Goal: Transaction & Acquisition: Purchase product/service

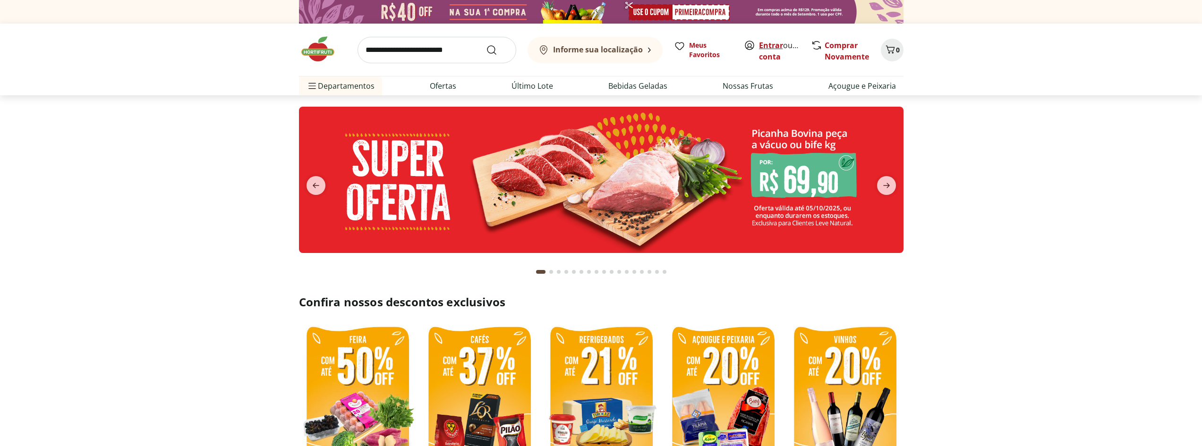
click at [768, 46] on link "Entrar" at bounding box center [771, 45] width 24 height 10
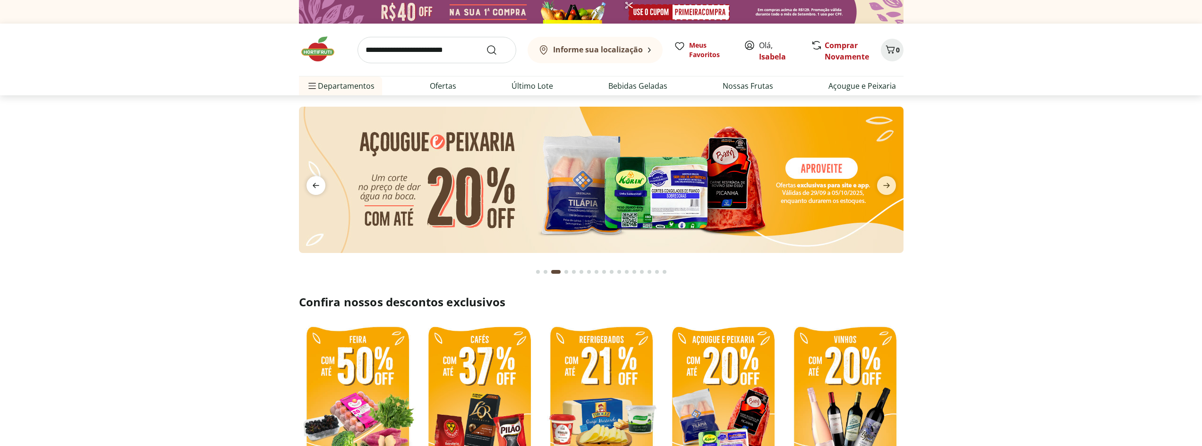
click at [316, 189] on icon "previous" at bounding box center [315, 185] width 11 height 11
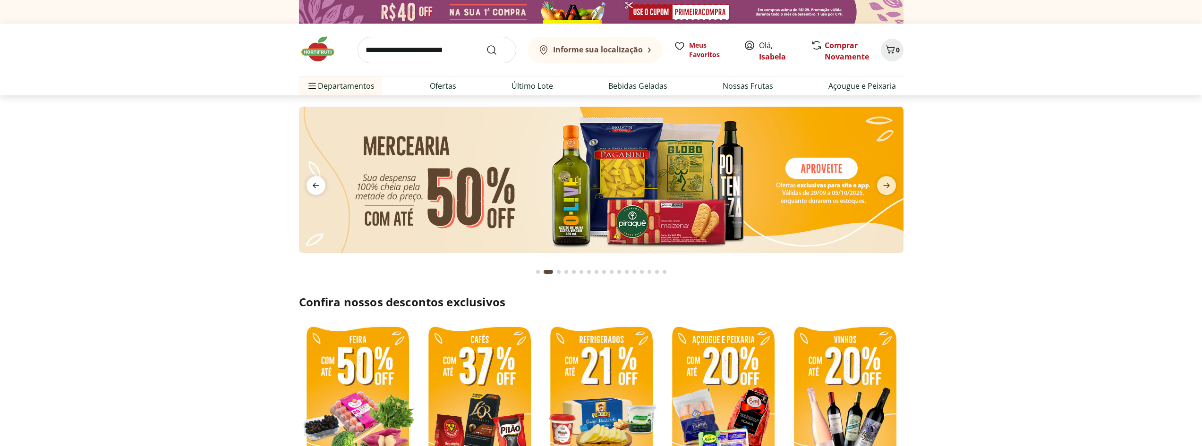
click at [316, 189] on icon "previous" at bounding box center [315, 185] width 11 height 11
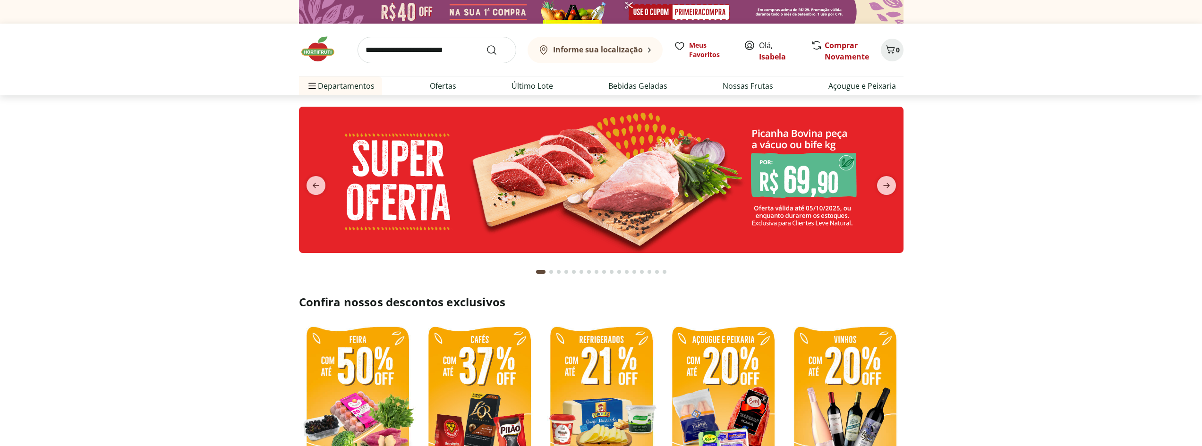
click at [743, 188] on img at bounding box center [601, 180] width 605 height 146
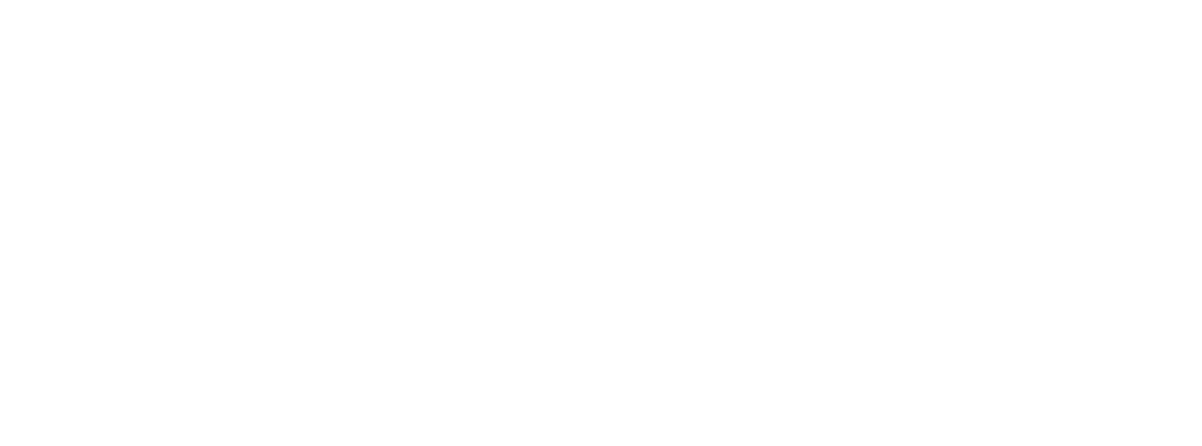
select select "**********"
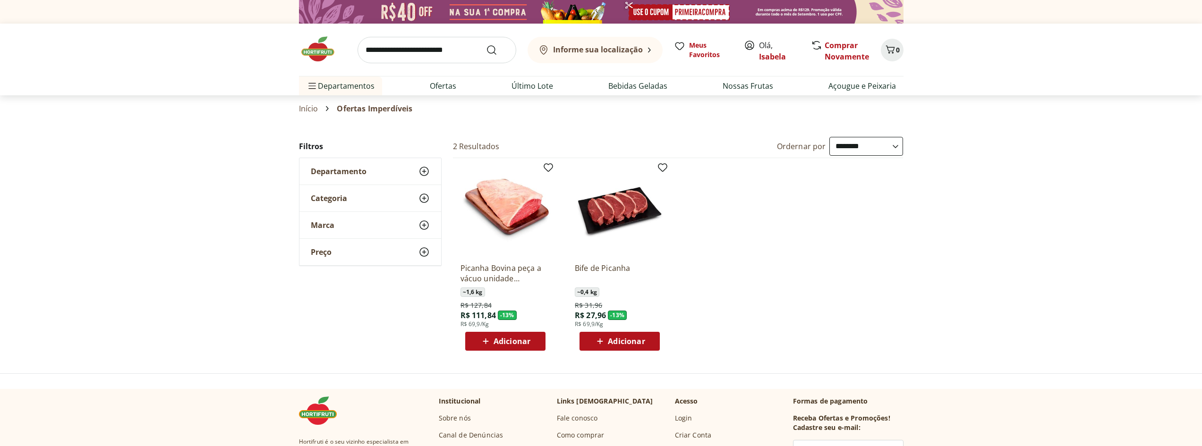
click at [326, 50] on img at bounding box center [322, 49] width 47 height 28
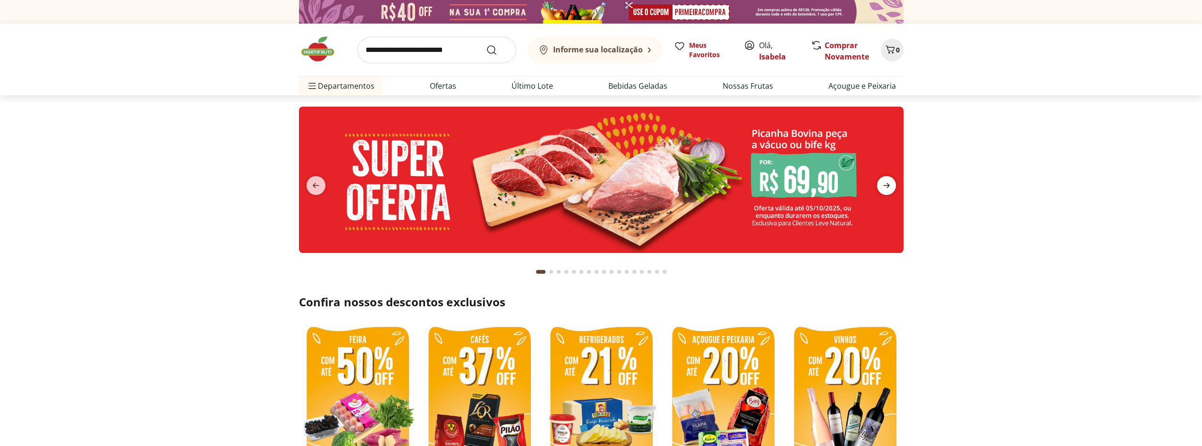
click at [885, 186] on icon "next" at bounding box center [886, 185] width 7 height 5
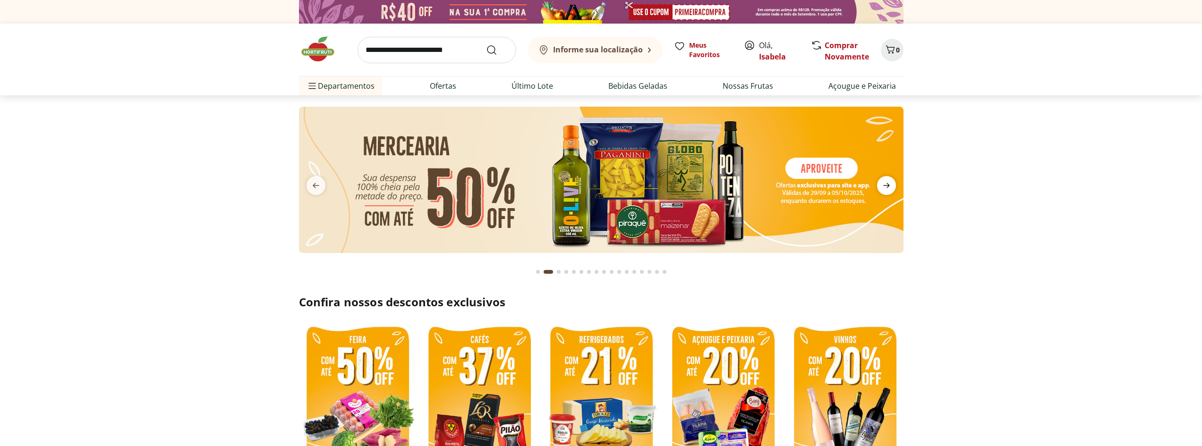
click at [885, 186] on icon "next" at bounding box center [886, 185] width 7 height 5
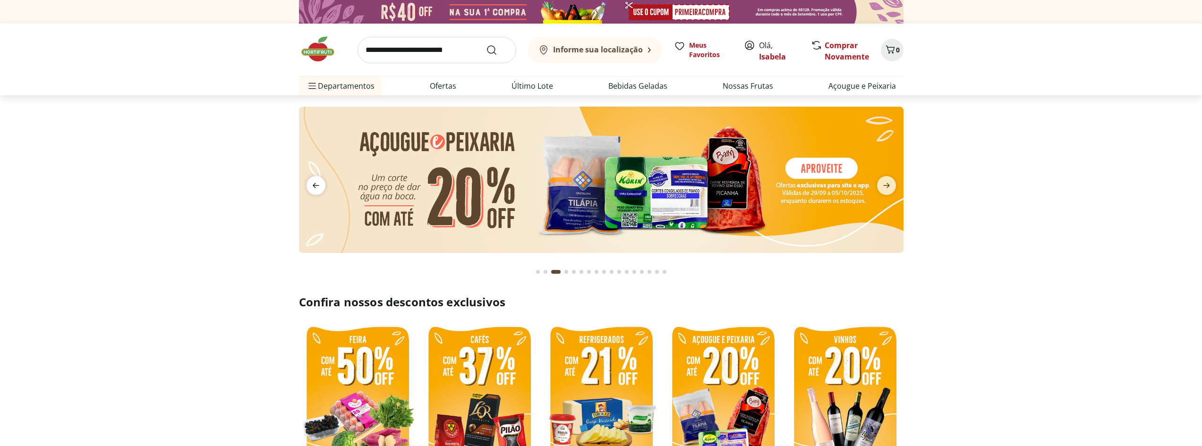
click at [315, 187] on icon "previous" at bounding box center [315, 185] width 11 height 11
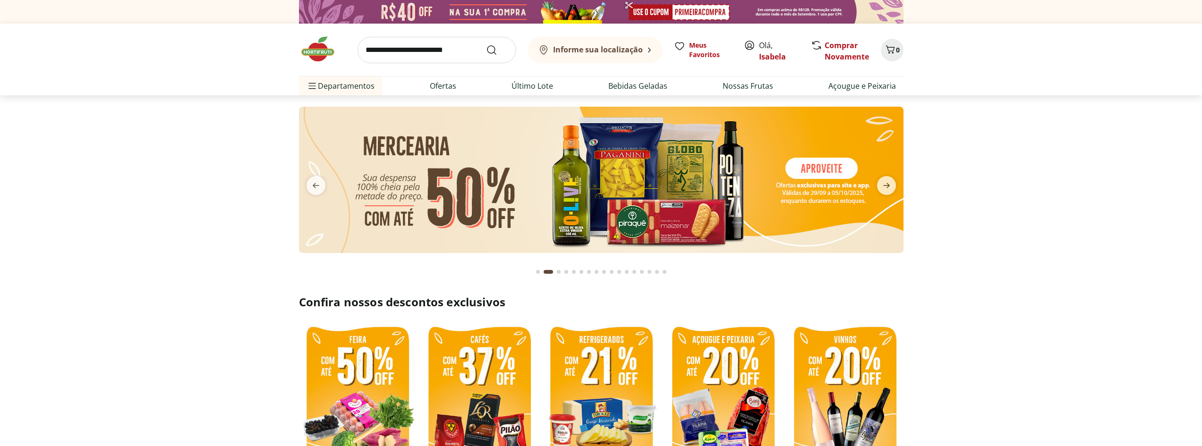
click at [694, 183] on img at bounding box center [601, 180] width 605 height 146
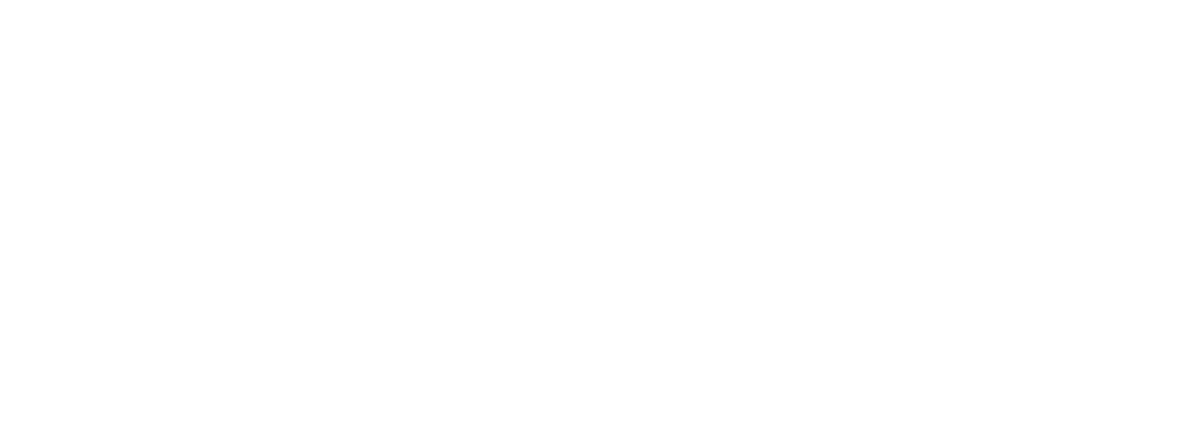
select select "**********"
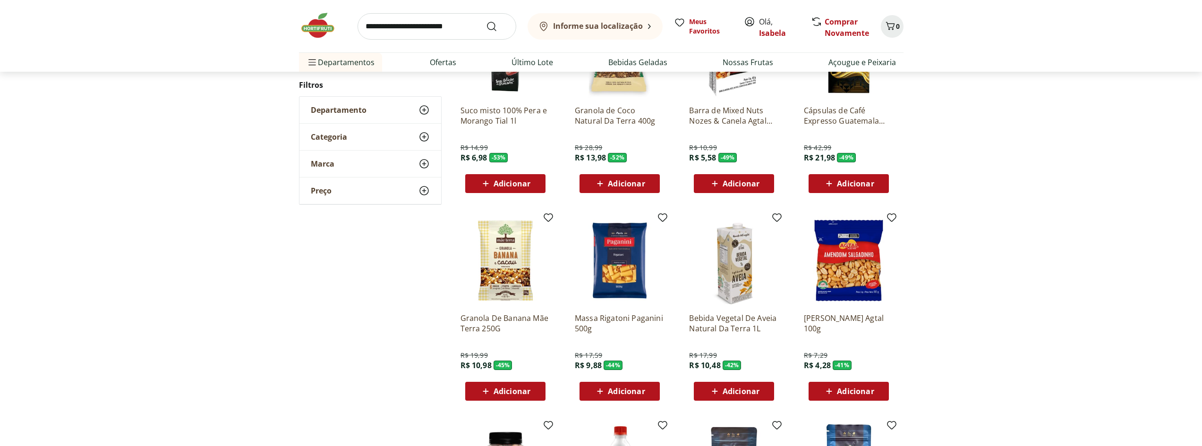
scroll to position [189, 0]
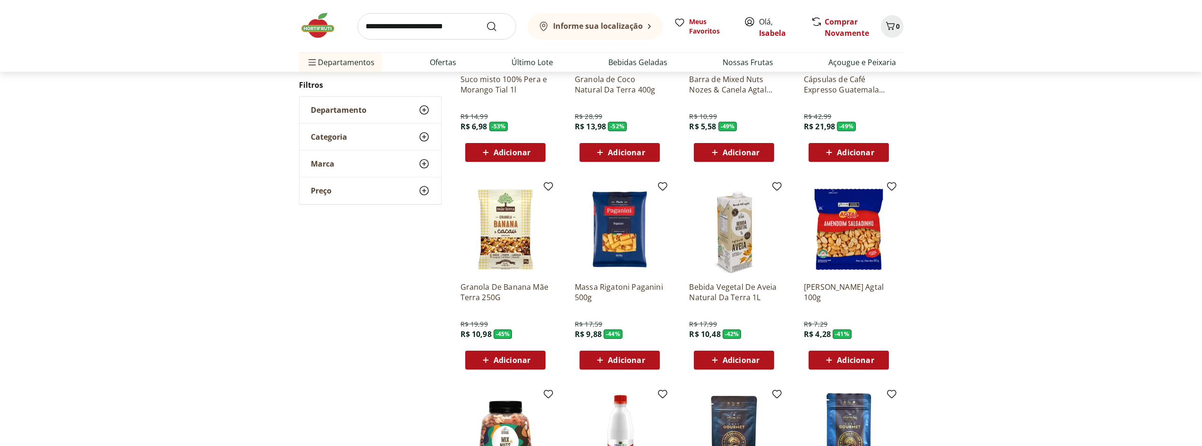
click at [632, 359] on span "Adicionar" at bounding box center [626, 361] width 37 height 8
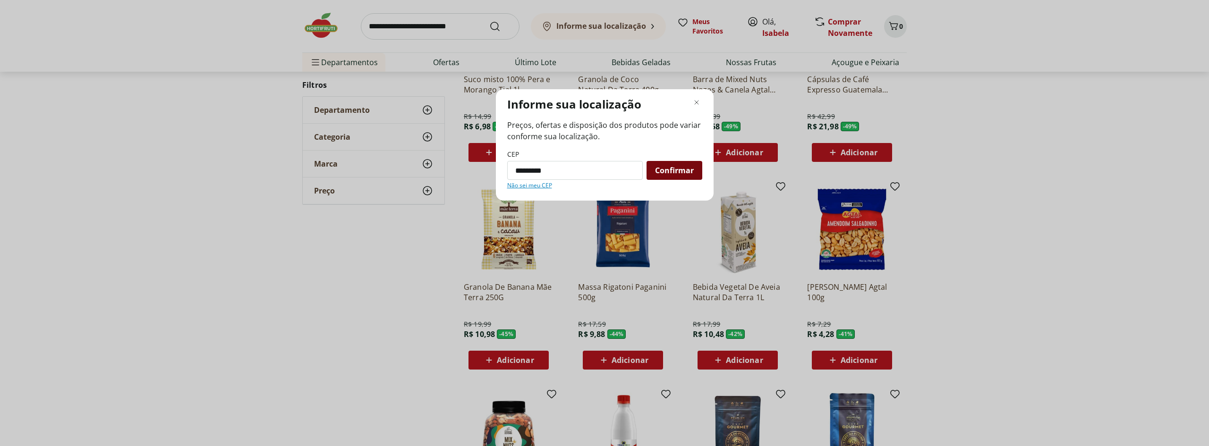
type input "*********"
click at [697, 174] on div "Confirmar" at bounding box center [675, 170] width 56 height 19
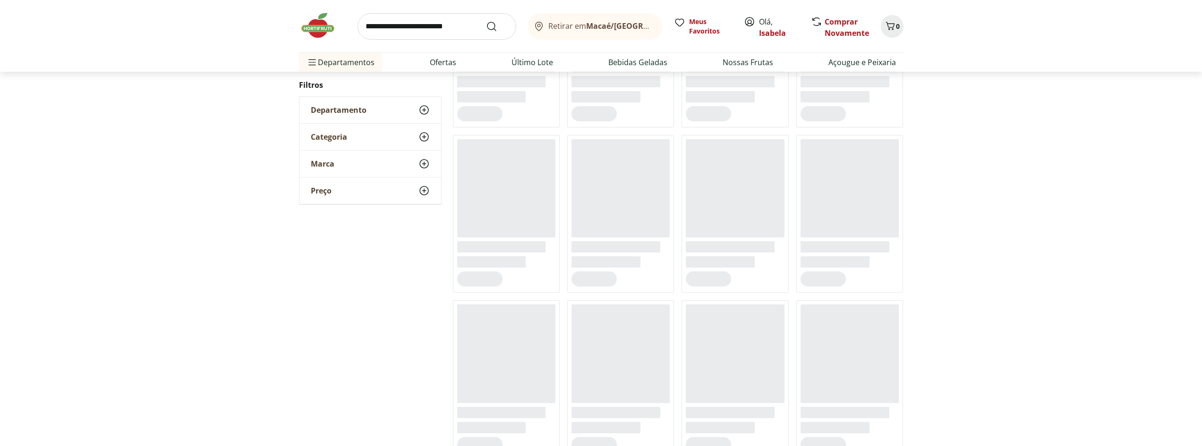
click at [448, 17] on input "search" at bounding box center [437, 26] width 159 height 26
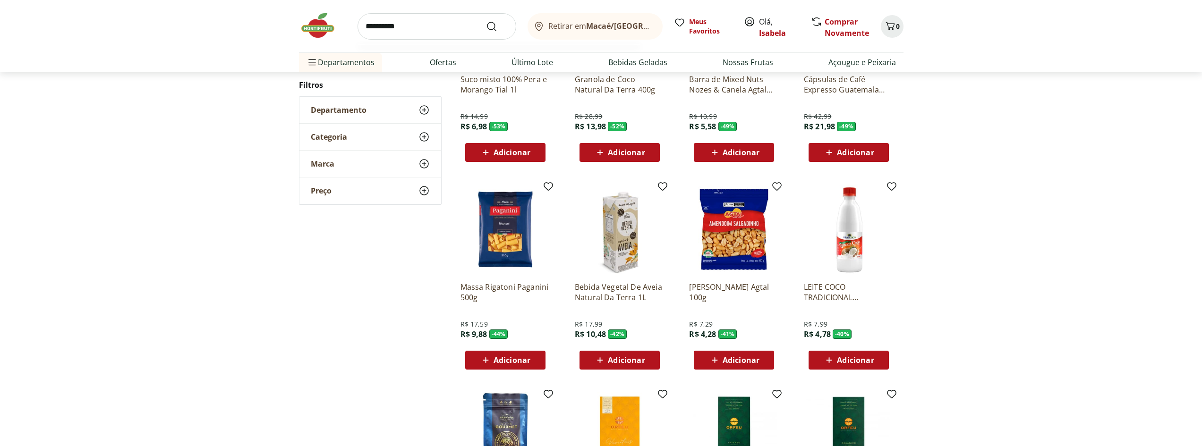
type input "**********"
click at [486, 21] on button "Submit Search" at bounding box center [497, 26] width 23 height 11
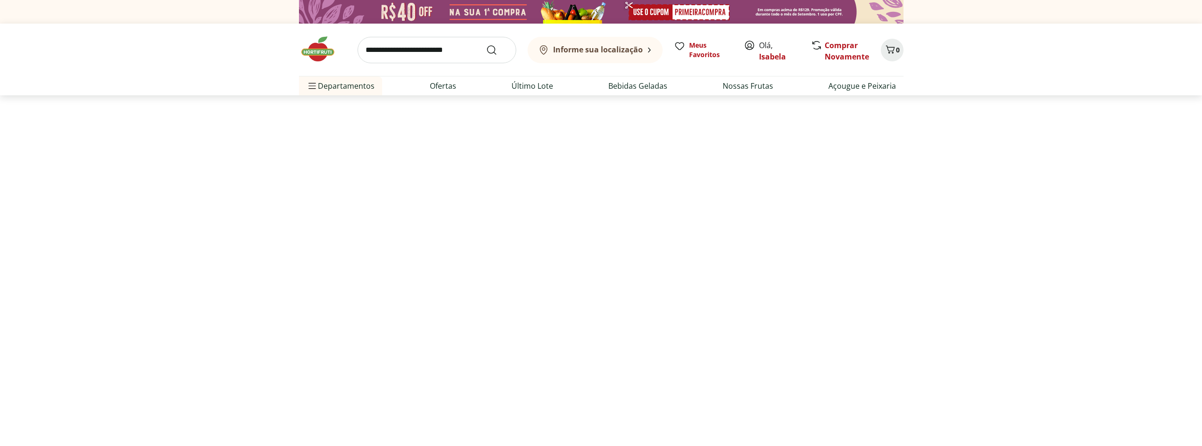
select select "**********"
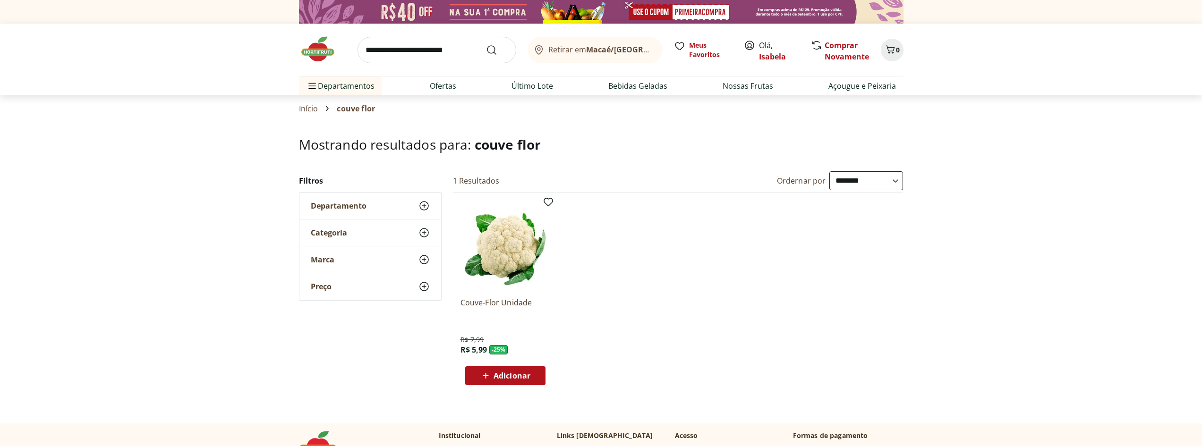
click at [508, 376] on span "Adicionar" at bounding box center [512, 376] width 37 height 8
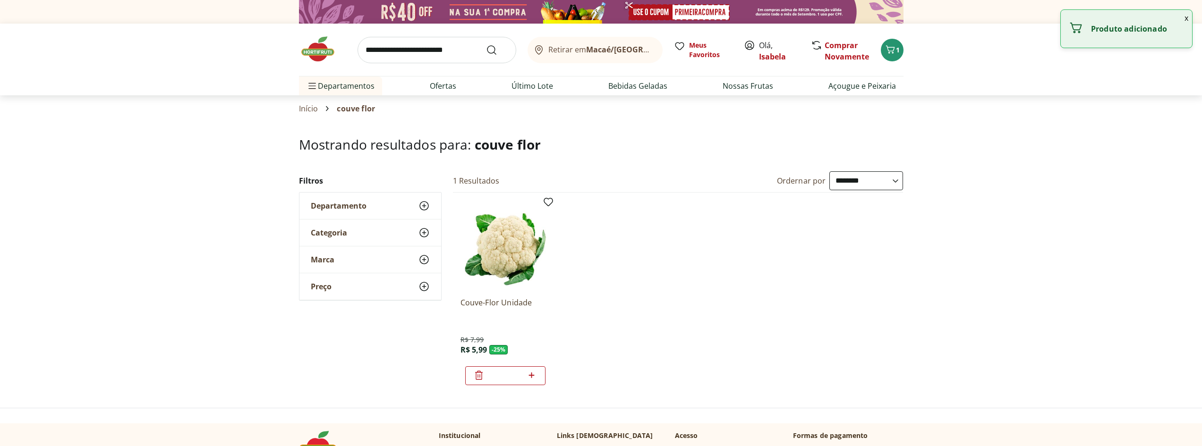
click at [450, 51] on input "search" at bounding box center [437, 50] width 159 height 26
type input "*********"
click at [486, 44] on button "Submit Search" at bounding box center [497, 49] width 23 height 11
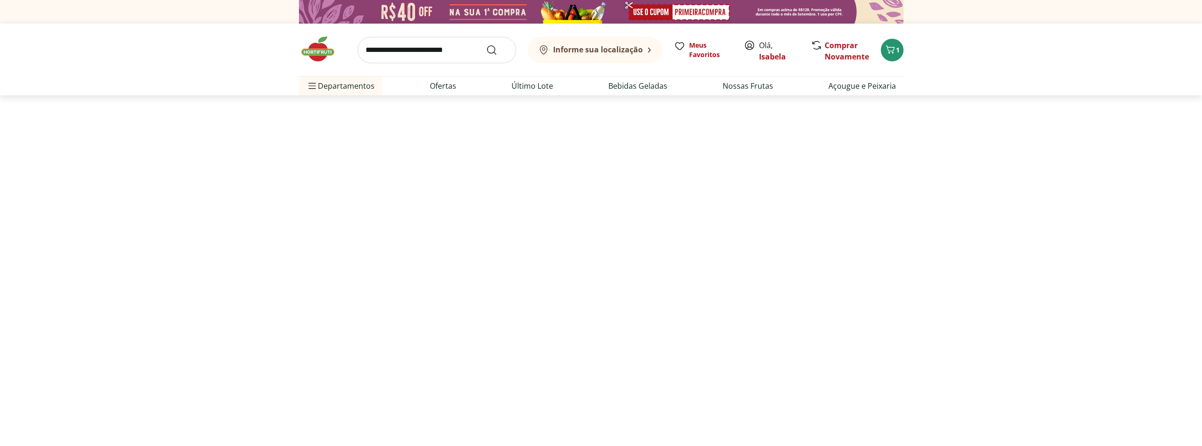
select select "**********"
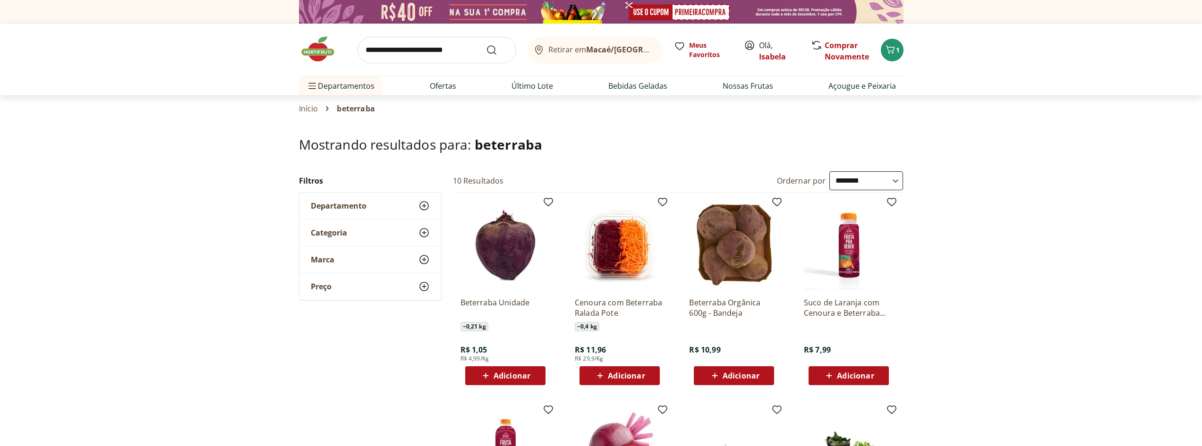
click at [480, 378] on icon at bounding box center [486, 375] width 12 height 11
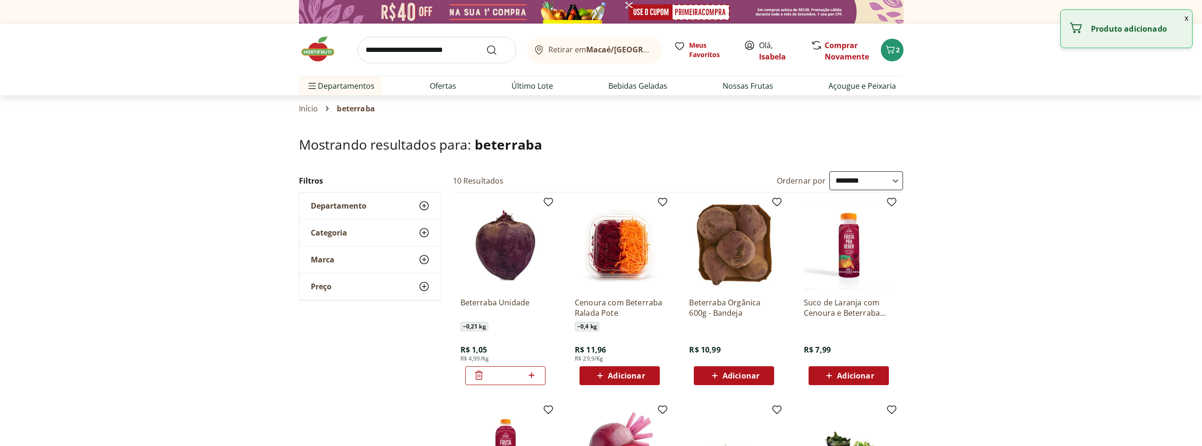
click at [533, 377] on icon at bounding box center [532, 375] width 12 height 11
click at [530, 374] on icon at bounding box center [532, 375] width 12 height 11
type input "*"
click at [405, 49] on input "search" at bounding box center [437, 50] width 159 height 26
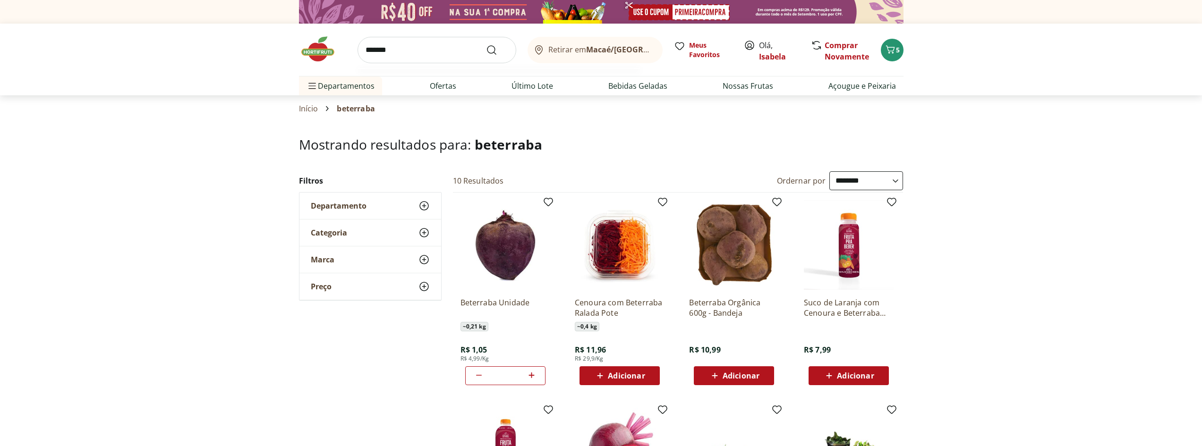
type input "*******"
click at [486, 44] on button "Submit Search" at bounding box center [497, 49] width 23 height 11
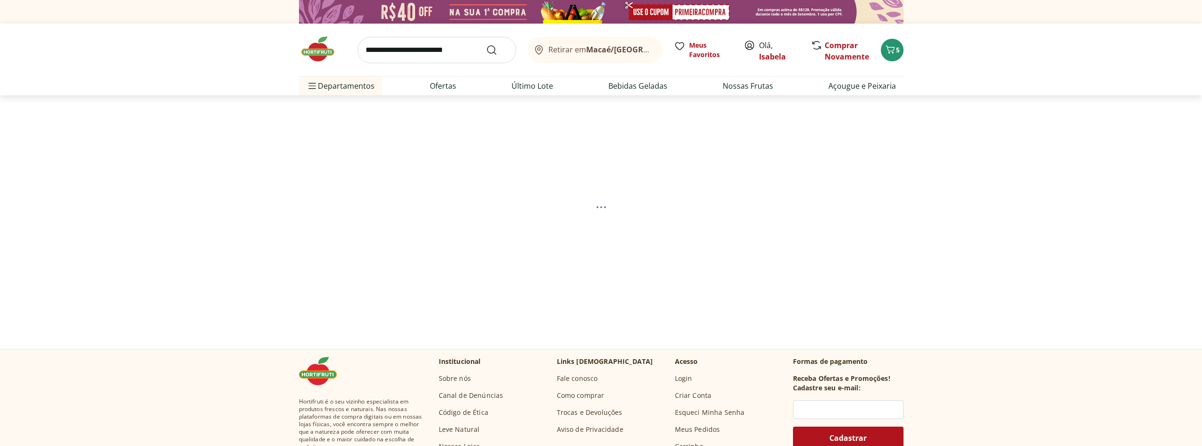
select select "**********"
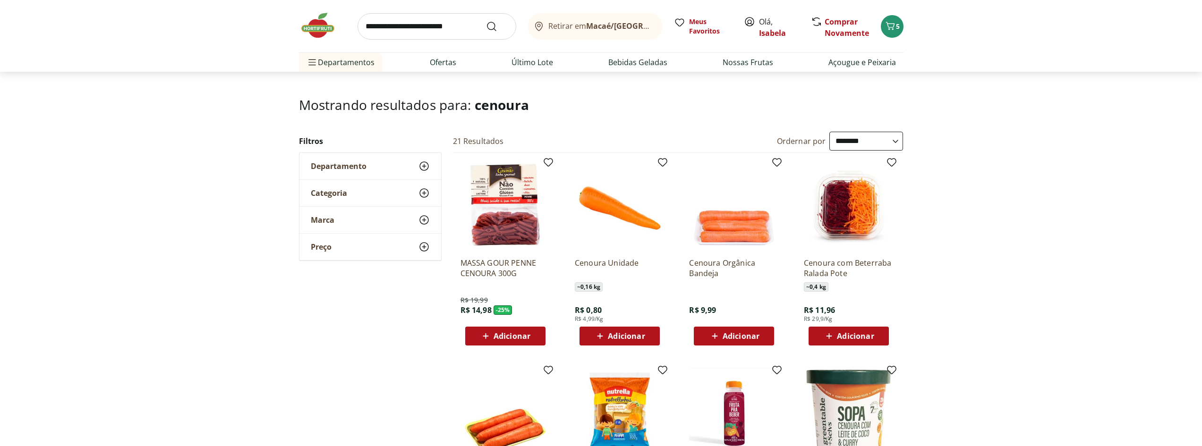
scroll to position [142, 0]
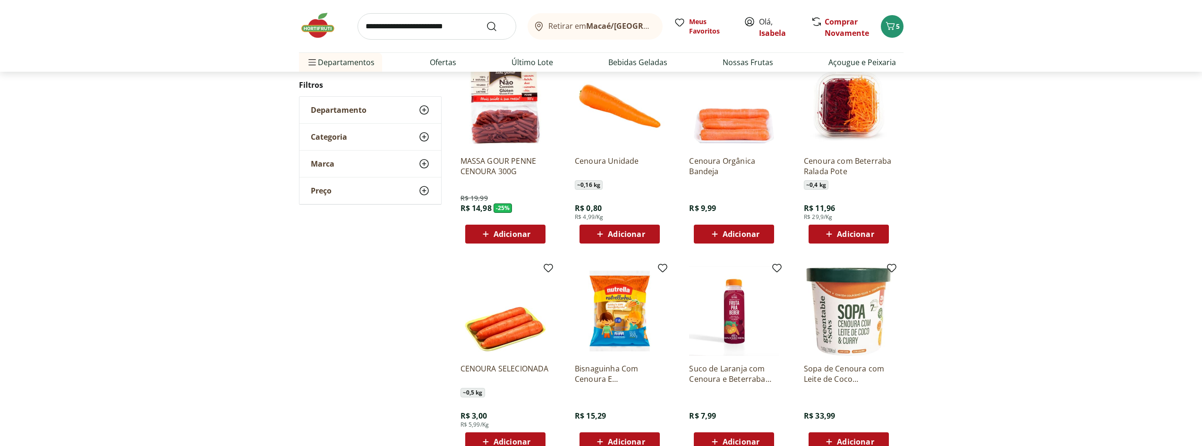
click at [626, 231] on span "Adicionar" at bounding box center [626, 235] width 37 height 8
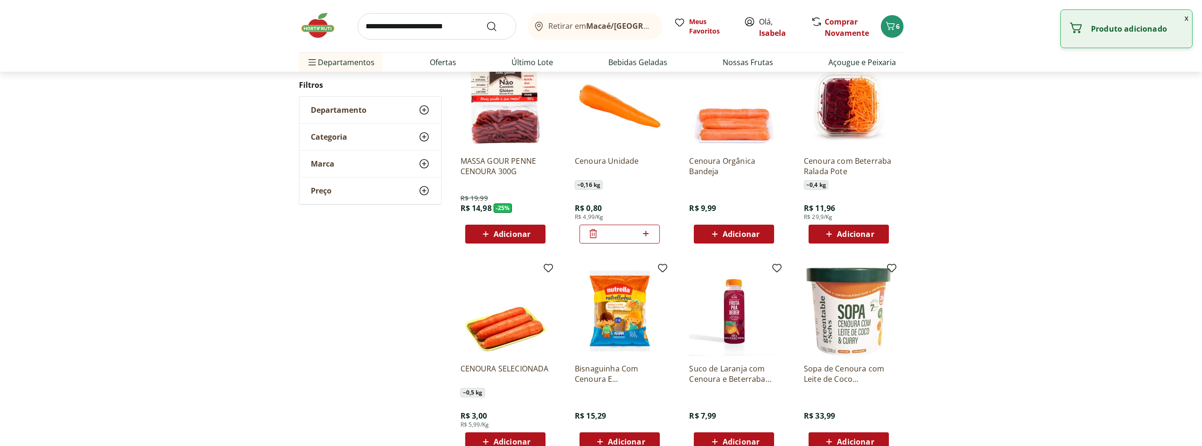
click at [648, 234] on icon at bounding box center [646, 233] width 12 height 11
type input "*"
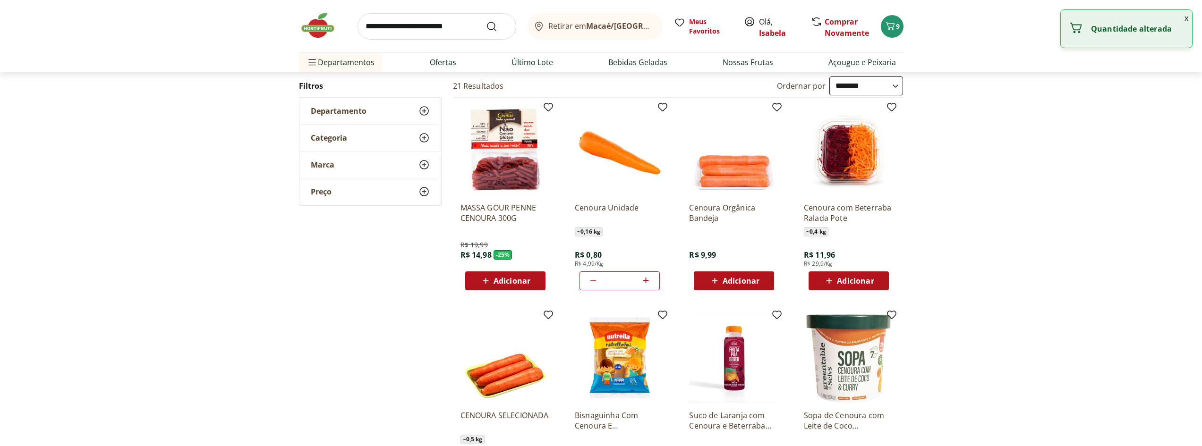
scroll to position [94, 0]
click at [322, 32] on img at bounding box center [322, 25] width 47 height 28
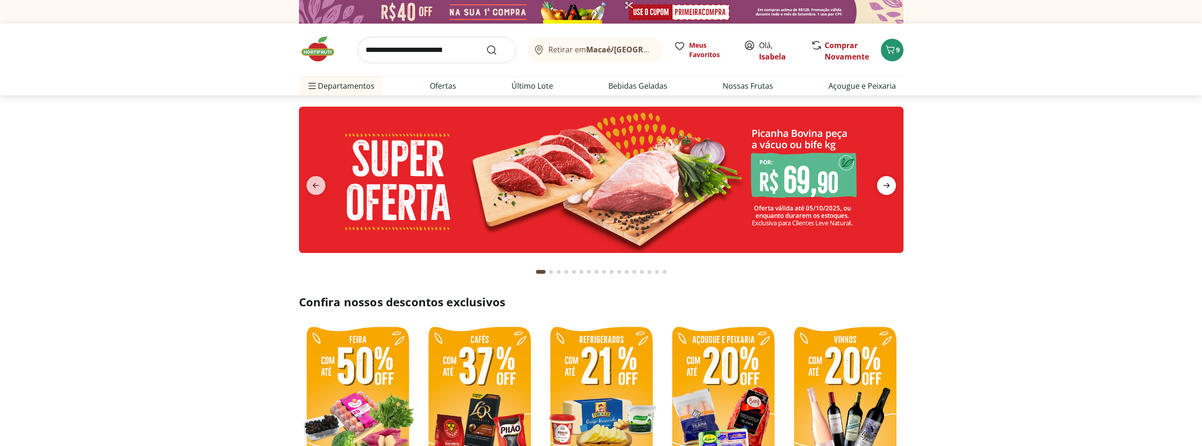
click at [893, 181] on span "next" at bounding box center [886, 185] width 19 height 19
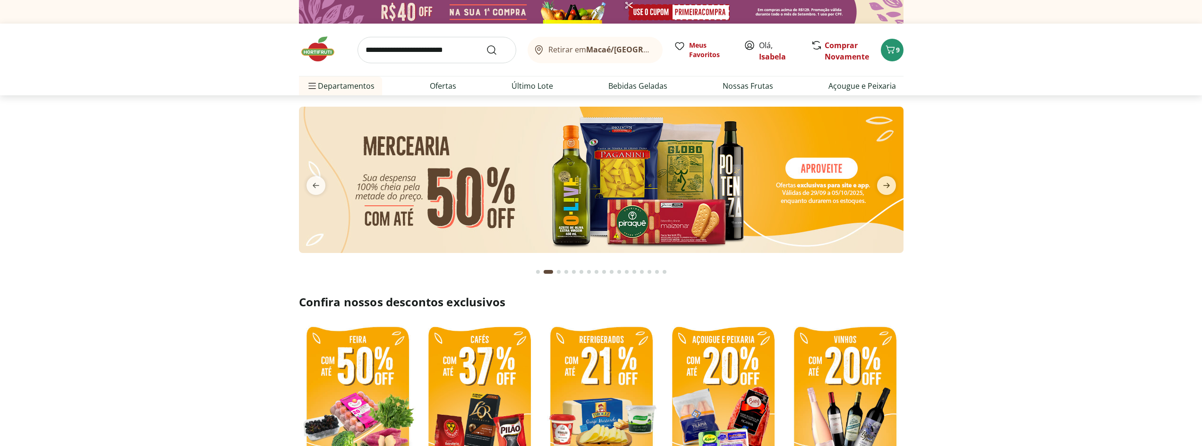
click at [633, 183] on img at bounding box center [601, 180] width 605 height 146
select select "**********"
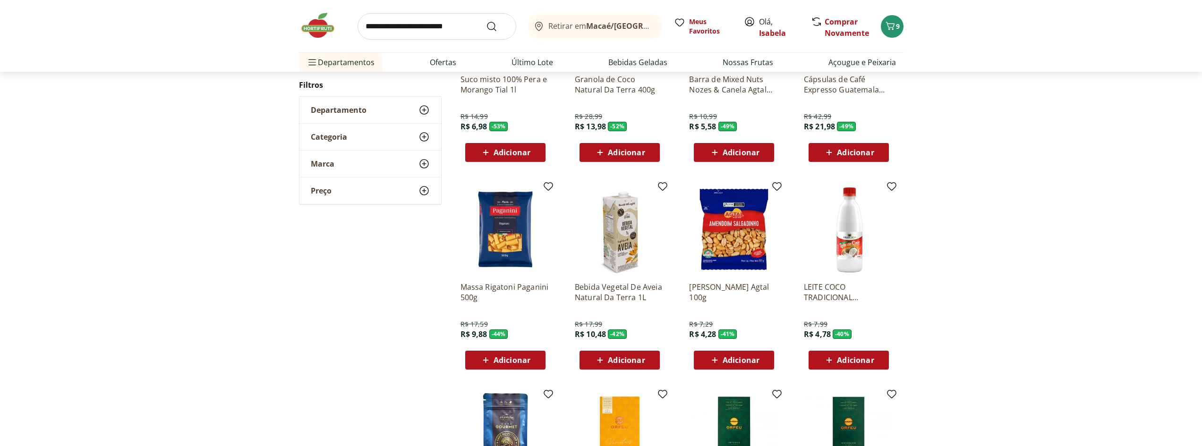
scroll to position [378, 0]
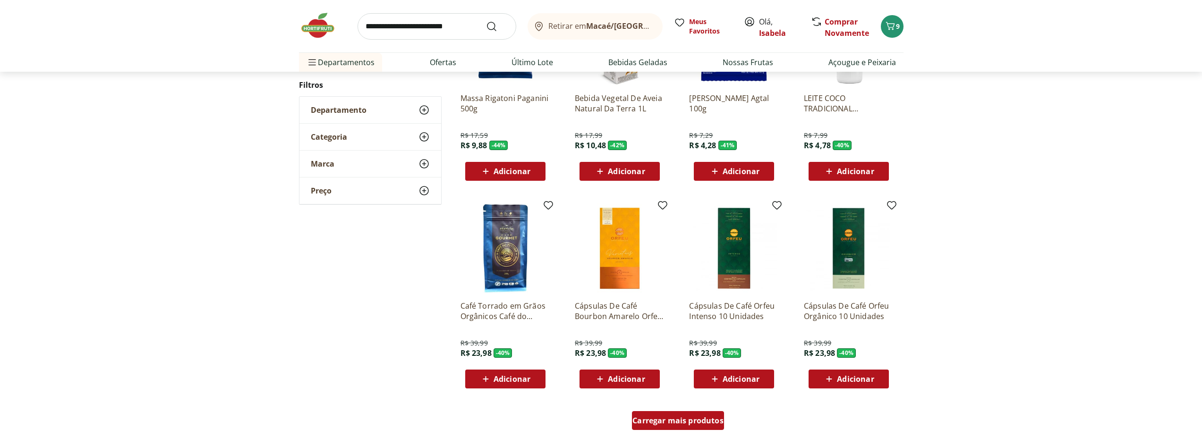
click at [699, 423] on span "Carregar mais produtos" at bounding box center [678, 421] width 91 height 8
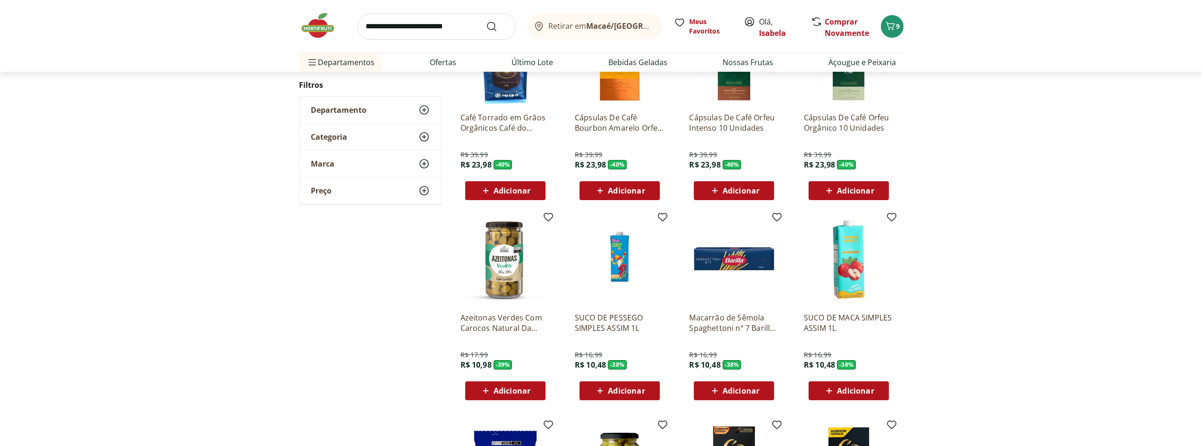
scroll to position [567, 0]
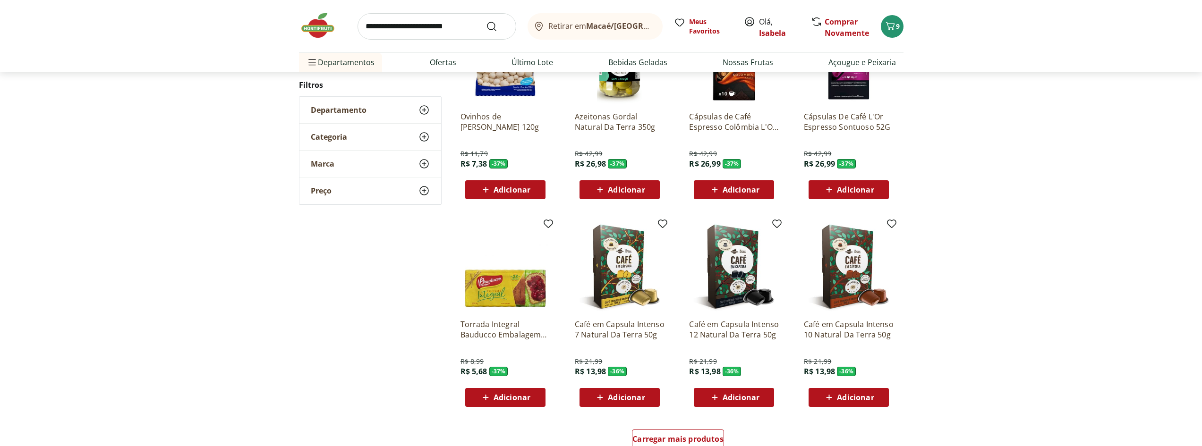
scroll to position [425, 0]
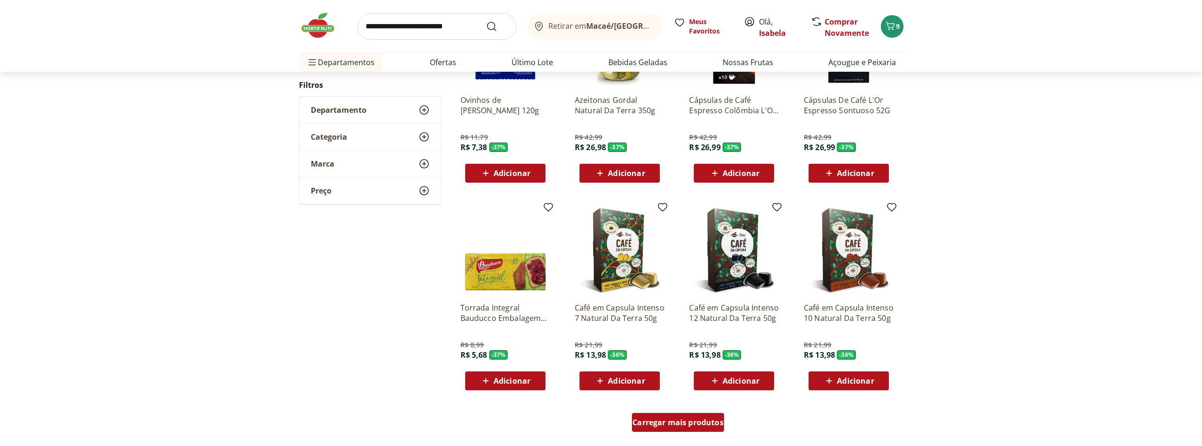
click at [705, 416] on div "Carregar mais produtos" at bounding box center [678, 422] width 92 height 19
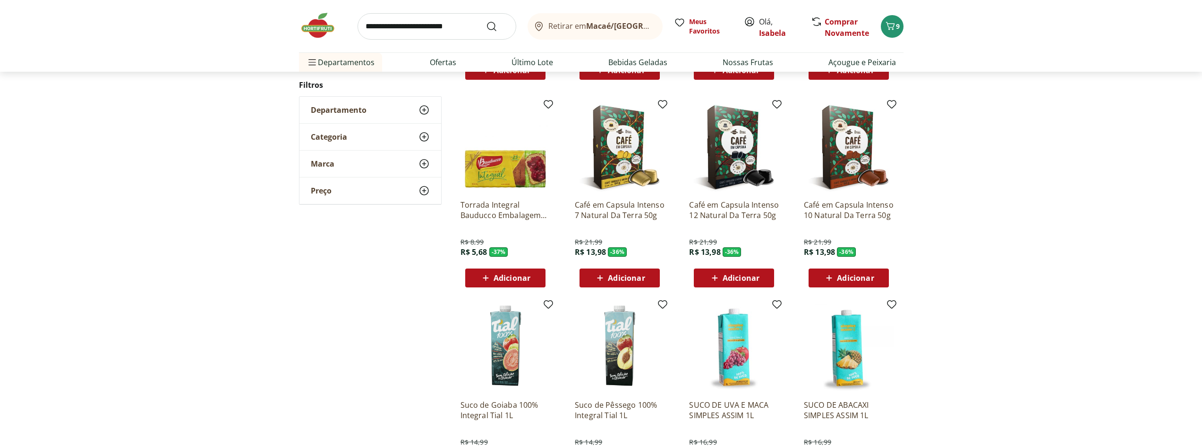
scroll to position [661, 0]
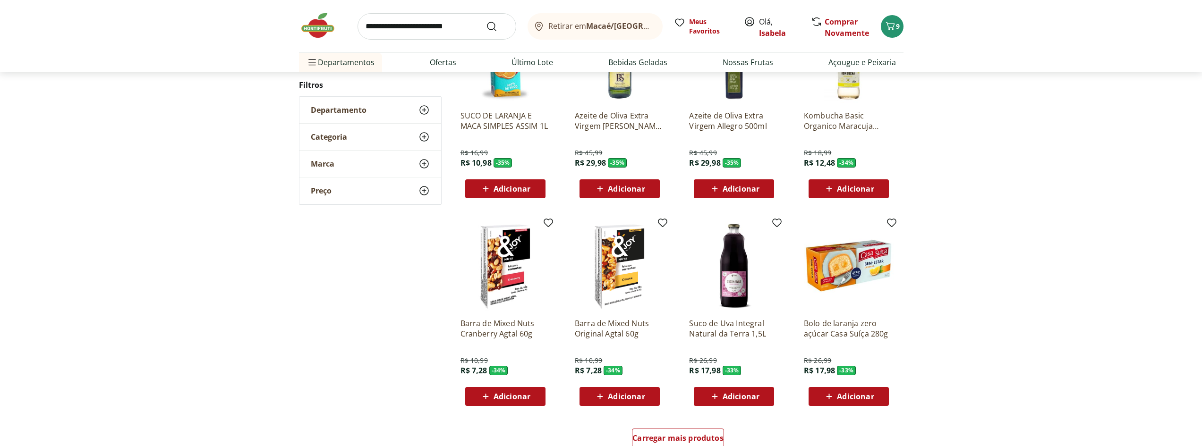
scroll to position [423, 0]
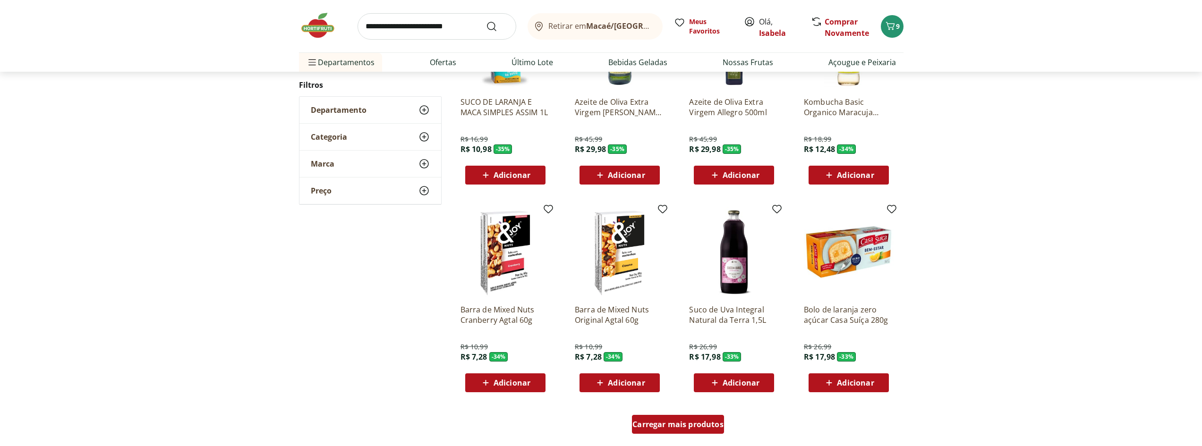
click at [692, 424] on span "Carregar mais produtos" at bounding box center [678, 425] width 91 height 8
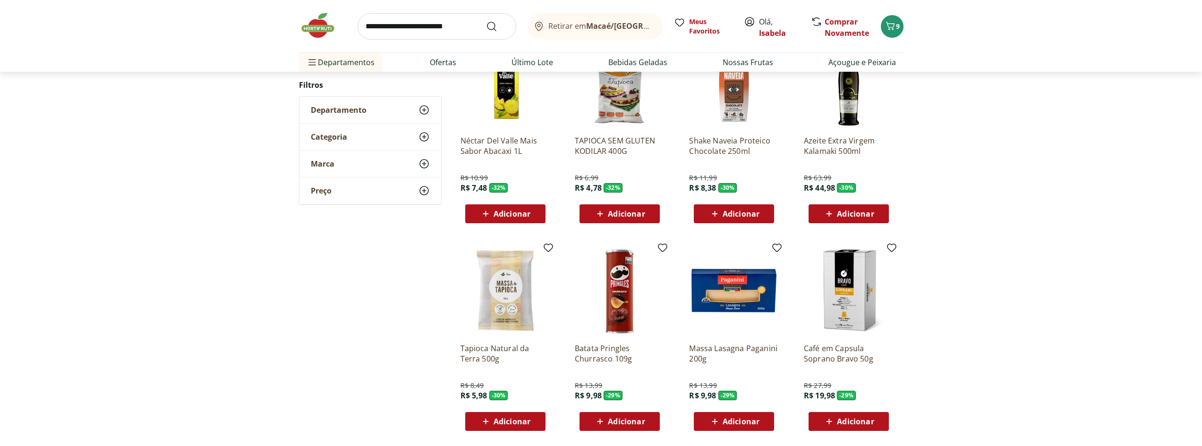
scroll to position [801, 0]
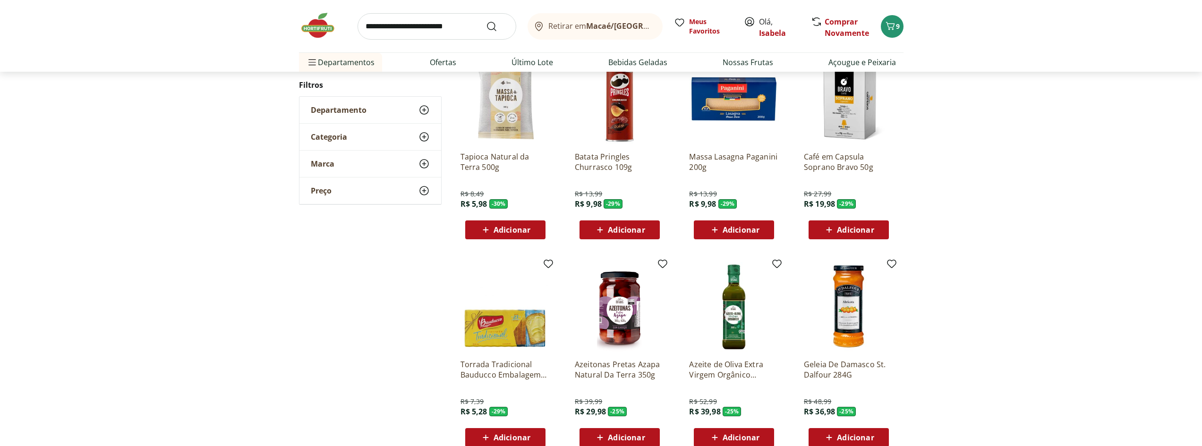
scroll to position [469, 0]
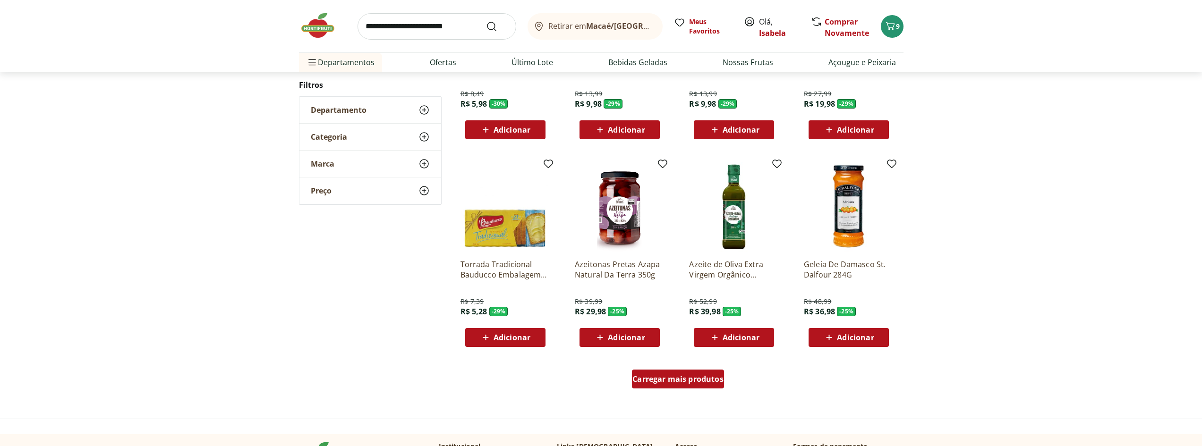
click at [706, 376] on span "Carregar mais produtos" at bounding box center [678, 380] width 91 height 8
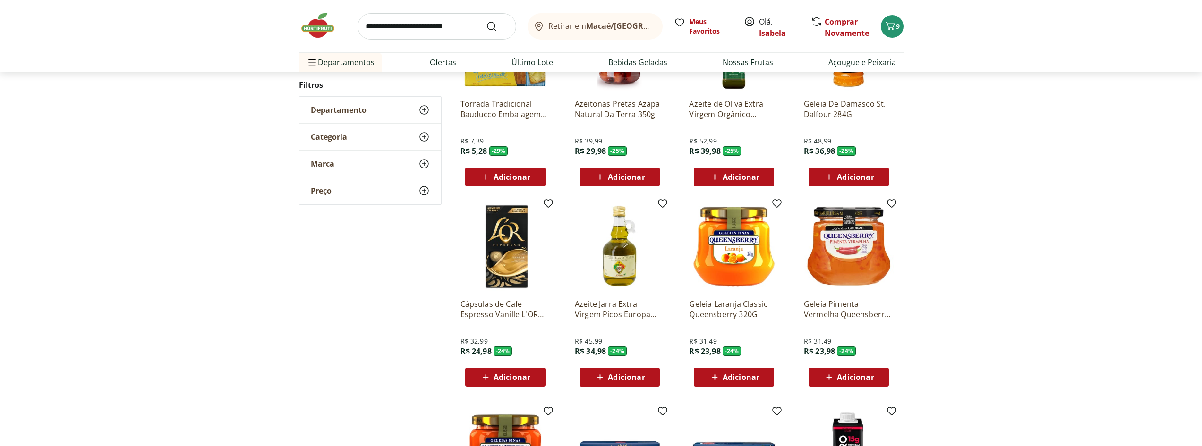
scroll to position [658, 0]
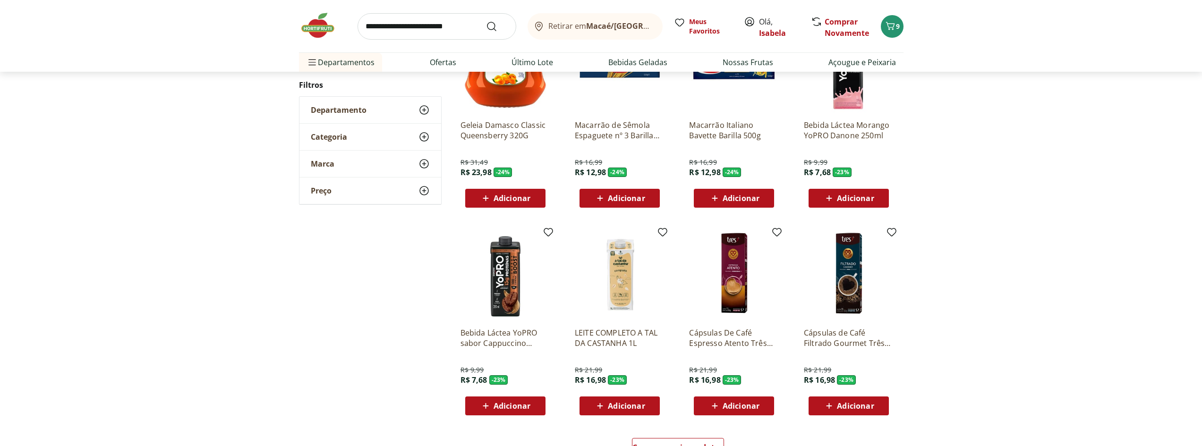
scroll to position [419, 0]
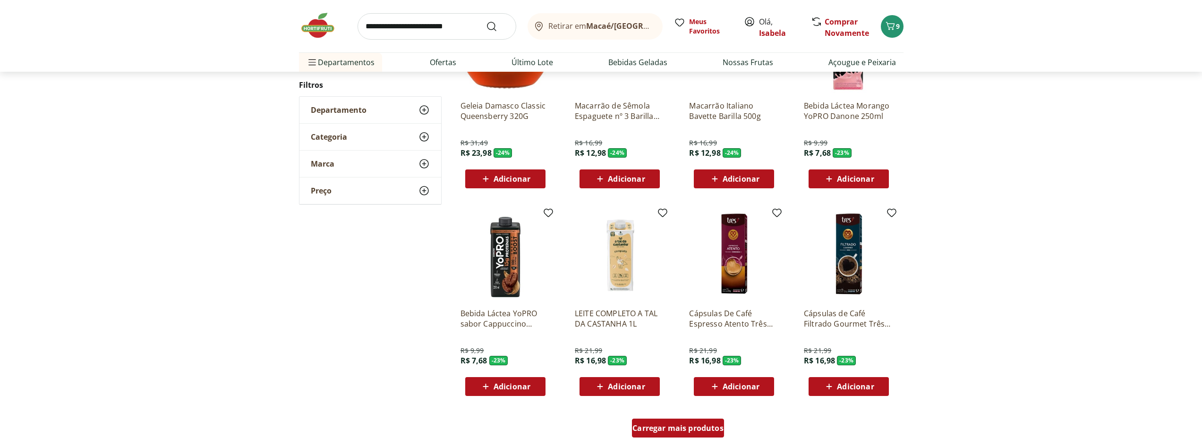
click at [647, 436] on div "Carregar mais produtos" at bounding box center [678, 428] width 92 height 19
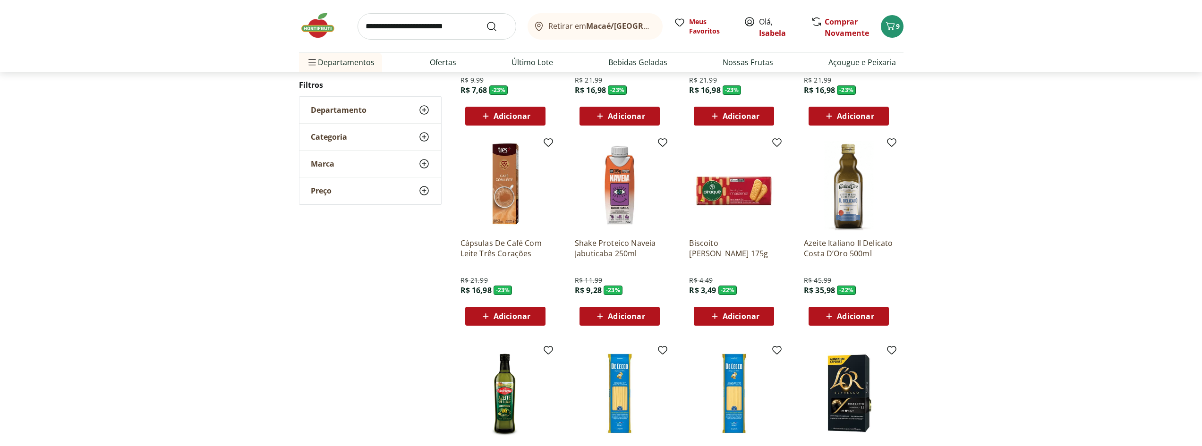
scroll to position [797, 0]
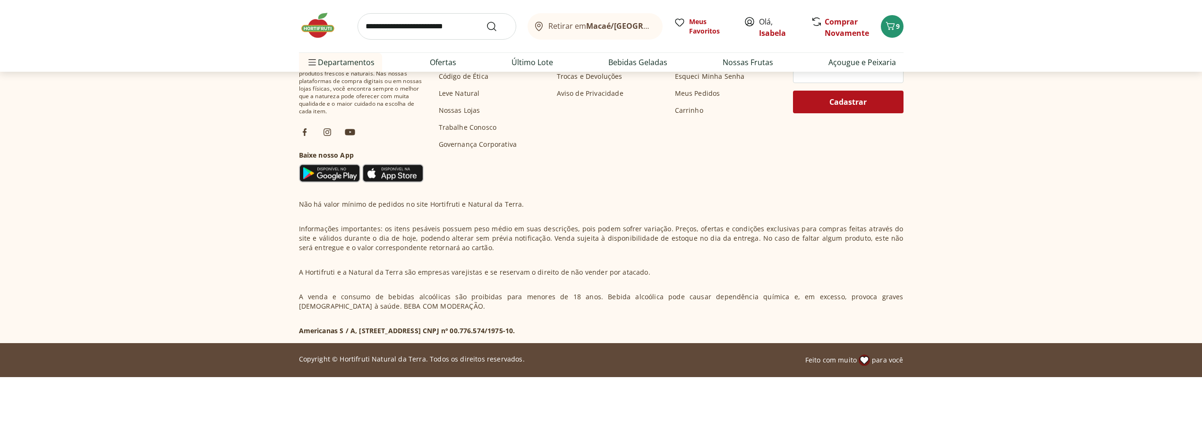
scroll to position [512, 0]
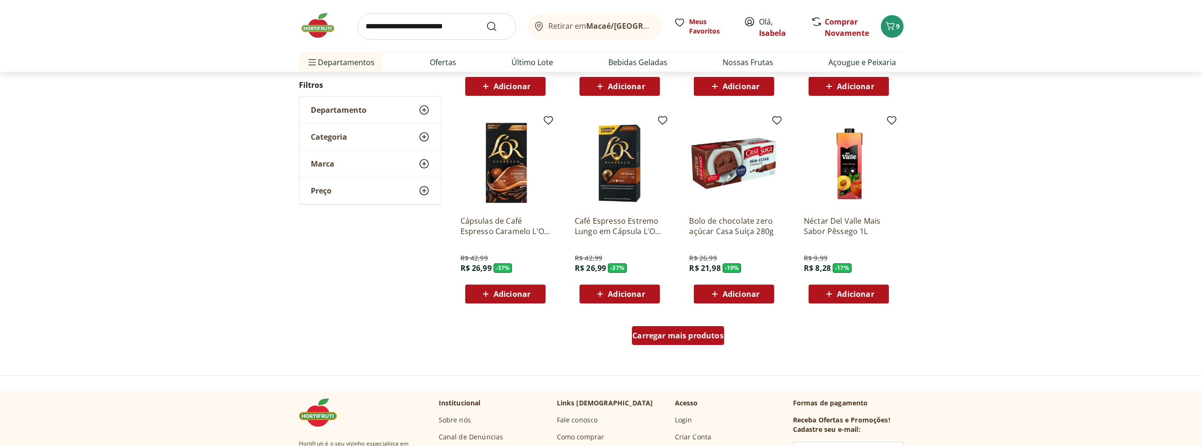
click at [684, 333] on span "Carregar mais produtos" at bounding box center [678, 336] width 91 height 8
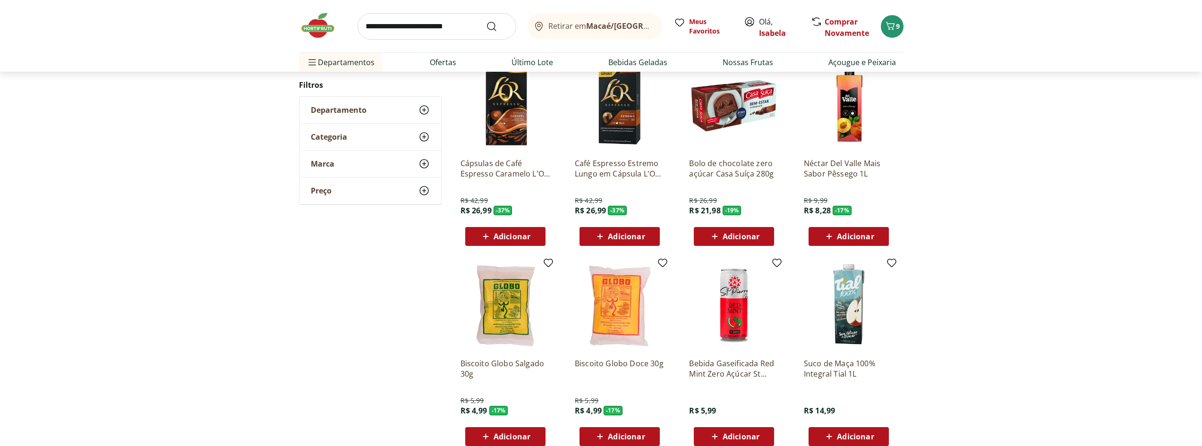
scroll to position [701, 0]
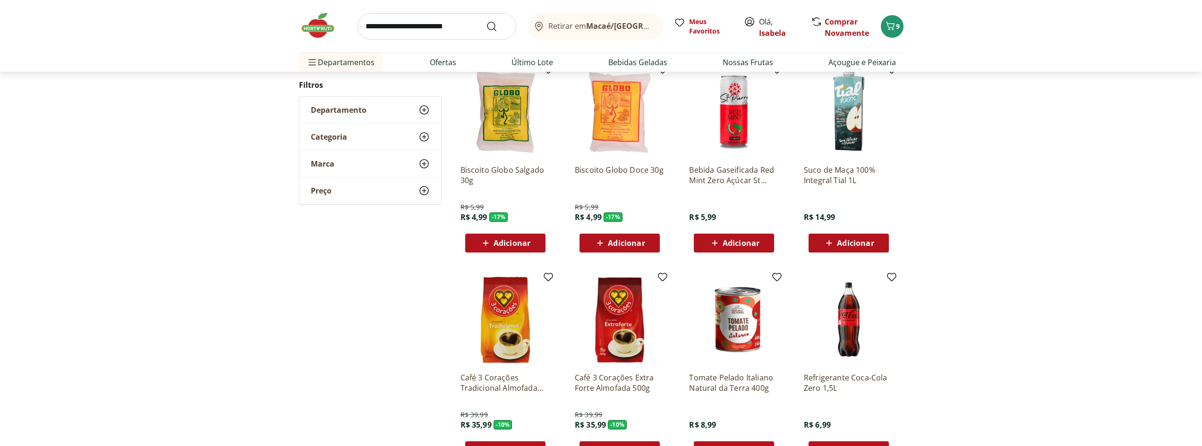
scroll to position [274, 0]
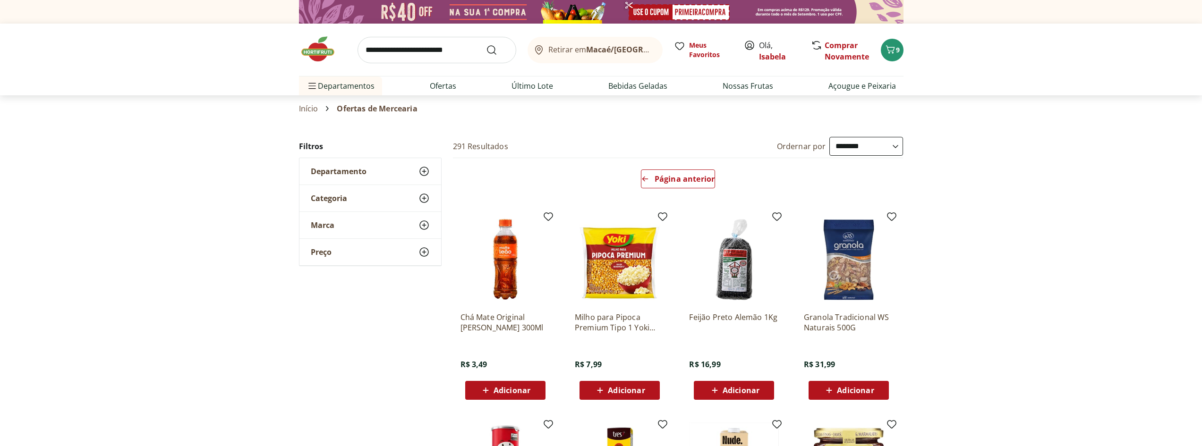
select select "**********"
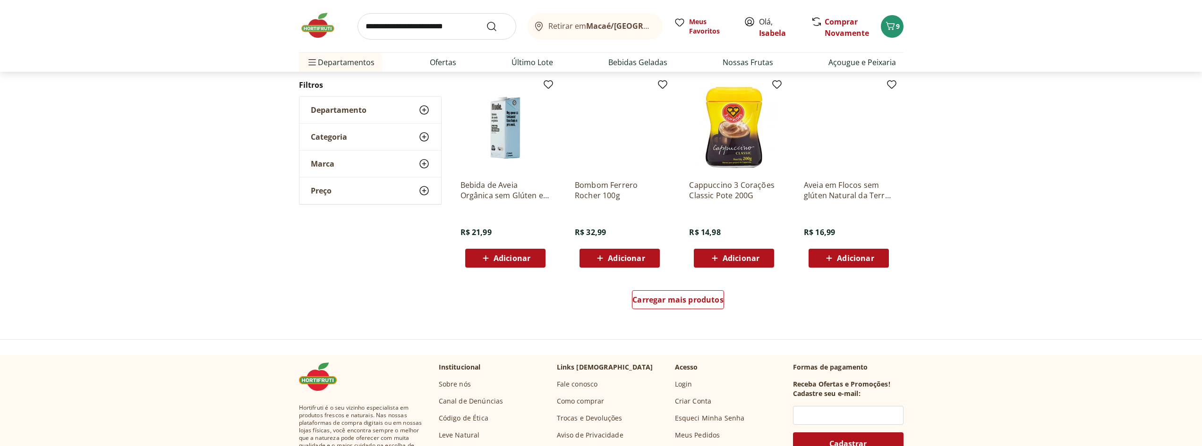
scroll to position [550, 0]
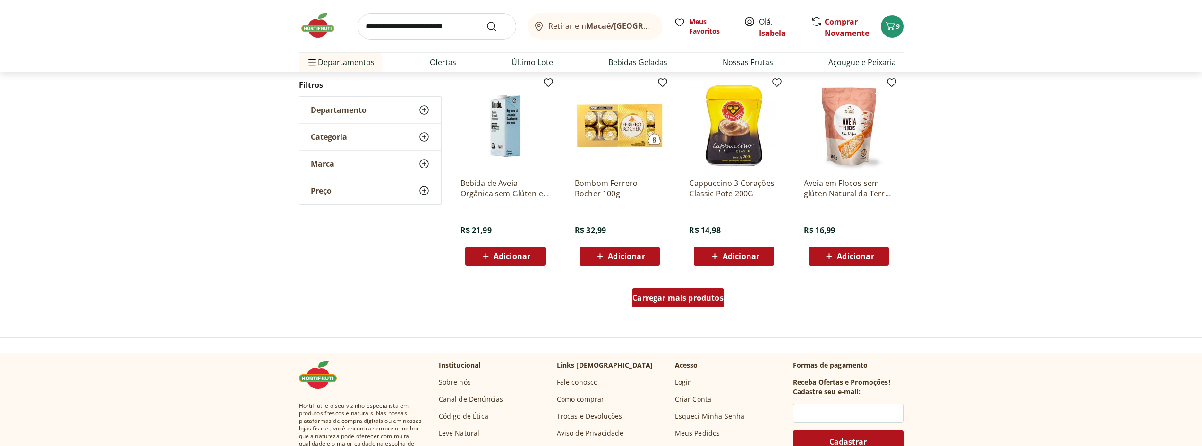
click at [695, 296] on span "Carregar mais produtos" at bounding box center [678, 298] width 91 height 8
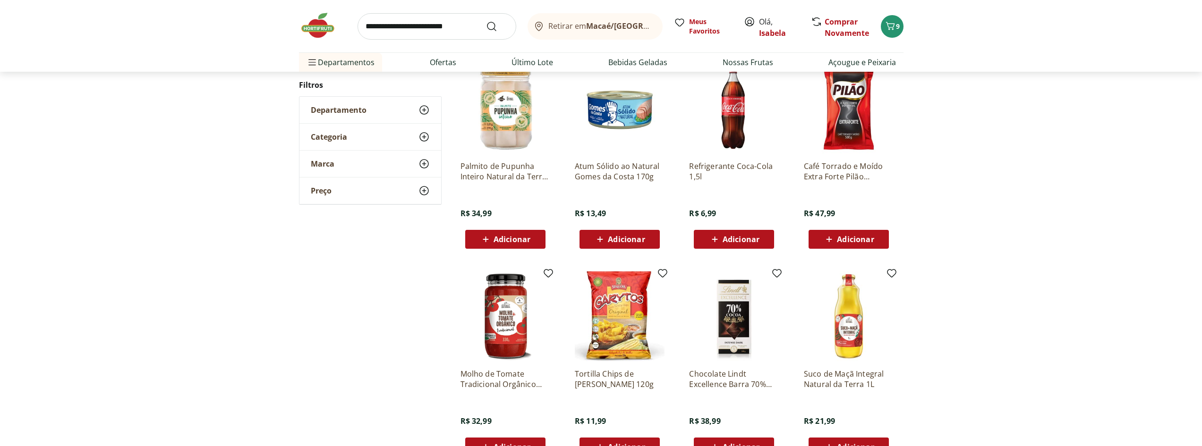
scroll to position [642, 0]
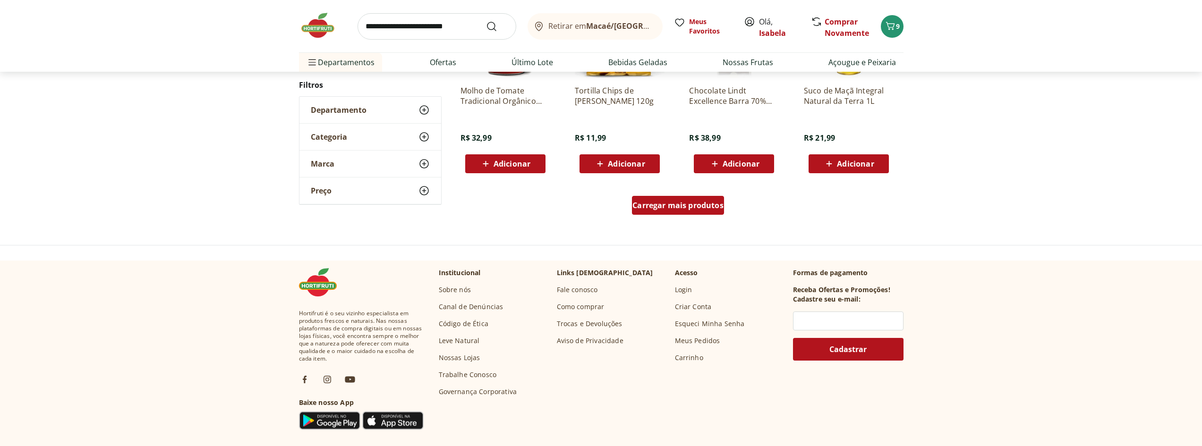
click at [665, 209] on span "Carregar mais produtos" at bounding box center [678, 206] width 91 height 8
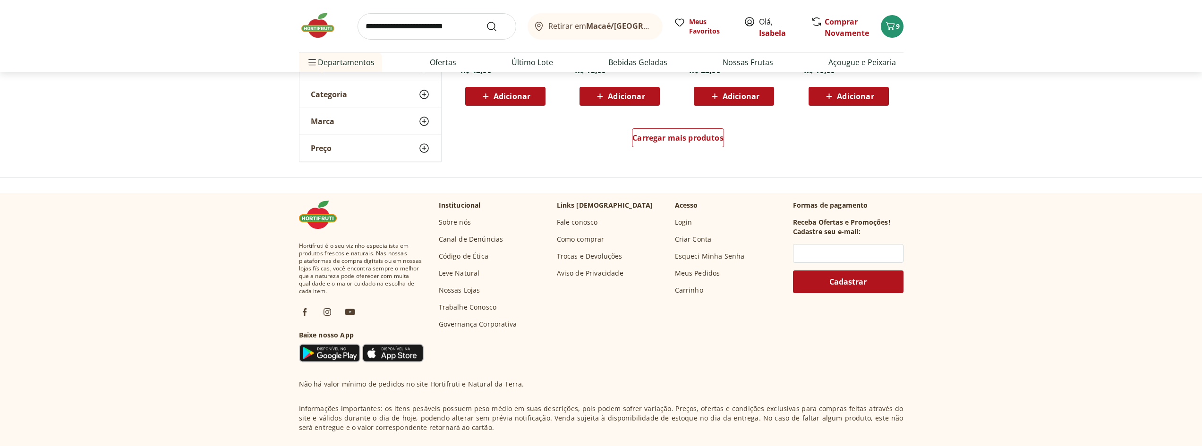
scroll to position [452, 0]
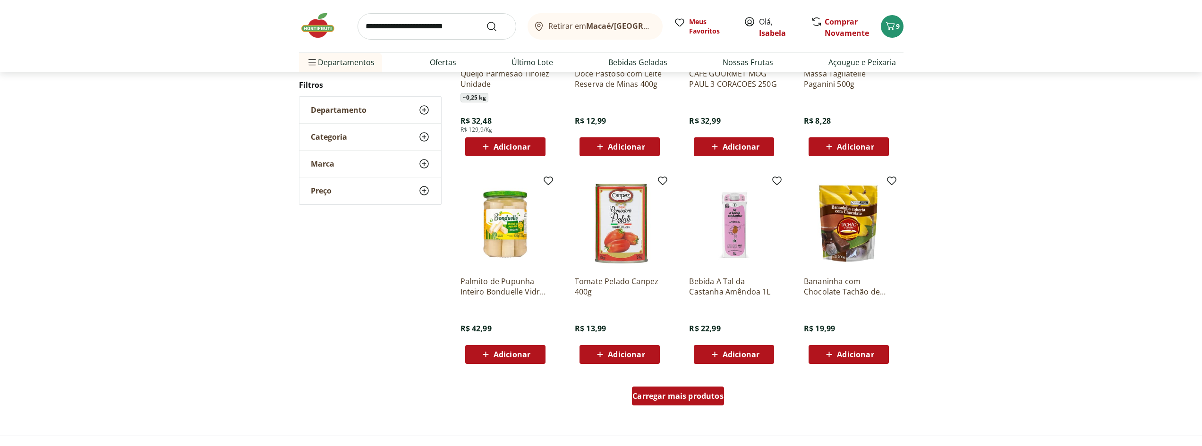
click at [671, 395] on span "Carregar mais produtos" at bounding box center [678, 397] width 91 height 8
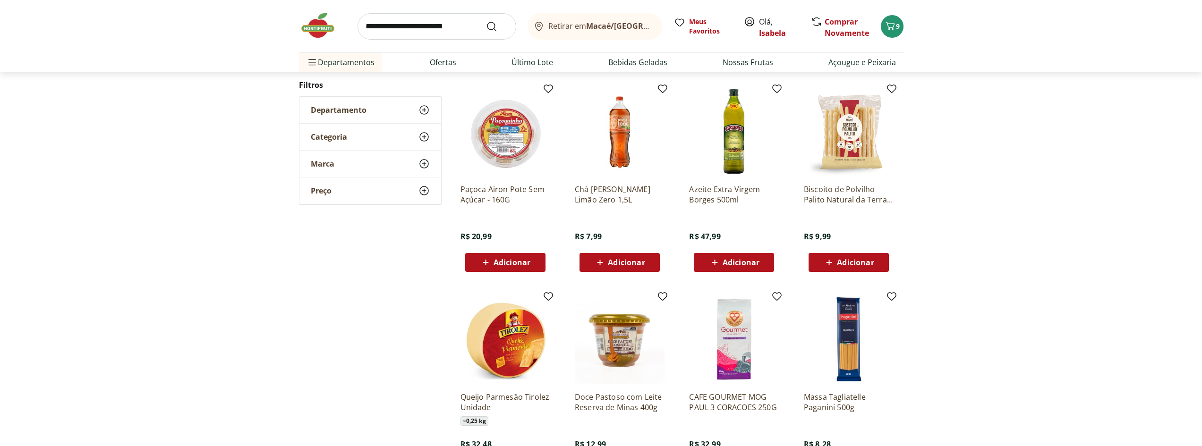
scroll to position [121, 0]
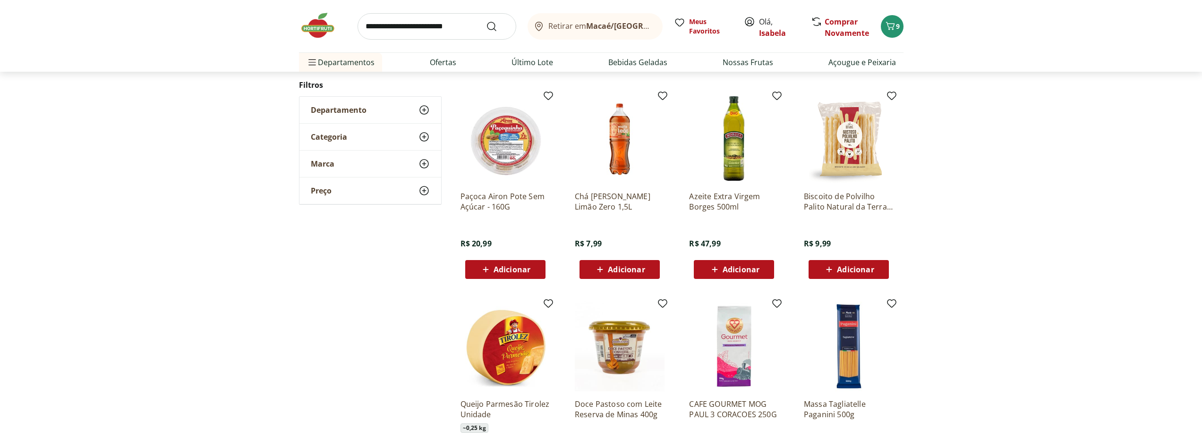
click at [500, 267] on span "Adicionar" at bounding box center [512, 270] width 37 height 8
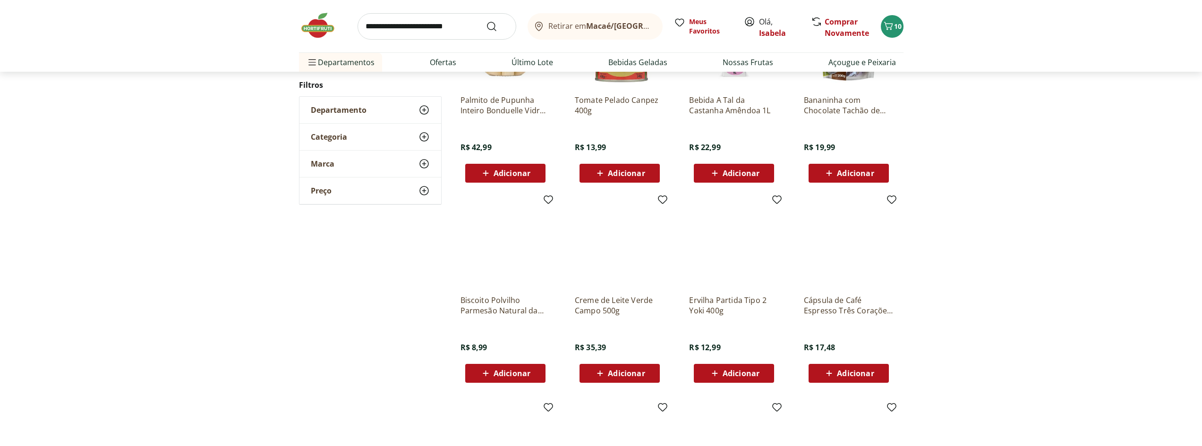
scroll to position [688, 0]
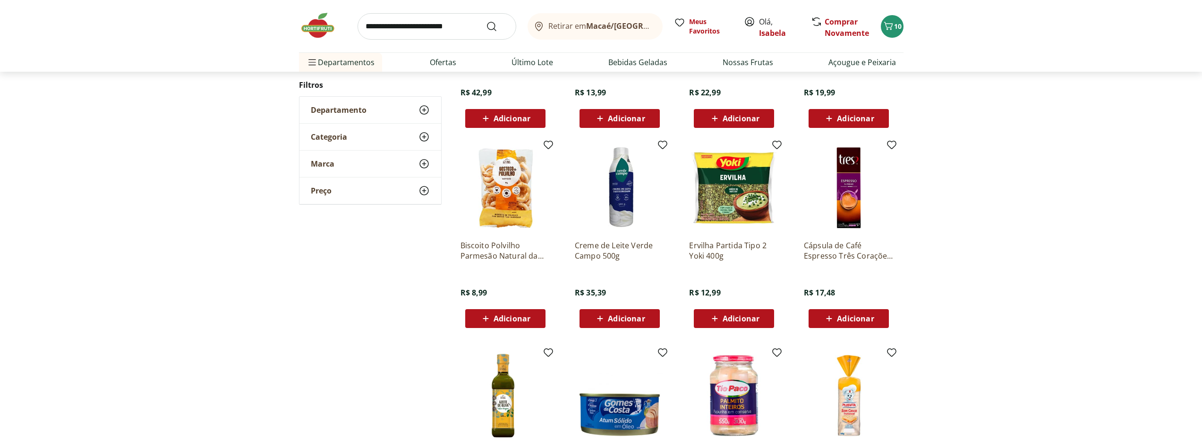
click at [748, 323] on span "Adicionar" at bounding box center [741, 319] width 37 height 8
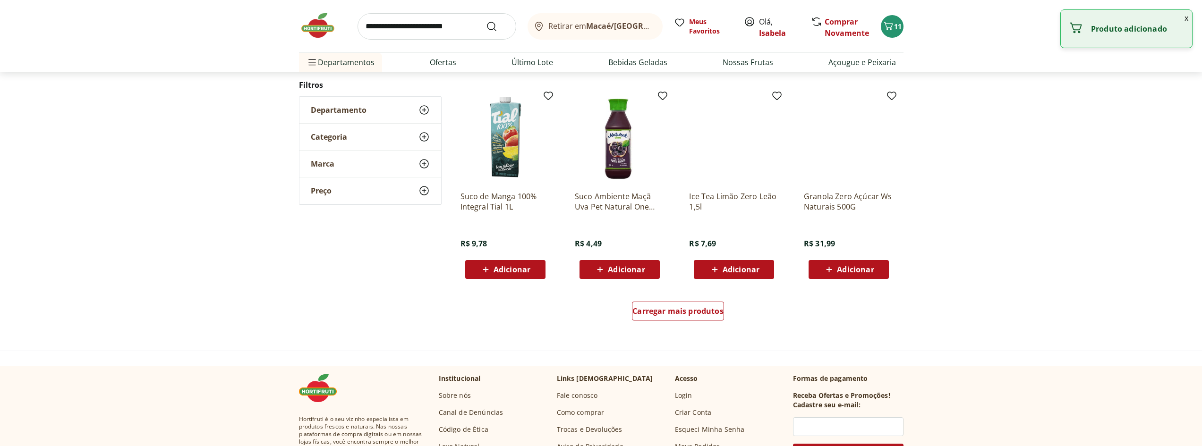
scroll to position [544, 0]
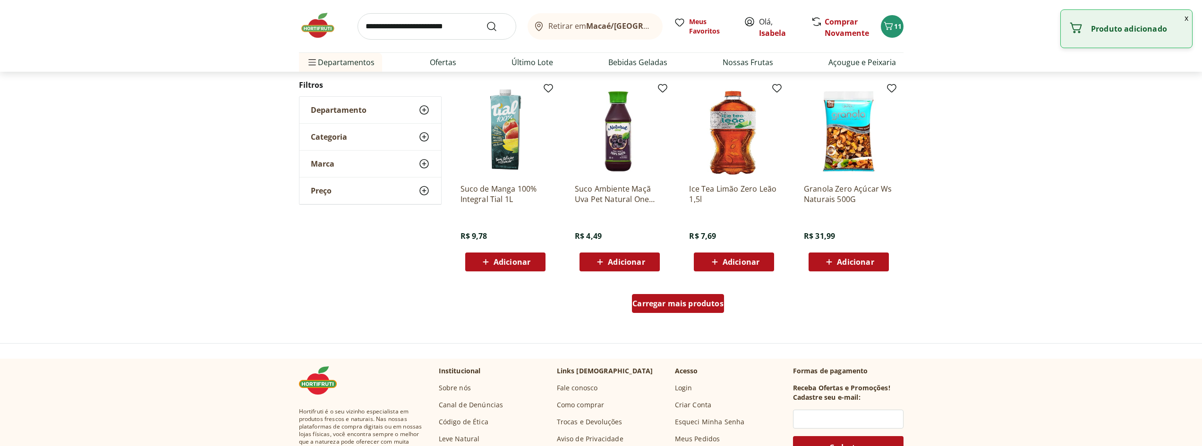
click at [695, 317] on link "Carregar mais produtos" at bounding box center [678, 305] width 92 height 23
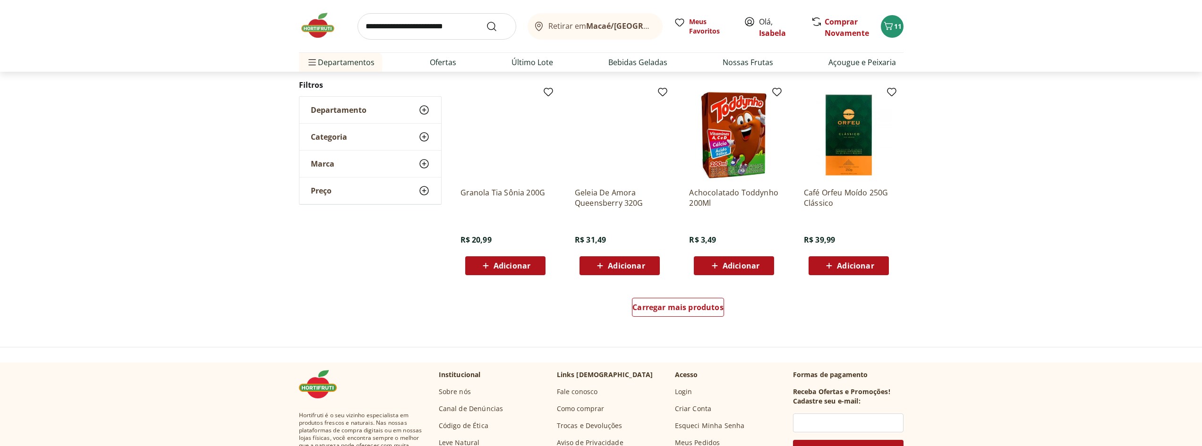
scroll to position [542, 0]
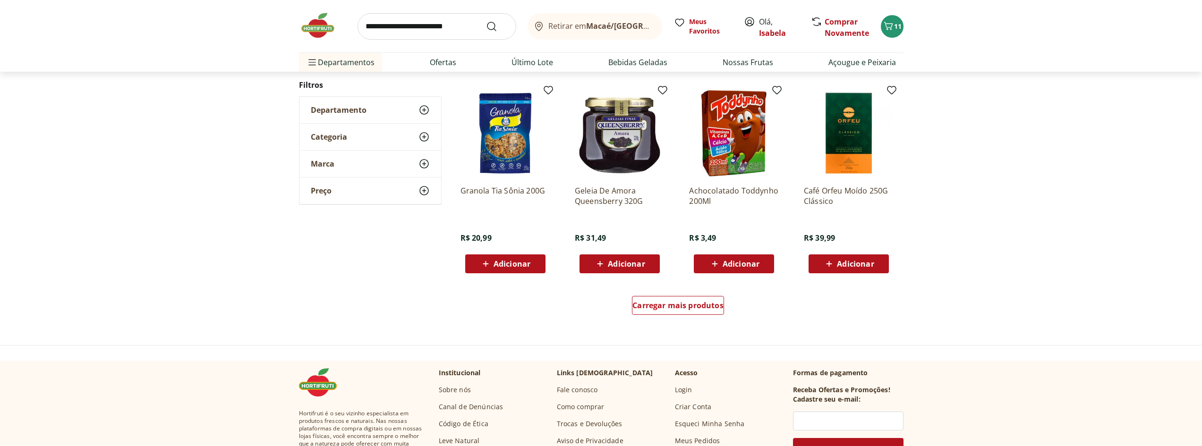
click at [689, 291] on div "Carregar mais produtos" at bounding box center [678, 307] width 458 height 45
click at [678, 308] on span "Carregar mais produtos" at bounding box center [678, 306] width 91 height 8
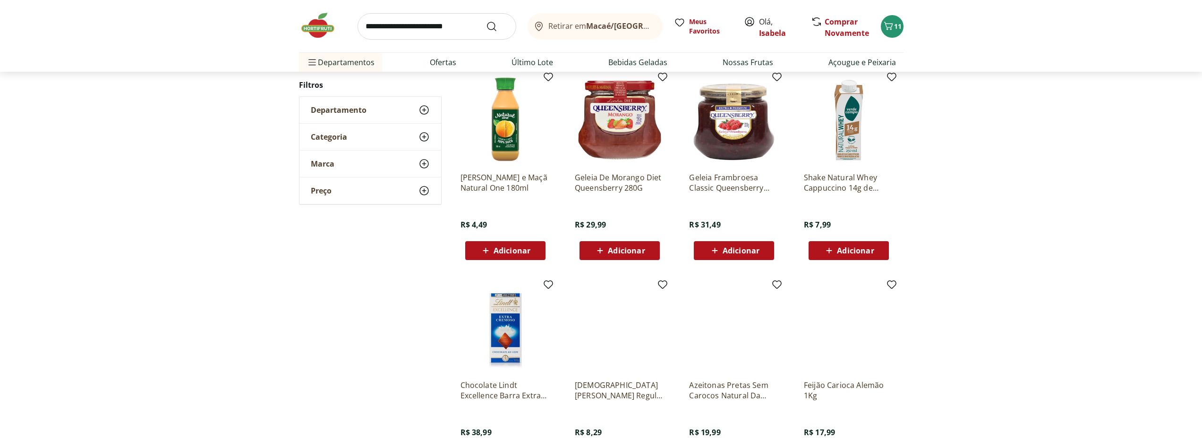
scroll to position [588, 0]
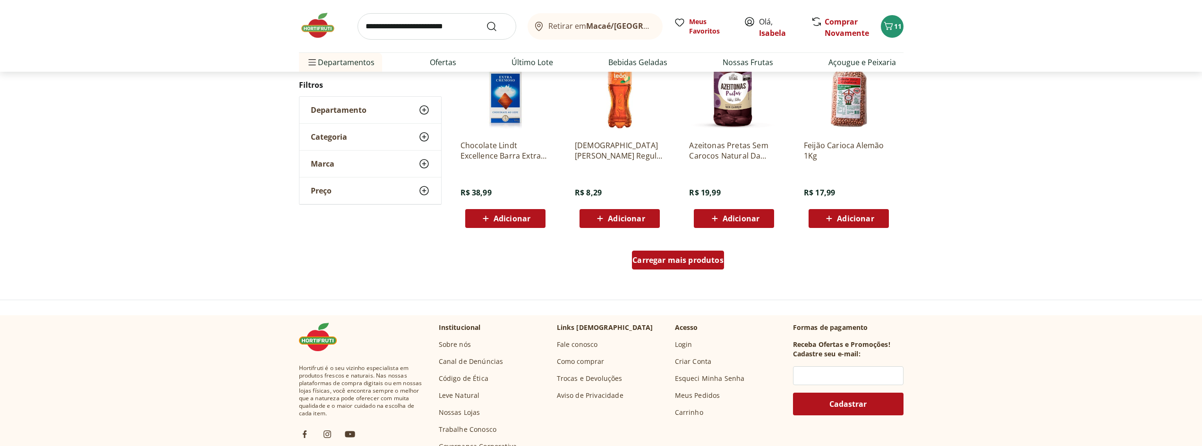
click at [690, 270] on div "Carregar mais produtos" at bounding box center [678, 260] width 92 height 19
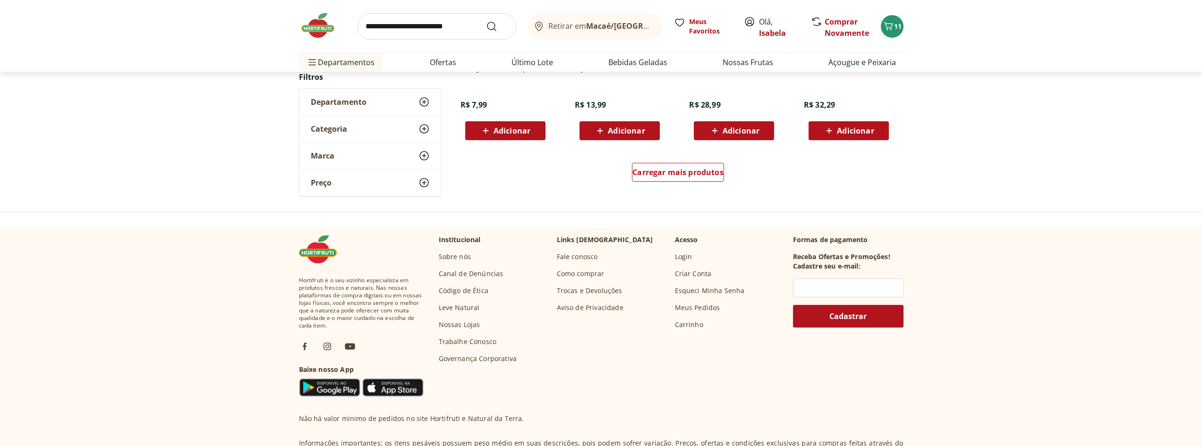
scroll to position [680, 0]
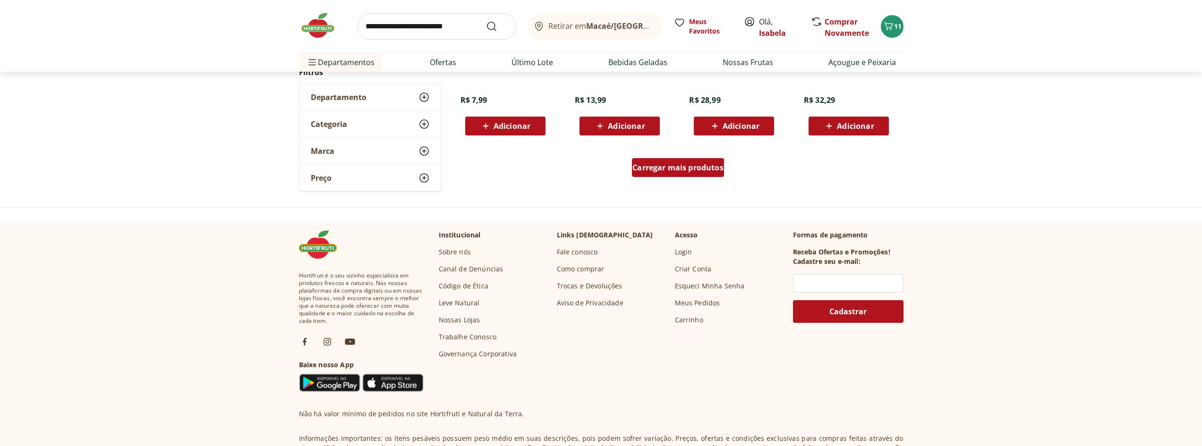
click at [682, 170] on span "Carregar mais produtos" at bounding box center [678, 168] width 91 height 8
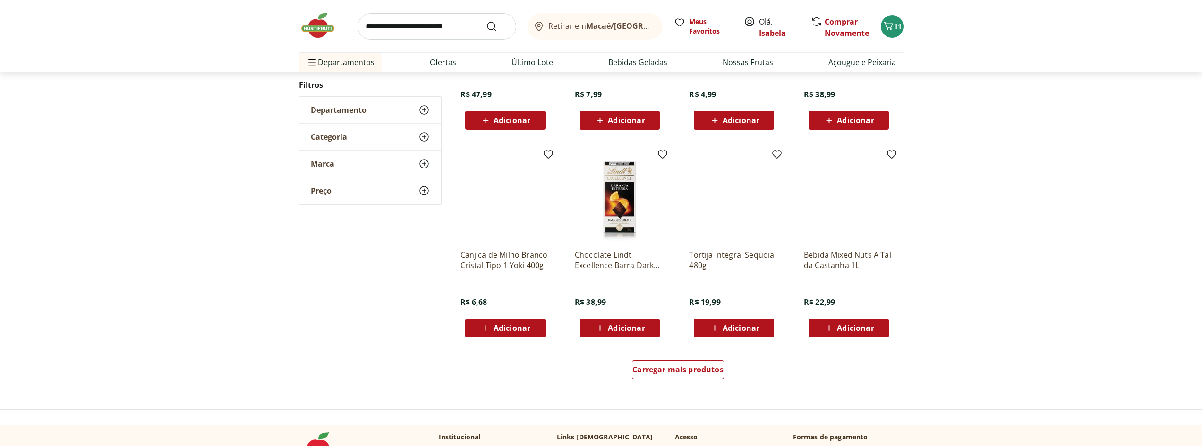
scroll to position [489, 0]
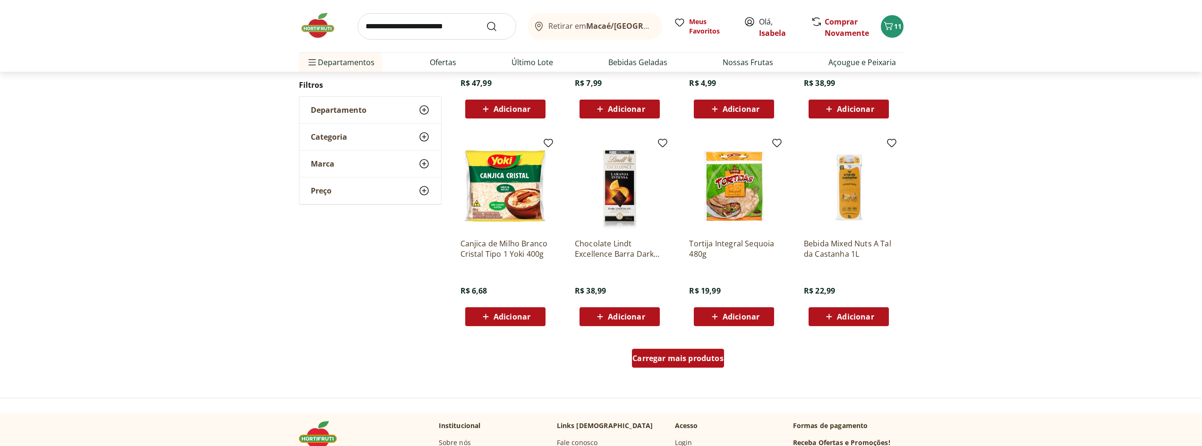
click at [680, 362] on span "Carregar mais produtos" at bounding box center [678, 359] width 91 height 8
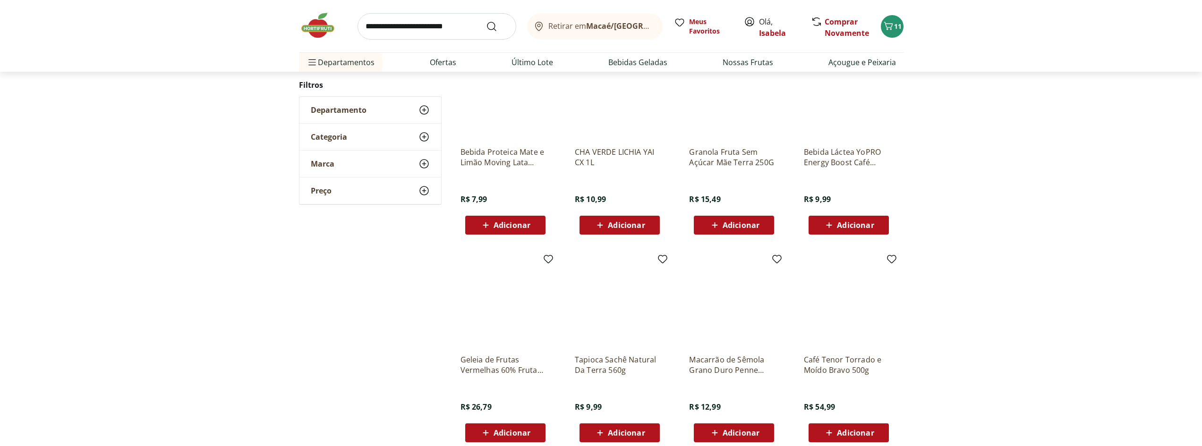
scroll to position [488, 0]
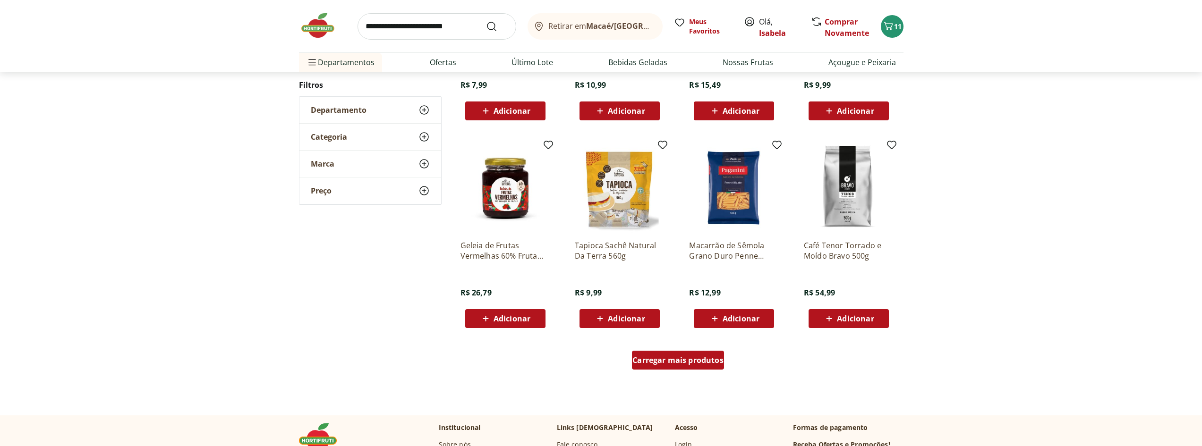
click at [659, 359] on span "Carregar mais produtos" at bounding box center [678, 361] width 91 height 8
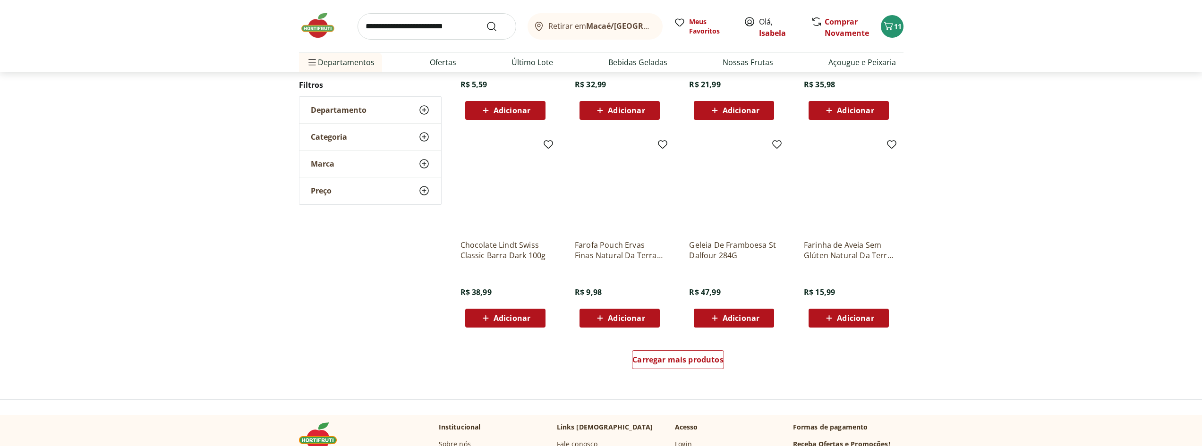
scroll to position [627, 0]
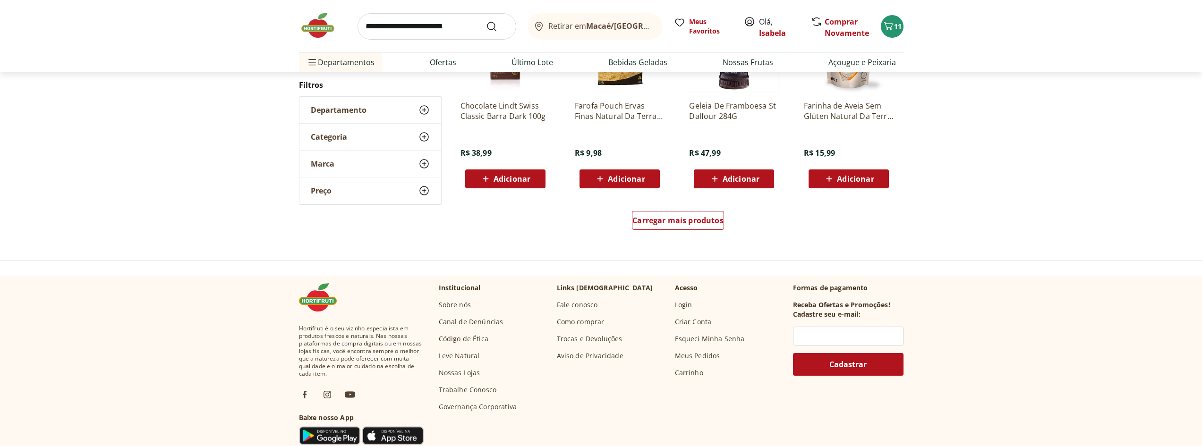
click at [675, 237] on div "Carregar mais produtos" at bounding box center [678, 222] width 458 height 45
click at [677, 230] on div "Carregar mais produtos" at bounding box center [678, 220] width 92 height 19
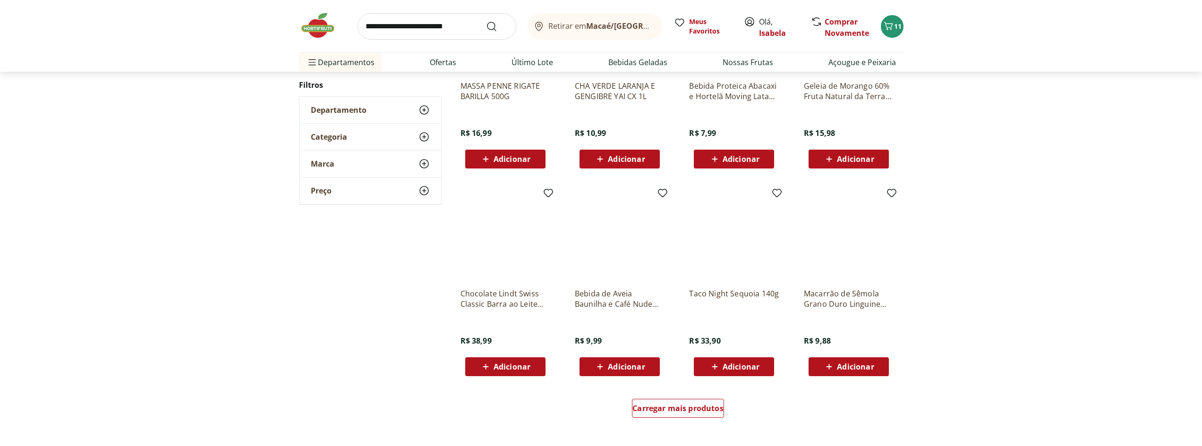
scroll to position [673, 0]
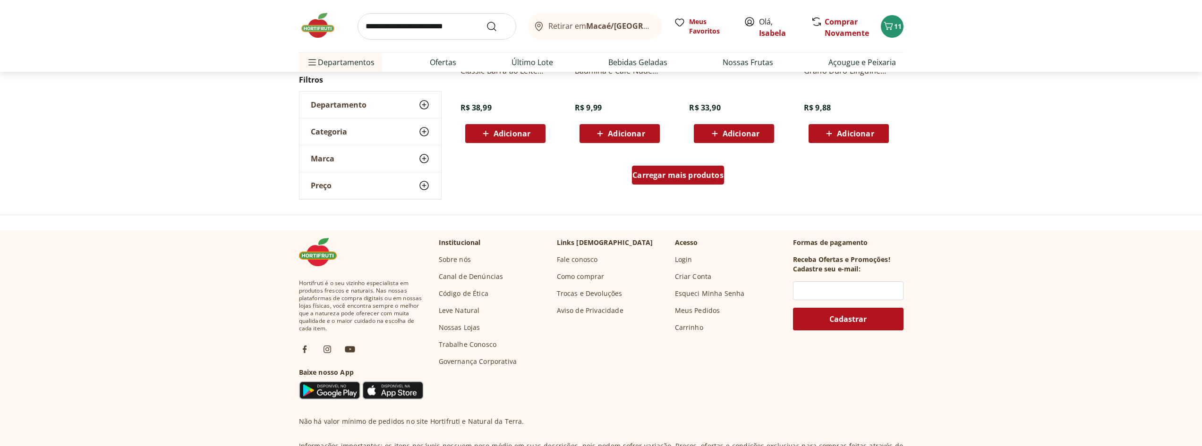
click at [668, 179] on span "Carregar mais produtos" at bounding box center [678, 175] width 91 height 8
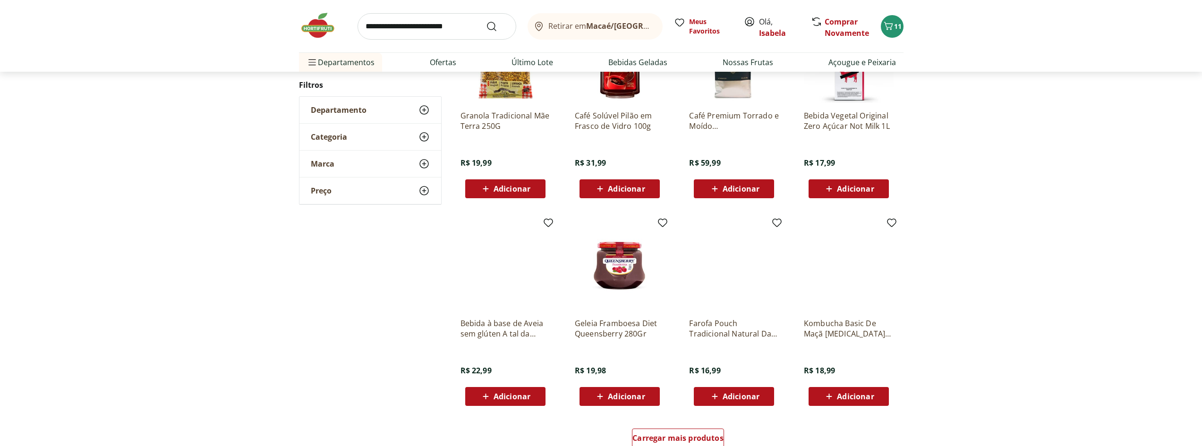
scroll to position [529, 0]
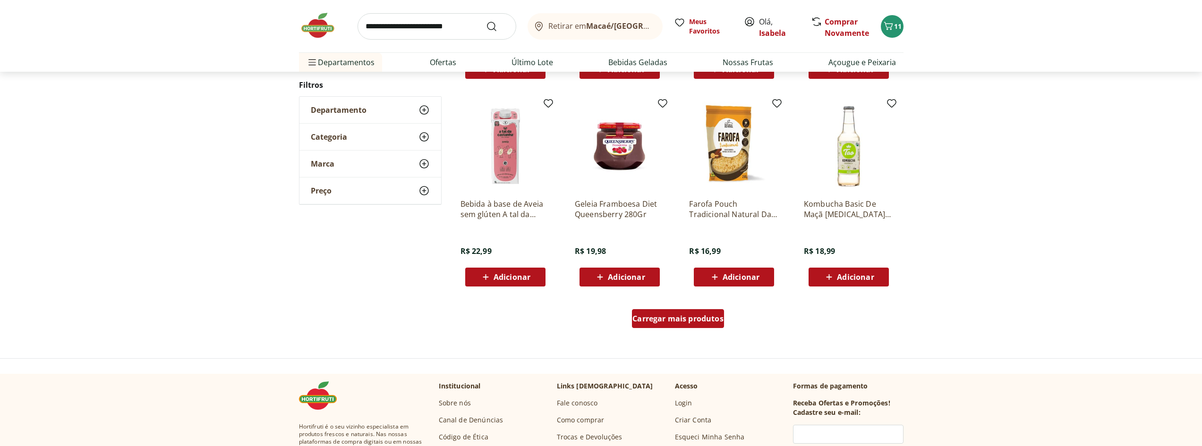
click at [715, 313] on div "Carregar mais produtos" at bounding box center [678, 318] width 92 height 19
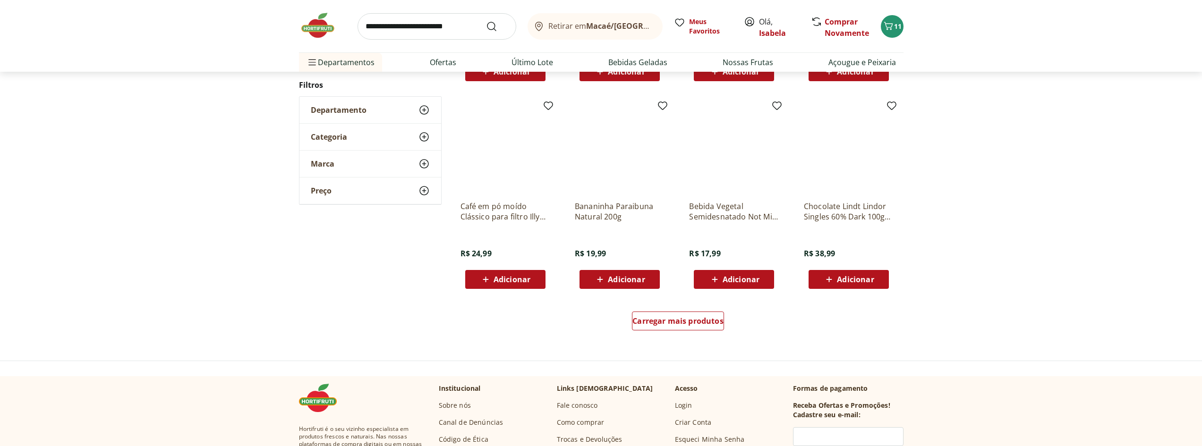
scroll to position [527, 0]
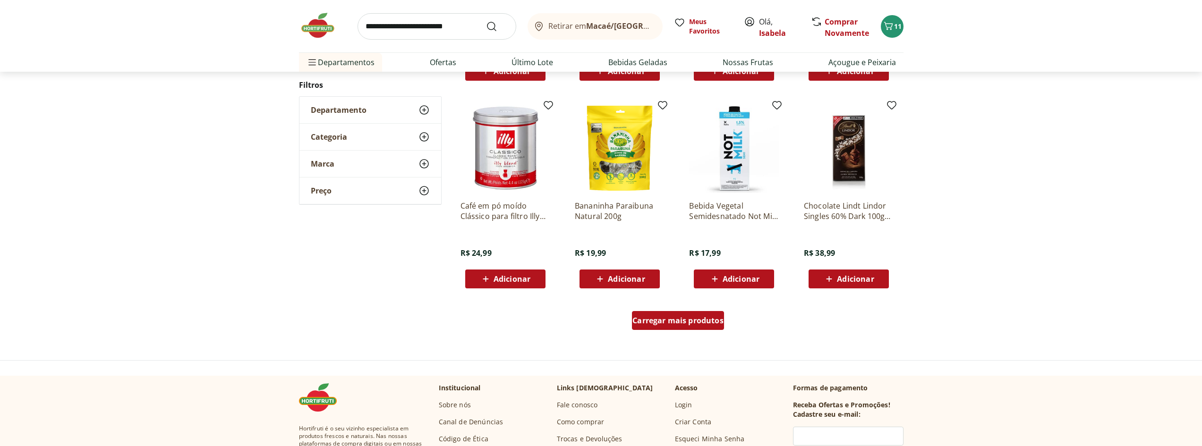
click at [685, 329] on div "Carregar mais produtos" at bounding box center [678, 320] width 92 height 19
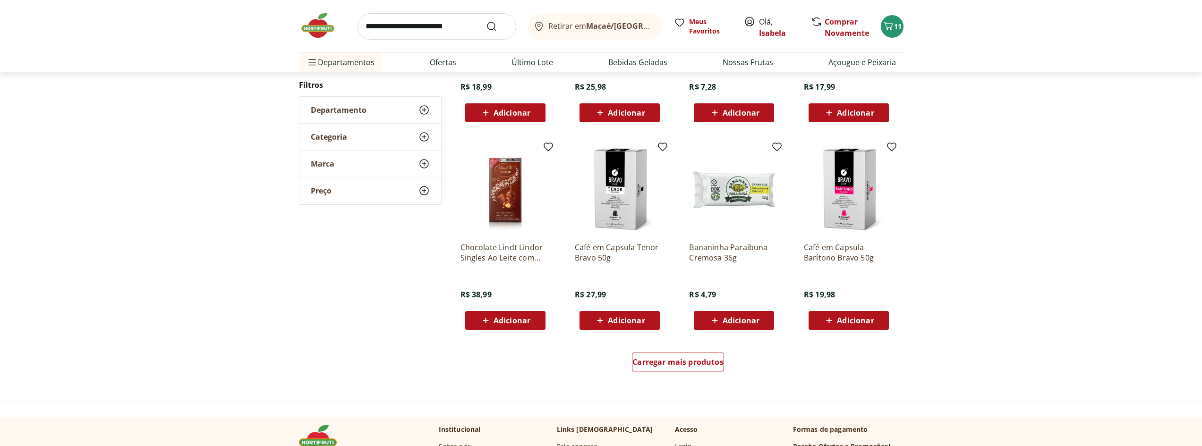
scroll to position [573, 0]
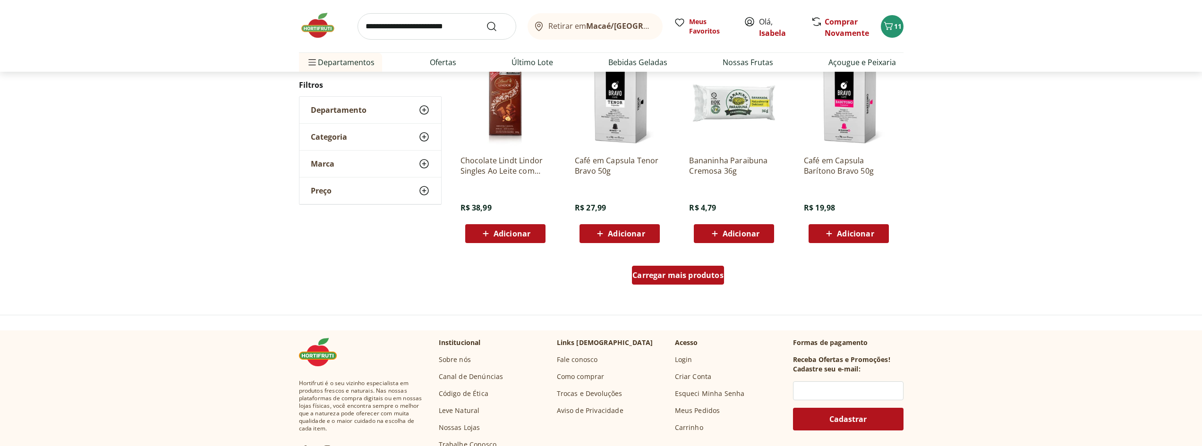
click at [699, 279] on span "Carregar mais produtos" at bounding box center [678, 276] width 91 height 8
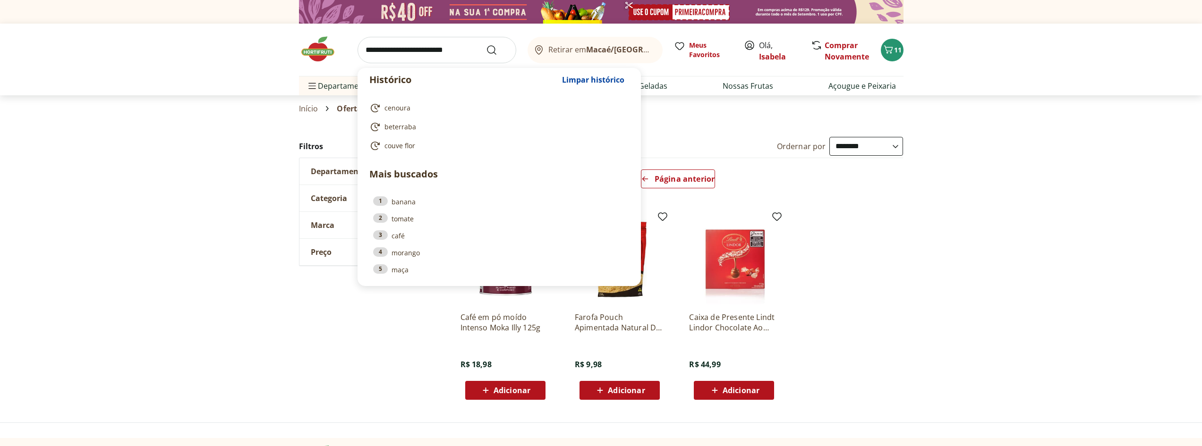
click at [393, 51] on input "search" at bounding box center [437, 50] width 159 height 26
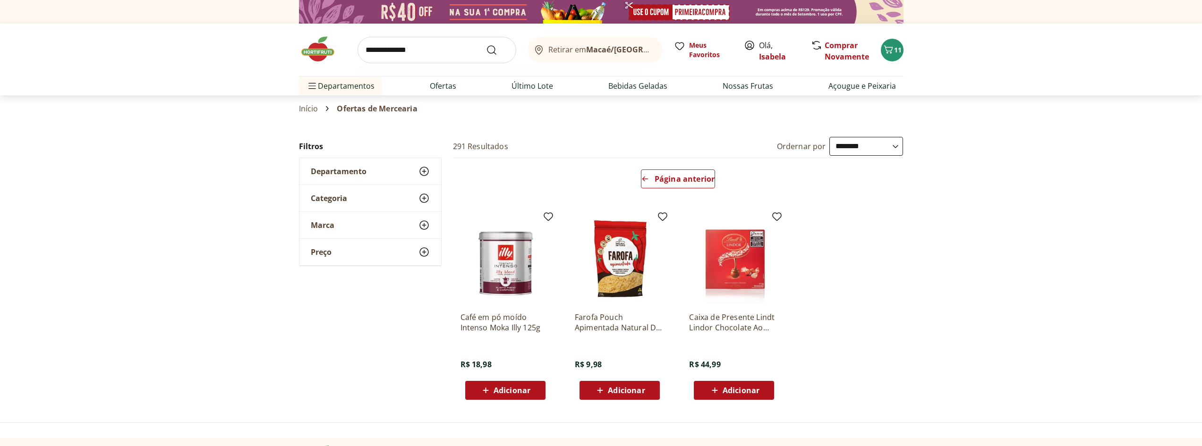
type input "**********"
click at [486, 44] on button "Submit Search" at bounding box center [497, 49] width 23 height 11
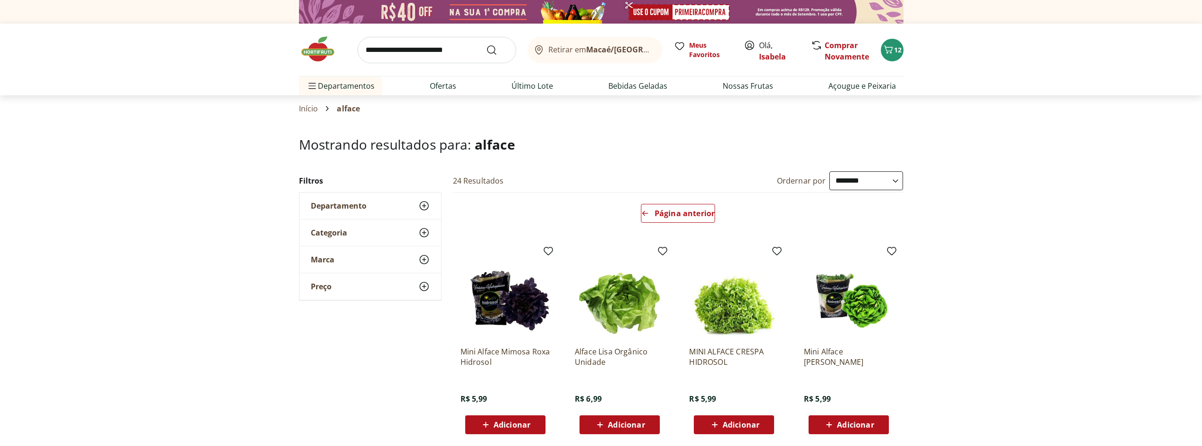
select select "**********"
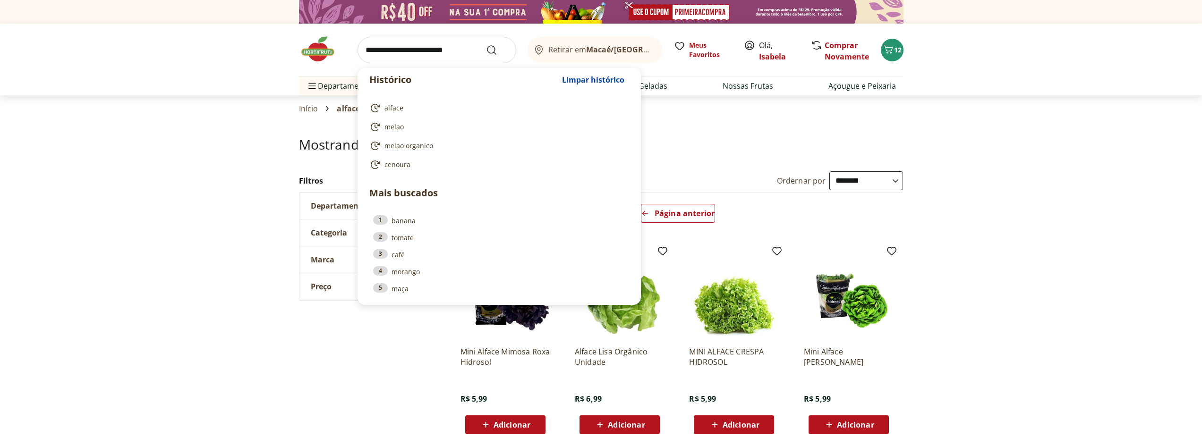
click at [433, 53] on input "search" at bounding box center [437, 50] width 159 height 26
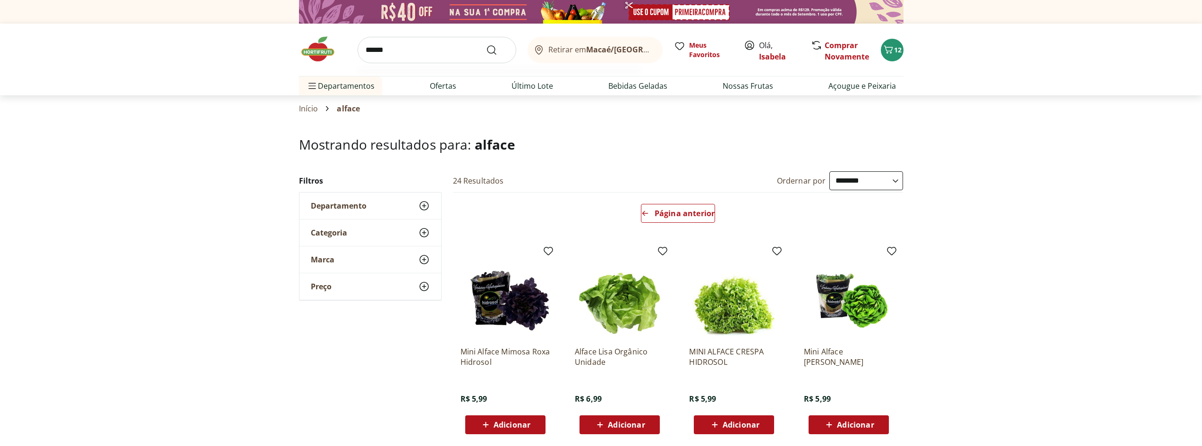
type input "******"
click at [486, 44] on button "Submit Search" at bounding box center [497, 49] width 23 height 11
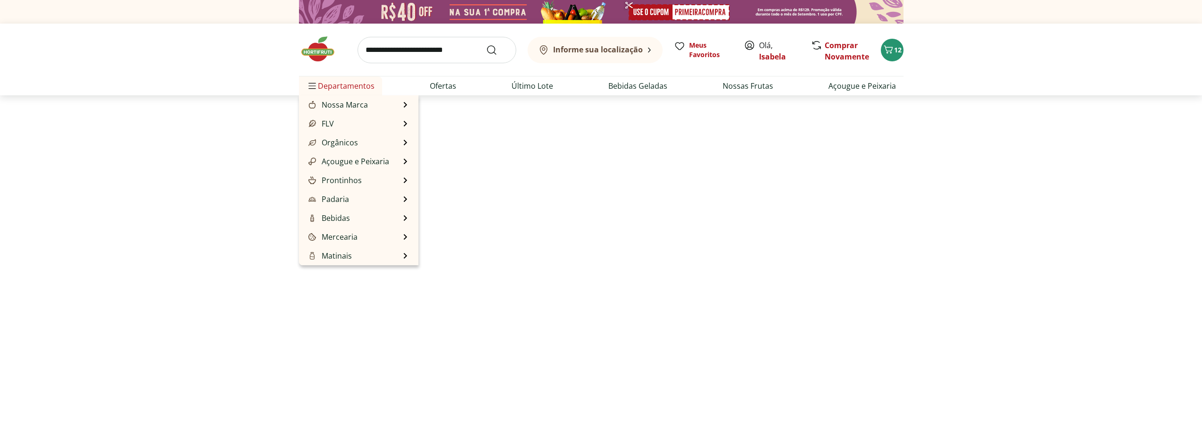
select select "**********"
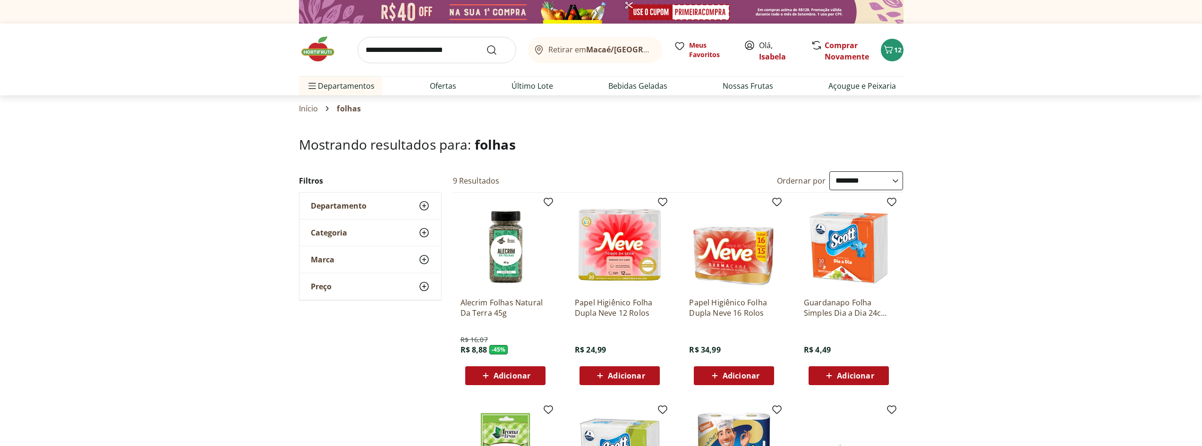
scroll to position [283, 0]
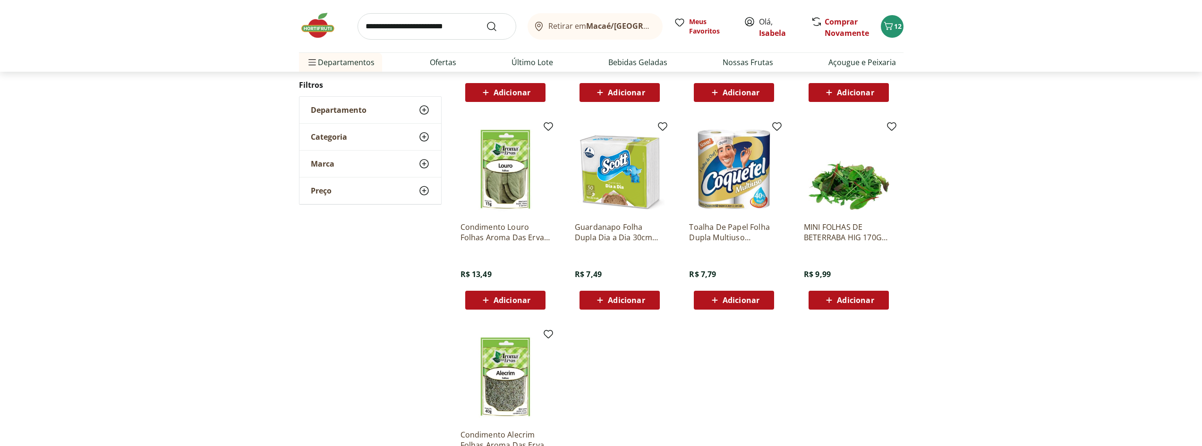
click at [856, 301] on span "Adicionar" at bounding box center [855, 301] width 37 height 8
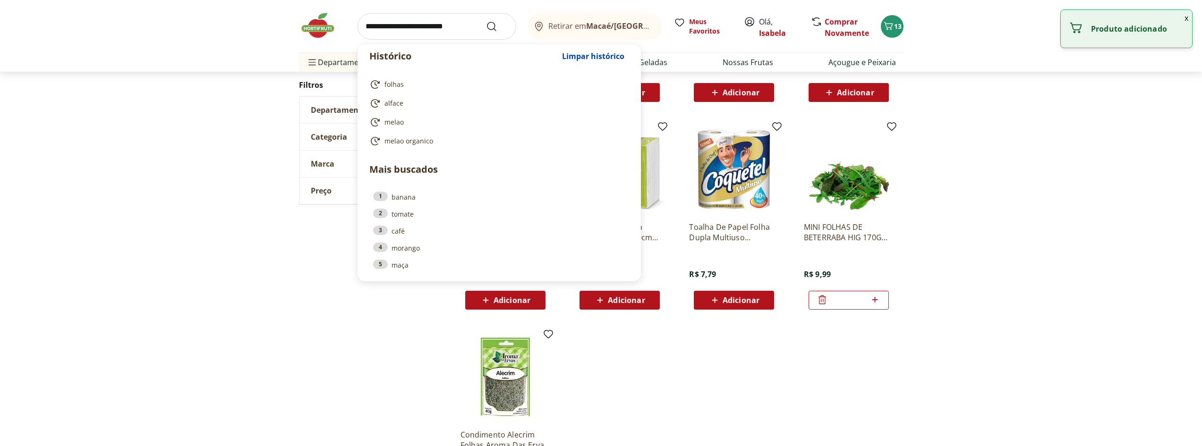
click at [379, 21] on input "search" at bounding box center [437, 26] width 159 height 26
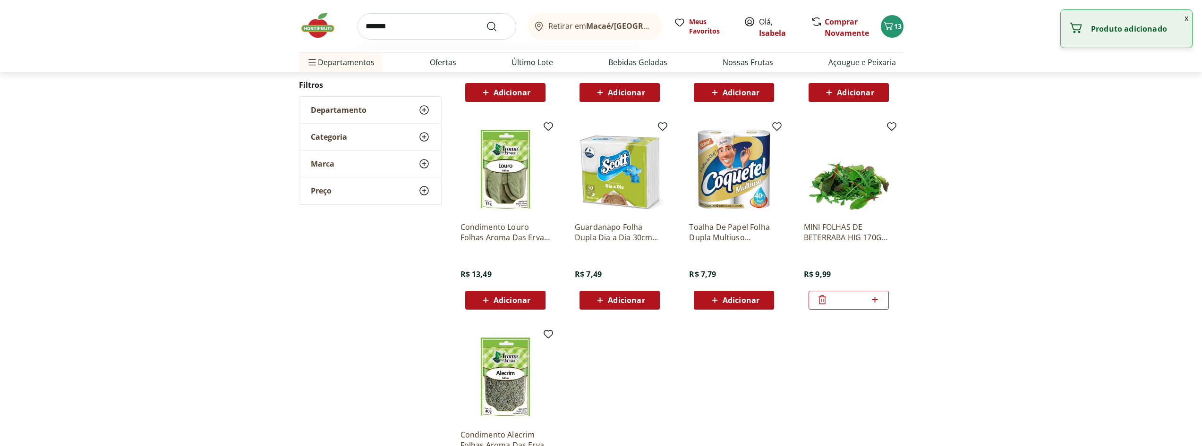
type input "*******"
click at [486, 21] on button "Submit Search" at bounding box center [497, 26] width 23 height 11
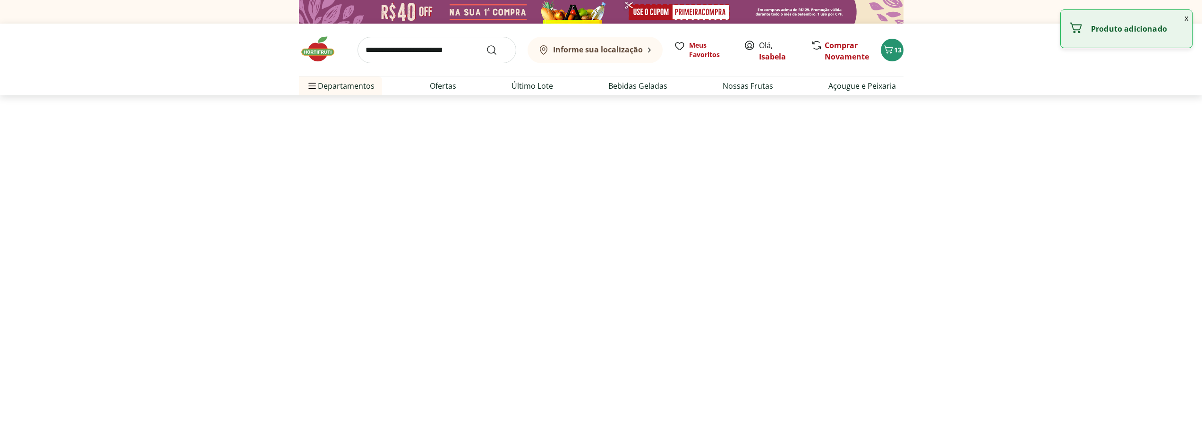
select select "**********"
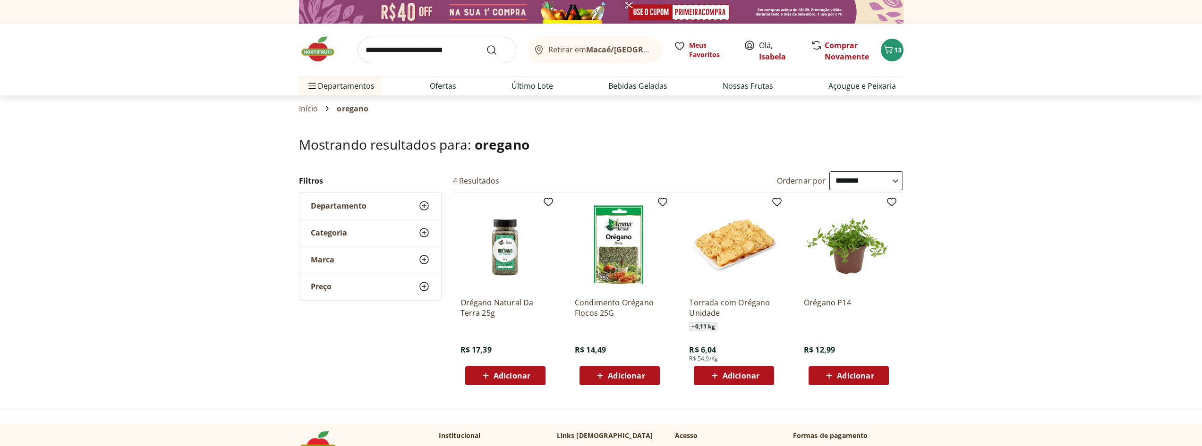
click at [521, 379] on span "Adicionar" at bounding box center [512, 376] width 37 height 8
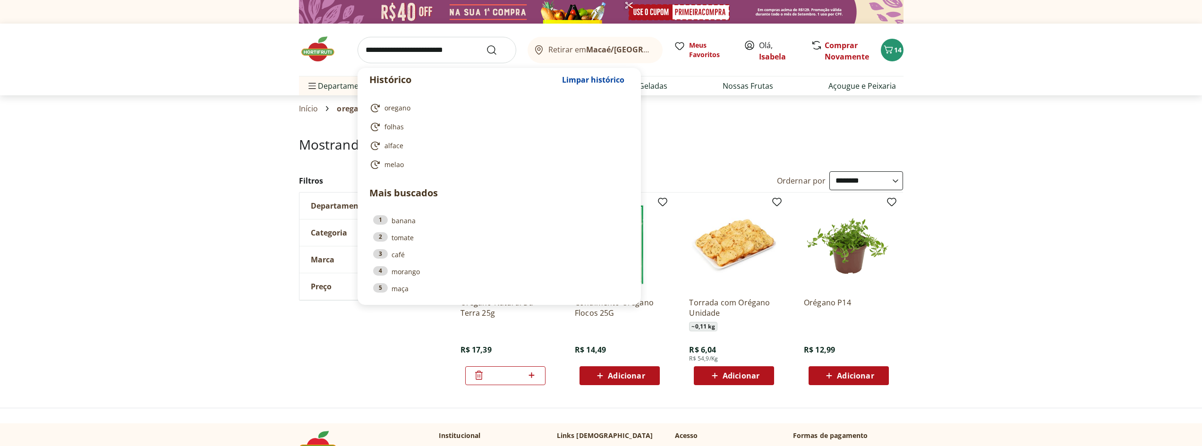
click at [441, 55] on input "search" at bounding box center [437, 50] width 159 height 26
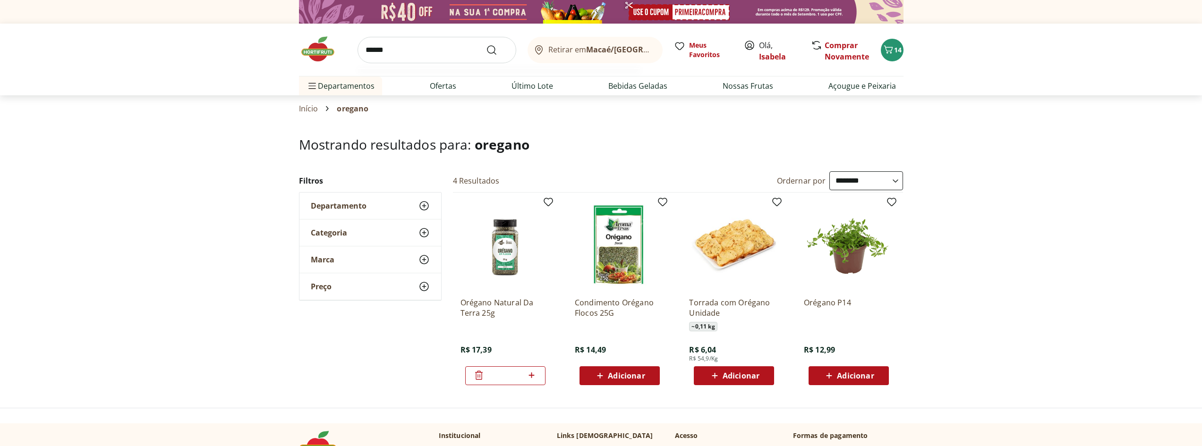
type input "*****"
click at [486, 44] on button "Submit Search" at bounding box center [497, 49] width 23 height 11
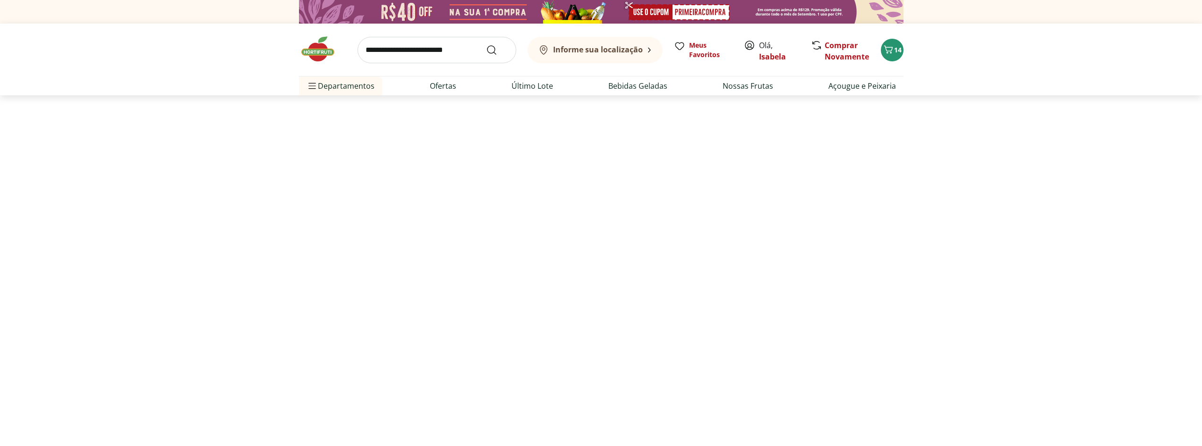
select select "**********"
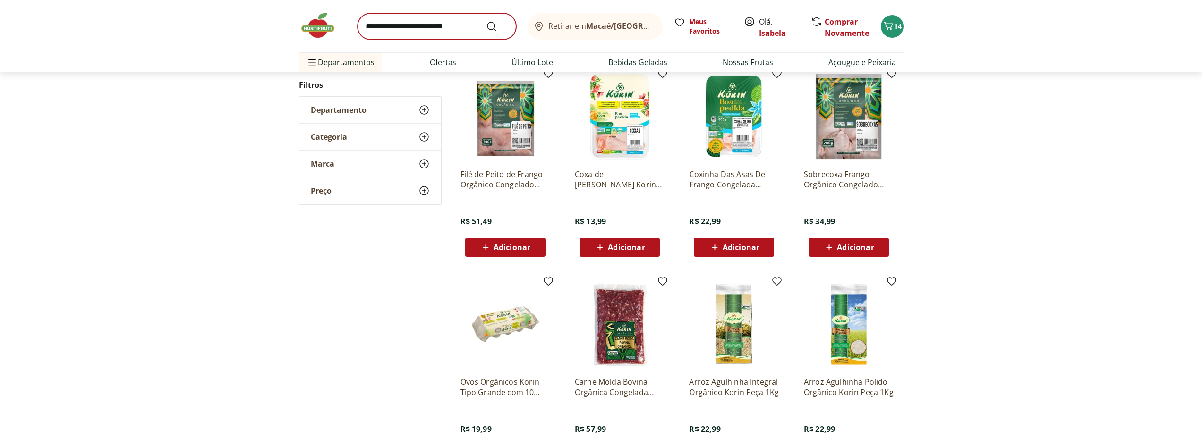
scroll to position [236, 0]
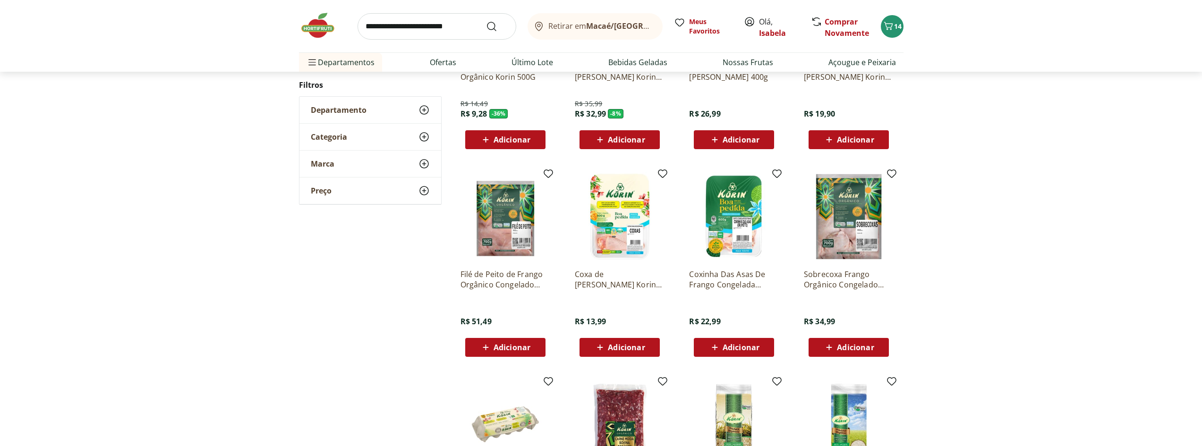
click at [422, 30] on input "search" at bounding box center [437, 26] width 159 height 26
type input "***"
click at [486, 21] on button "Submit Search" at bounding box center [497, 26] width 23 height 11
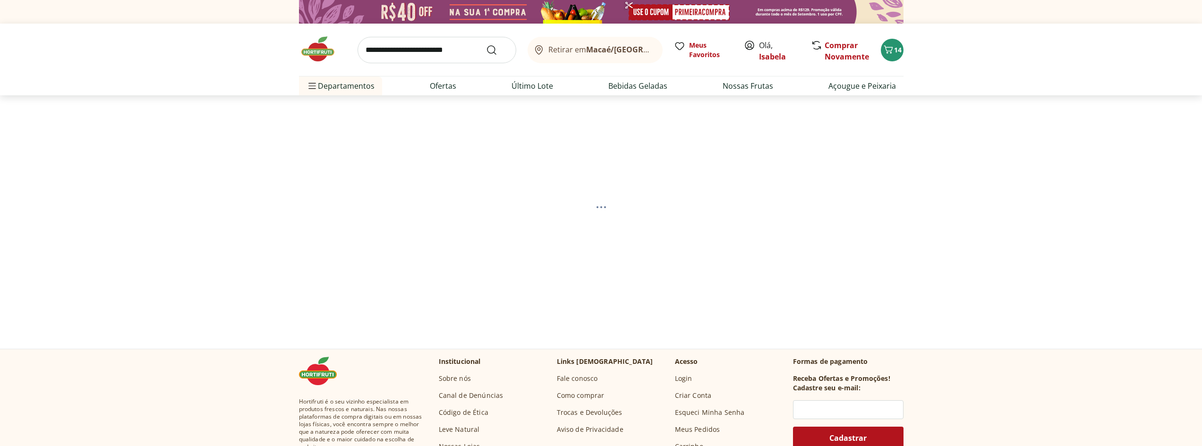
select select "**********"
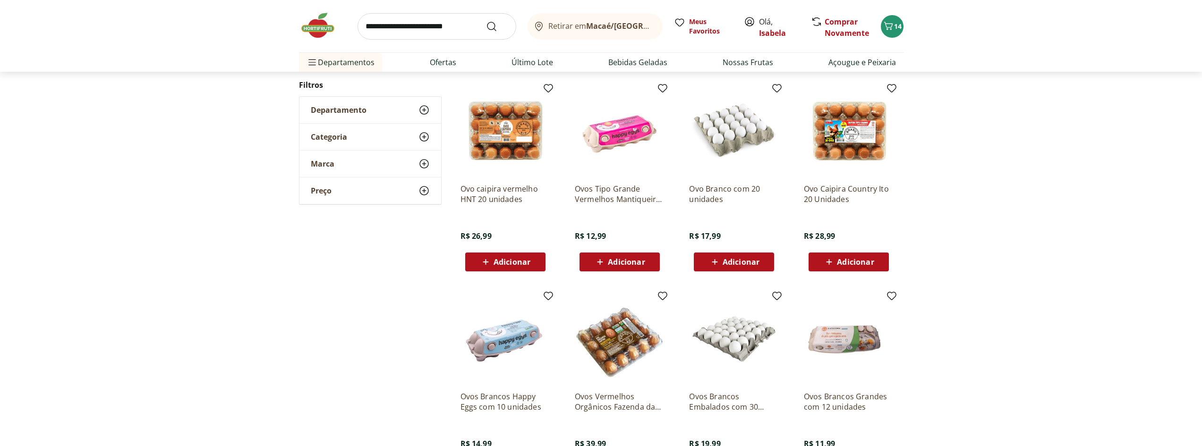
scroll to position [425, 0]
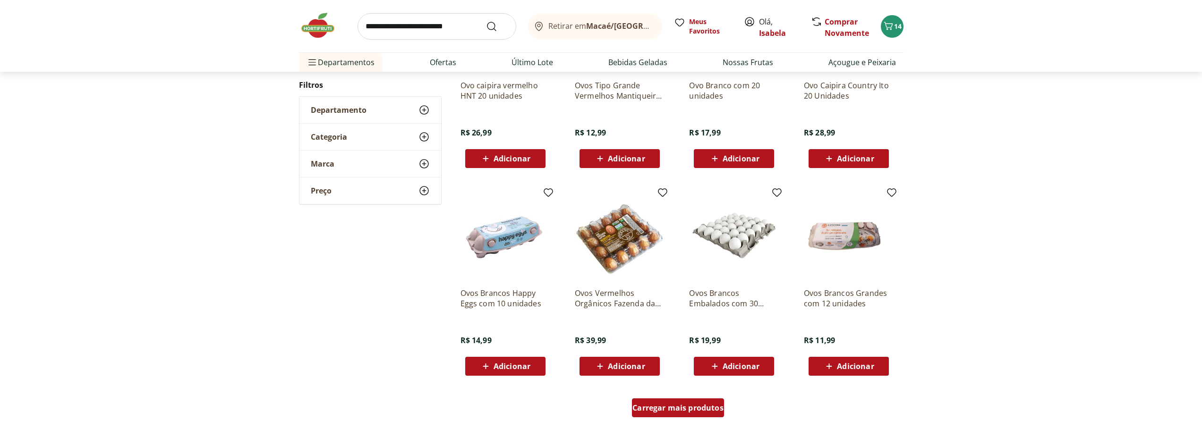
click at [708, 402] on div "Carregar mais produtos" at bounding box center [678, 408] width 92 height 19
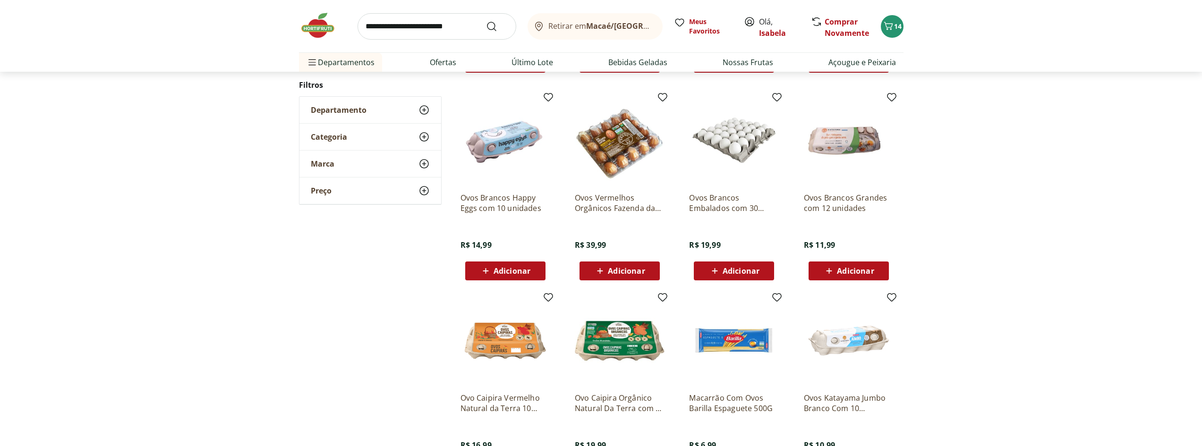
scroll to position [661, 0]
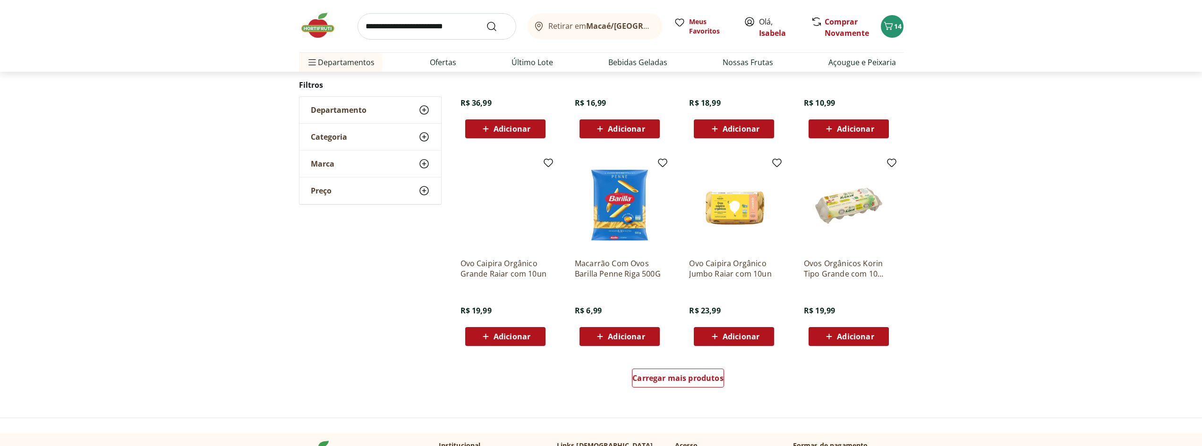
scroll to position [518, 0]
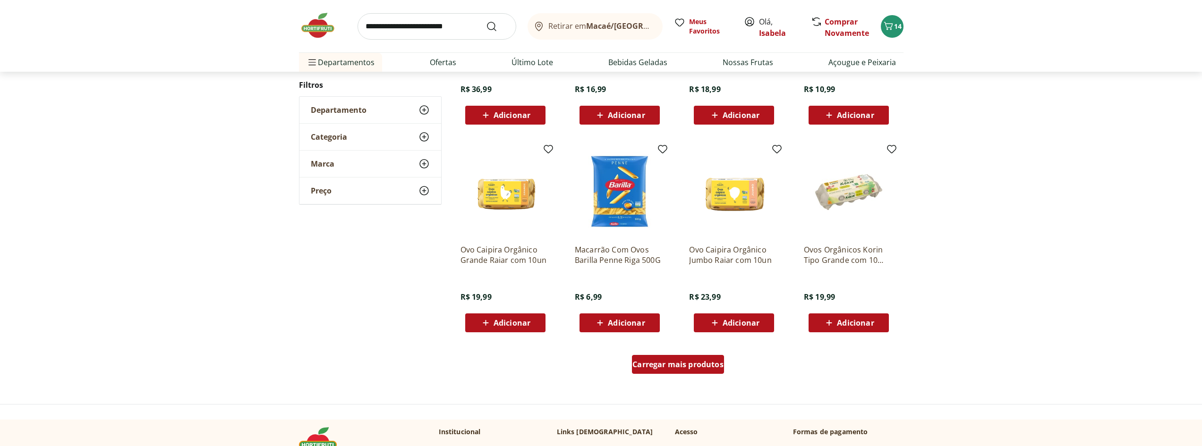
click at [705, 366] on span "Carregar mais produtos" at bounding box center [678, 365] width 91 height 8
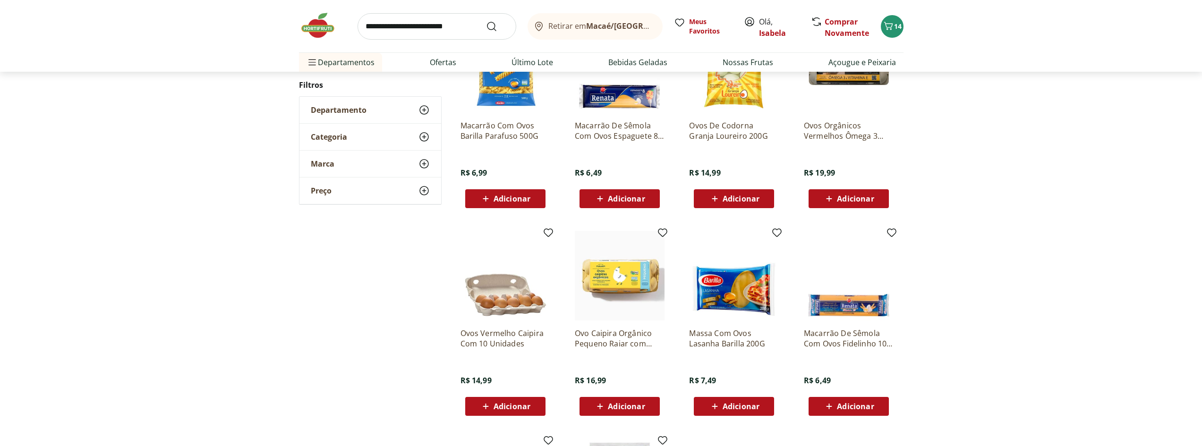
scroll to position [232, 0]
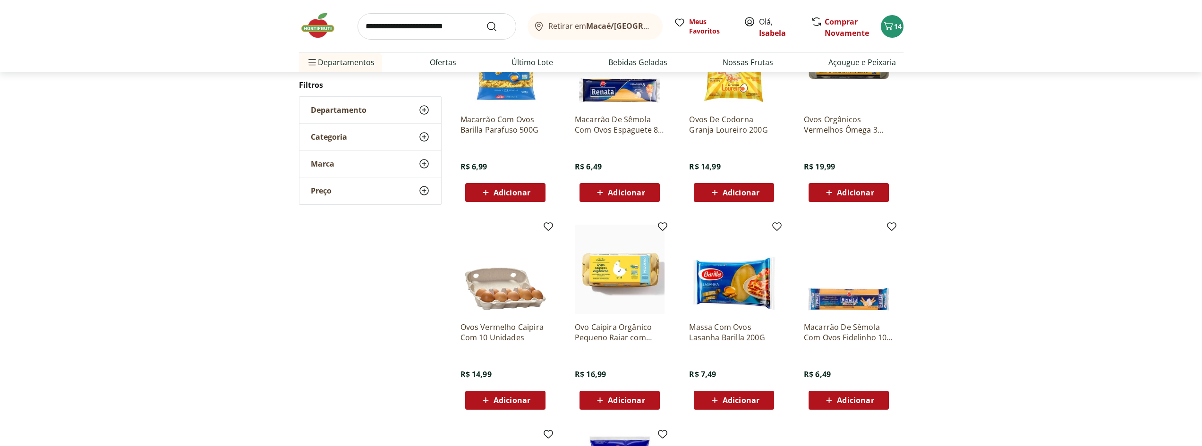
click at [490, 397] on icon at bounding box center [486, 400] width 12 height 11
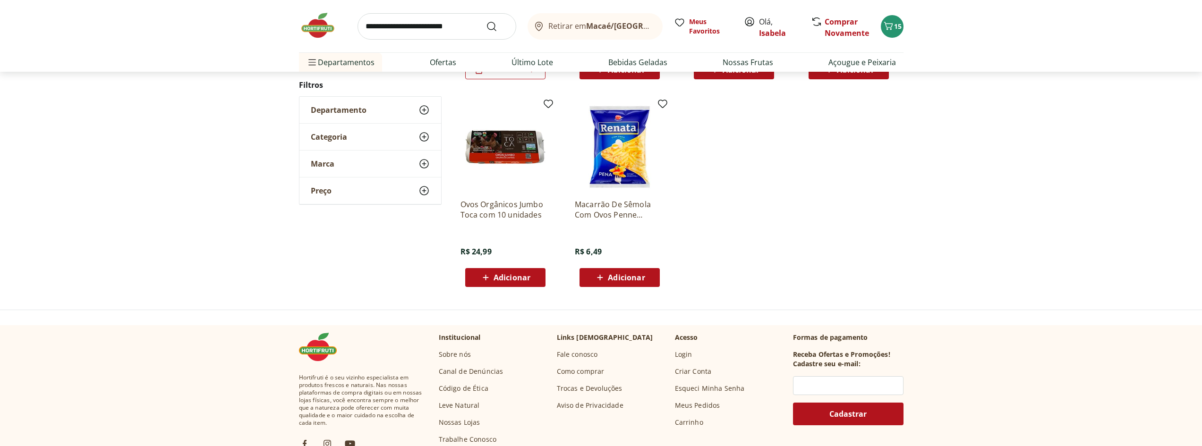
scroll to position [0, 0]
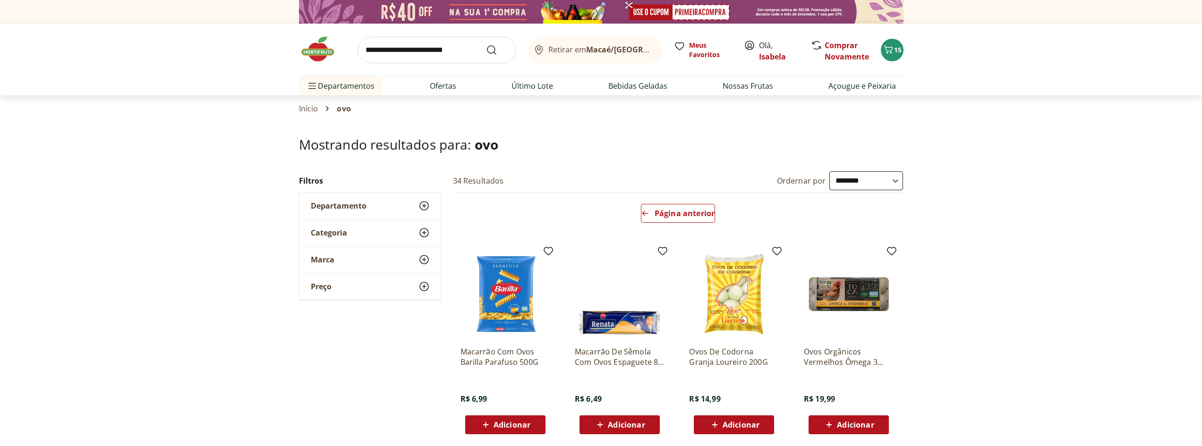
click at [314, 45] on img at bounding box center [322, 49] width 47 height 28
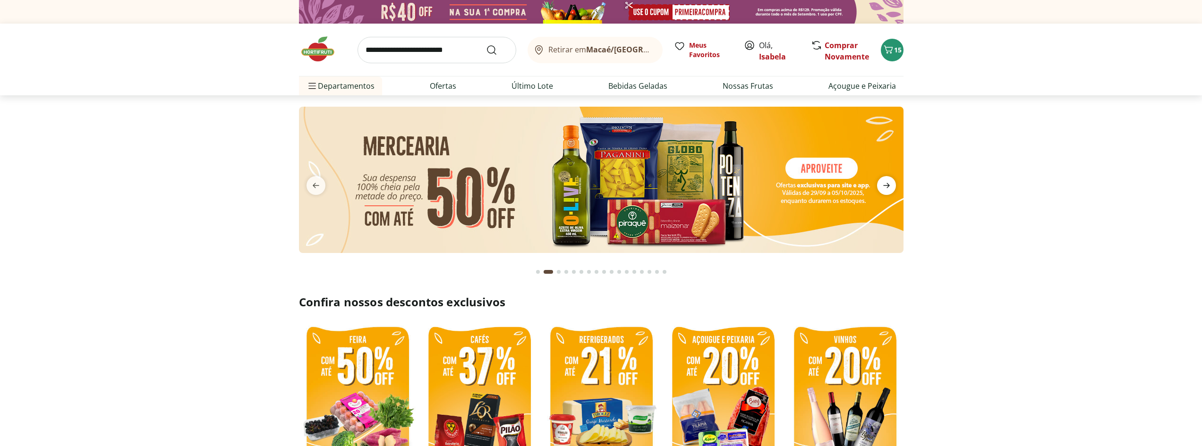
click at [895, 183] on span "next" at bounding box center [886, 185] width 19 height 19
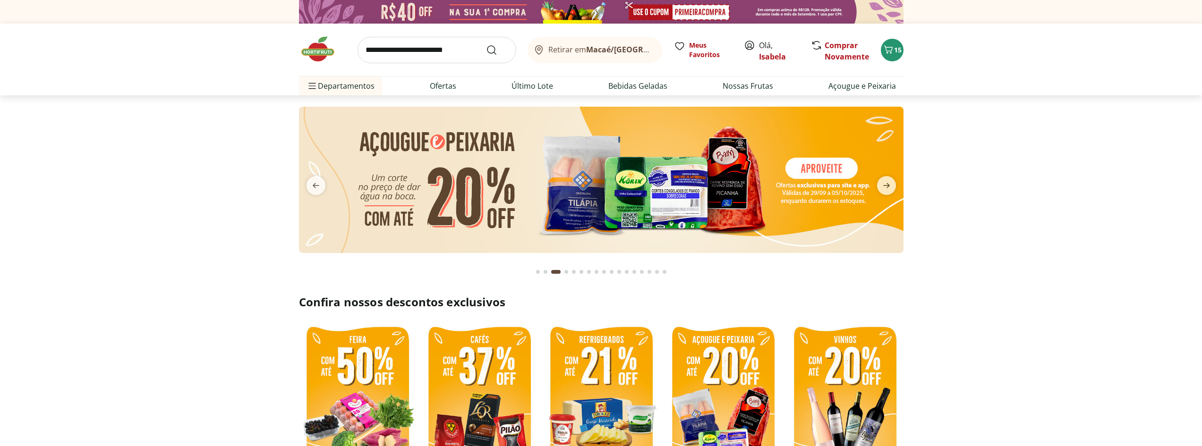
click at [671, 202] on img at bounding box center [601, 180] width 605 height 146
select select "**********"
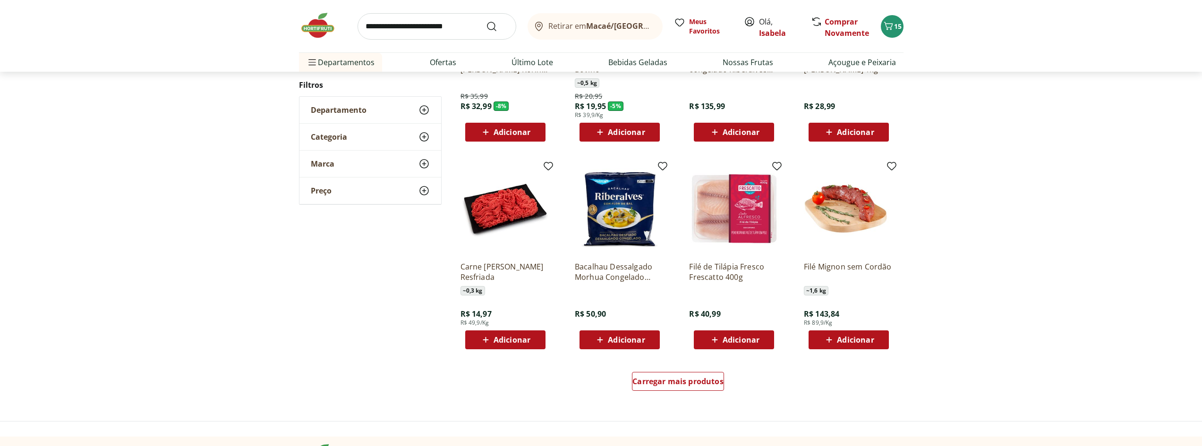
scroll to position [425, 0]
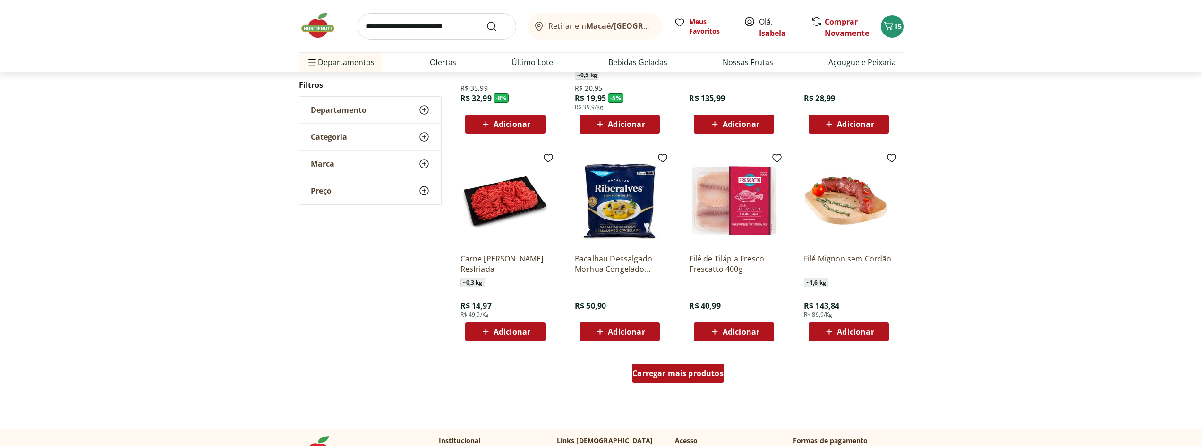
click at [688, 377] on span "Carregar mais produtos" at bounding box center [678, 374] width 91 height 8
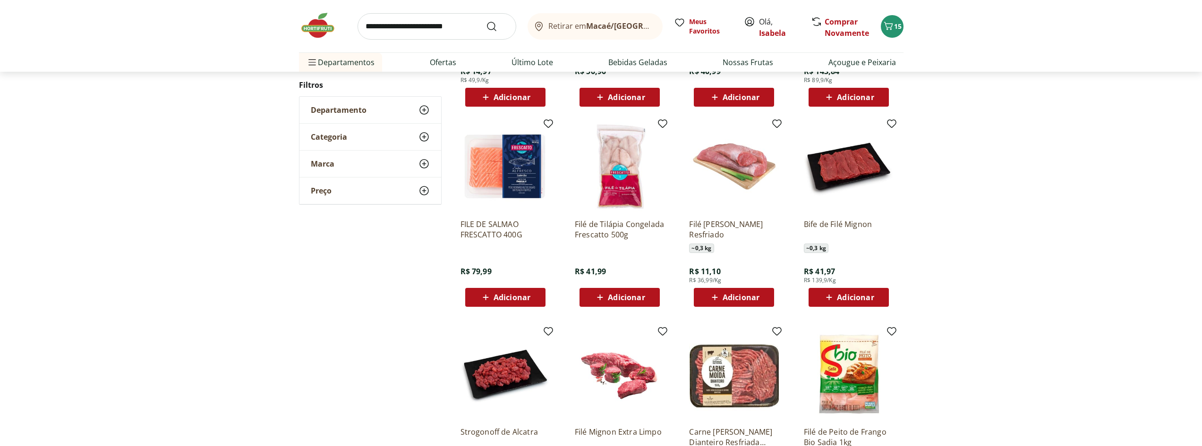
scroll to position [661, 0]
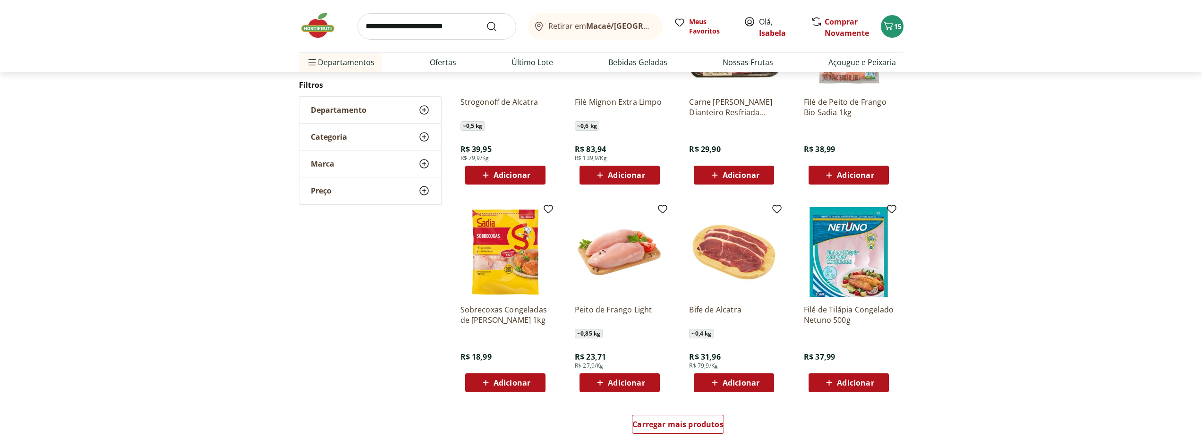
scroll to position [425, 0]
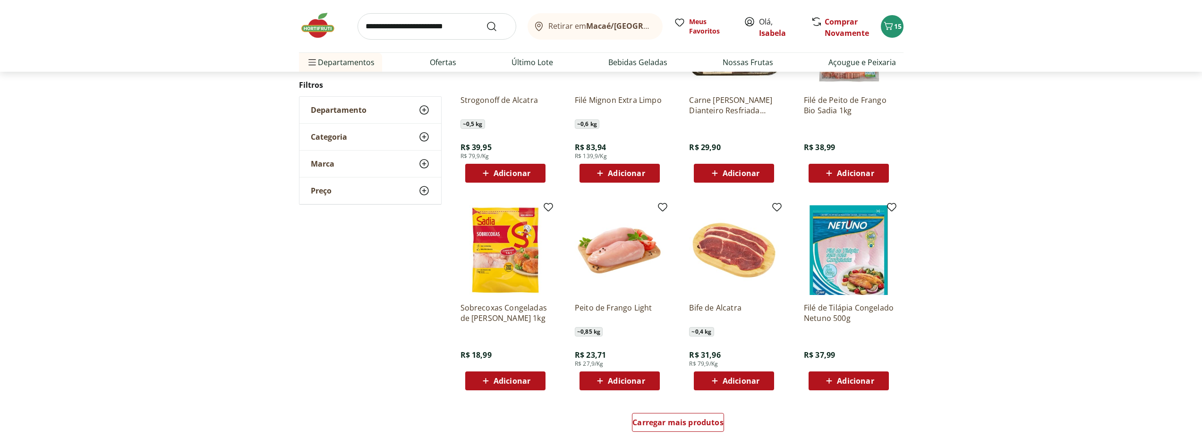
click at [322, 23] on img at bounding box center [322, 25] width 47 height 28
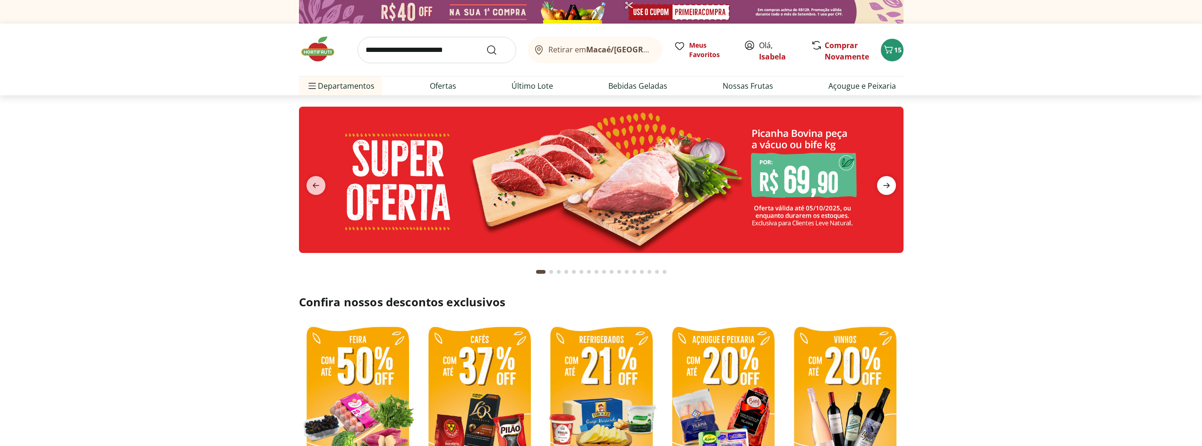
click at [894, 183] on span "next" at bounding box center [886, 185] width 19 height 19
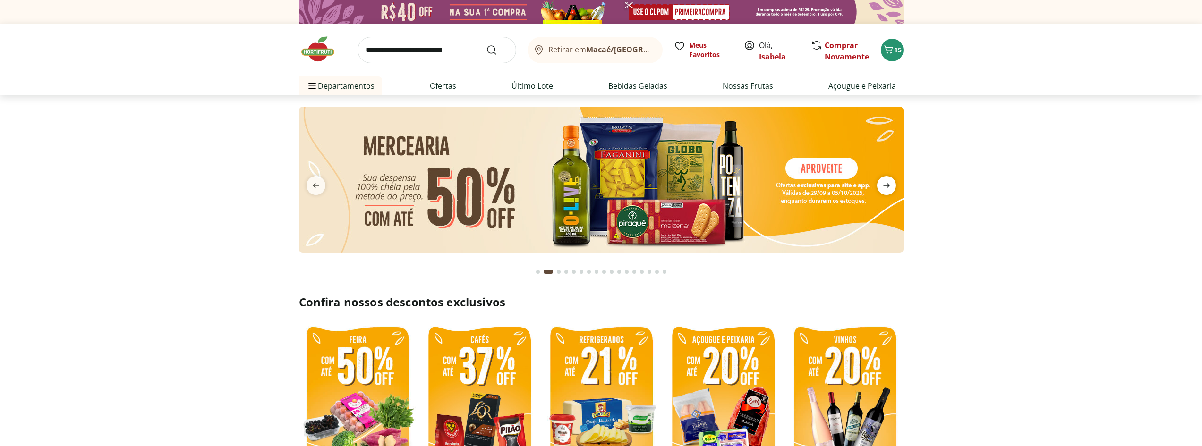
click at [894, 183] on span "next" at bounding box center [886, 185] width 19 height 19
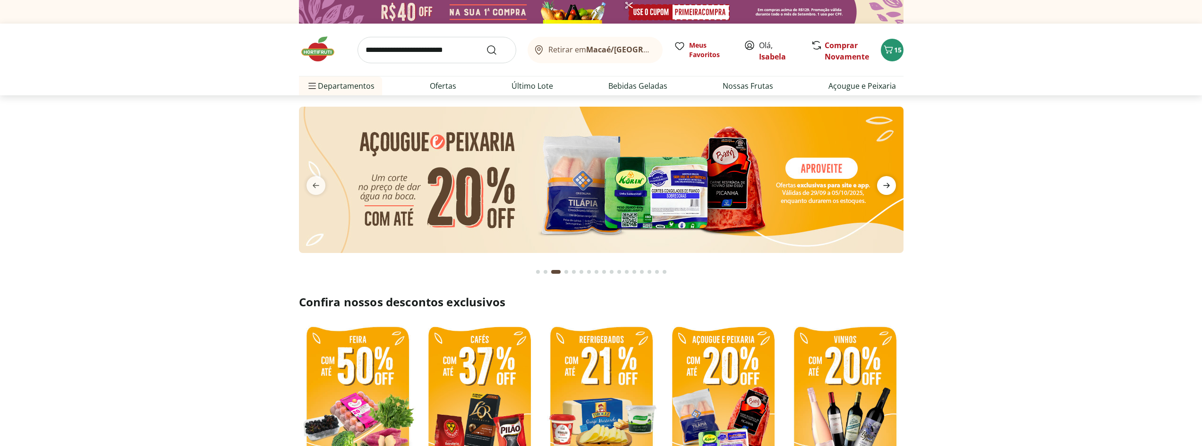
click at [894, 183] on span "next" at bounding box center [886, 185] width 19 height 19
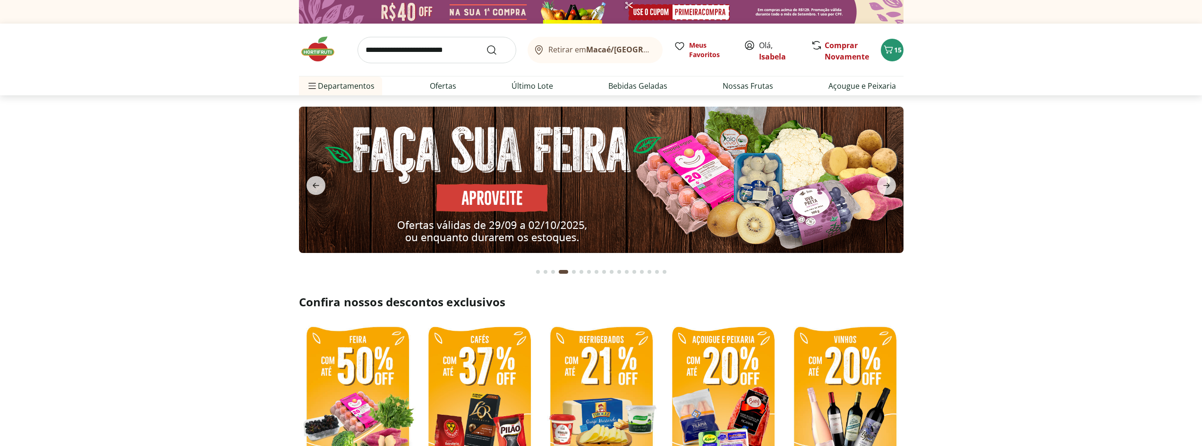
click at [782, 176] on img at bounding box center [601, 180] width 605 height 146
select select "**********"
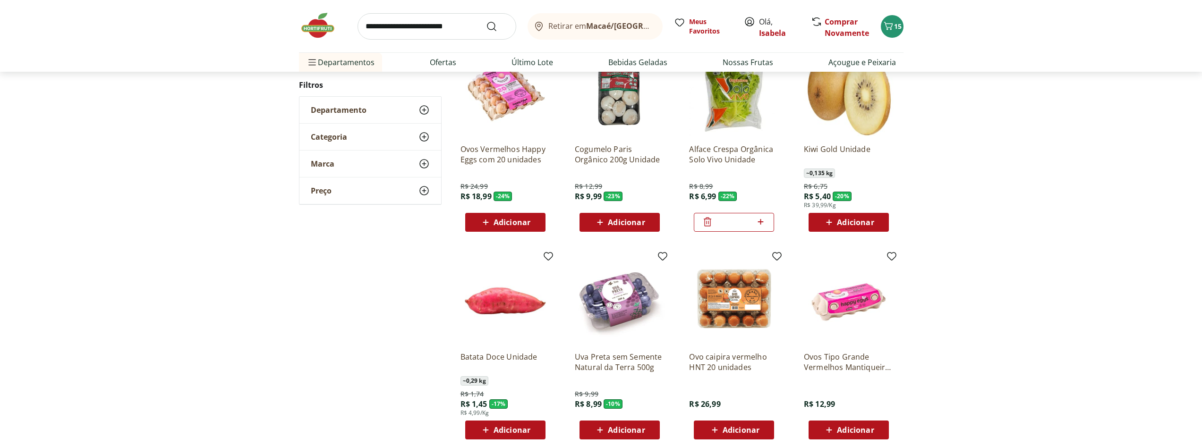
scroll to position [378, 0]
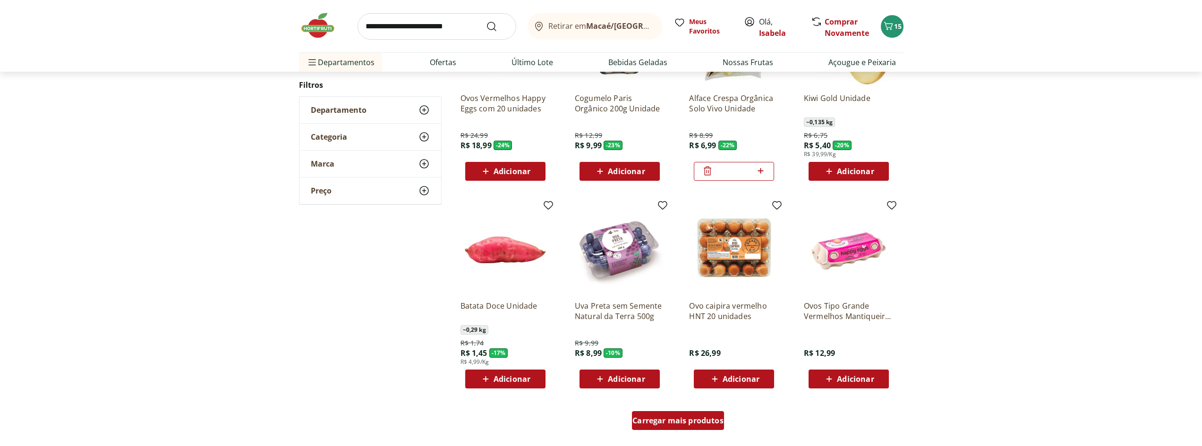
click at [672, 432] on link "Carregar mais produtos" at bounding box center [678, 422] width 92 height 23
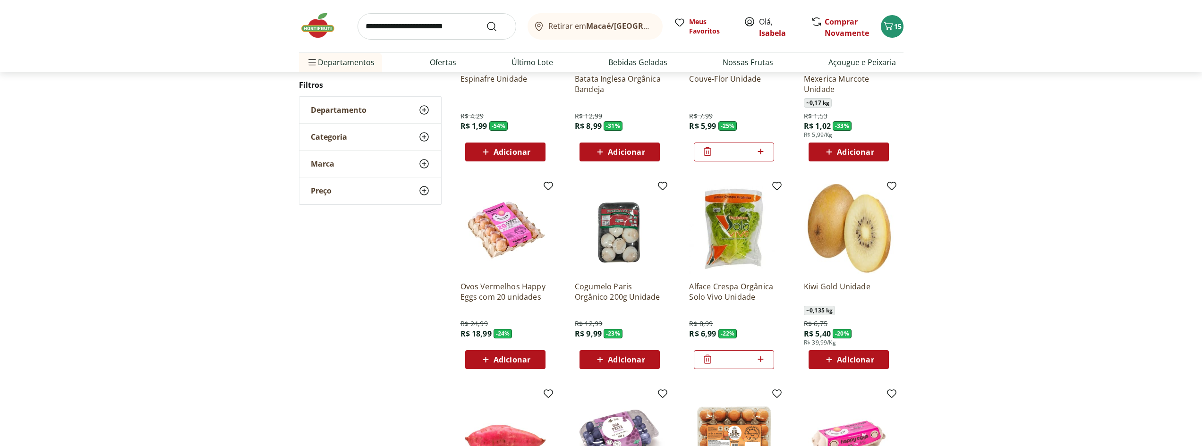
scroll to position [47, 0]
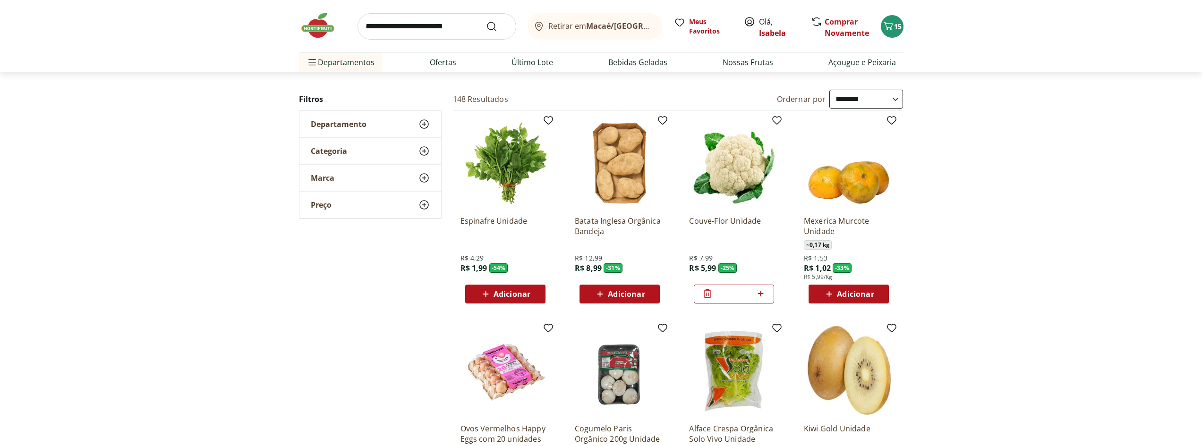
click at [877, 299] on div "Adicionar" at bounding box center [848, 294] width 65 height 17
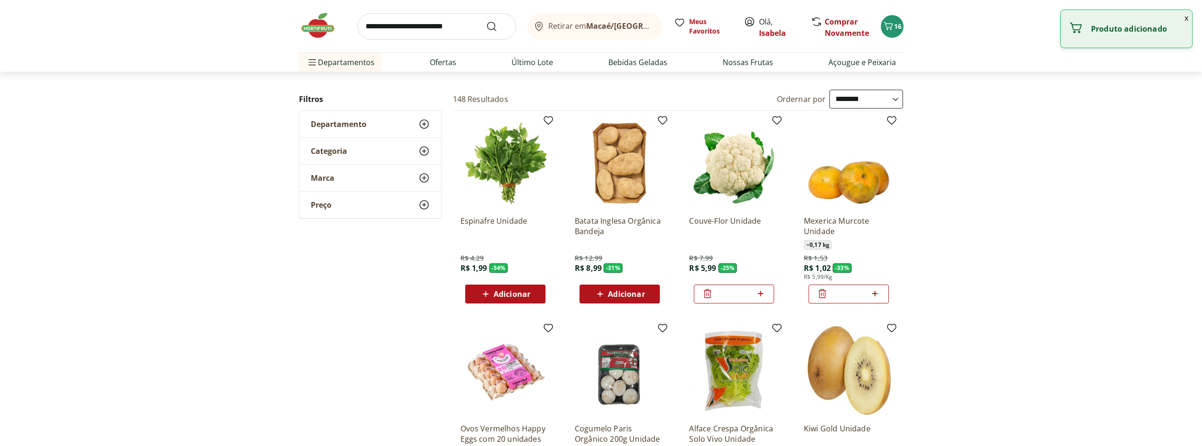
click at [880, 294] on icon at bounding box center [875, 293] width 12 height 11
type input "*"
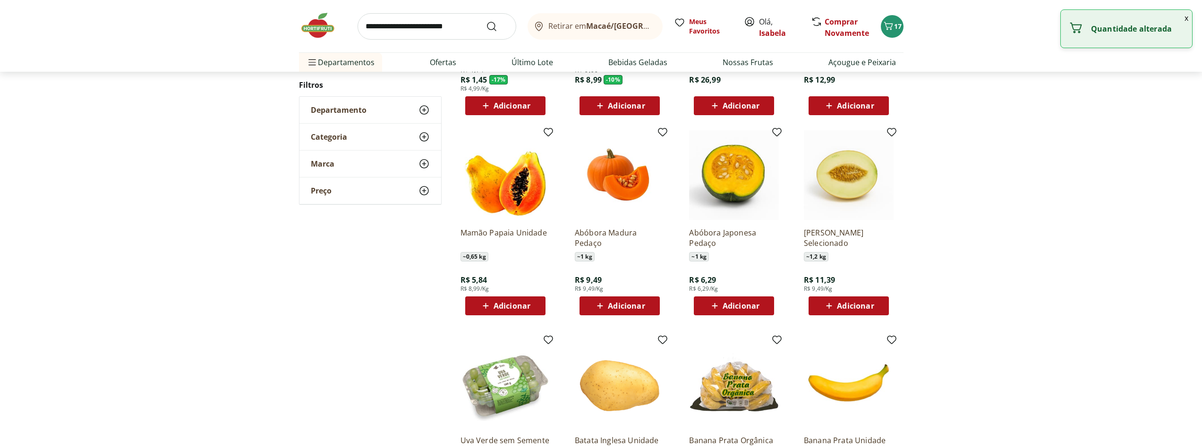
scroll to position [661, 0]
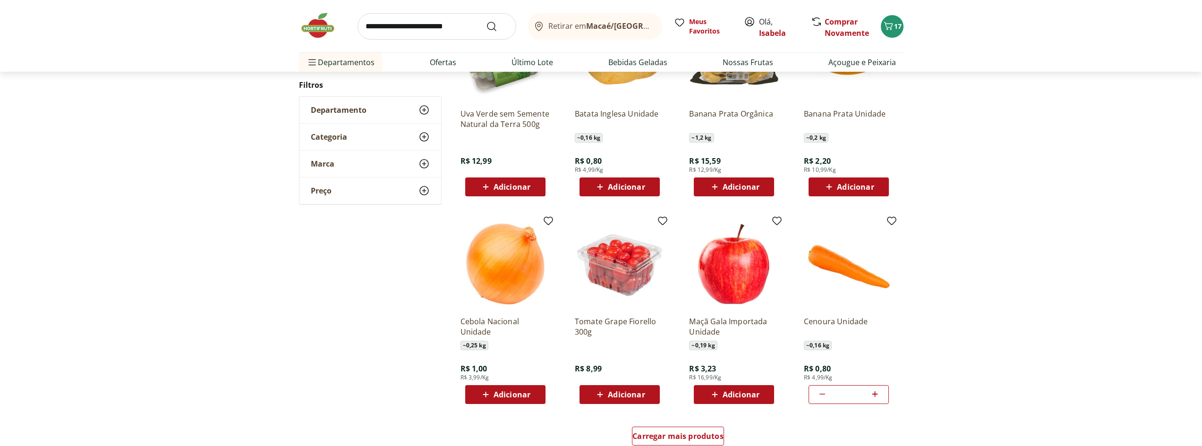
scroll to position [425, 0]
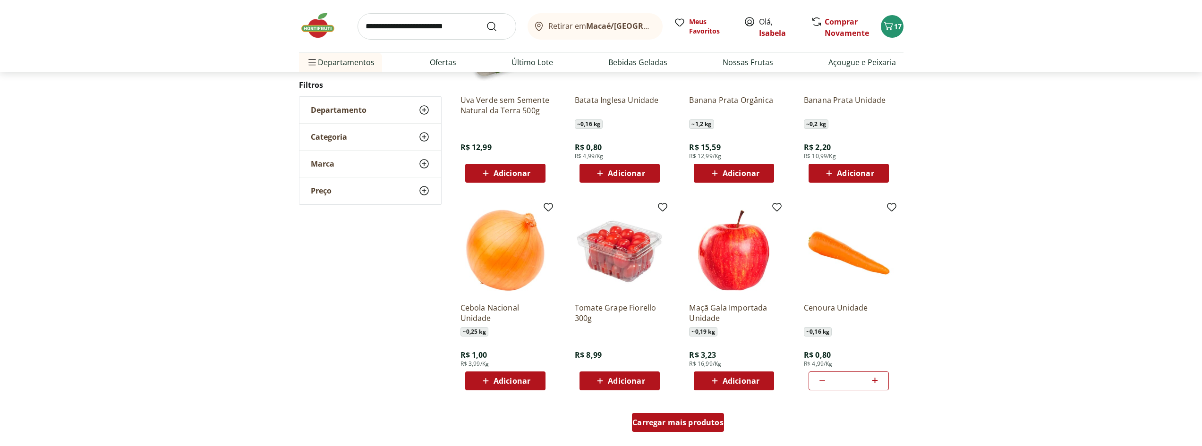
click at [692, 422] on span "Carregar mais produtos" at bounding box center [678, 423] width 91 height 8
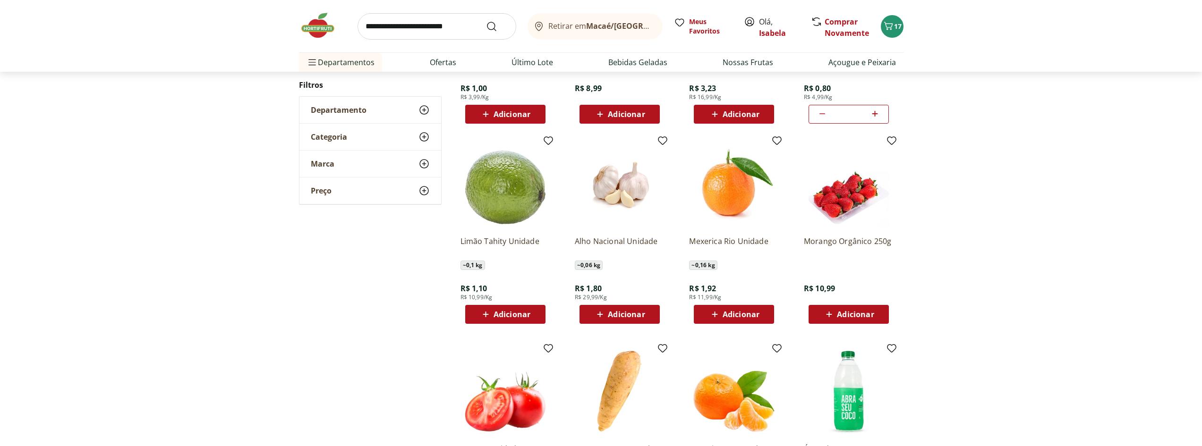
scroll to position [709, 0]
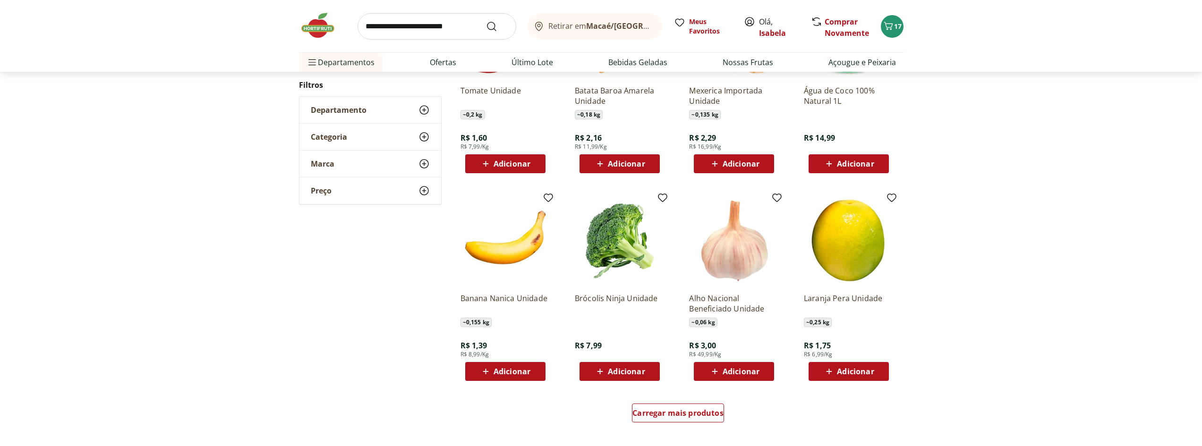
scroll to position [471, 0]
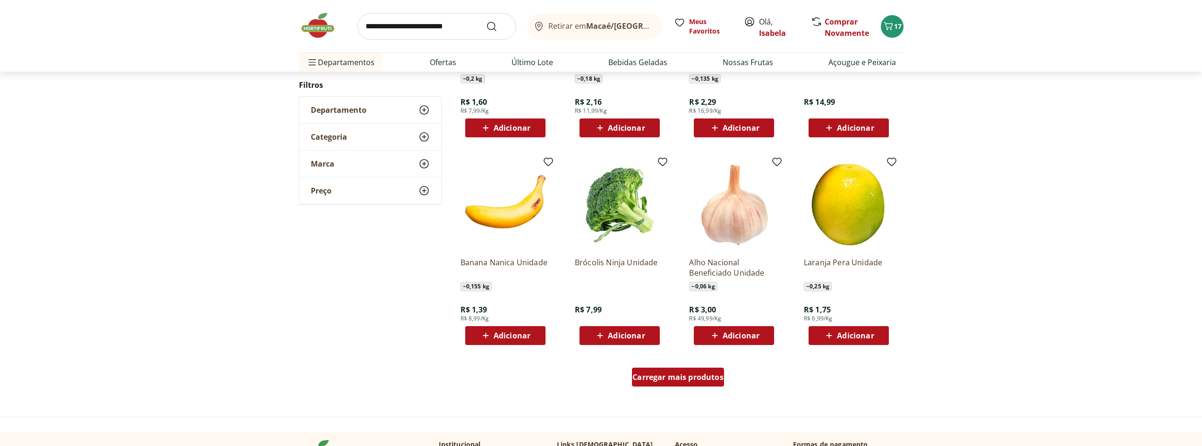
click at [698, 378] on span "Carregar mais produtos" at bounding box center [678, 378] width 91 height 8
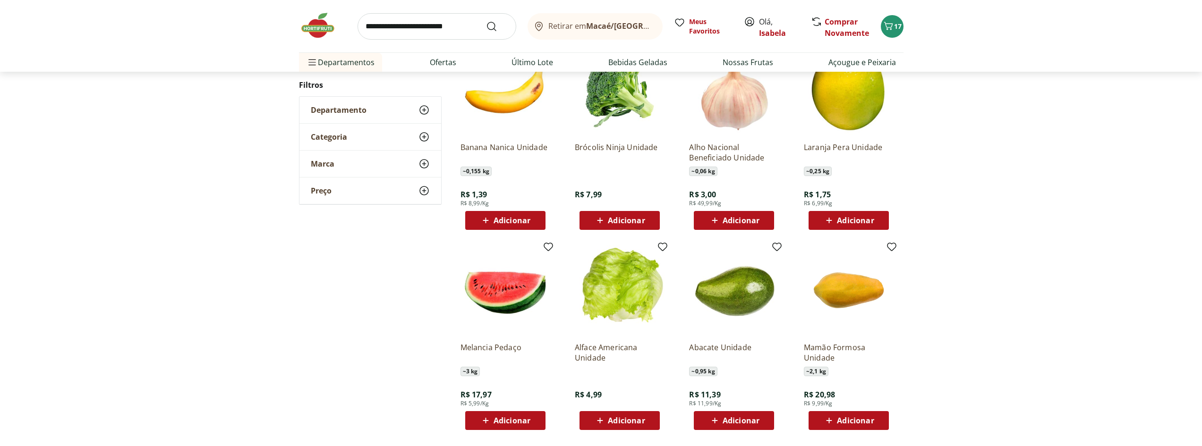
scroll to position [801, 0]
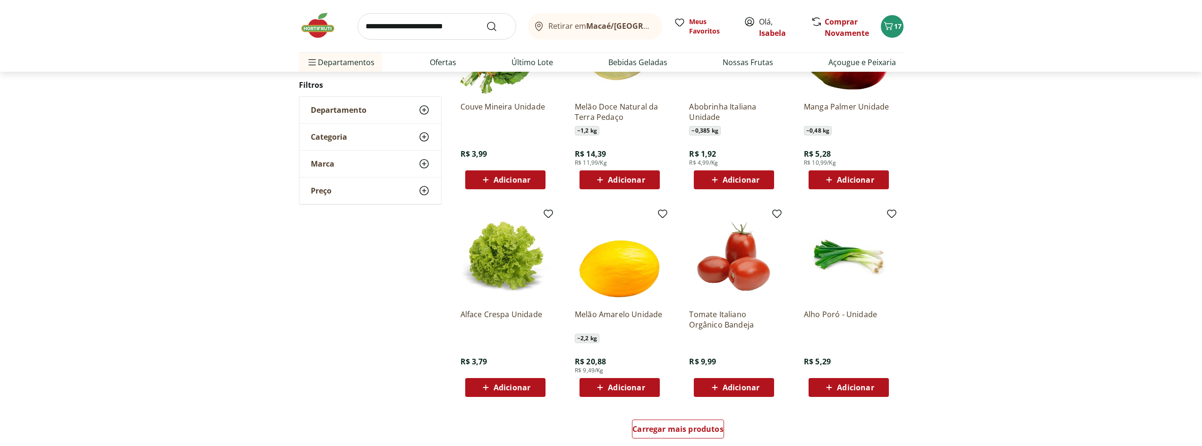
scroll to position [421, 0]
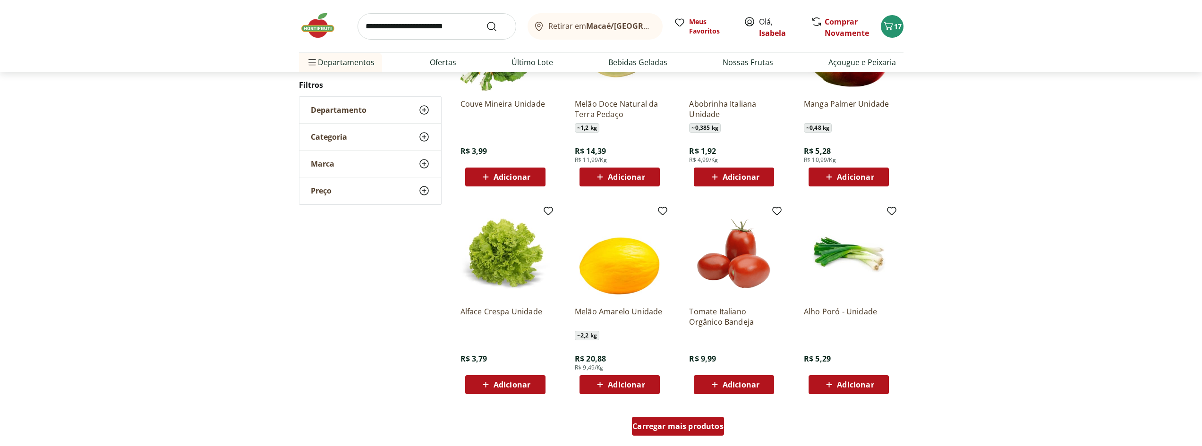
click at [697, 425] on span "Carregar mais produtos" at bounding box center [678, 427] width 91 height 8
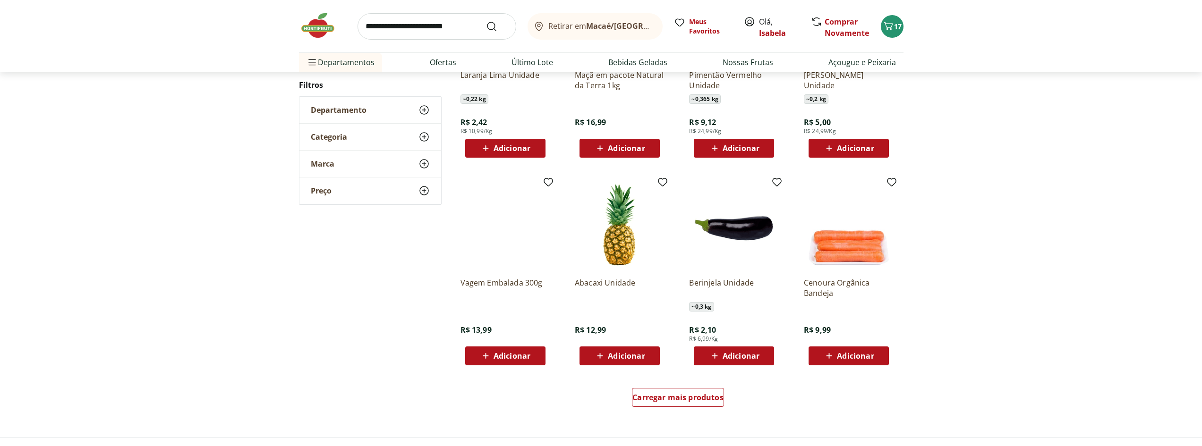
scroll to position [467, 0]
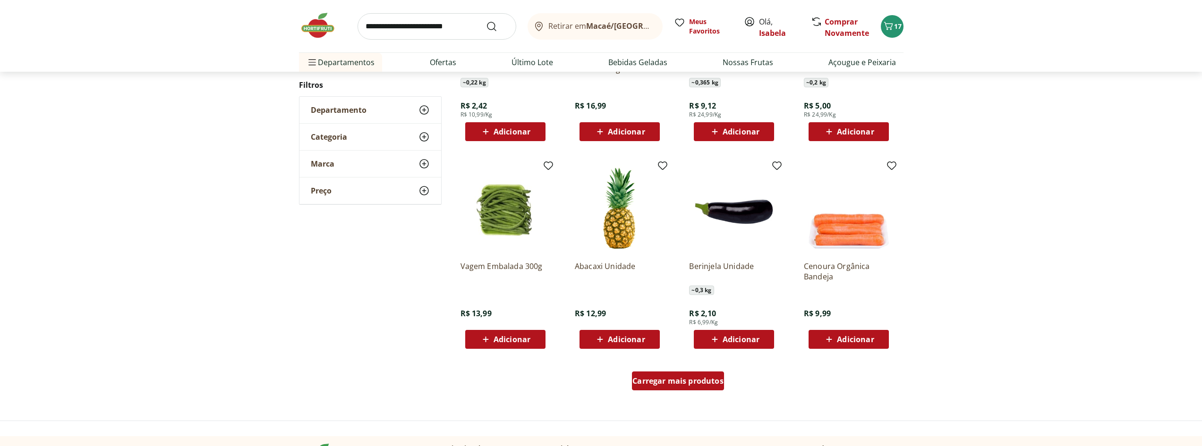
click at [687, 378] on span "Carregar mais produtos" at bounding box center [678, 381] width 91 height 8
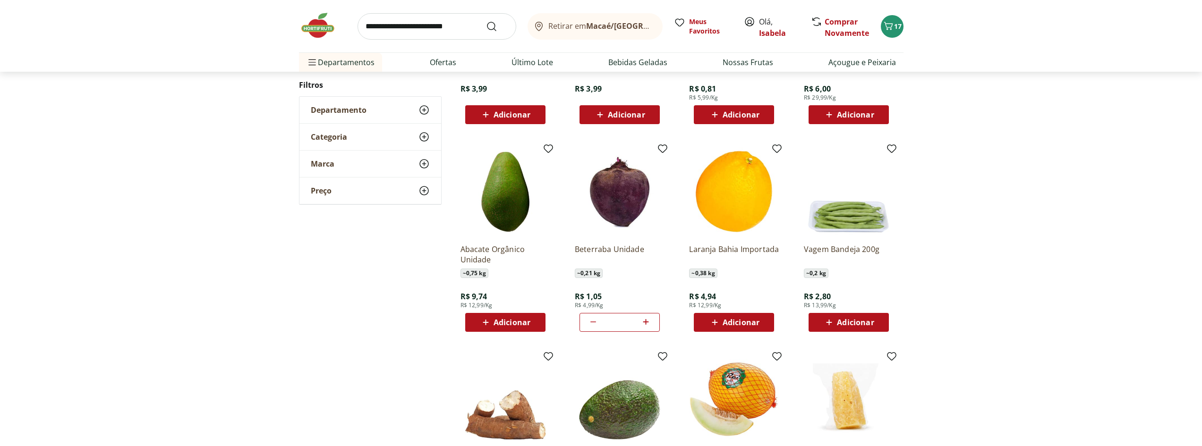
scroll to position [465, 0]
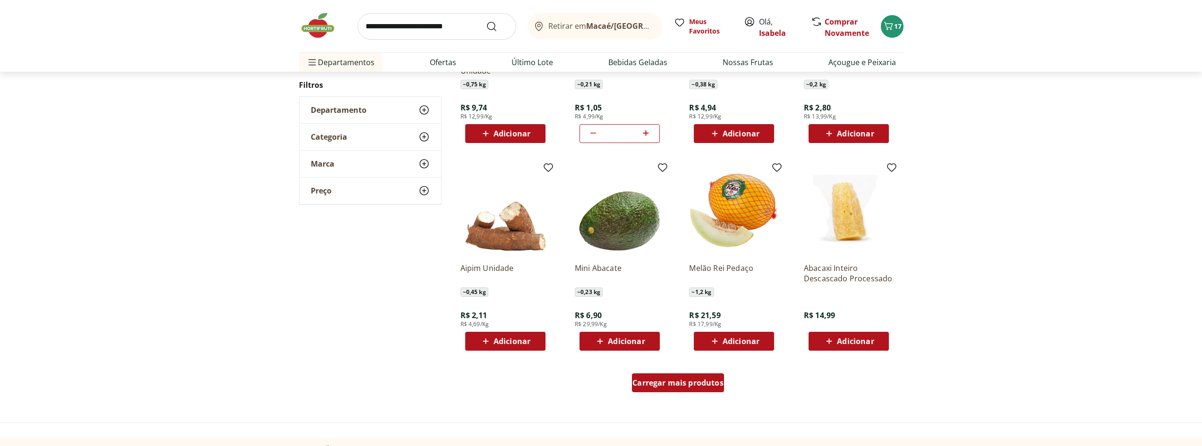
click at [693, 382] on span "Carregar mais produtos" at bounding box center [678, 383] width 91 height 8
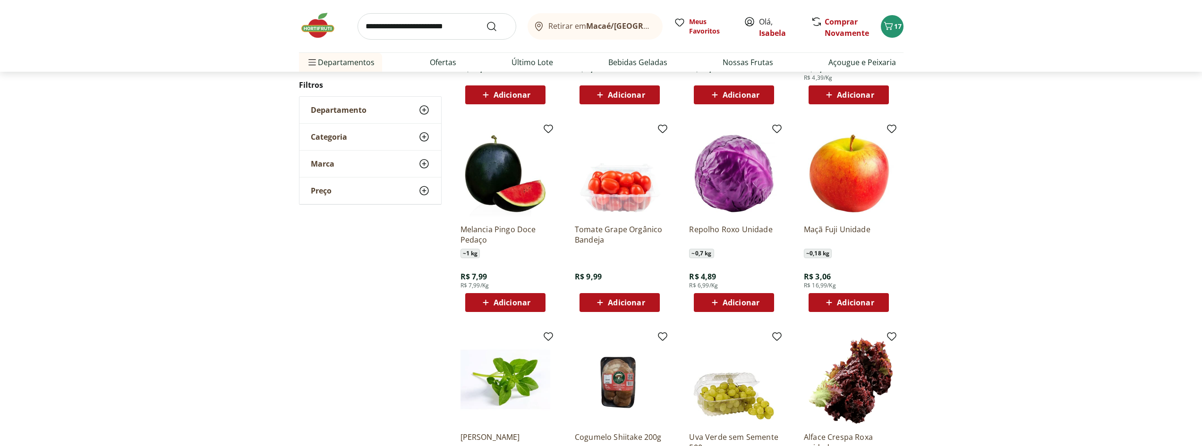
scroll to position [510, 0]
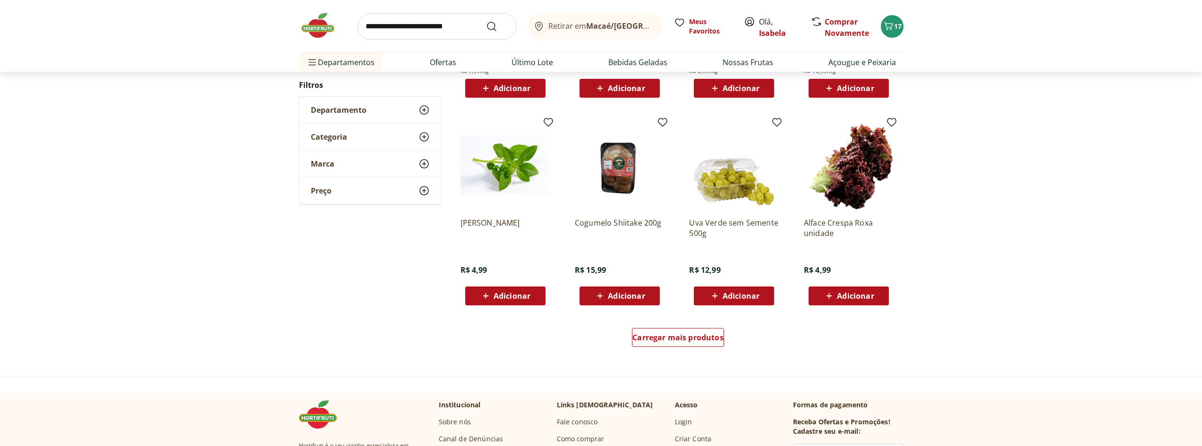
click at [676, 351] on div "Carregar mais produtos" at bounding box center [678, 339] width 458 height 45
click at [676, 346] on div "Carregar mais produtos" at bounding box center [678, 337] width 92 height 19
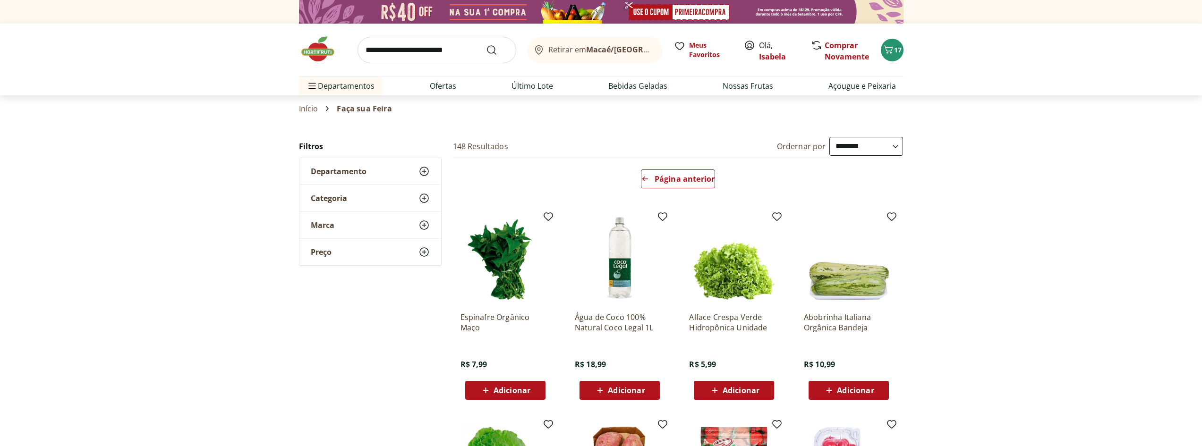
select select "**********"
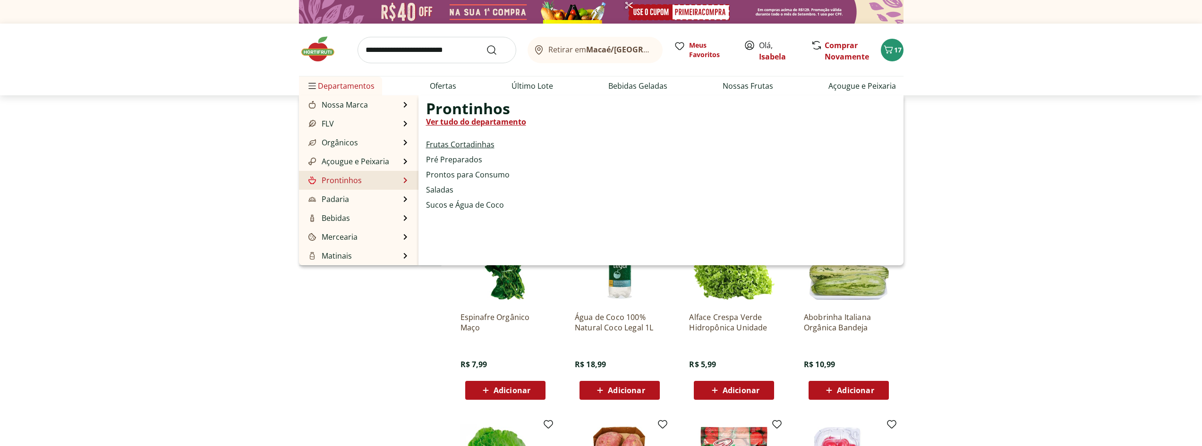
click at [446, 145] on link "Frutas Cortadinhas" at bounding box center [460, 144] width 68 height 11
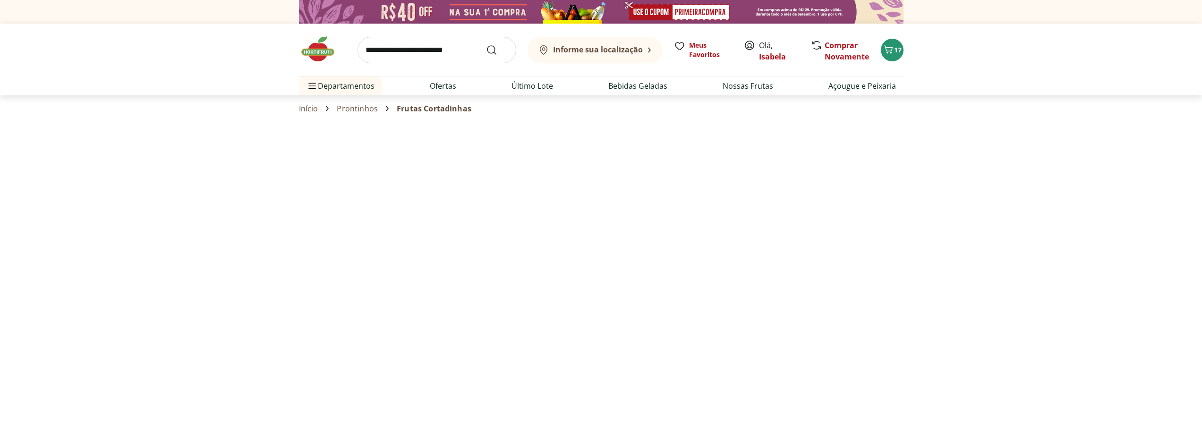
select select "**********"
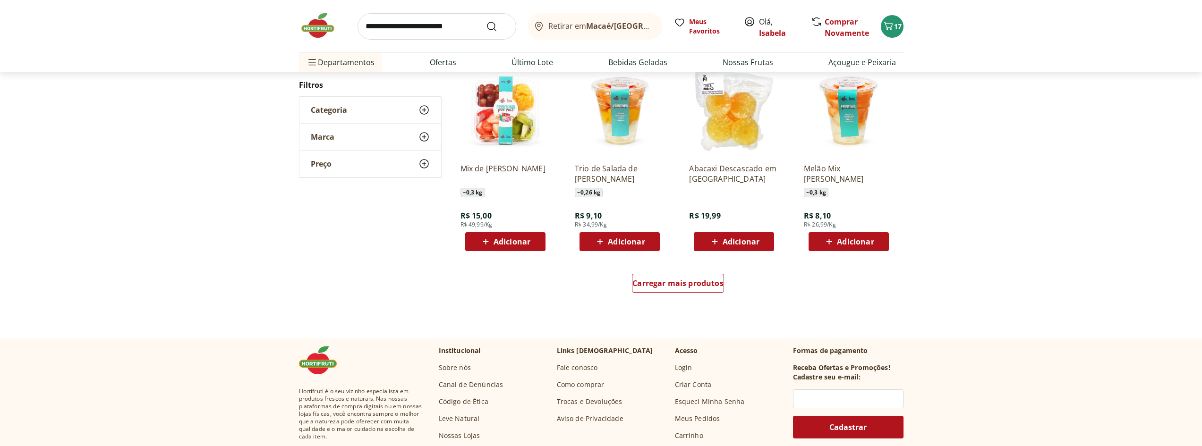
scroll to position [520, 0]
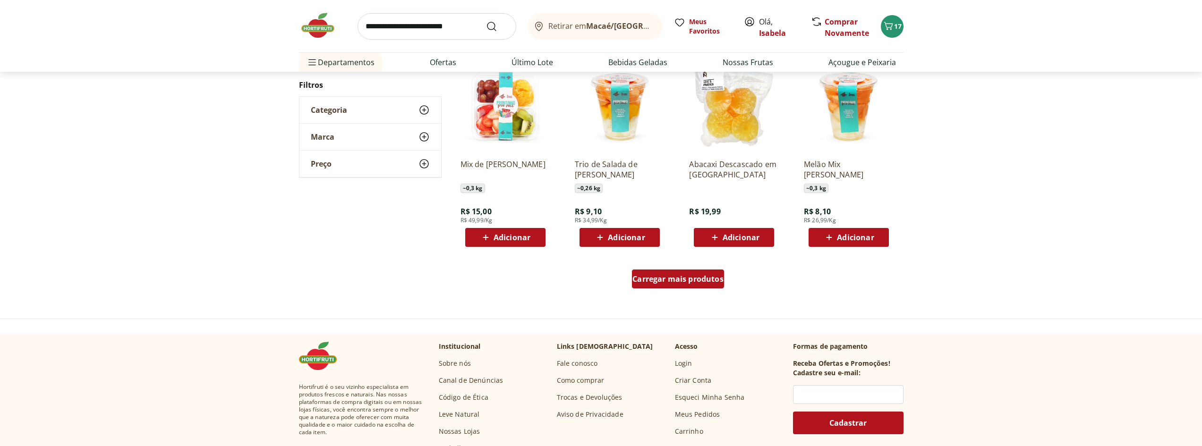
click at [664, 282] on span "Carregar mais produtos" at bounding box center [678, 279] width 91 height 8
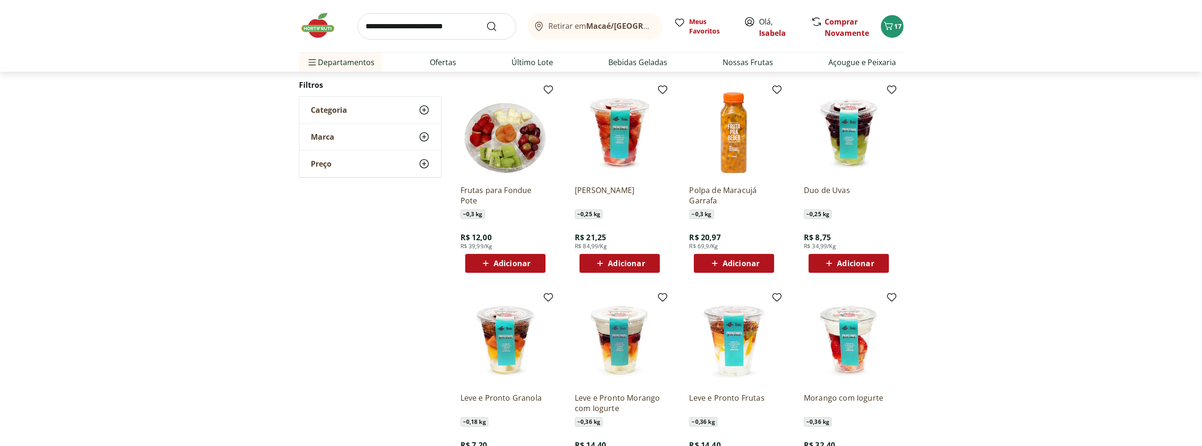
scroll to position [425, 0]
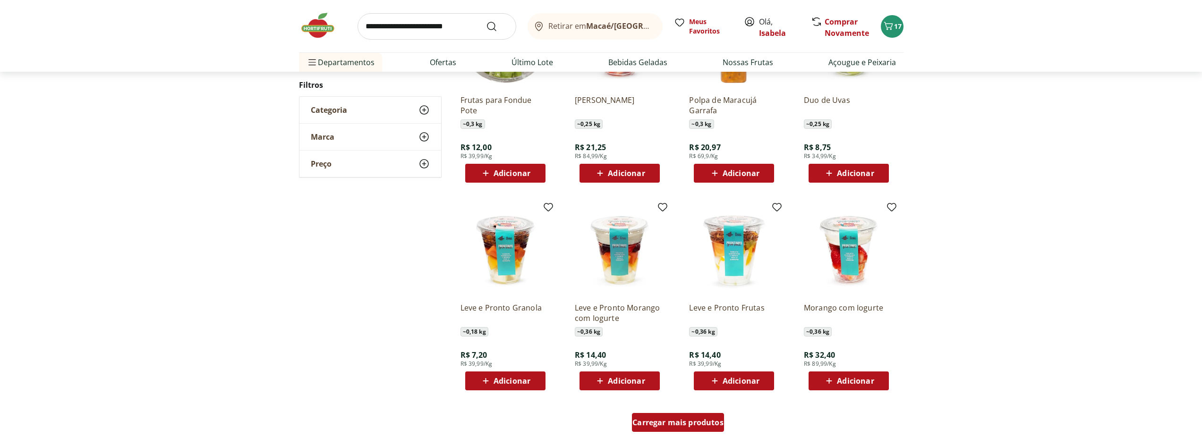
click at [670, 425] on span "Carregar mais produtos" at bounding box center [678, 423] width 91 height 8
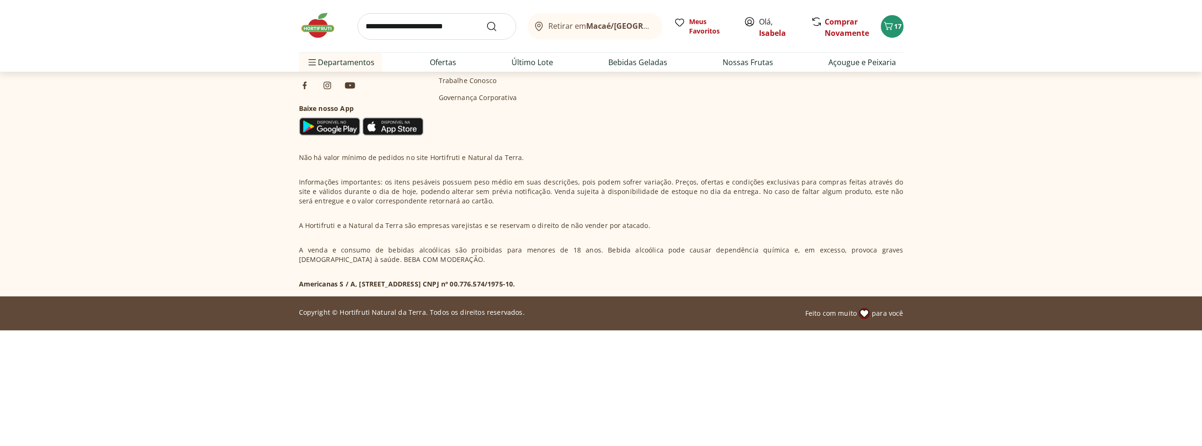
scroll to position [57, 0]
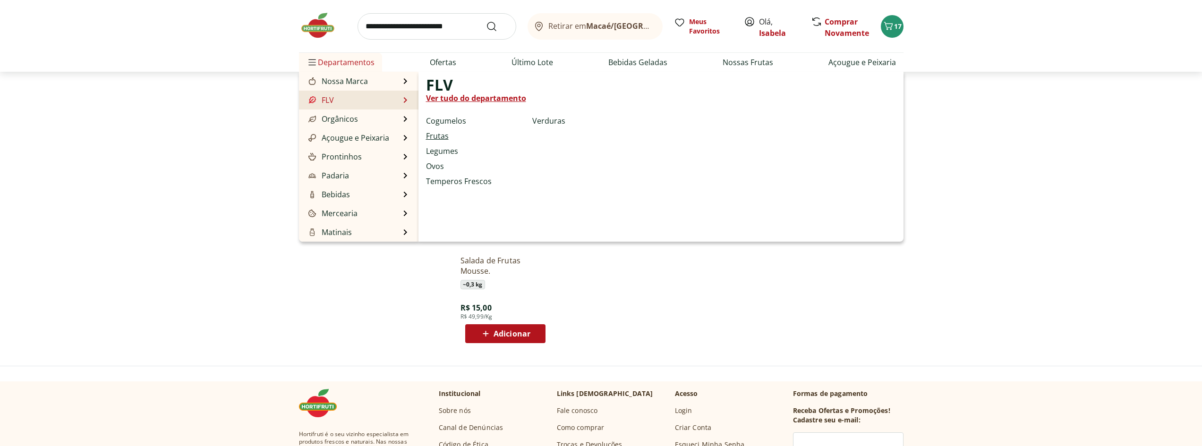
click at [439, 138] on link "Frutas" at bounding box center [437, 135] width 23 height 11
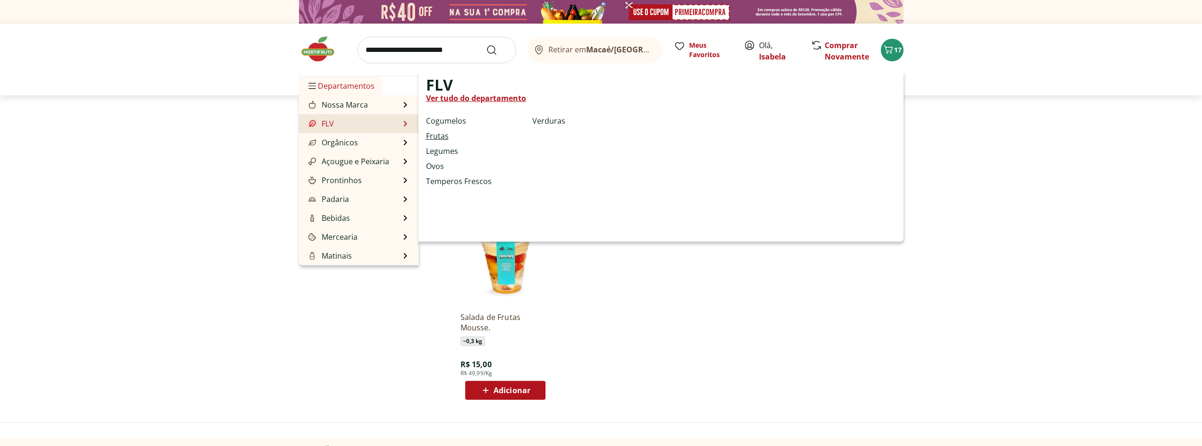
select select "**********"
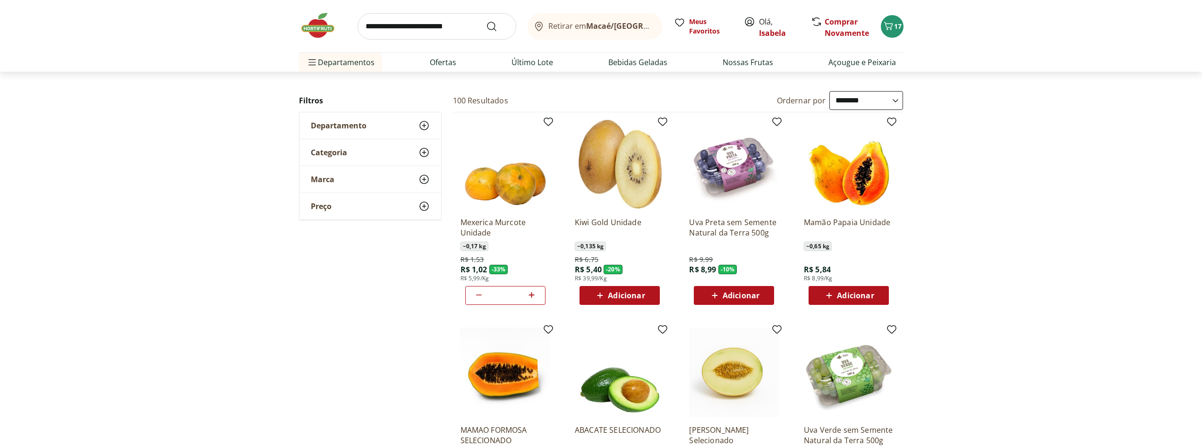
scroll to position [142, 0]
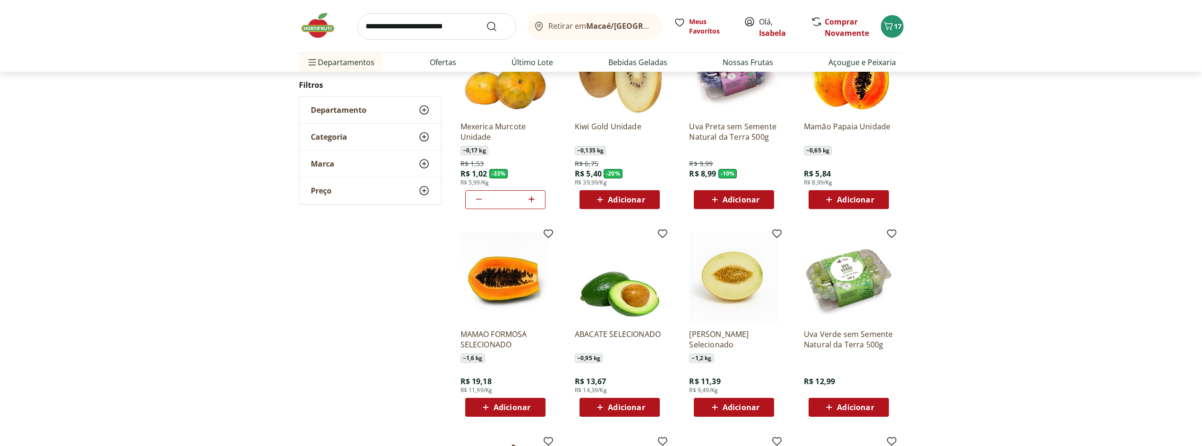
click at [532, 200] on icon at bounding box center [532, 200] width 6 height 6
type input "*"
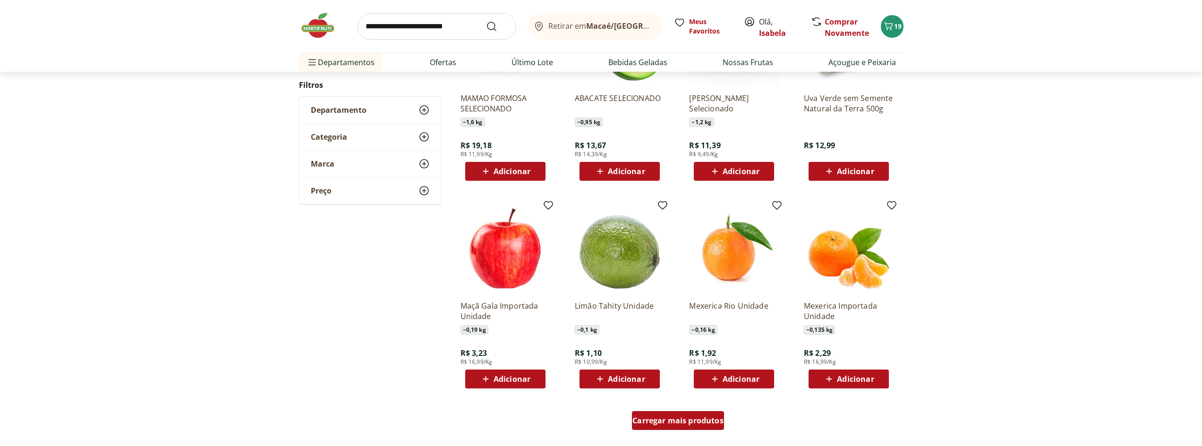
click at [684, 417] on span "Carregar mais produtos" at bounding box center [678, 421] width 91 height 8
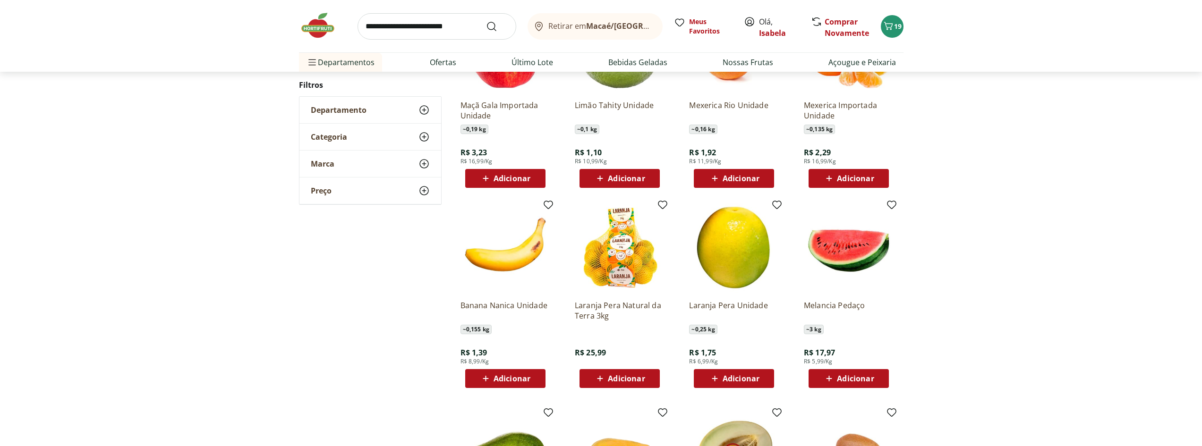
scroll to position [520, 0]
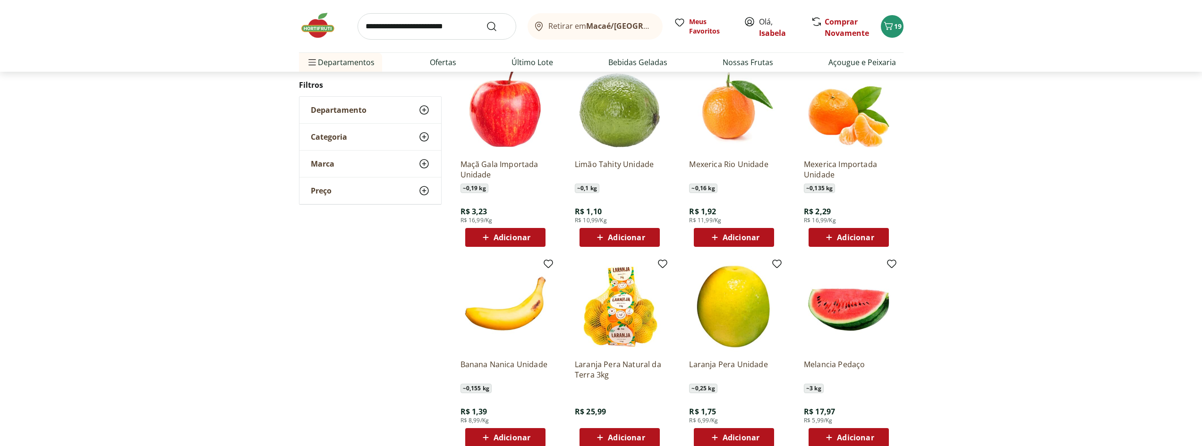
click at [630, 236] on span "Adicionar" at bounding box center [626, 238] width 37 height 8
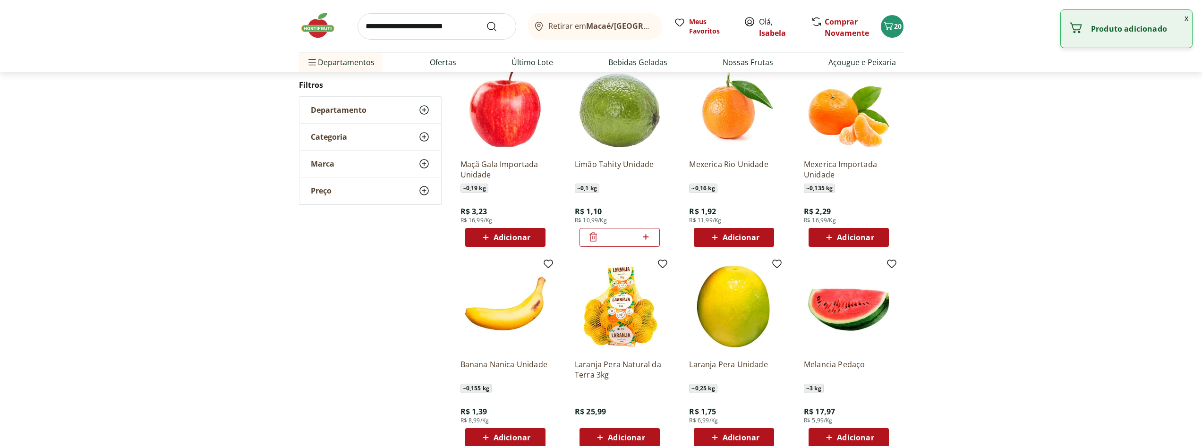
click at [645, 234] on icon at bounding box center [646, 236] width 12 height 11
type input "*"
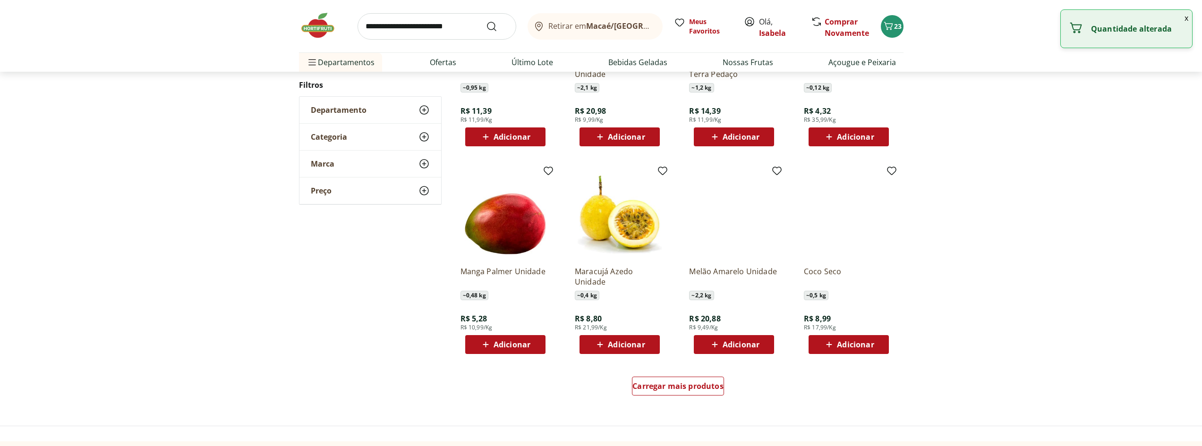
scroll to position [472, 0]
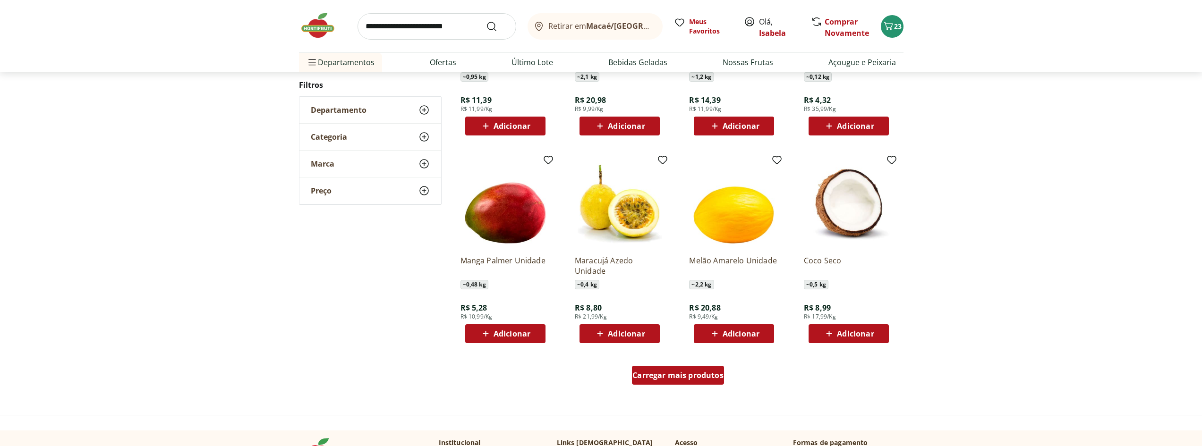
click at [712, 382] on div "Carregar mais produtos" at bounding box center [678, 375] width 92 height 19
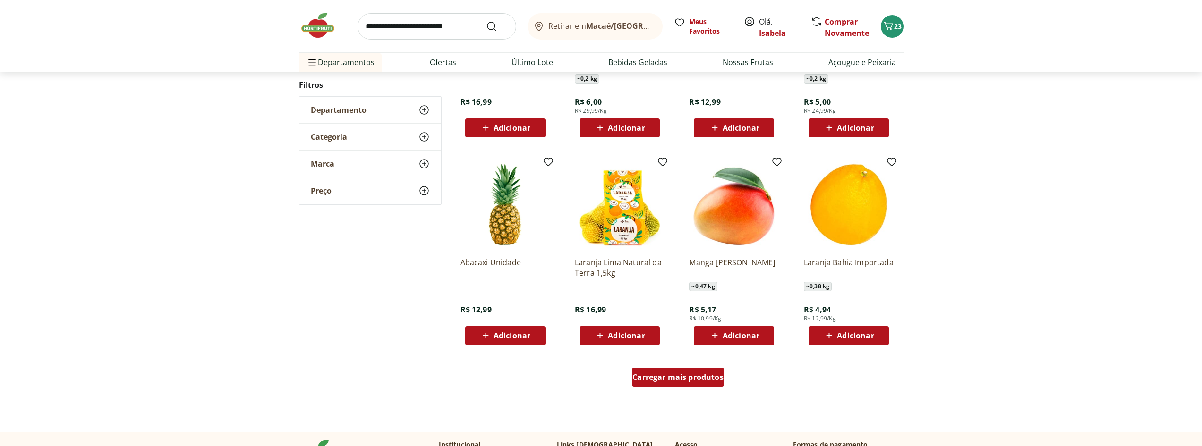
click at [682, 376] on span "Carregar mais produtos" at bounding box center [678, 378] width 91 height 8
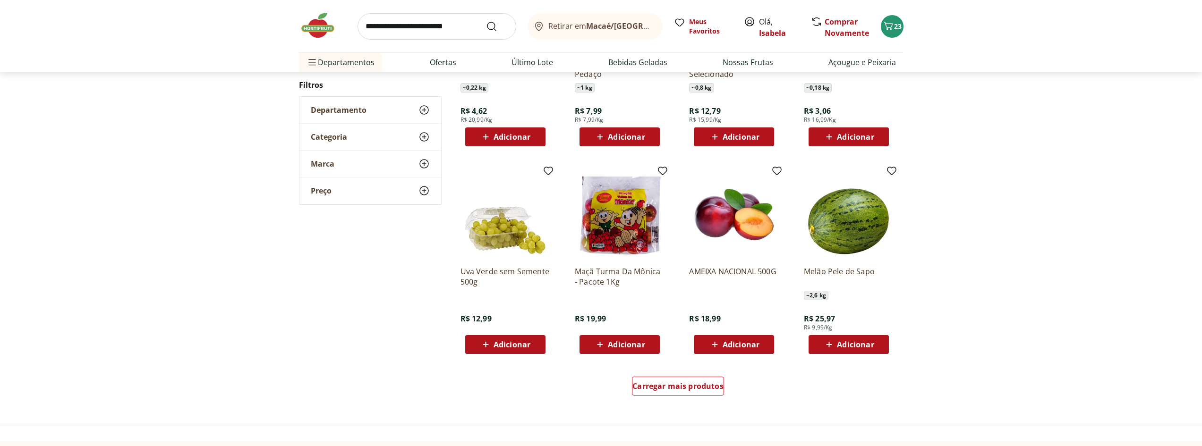
scroll to position [469, 0]
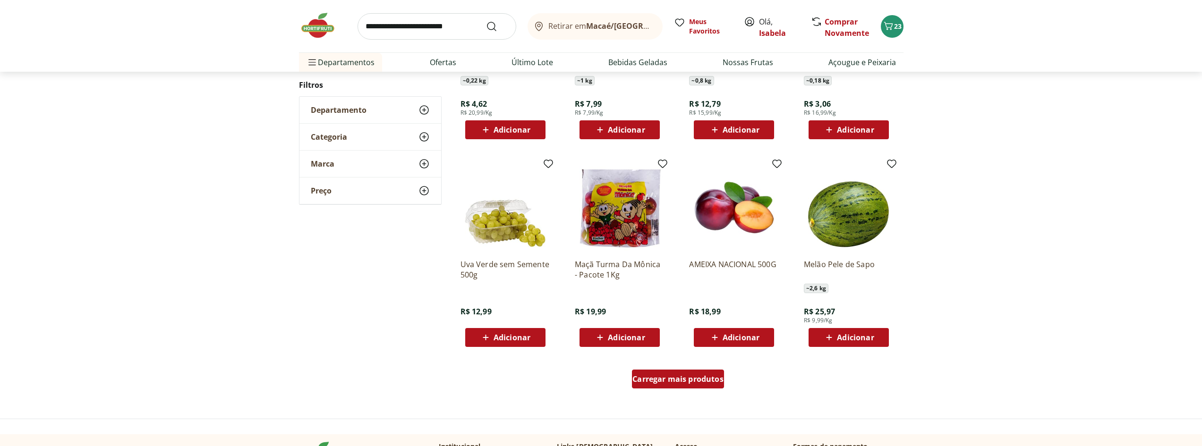
click at [682, 374] on div "Carregar mais produtos" at bounding box center [678, 379] width 92 height 19
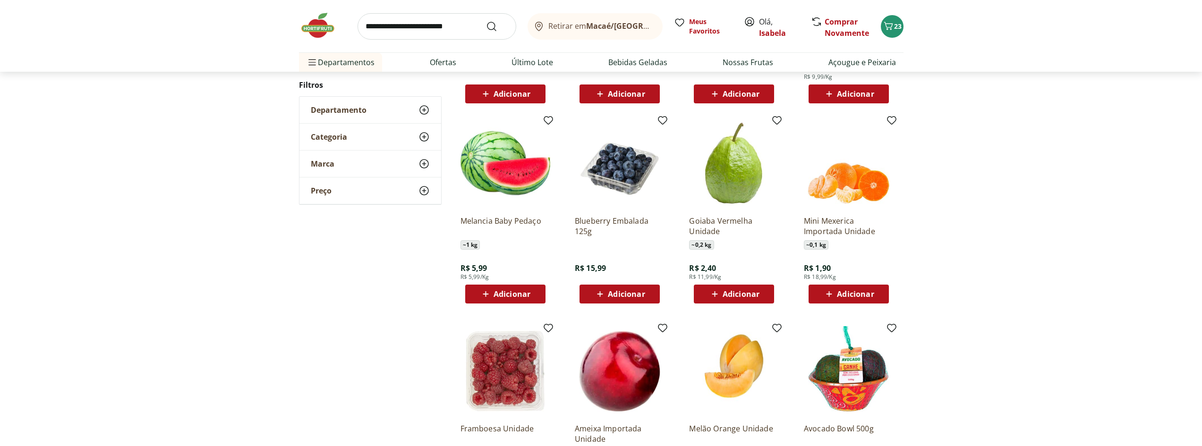
scroll to position [799, 0]
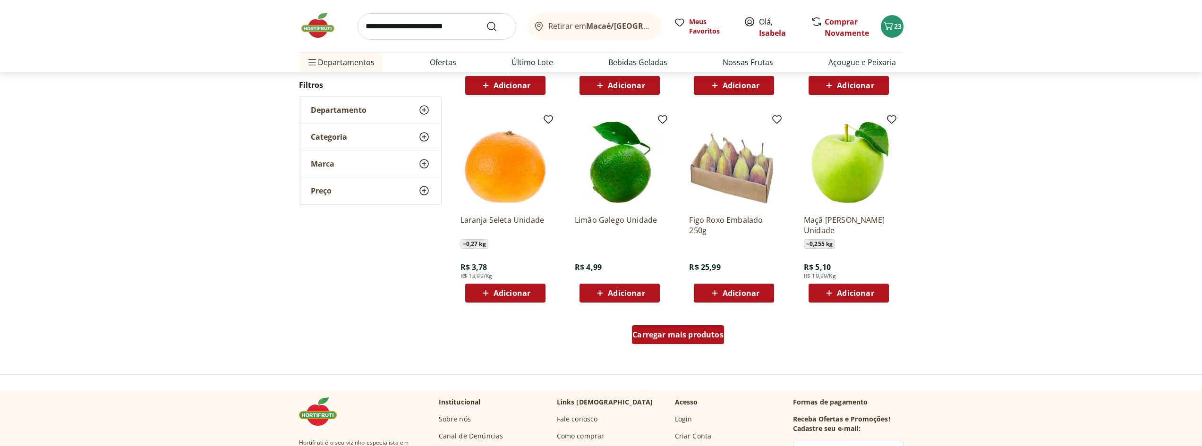
scroll to position [514, 0]
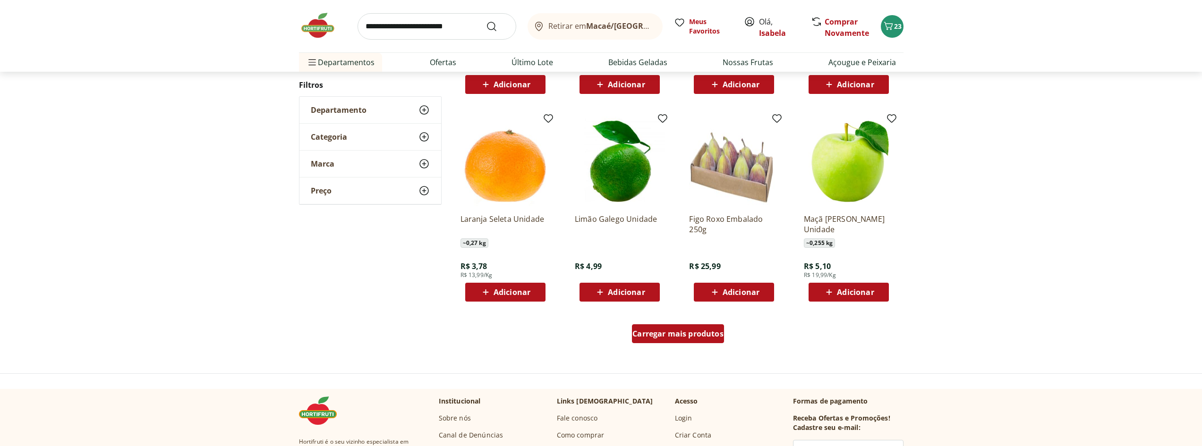
click at [690, 339] on div "Carregar mais produtos" at bounding box center [678, 334] width 92 height 19
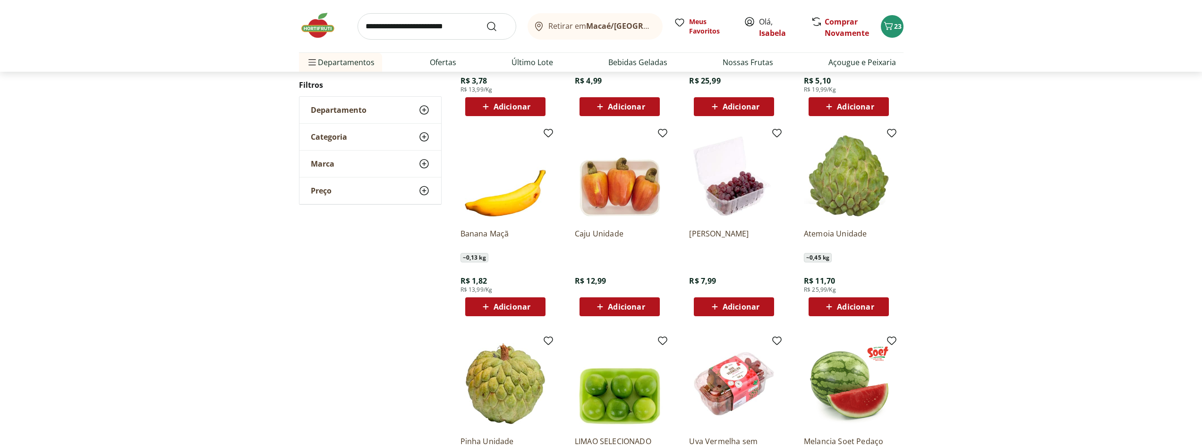
scroll to position [703, 0]
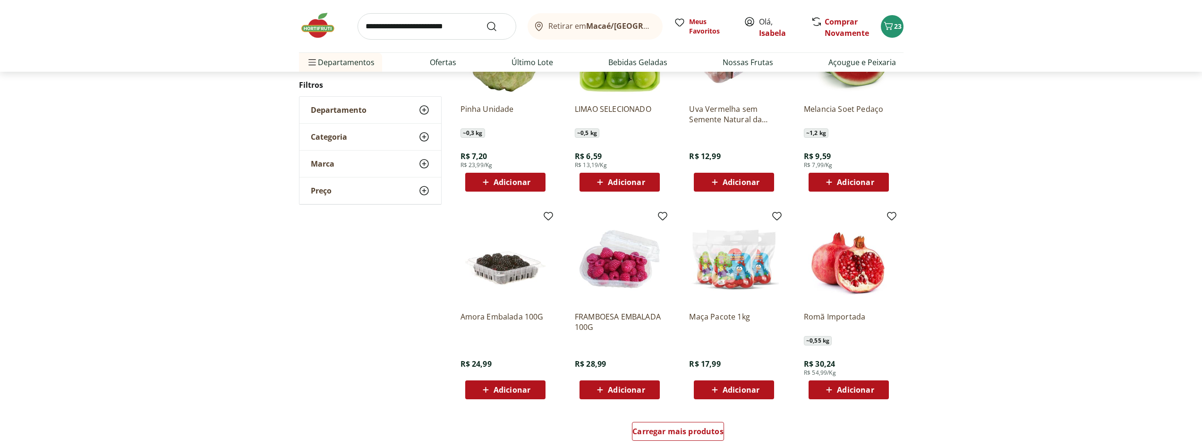
scroll to position [418, 0]
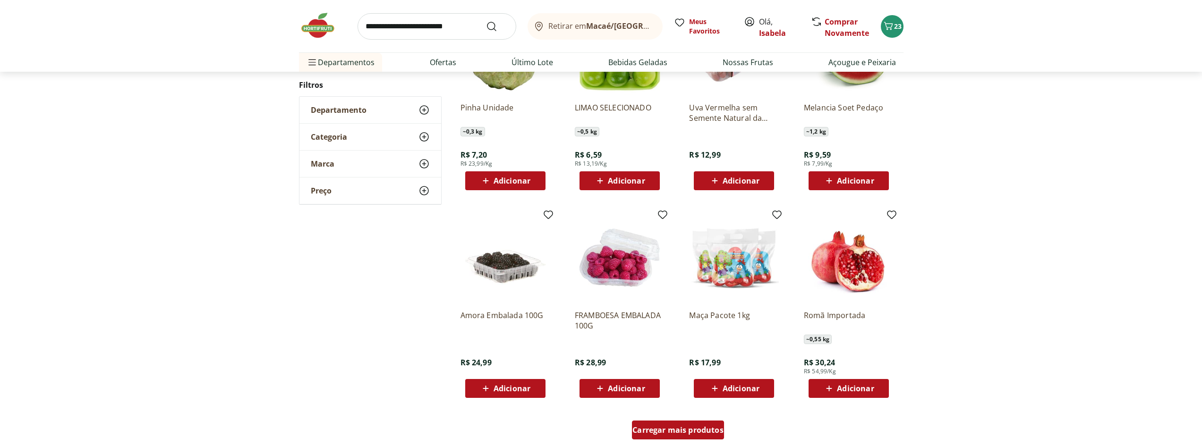
click at [684, 434] on span "Carregar mais produtos" at bounding box center [678, 431] width 91 height 8
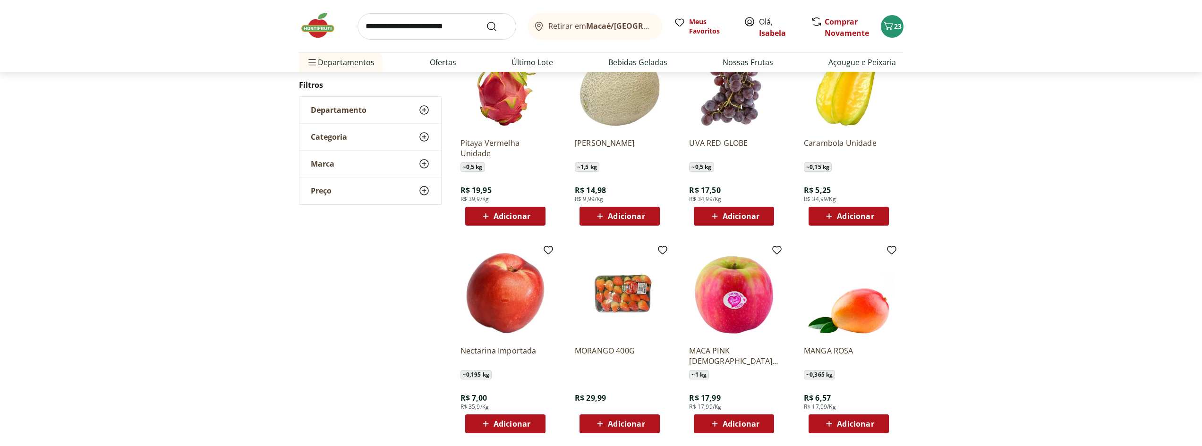
scroll to position [796, 0]
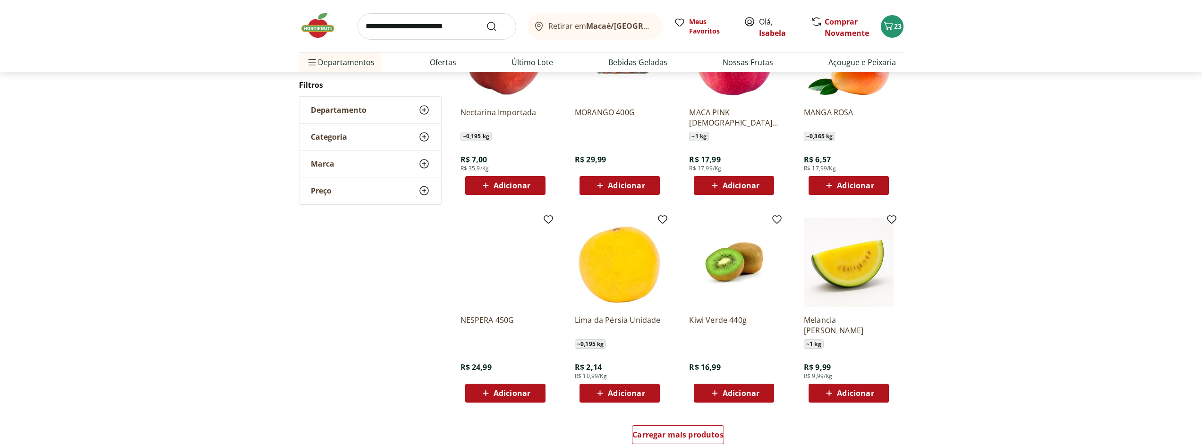
scroll to position [416, 0]
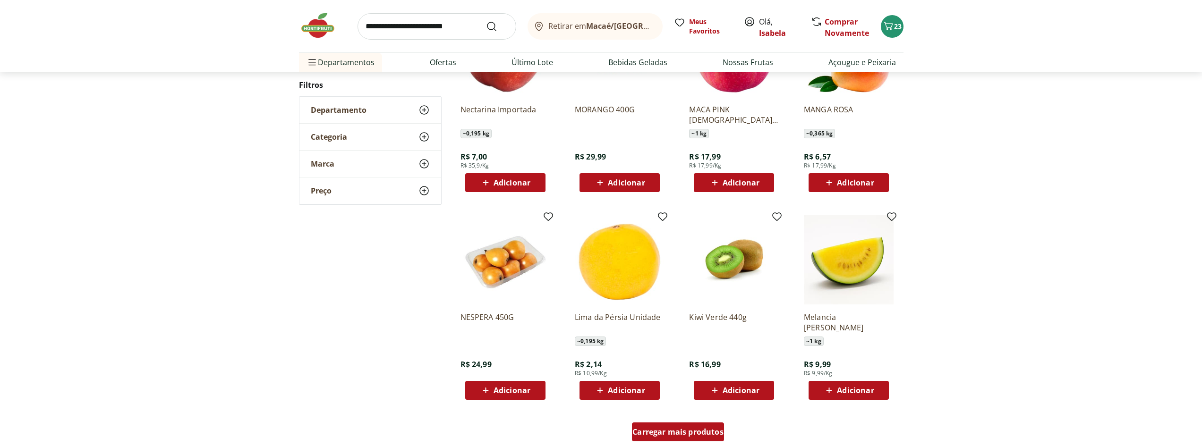
click at [675, 444] on link "Carregar mais produtos" at bounding box center [678, 434] width 92 height 23
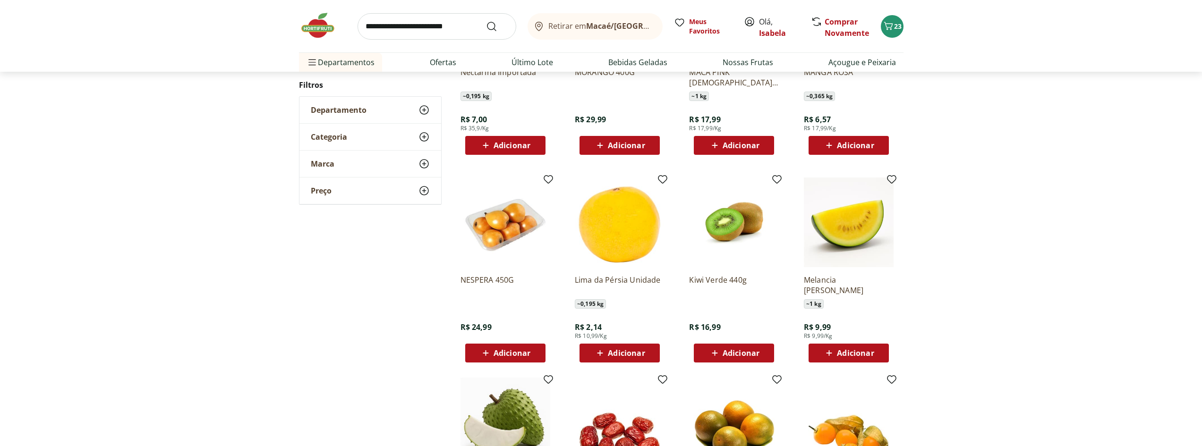
scroll to position [463, 0]
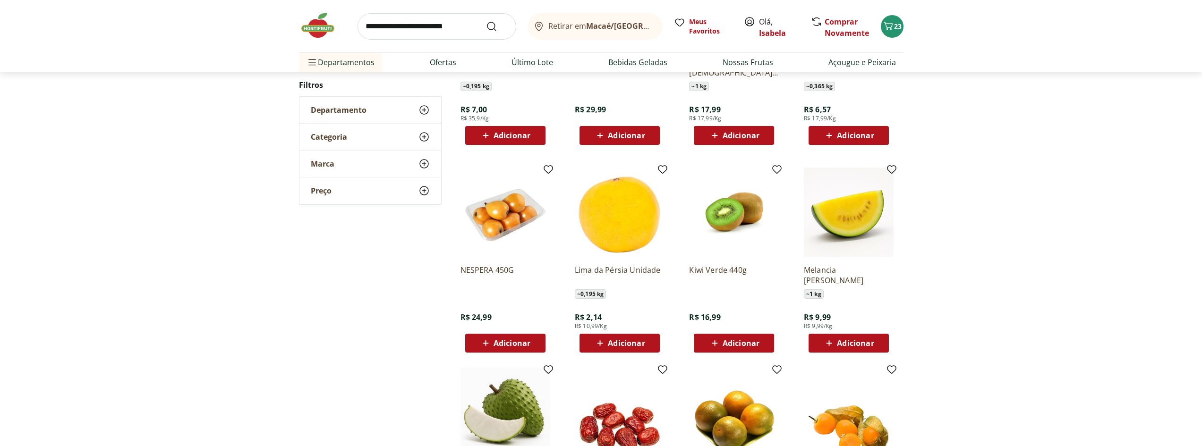
click at [854, 344] on span "Adicionar" at bounding box center [855, 344] width 37 height 8
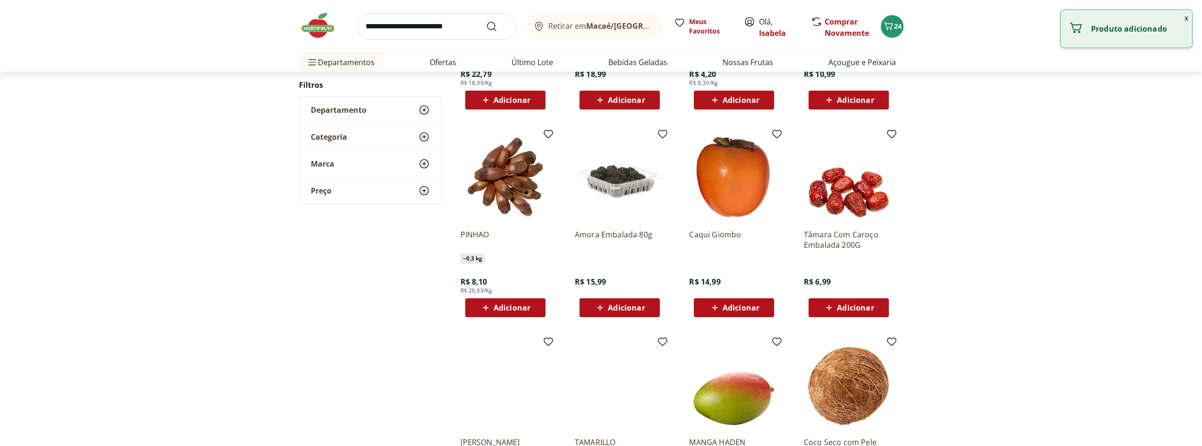
scroll to position [414, 0]
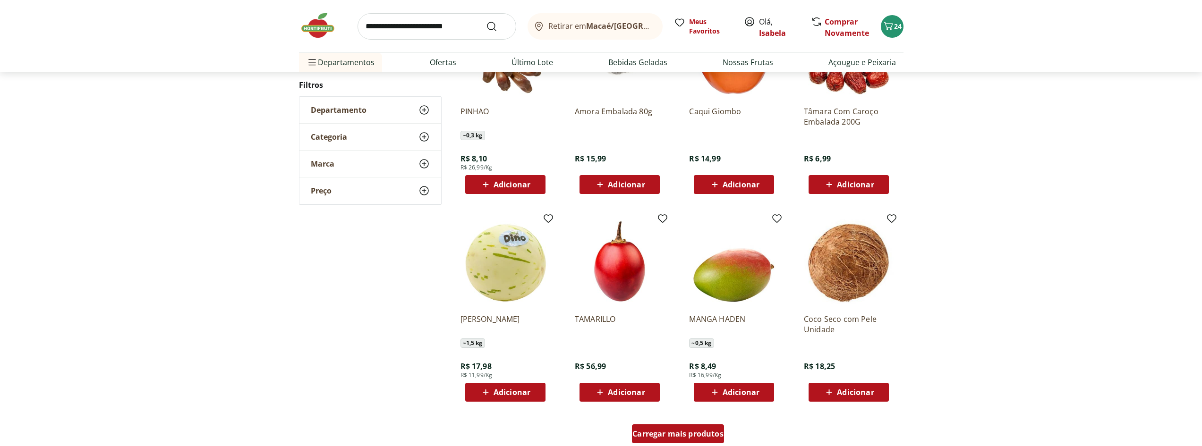
click at [667, 439] on div "Carregar mais produtos" at bounding box center [678, 434] width 92 height 19
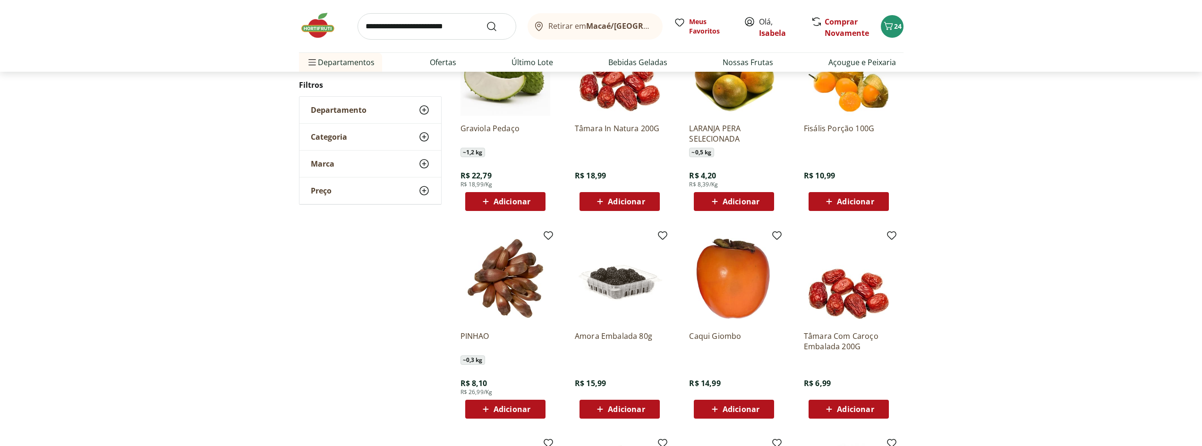
scroll to position [341, 0]
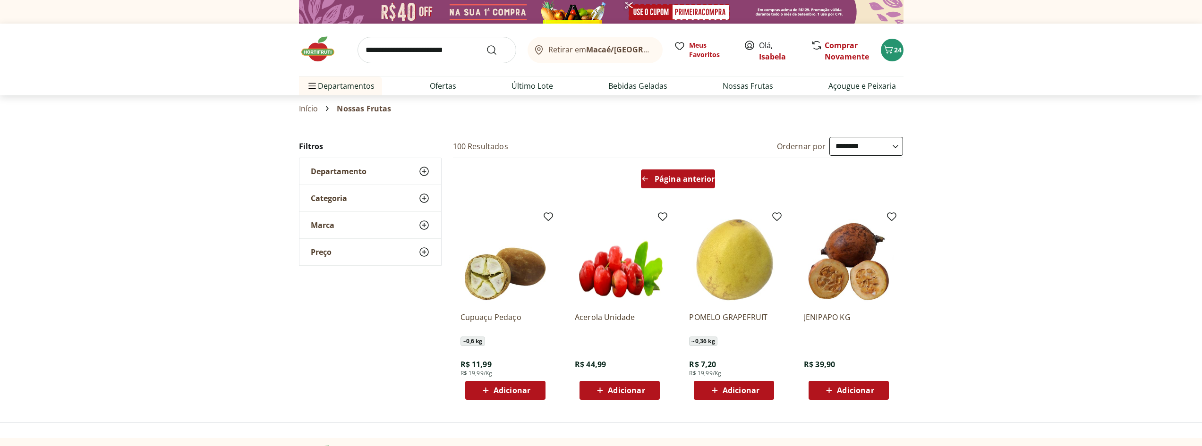
click at [694, 180] on span "Página anterior" at bounding box center [685, 179] width 60 height 8
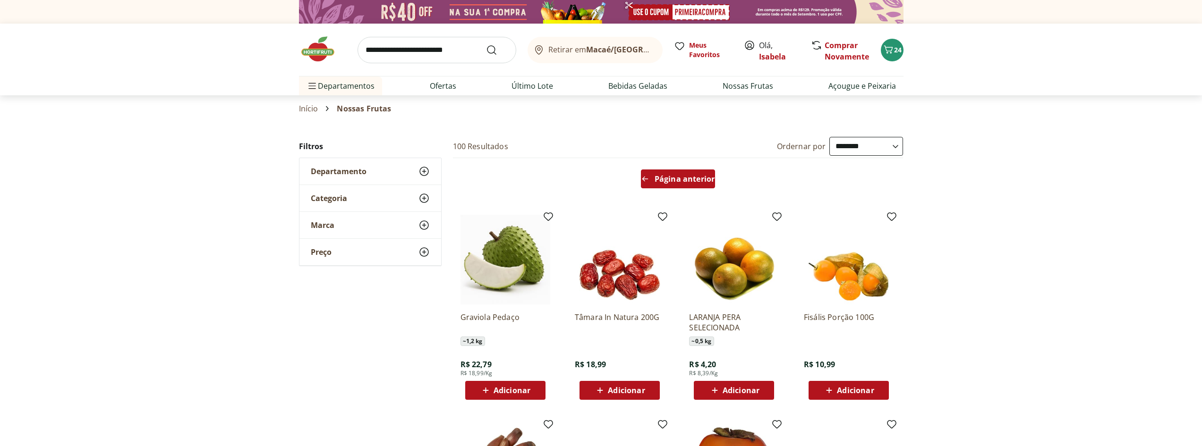
click at [690, 185] on div "Página anterior" at bounding box center [678, 179] width 74 height 19
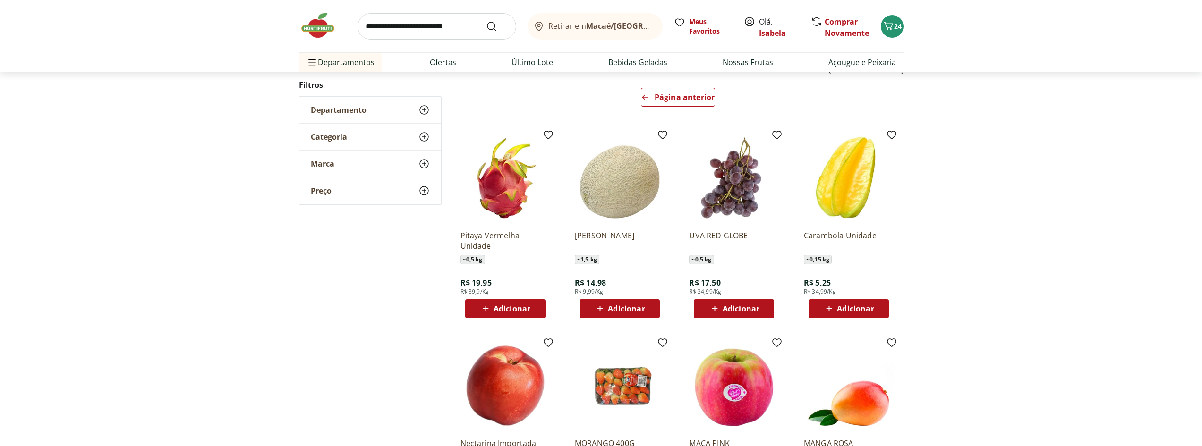
scroll to position [189, 0]
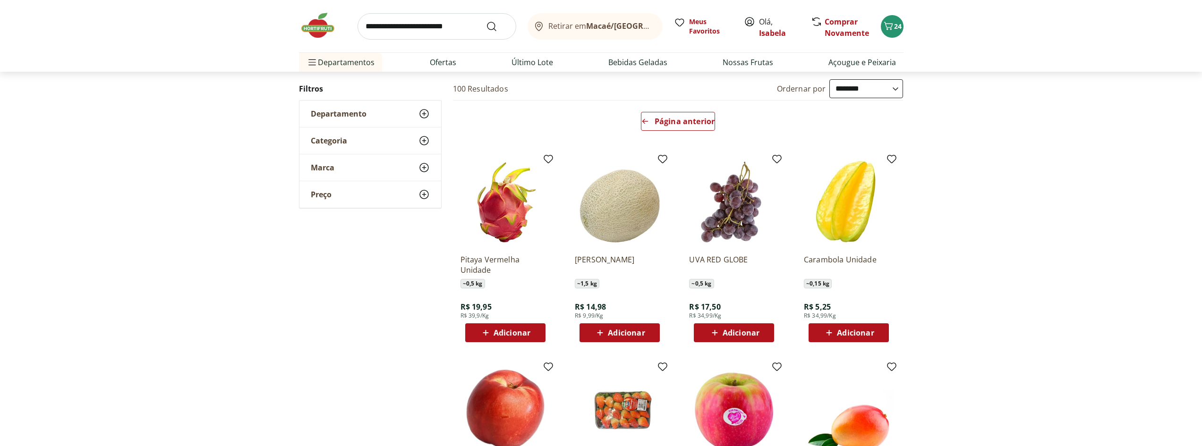
scroll to position [47, 0]
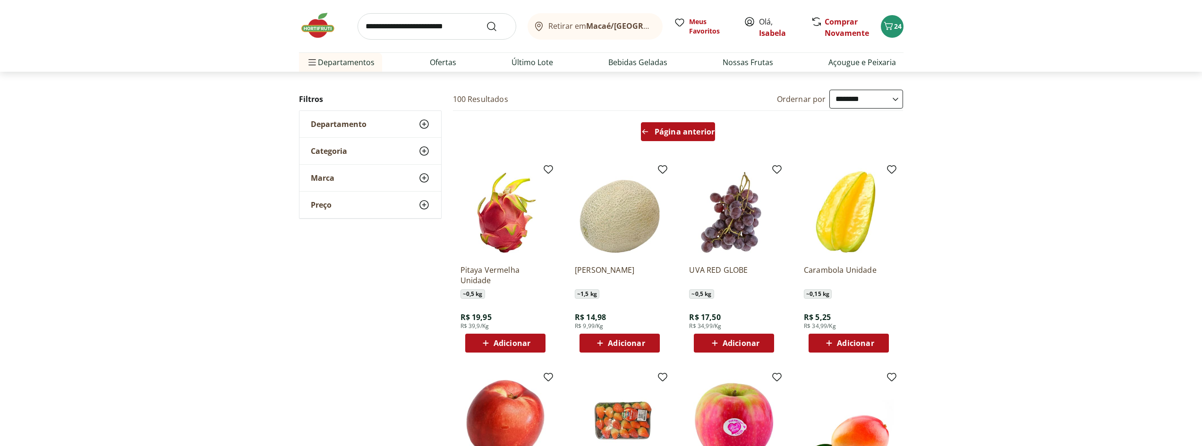
click at [661, 129] on span "Página anterior" at bounding box center [685, 132] width 60 height 8
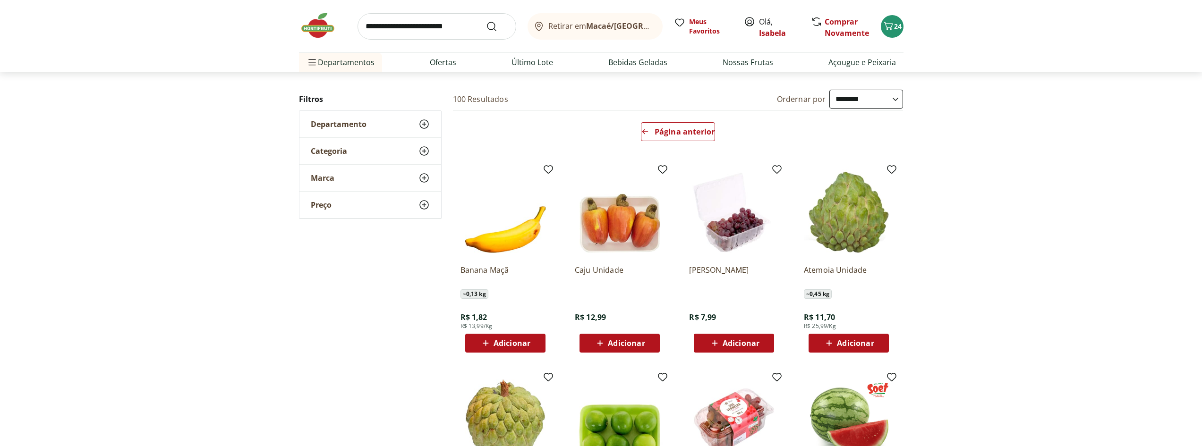
scroll to position [236, 0]
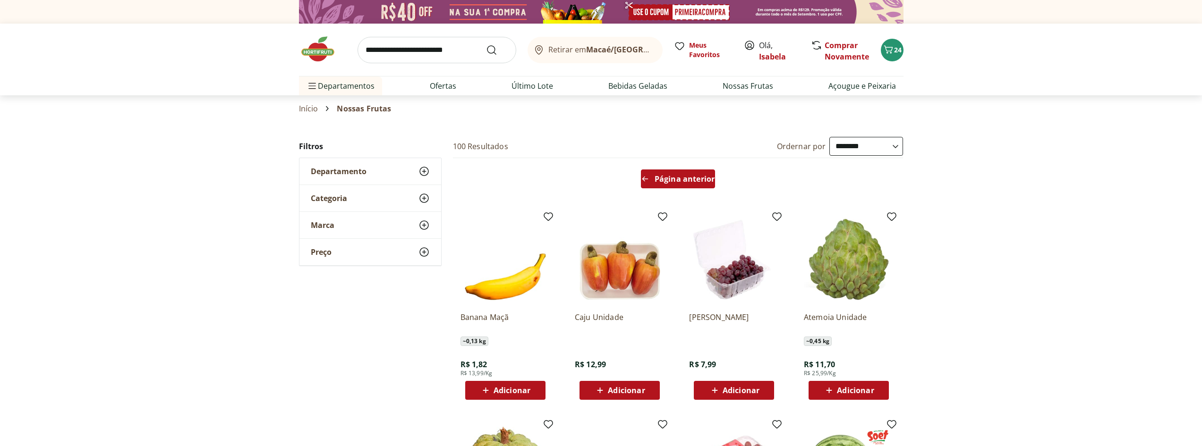
click at [676, 181] on span "Página anterior" at bounding box center [685, 179] width 60 height 8
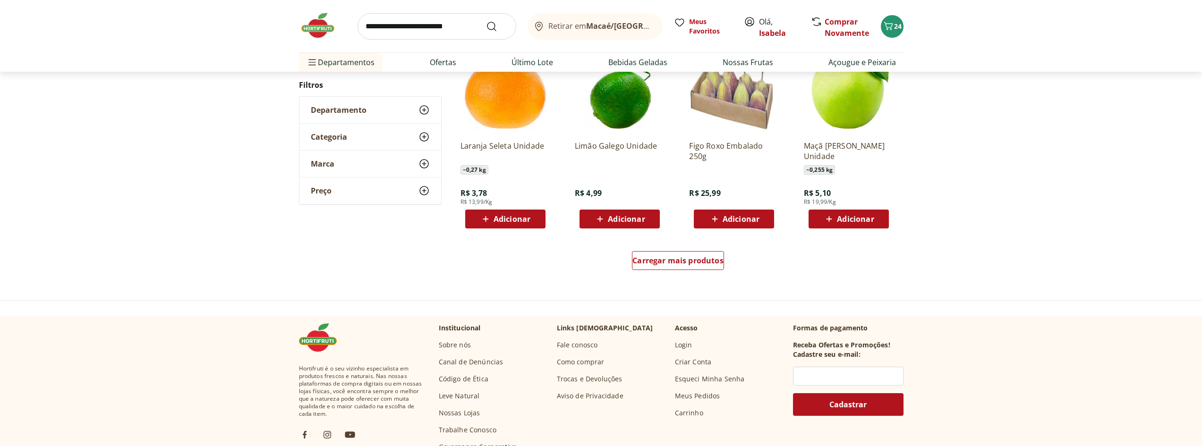
scroll to position [614, 0]
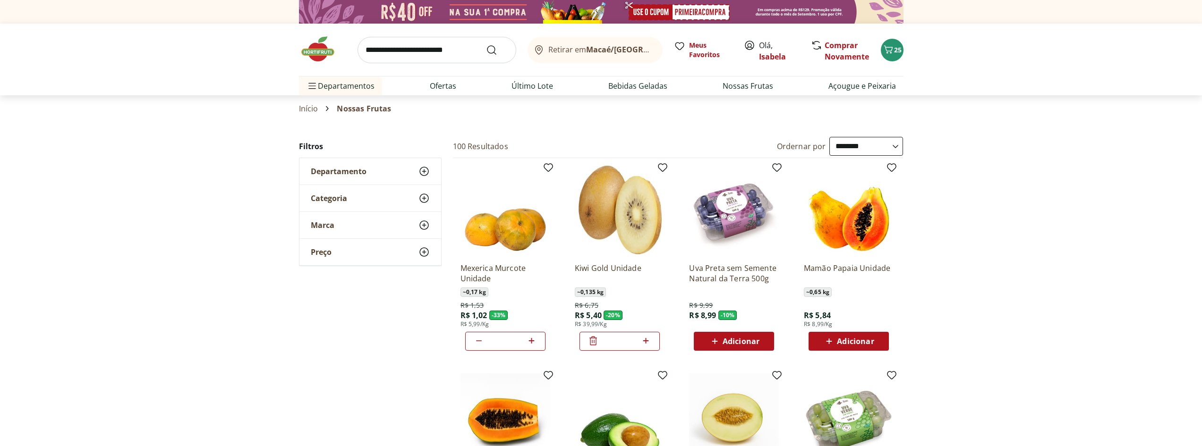
select select "**********"
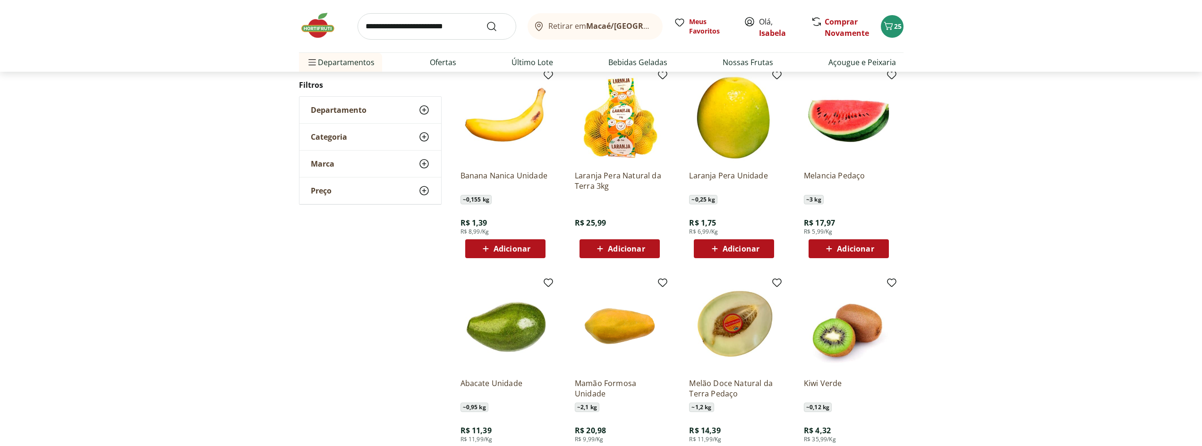
scroll to position [709, 0]
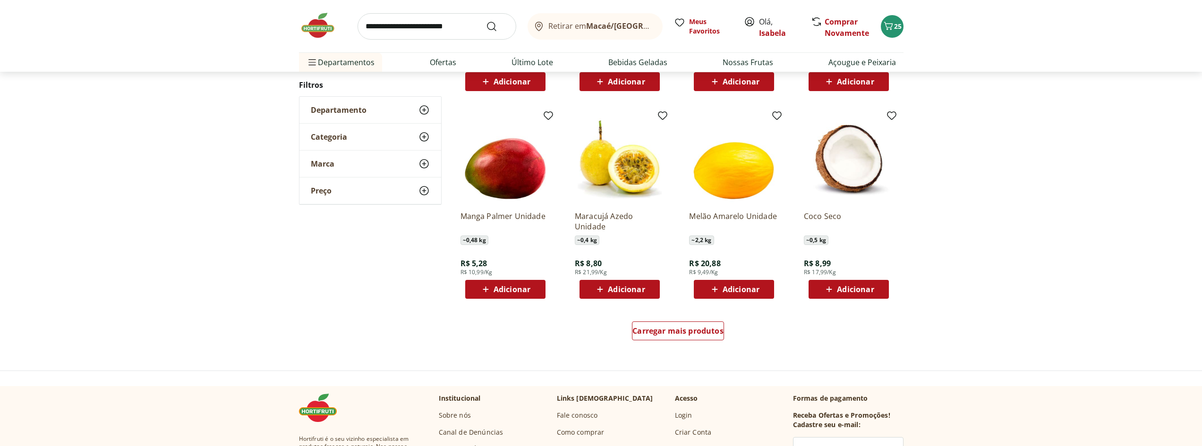
scroll to position [614, 0]
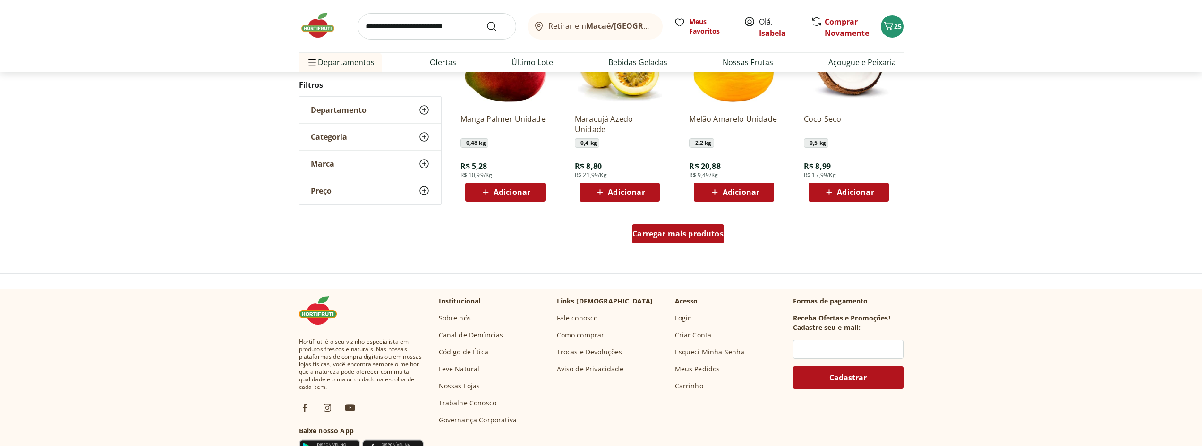
click at [680, 236] on span "Carregar mais produtos" at bounding box center [678, 234] width 91 height 8
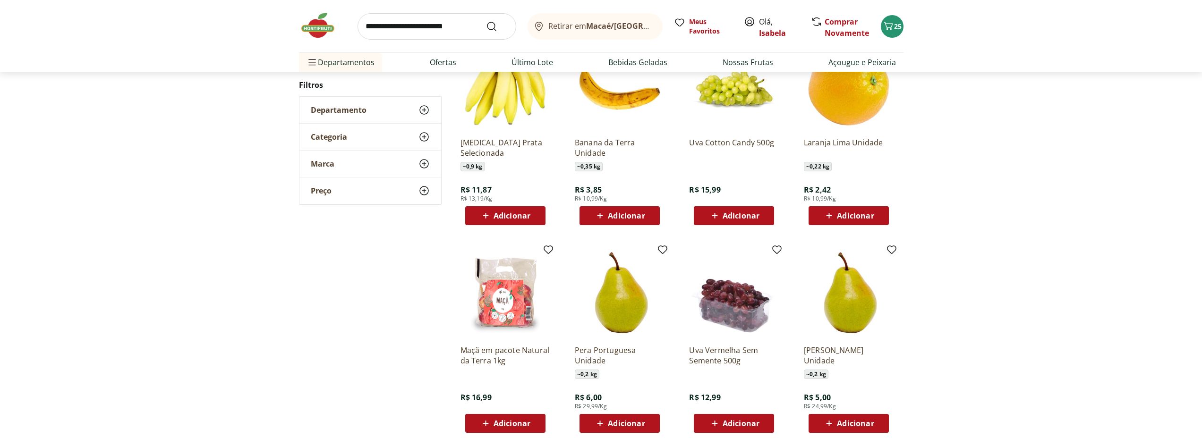
scroll to position [803, 0]
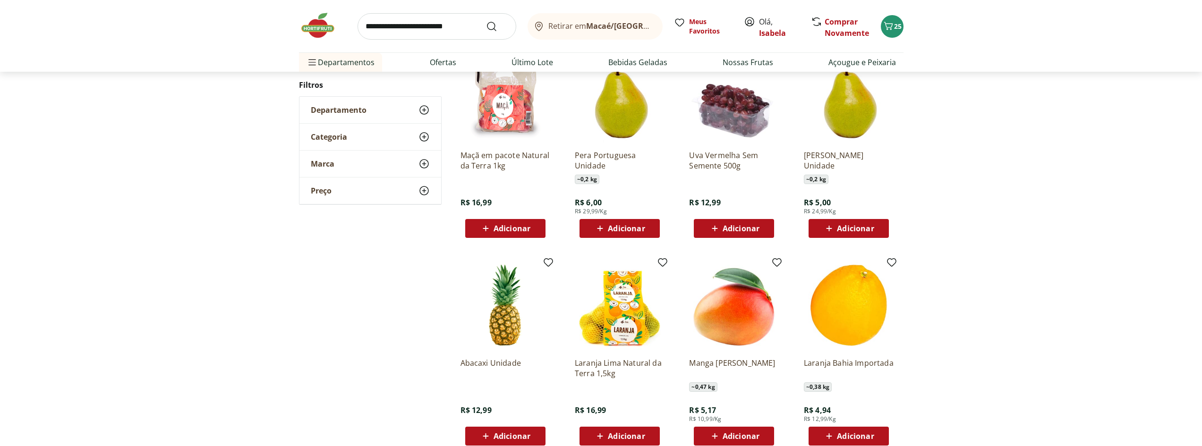
scroll to position [423, 0]
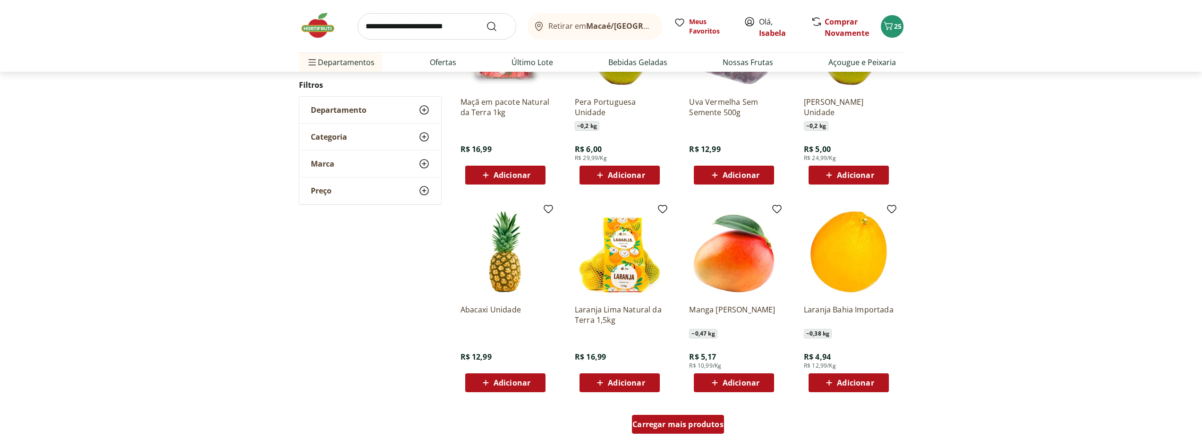
click at [673, 424] on span "Carregar mais produtos" at bounding box center [678, 425] width 91 height 8
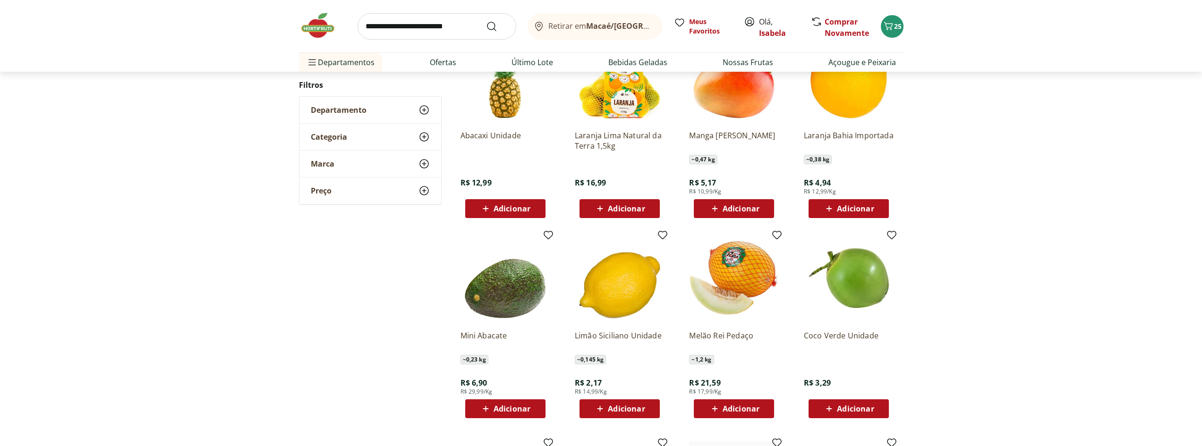
scroll to position [659, 0]
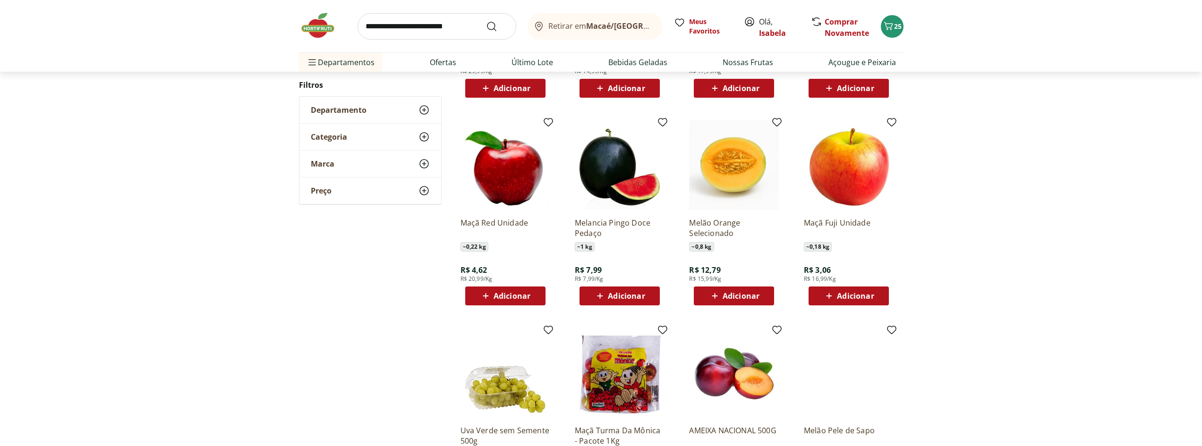
scroll to position [421, 0]
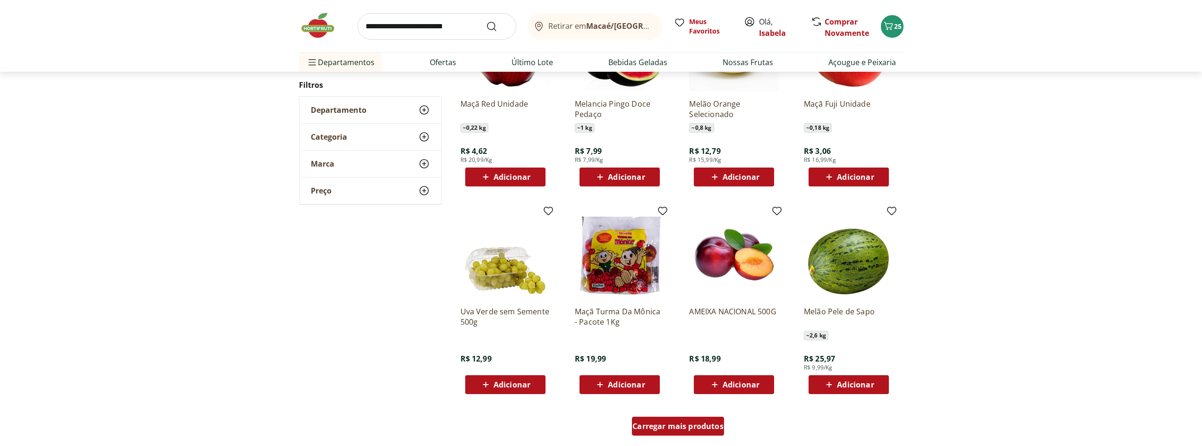
click at [667, 428] on span "Carregar mais produtos" at bounding box center [678, 427] width 91 height 8
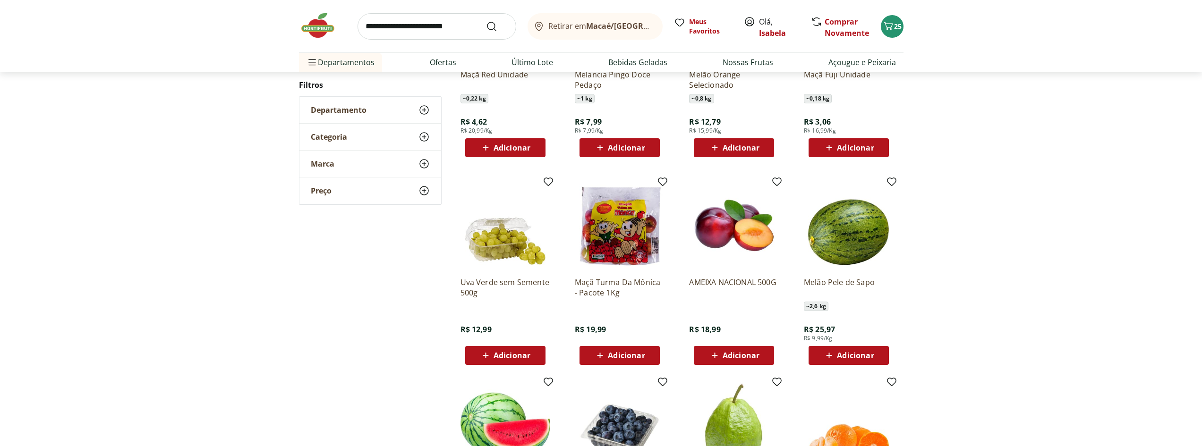
scroll to position [563, 0]
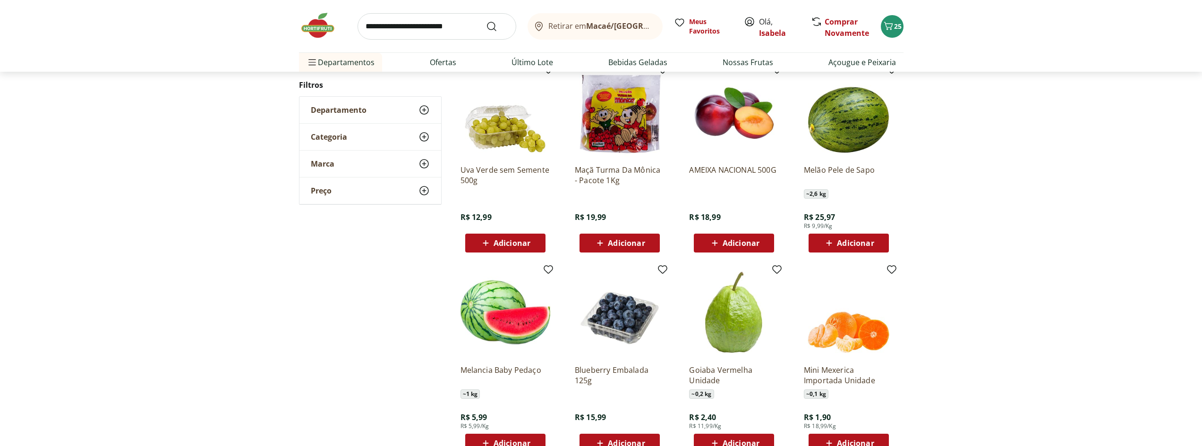
click at [614, 443] on span "Adicionar" at bounding box center [626, 444] width 37 height 8
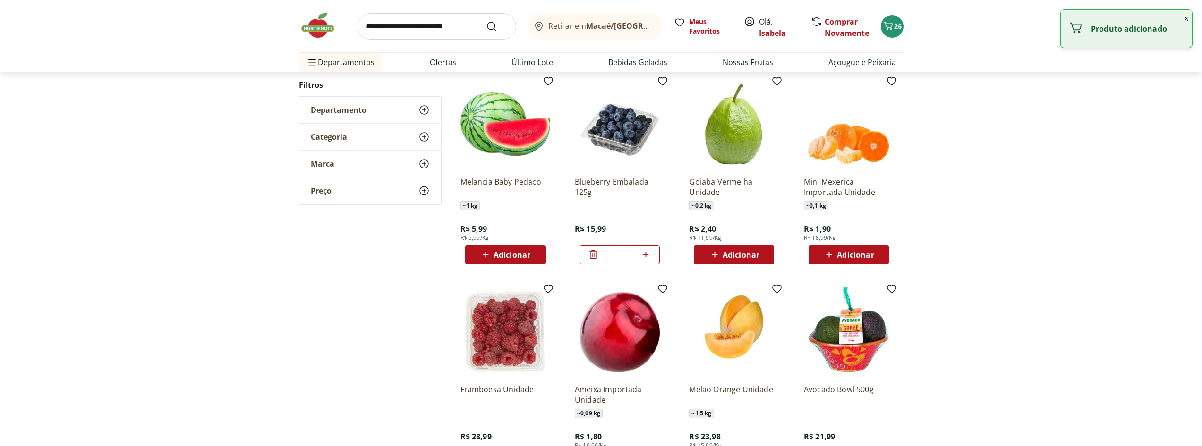
scroll to position [752, 0]
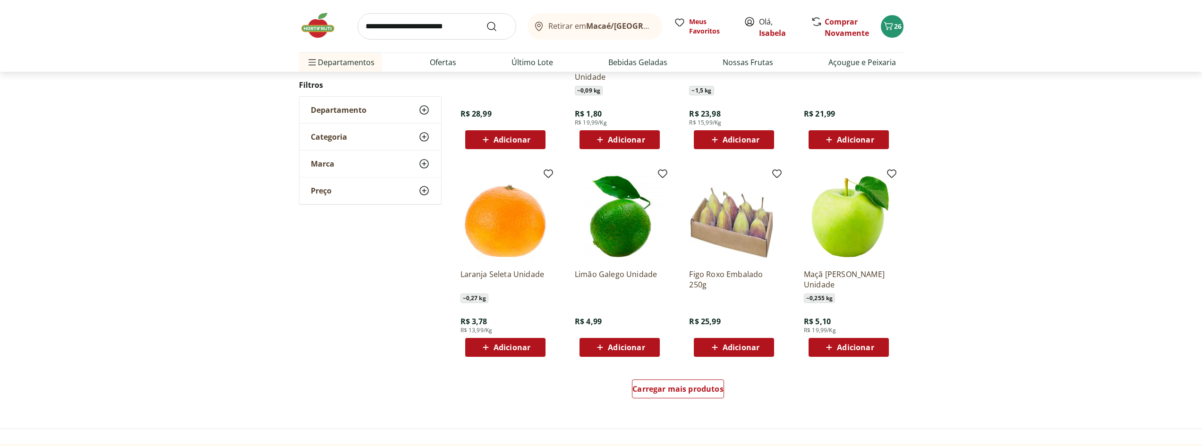
scroll to position [467, 0]
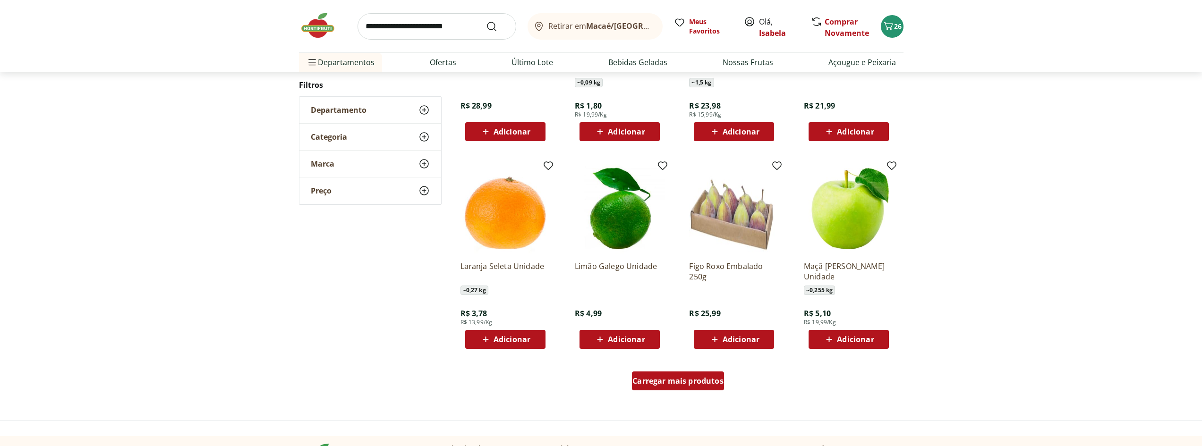
click at [672, 379] on span "Carregar mais produtos" at bounding box center [678, 381] width 91 height 8
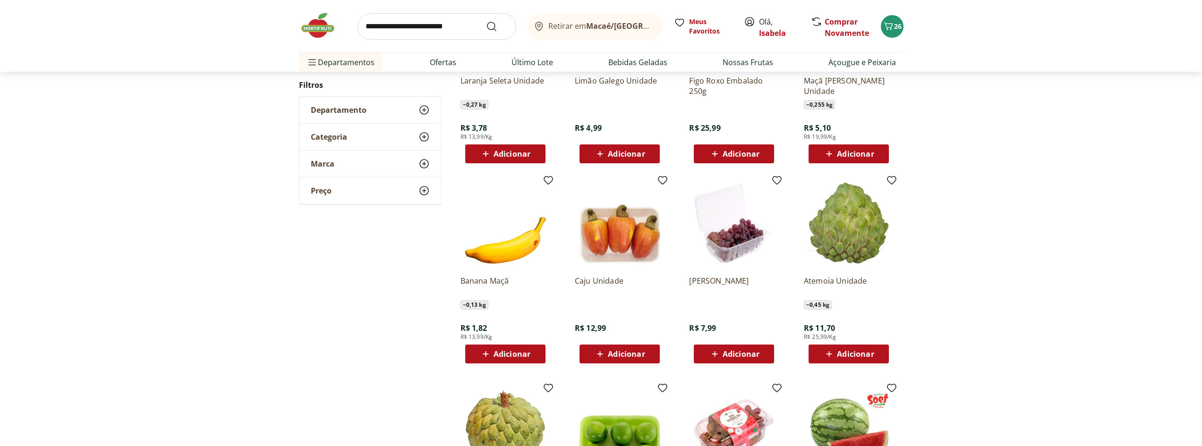
scroll to position [656, 0]
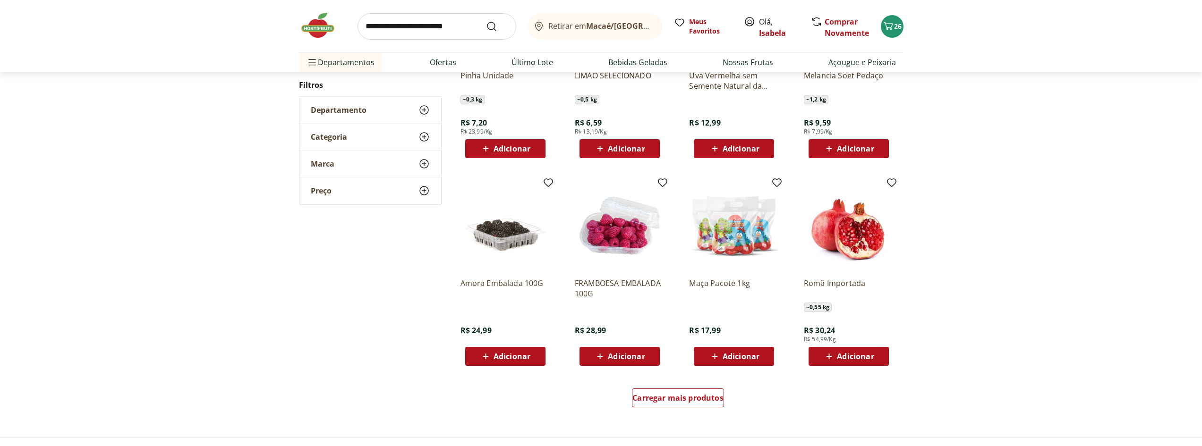
scroll to position [559, 0]
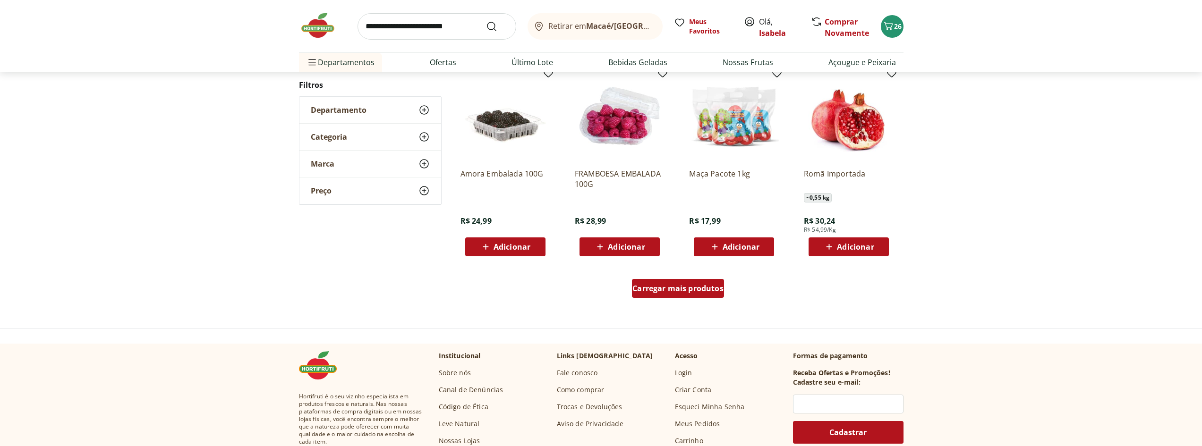
click at [663, 282] on div "Carregar mais produtos" at bounding box center [678, 288] width 92 height 19
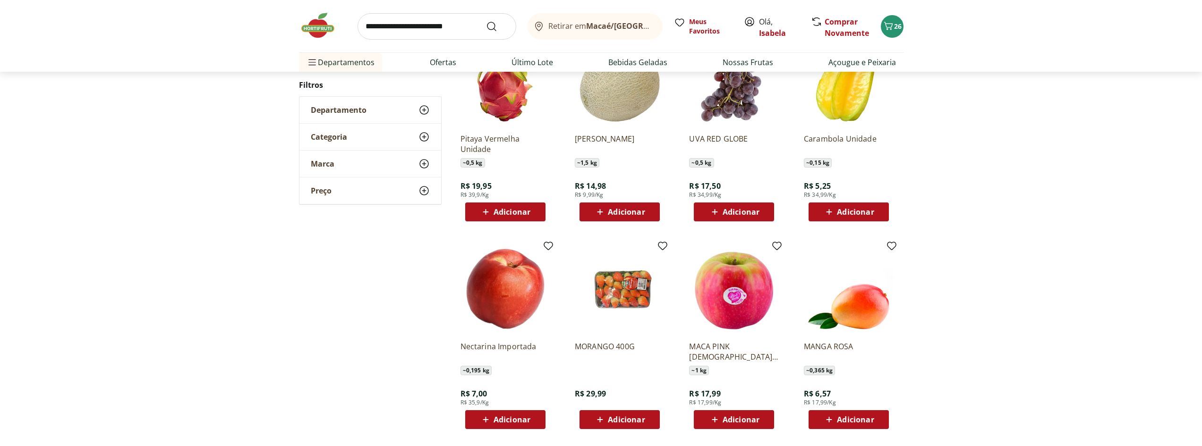
scroll to position [796, 0]
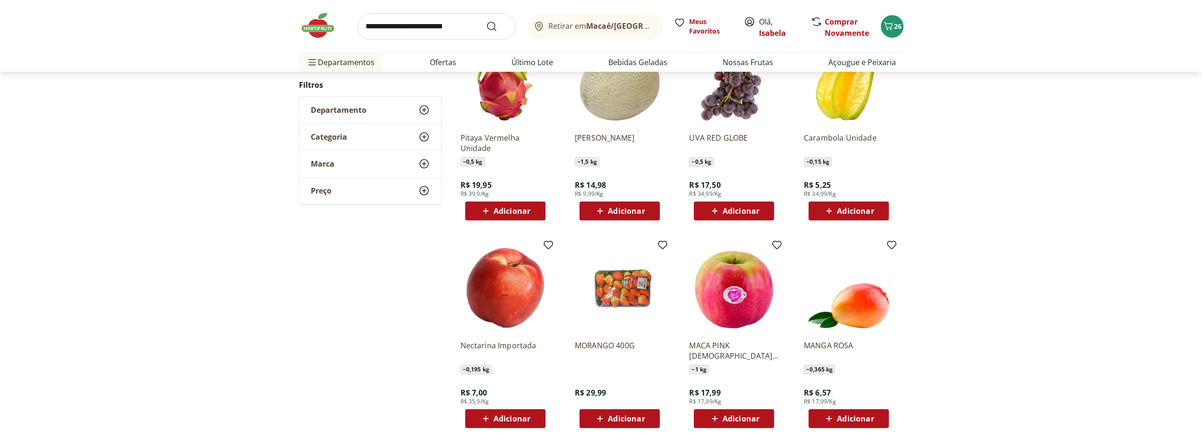
click at [850, 418] on span "Adicionar" at bounding box center [855, 419] width 37 height 8
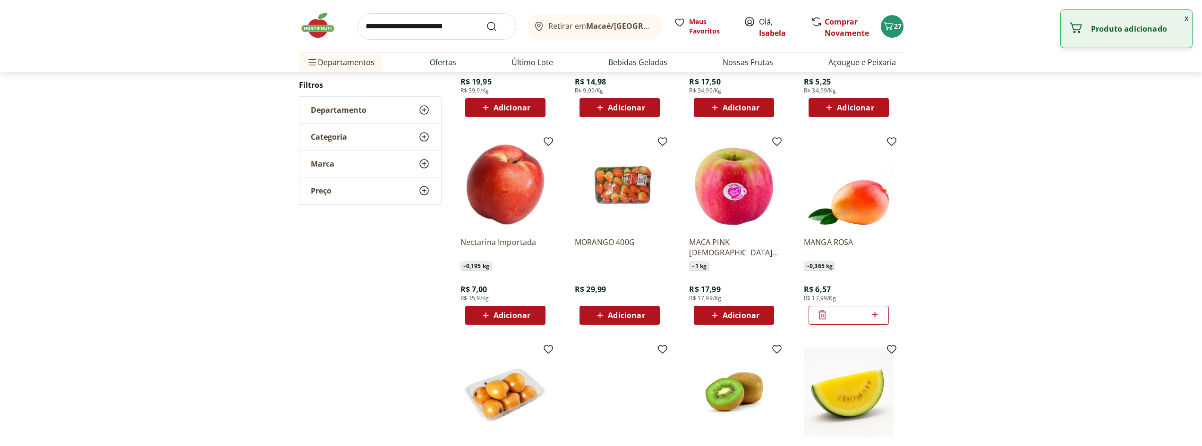
scroll to position [416, 0]
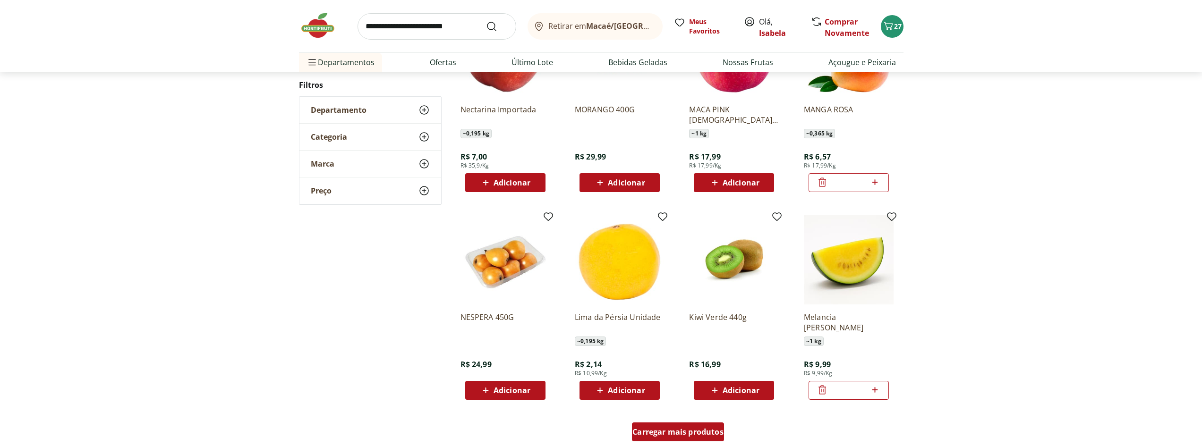
click at [710, 435] on span "Carregar mais produtos" at bounding box center [678, 432] width 91 height 8
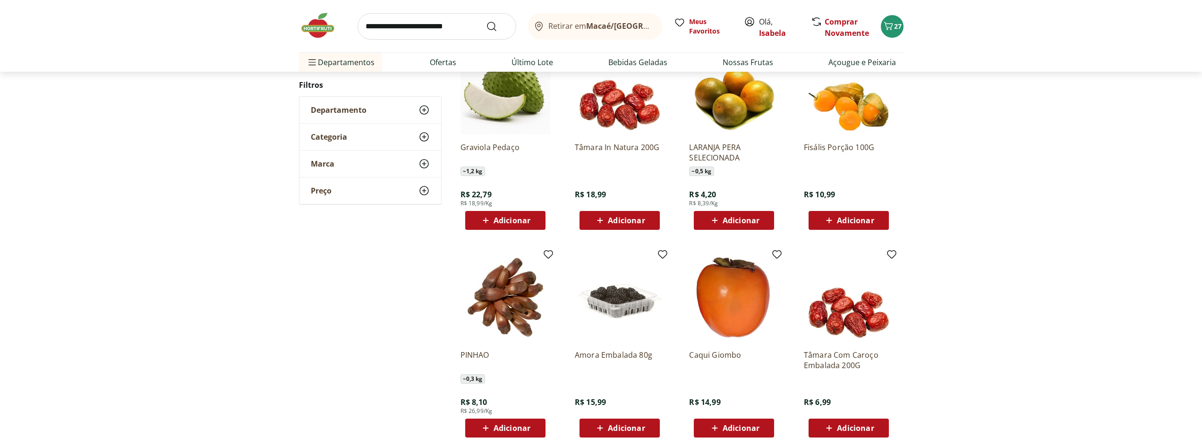
scroll to position [794, 0]
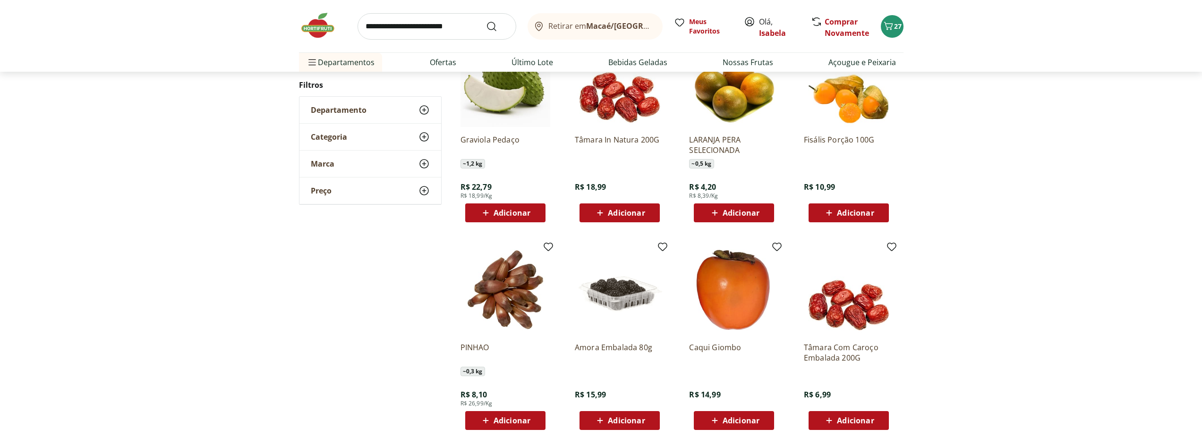
click at [594, 211] on icon at bounding box center [600, 212] width 12 height 11
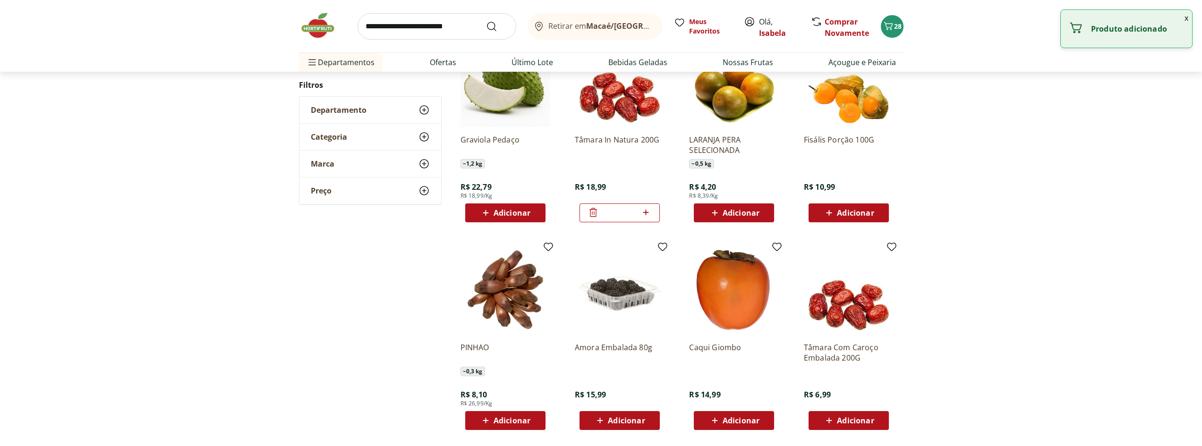
drag, startPoint x: 433, startPoint y: 19, endPoint x: 431, endPoint y: 29, distance: 10.1
click at [432, 20] on input "search" at bounding box center [437, 26] width 159 height 26
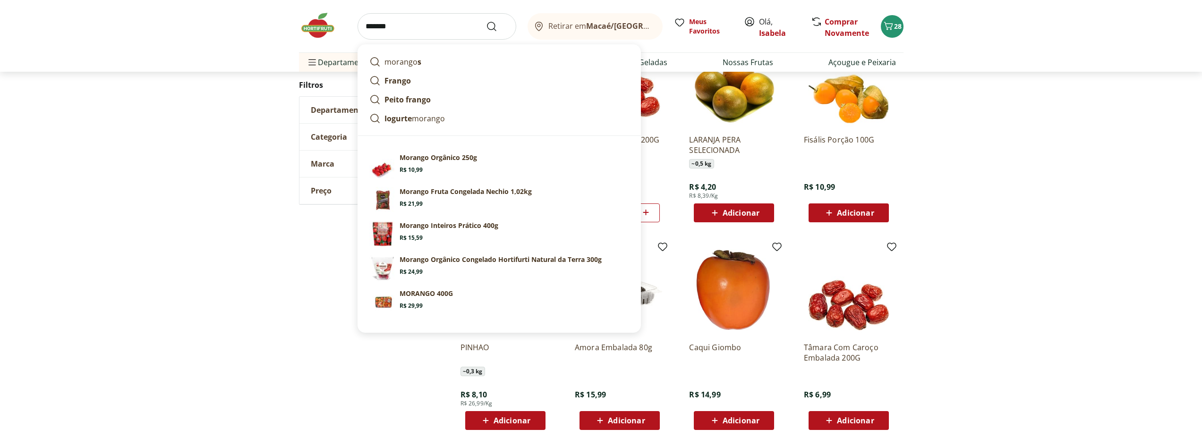
type input "*******"
click at [486, 21] on button "Submit Search" at bounding box center [497, 26] width 23 height 11
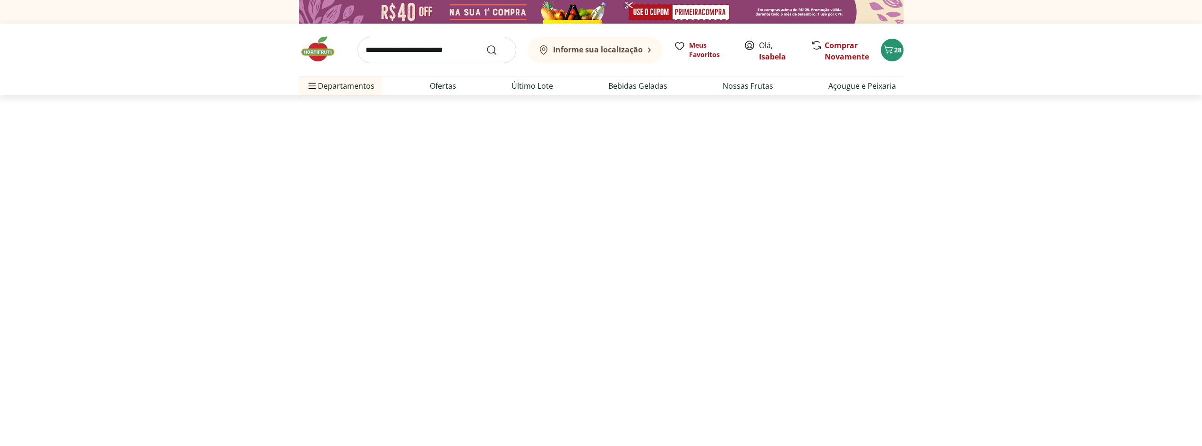
select select "**********"
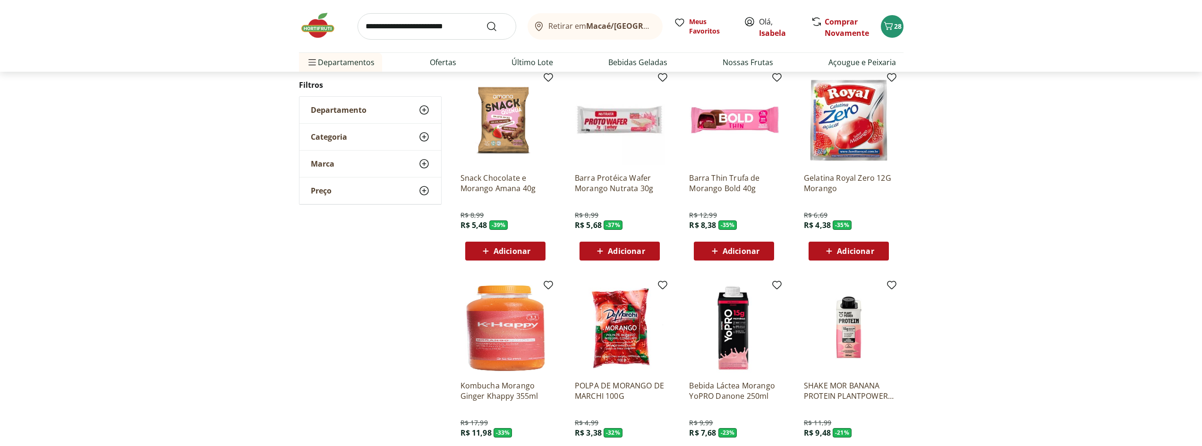
scroll to position [472, 0]
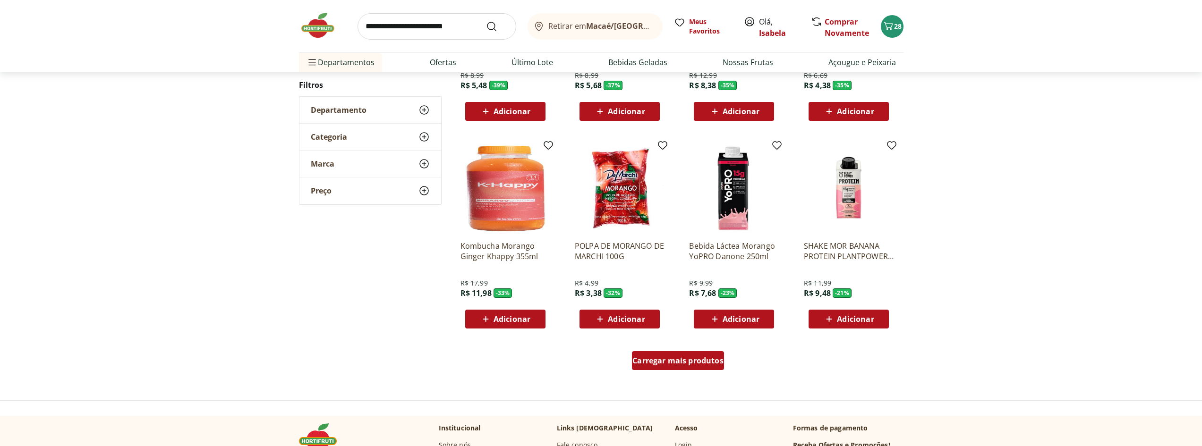
click at [661, 360] on span "Carregar mais produtos" at bounding box center [678, 361] width 91 height 8
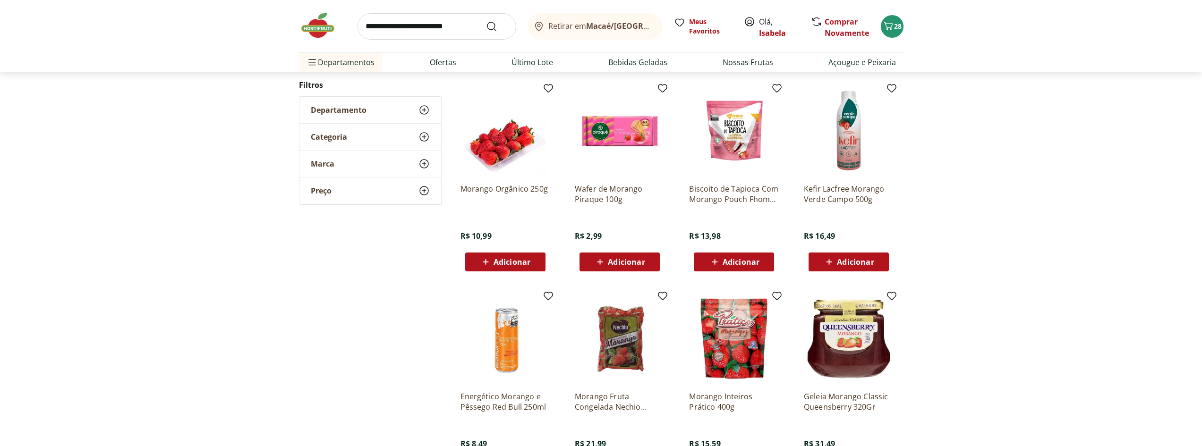
scroll to position [756, 0]
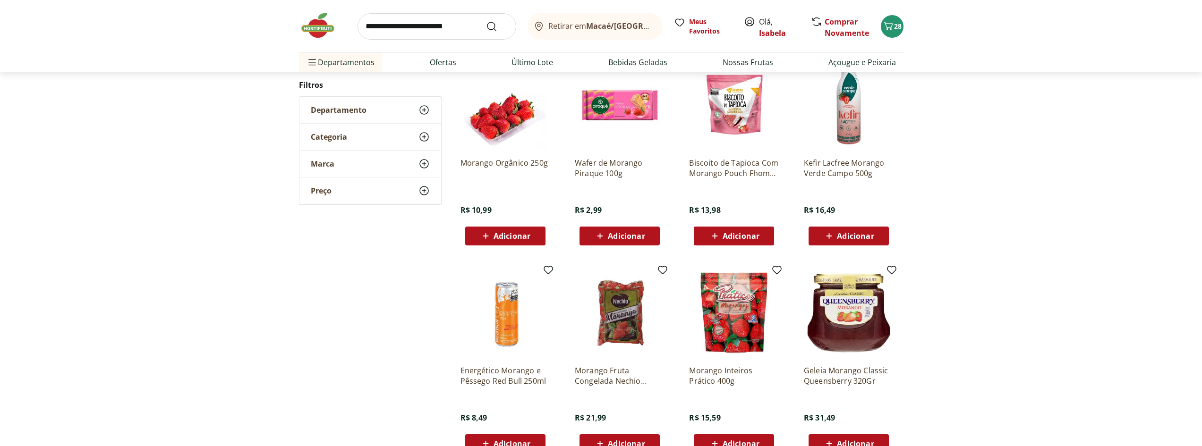
click at [497, 237] on span "Adicionar" at bounding box center [512, 236] width 37 height 8
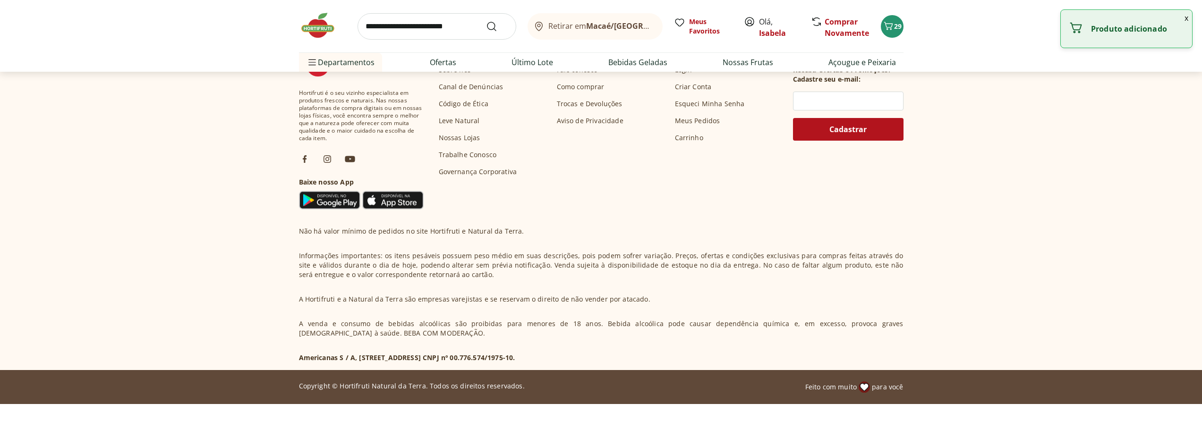
scroll to position [520, 0]
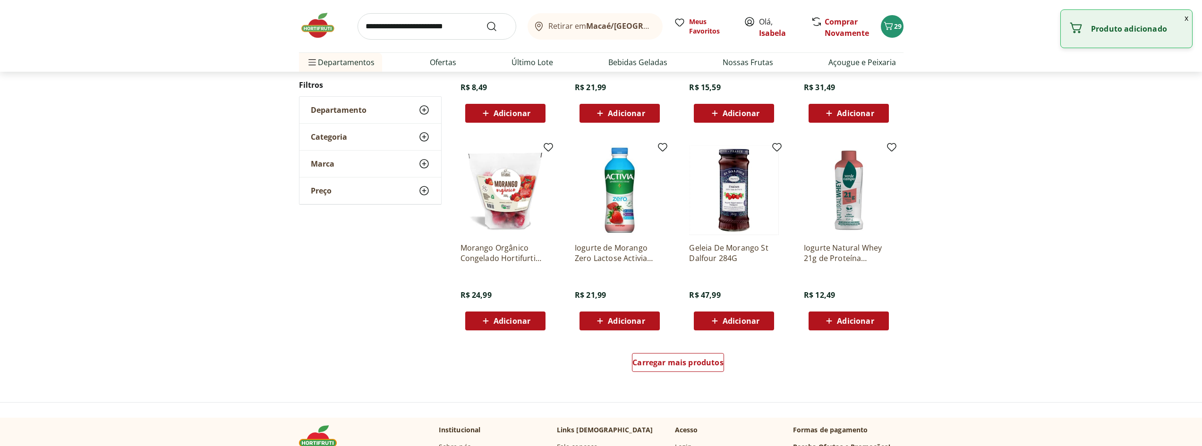
click at [436, 29] on input "search" at bounding box center [437, 26] width 159 height 26
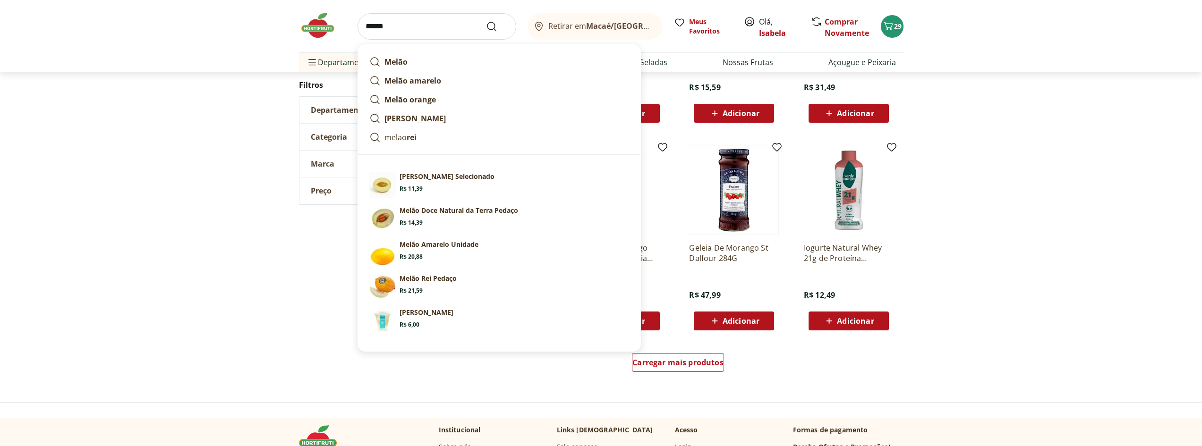
type input "*****"
click at [486, 21] on button "Submit Search" at bounding box center [497, 26] width 23 height 11
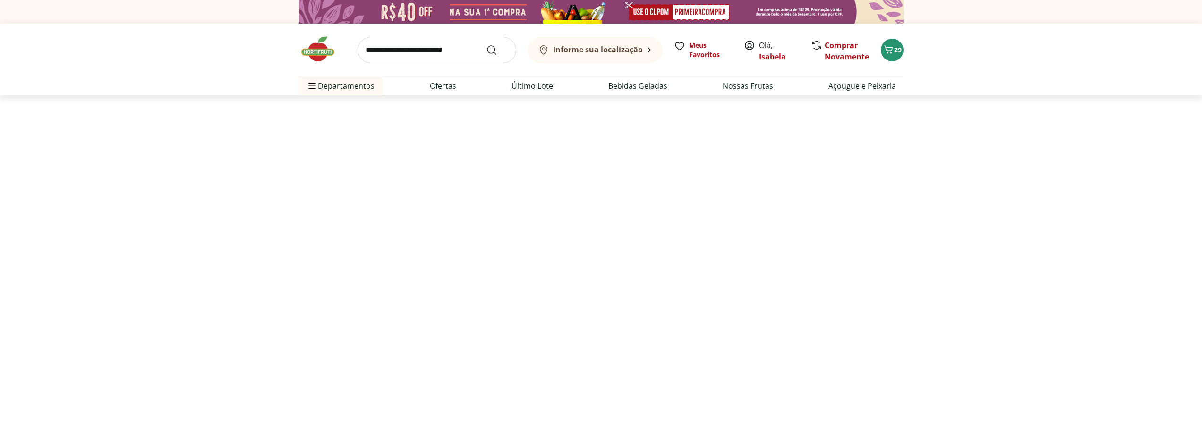
select select "**********"
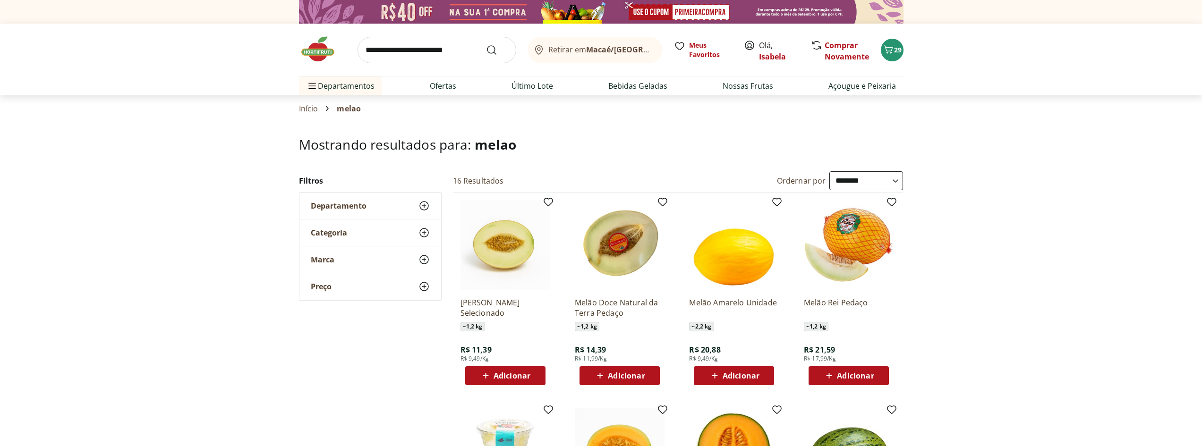
click at [621, 373] on span "Adicionar" at bounding box center [626, 376] width 37 height 8
drag, startPoint x: 445, startPoint y: 47, endPoint x: 439, endPoint y: 49, distance: 6.6
click at [445, 47] on input "search" at bounding box center [437, 50] width 159 height 26
type input "******"
click at [486, 44] on button "Submit Search" at bounding box center [497, 49] width 23 height 11
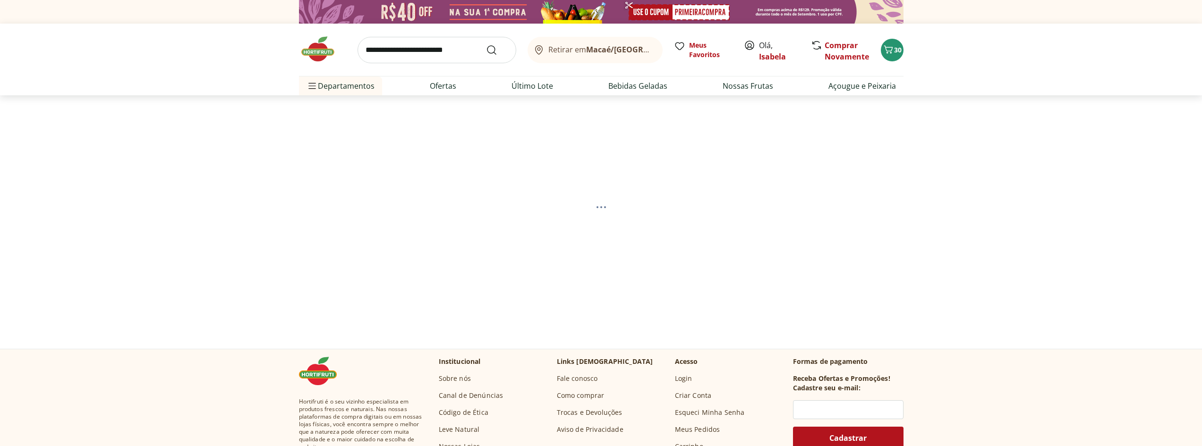
select select "**********"
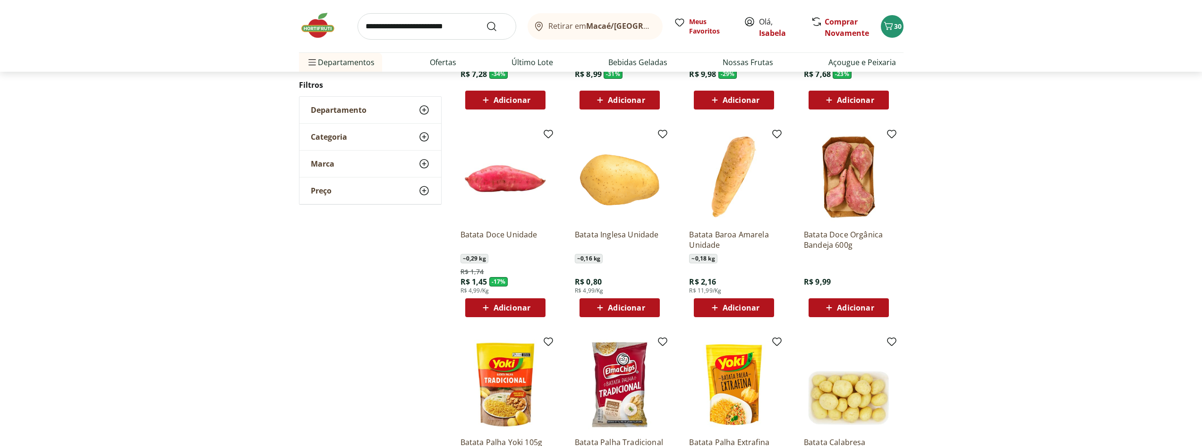
scroll to position [378, 0]
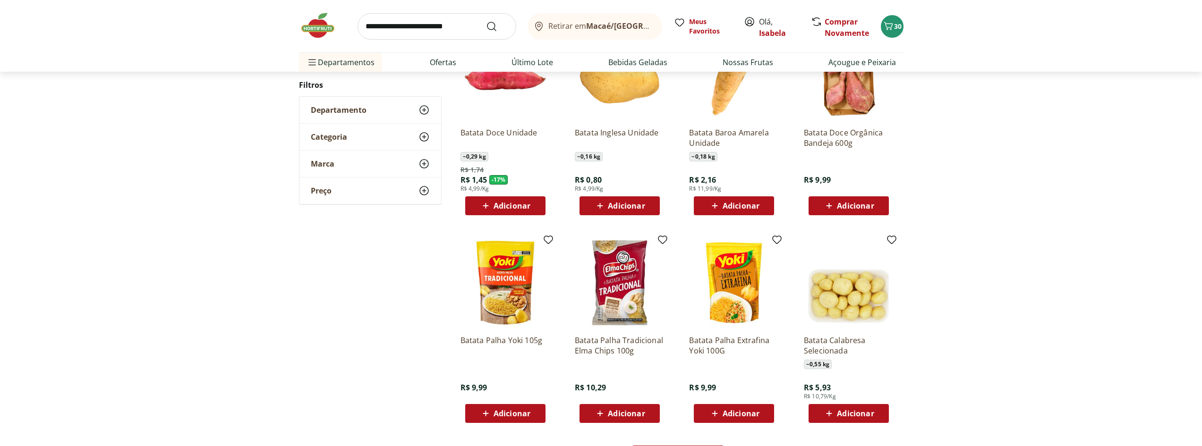
click at [643, 205] on span "Adicionar" at bounding box center [626, 206] width 37 height 8
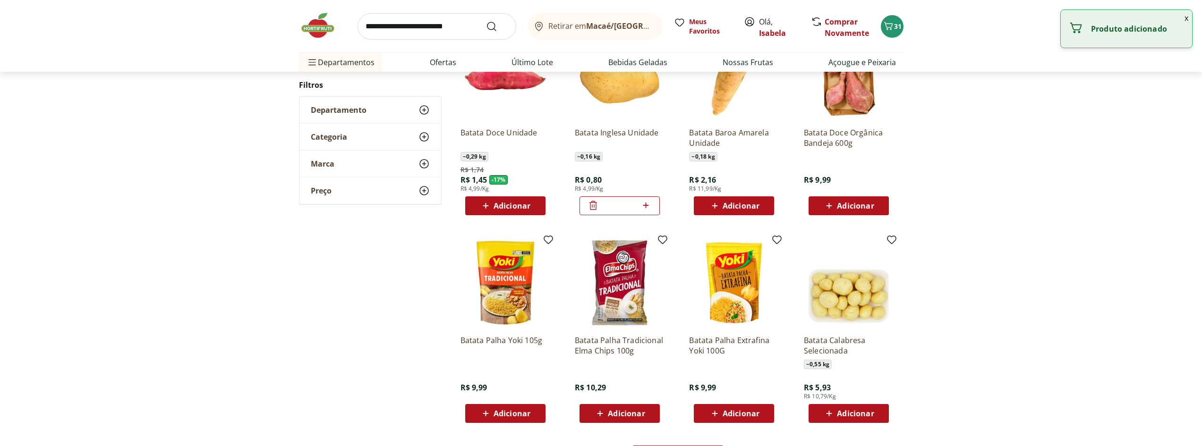
click at [650, 205] on icon at bounding box center [646, 205] width 12 height 11
type input "*"
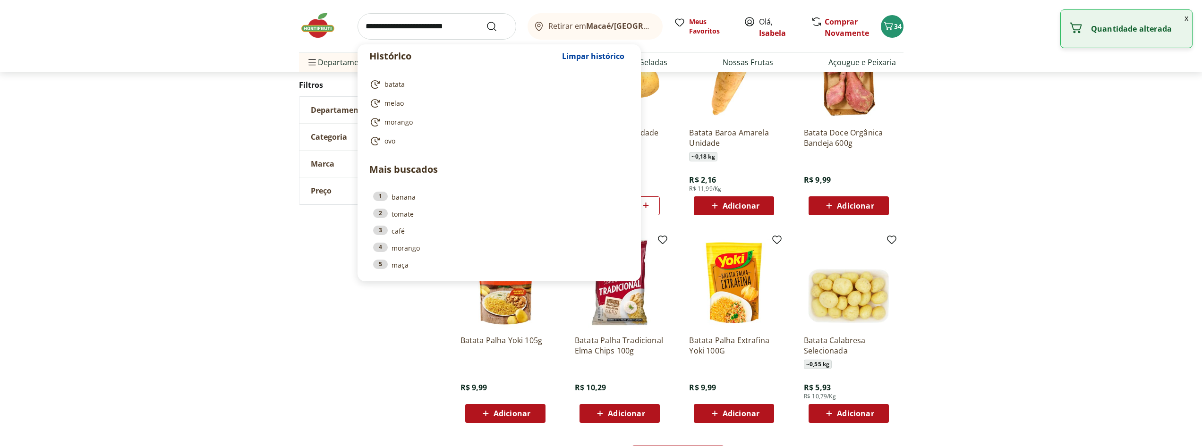
click at [444, 19] on input "search" at bounding box center [437, 26] width 159 height 26
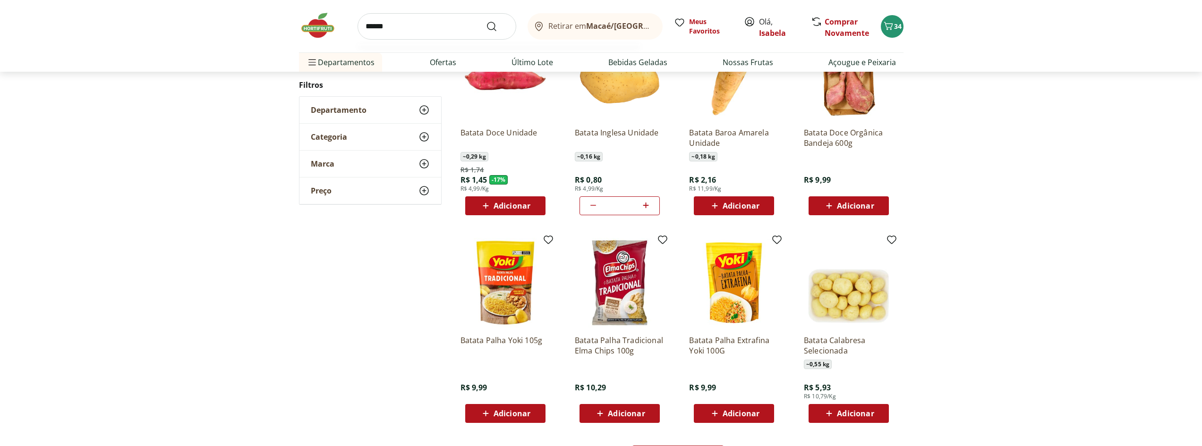
type input "******"
click at [486, 21] on button "Submit Search" at bounding box center [497, 26] width 23 height 11
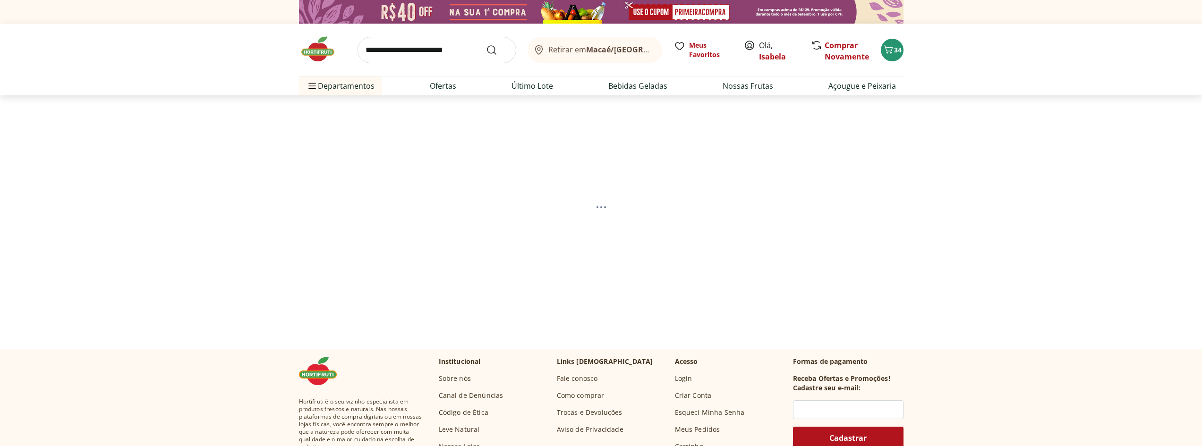
select select "**********"
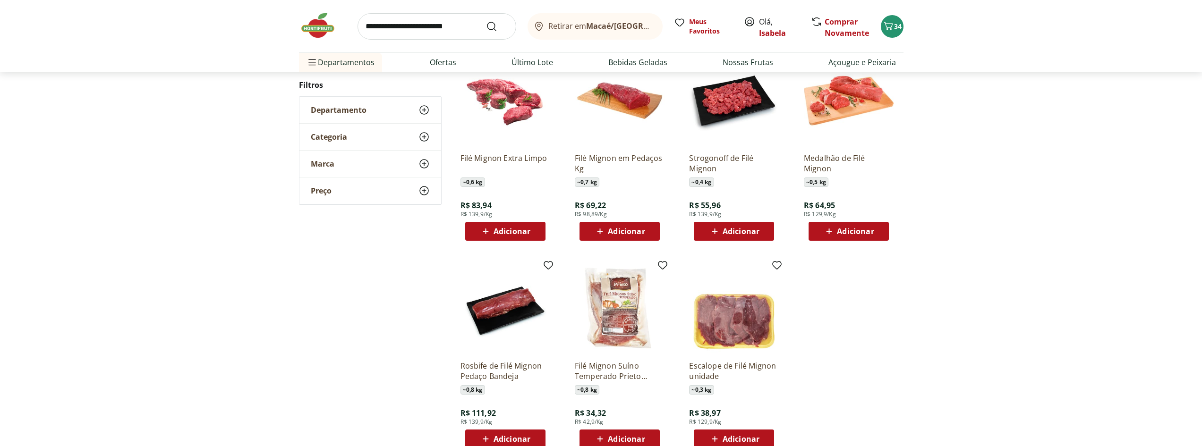
scroll to position [378, 0]
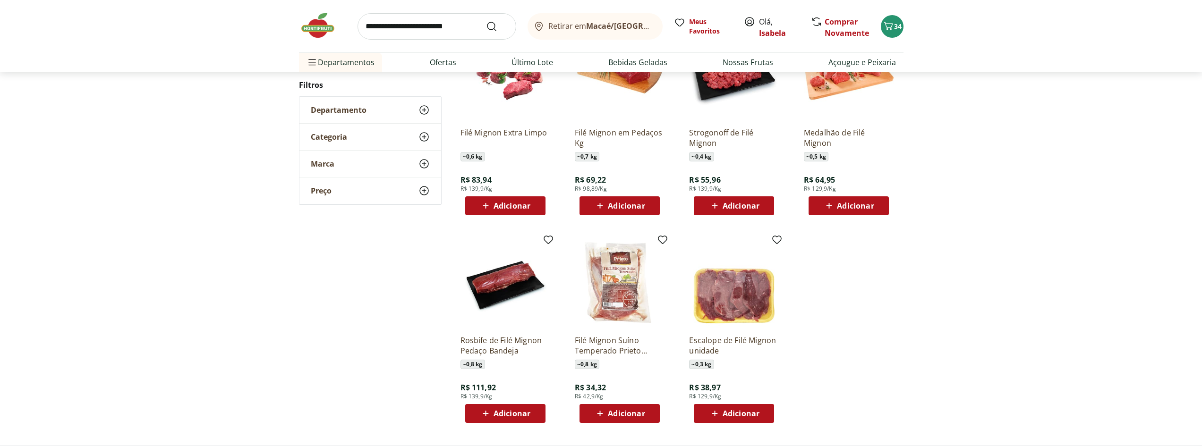
click at [422, 27] on input "search" at bounding box center [437, 26] width 159 height 26
type input "*******"
click at [486, 21] on button "Submit Search" at bounding box center [497, 26] width 23 height 11
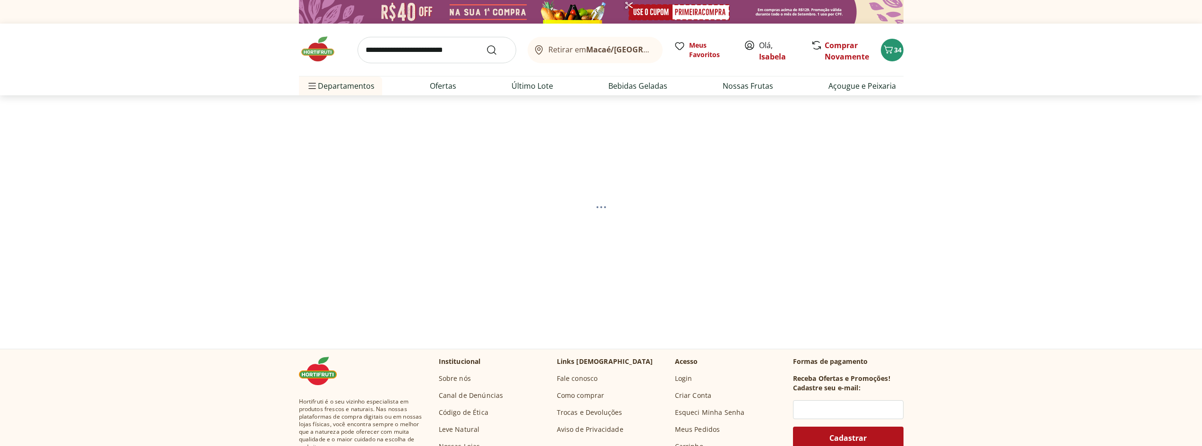
select select "**********"
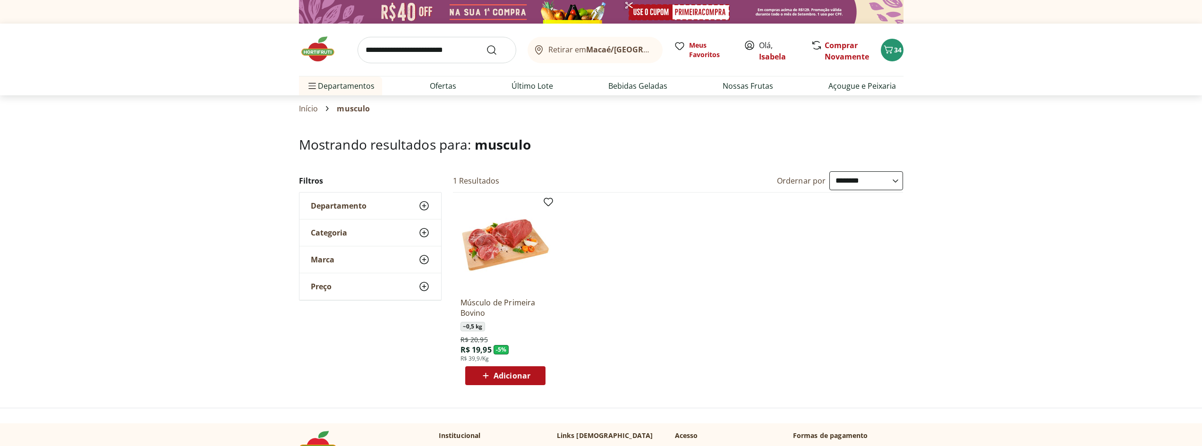
click at [521, 379] on span "Adicionar" at bounding box center [512, 376] width 37 height 8
click at [440, 51] on input "search" at bounding box center [437, 50] width 159 height 26
type input "*"
type input "*********"
click at [486, 44] on button "Submit Search" at bounding box center [497, 49] width 23 height 11
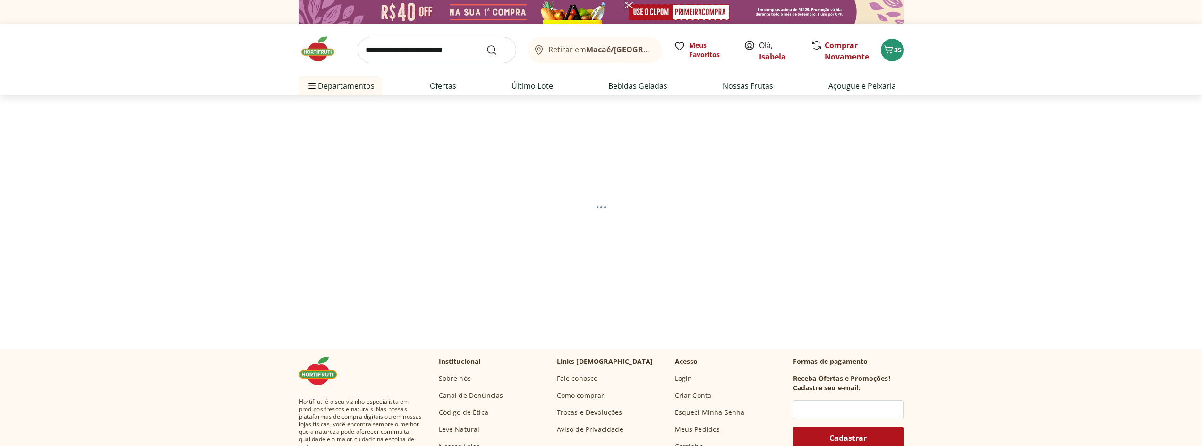
select select "**********"
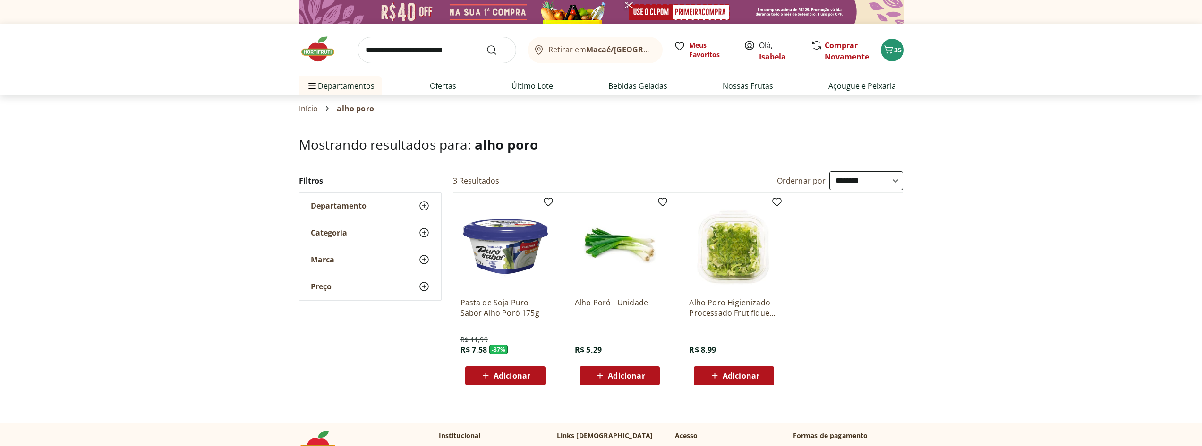
click at [624, 372] on span "Adicionar" at bounding box center [626, 376] width 37 height 8
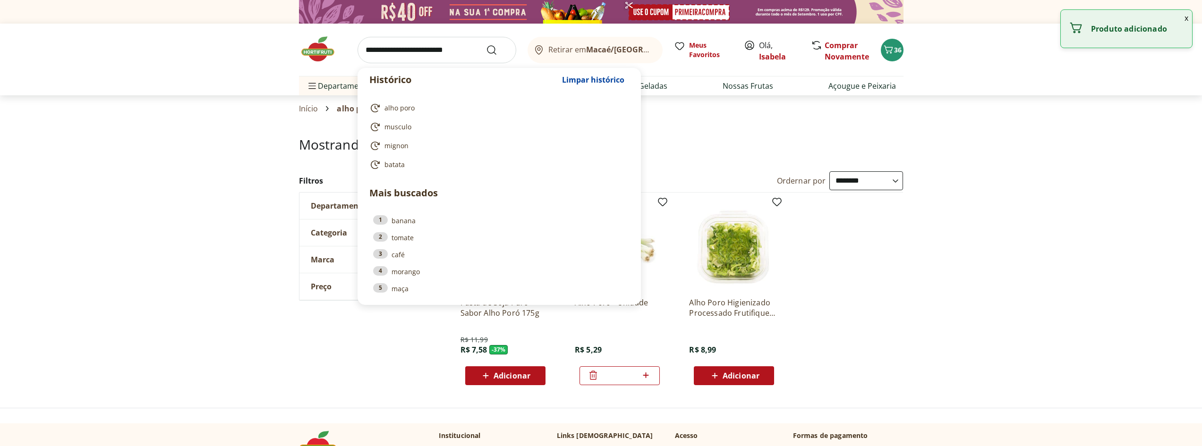
click at [405, 42] on input "search" at bounding box center [437, 50] width 159 height 26
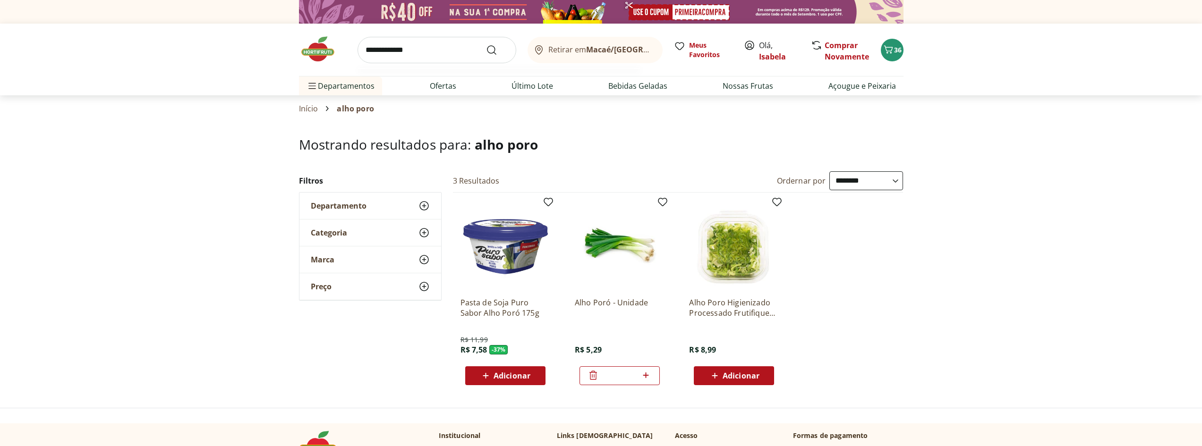
type input "**********"
click at [486, 44] on button "Submit Search" at bounding box center [497, 49] width 23 height 11
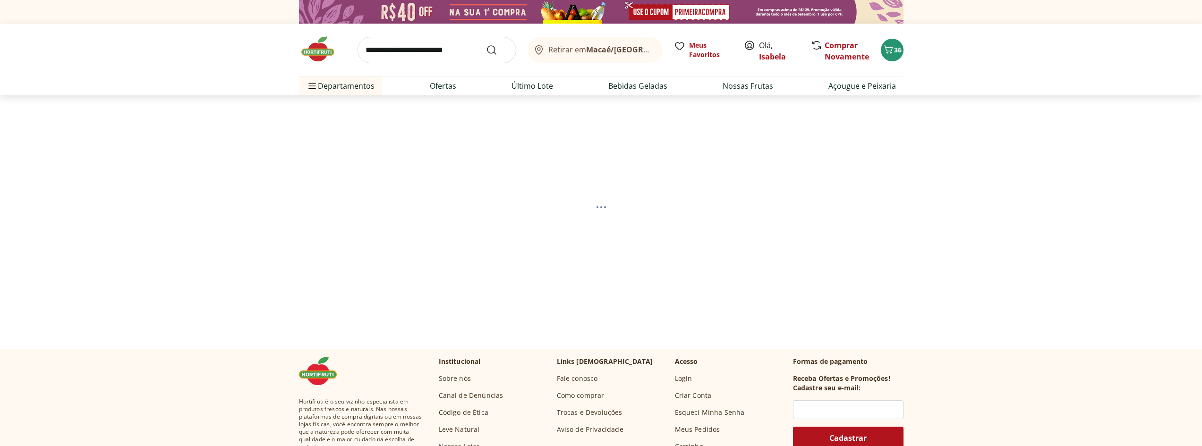
select select "**********"
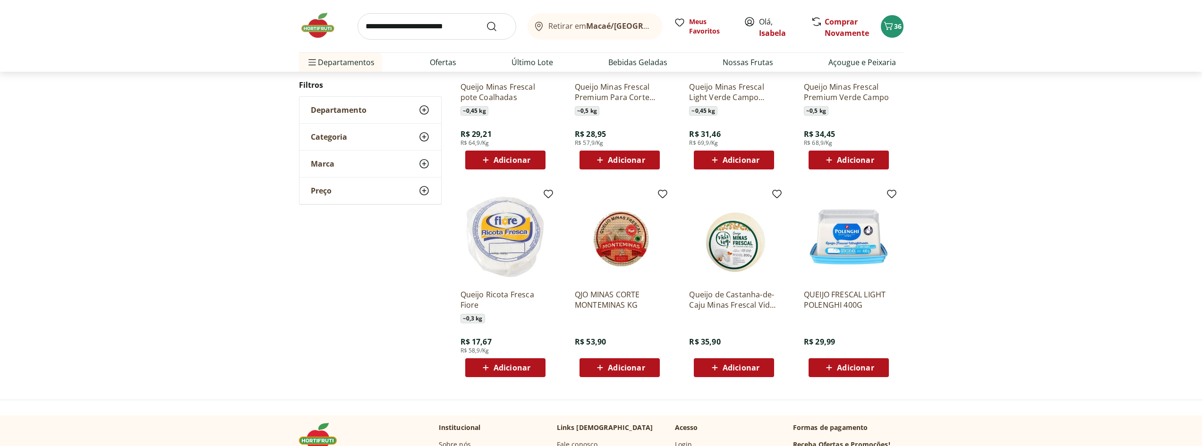
scroll to position [47, 0]
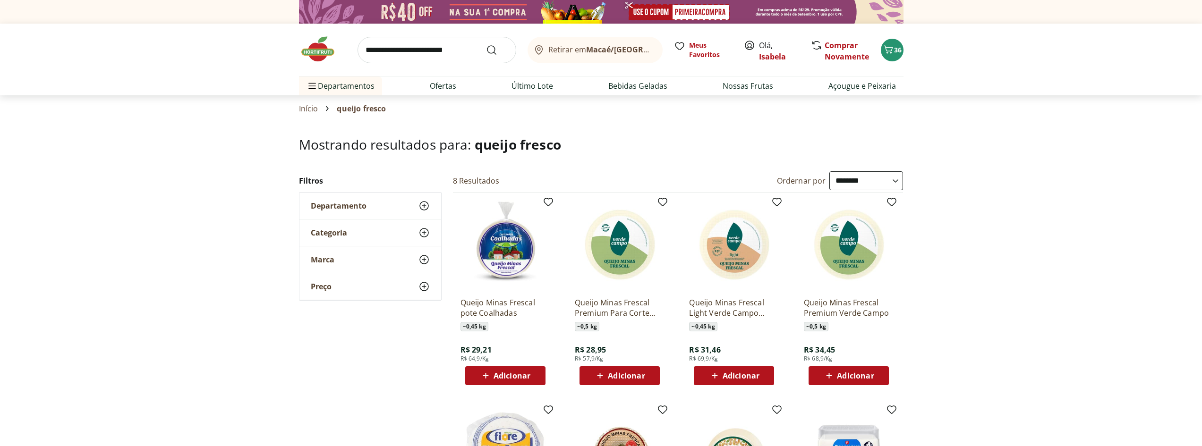
select select "**********"
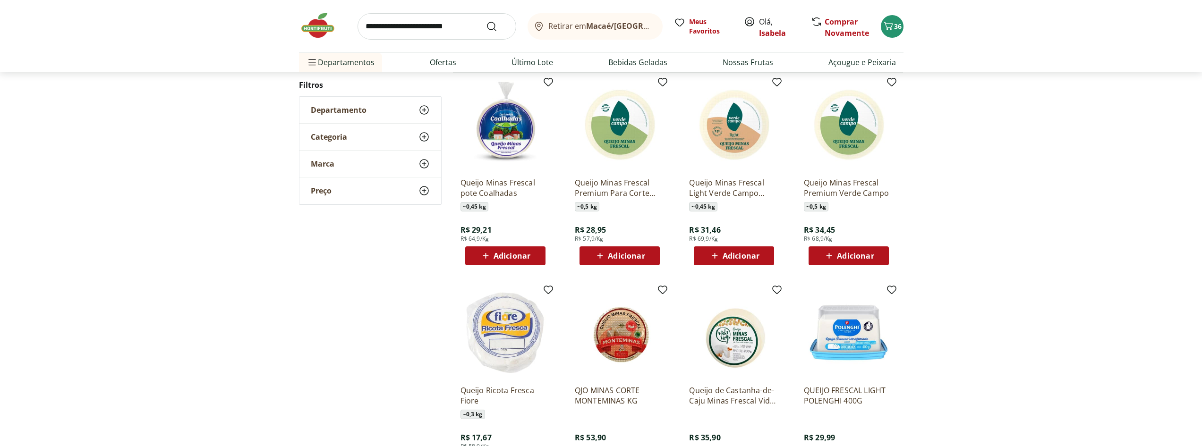
scroll to position [142, 0]
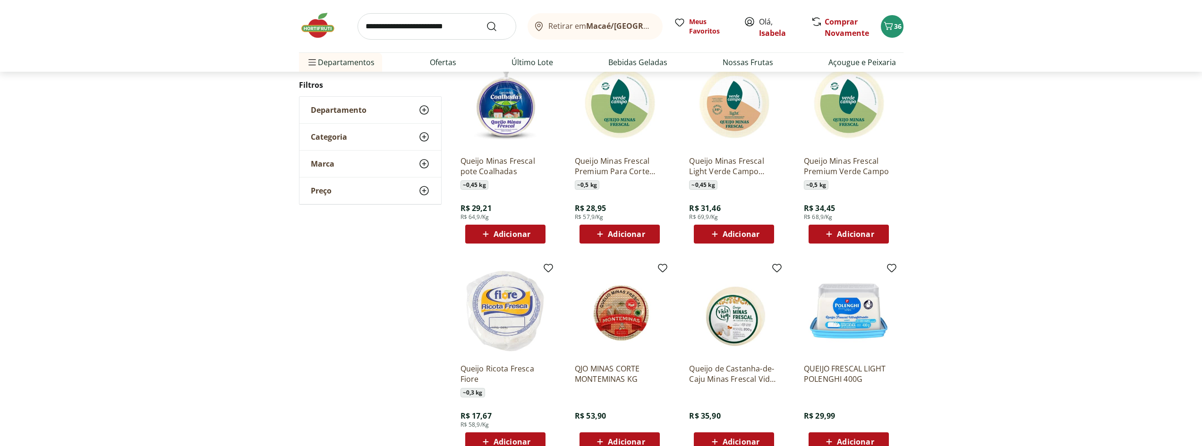
click at [619, 229] on span "Adicionar" at bounding box center [619, 234] width 51 height 11
click at [310, 22] on img at bounding box center [322, 25] width 47 height 28
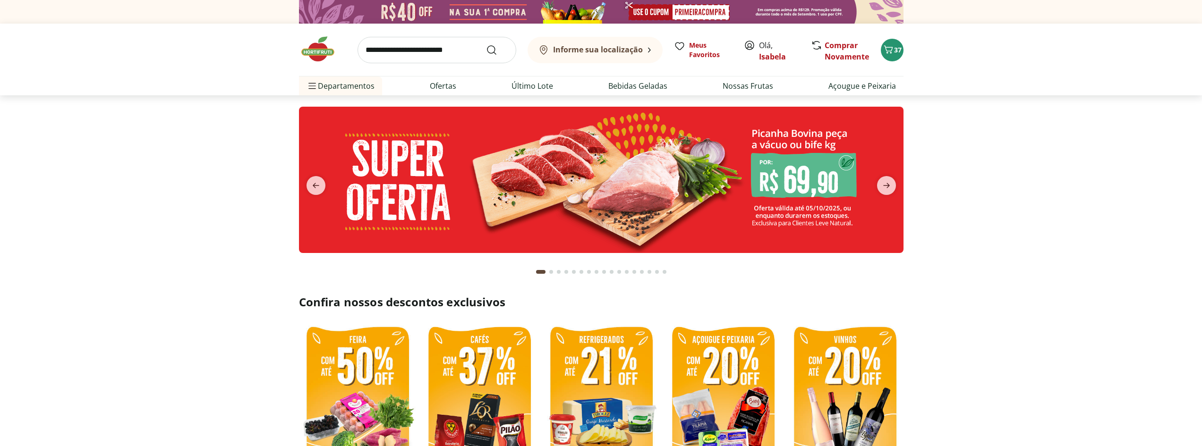
type input "*"
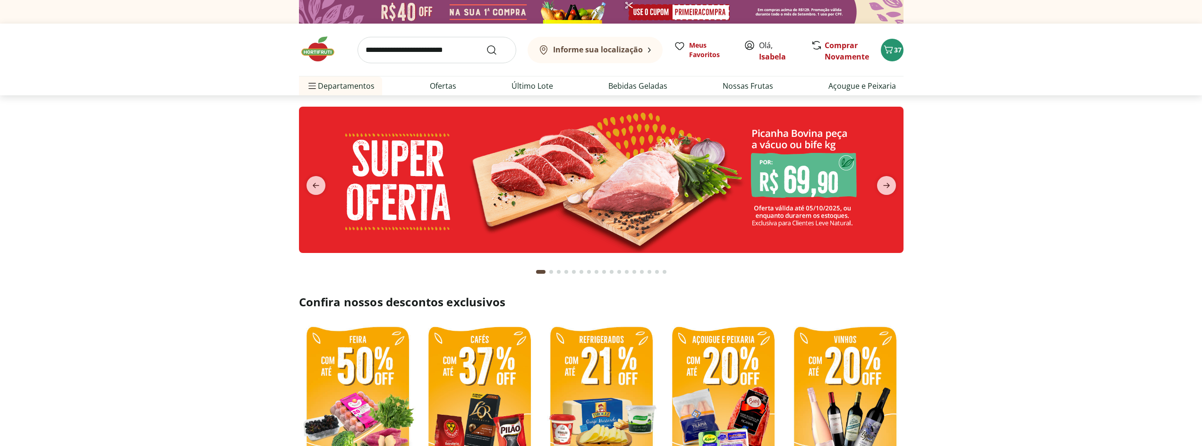
type input "*"
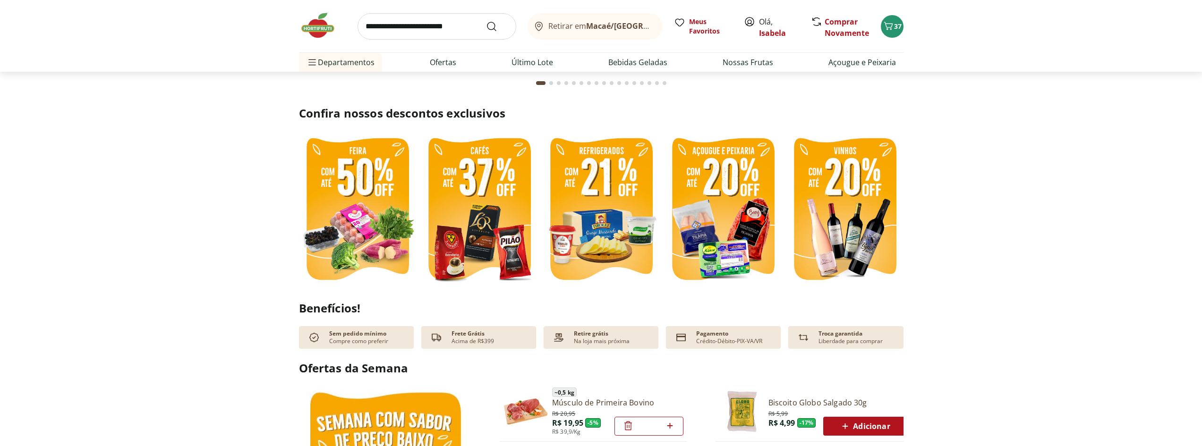
scroll to position [236, 0]
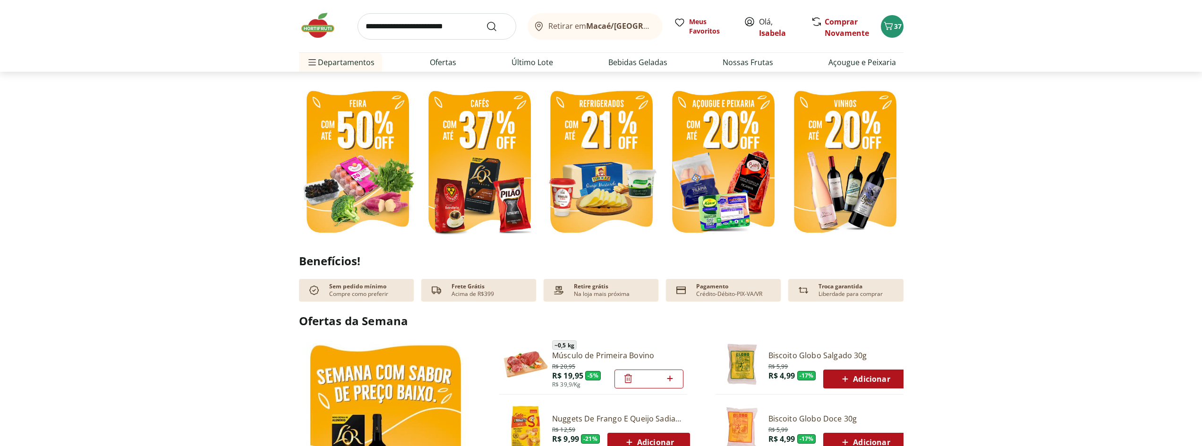
click at [586, 171] on img at bounding box center [601, 163] width 117 height 156
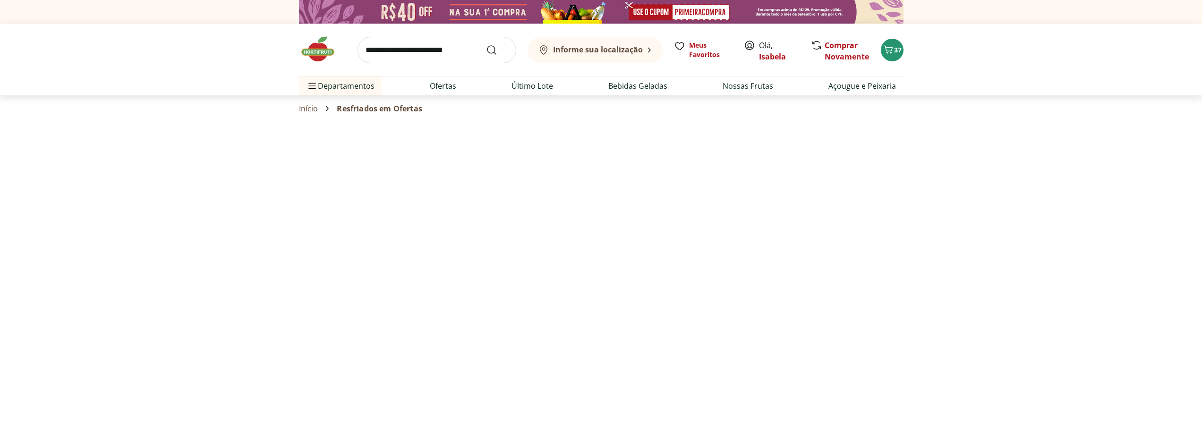
select select "**********"
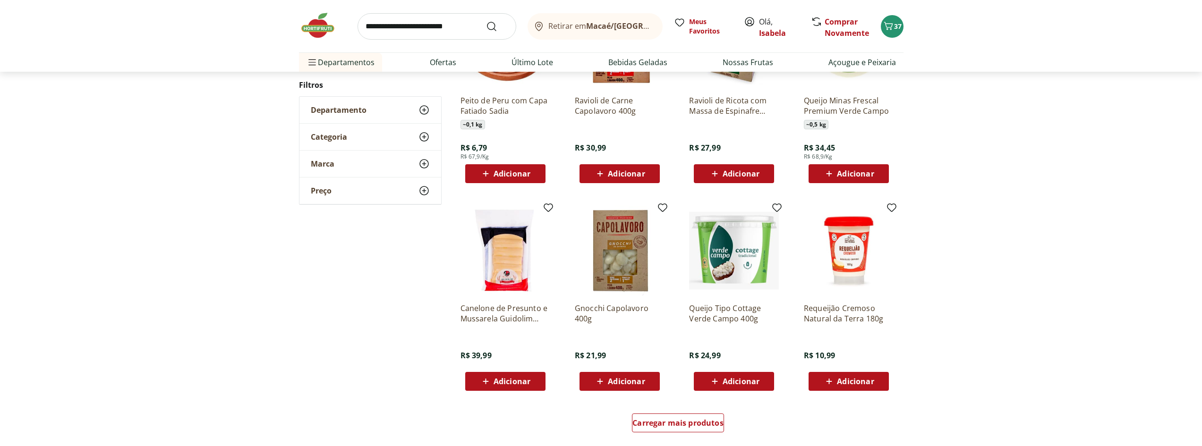
scroll to position [378, 0]
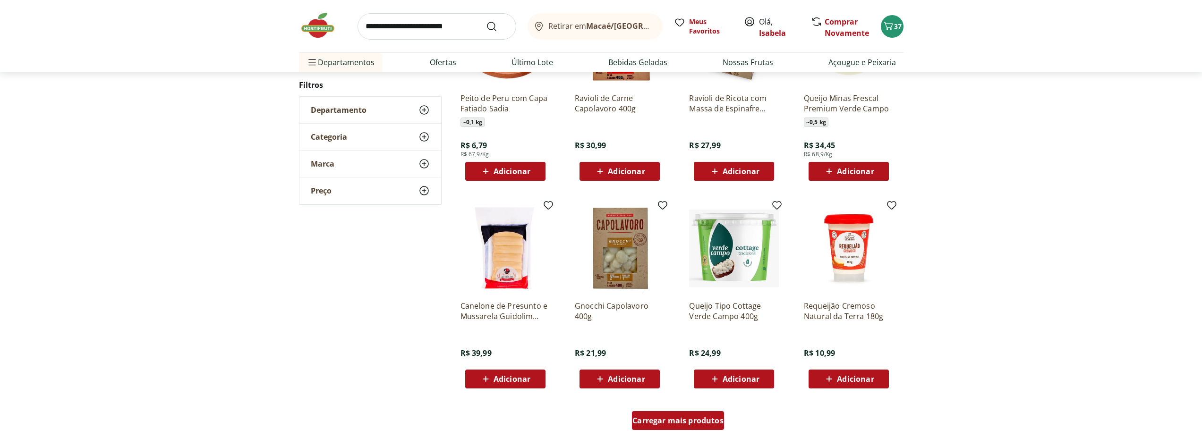
click at [652, 424] on span "Carregar mais produtos" at bounding box center [678, 421] width 91 height 8
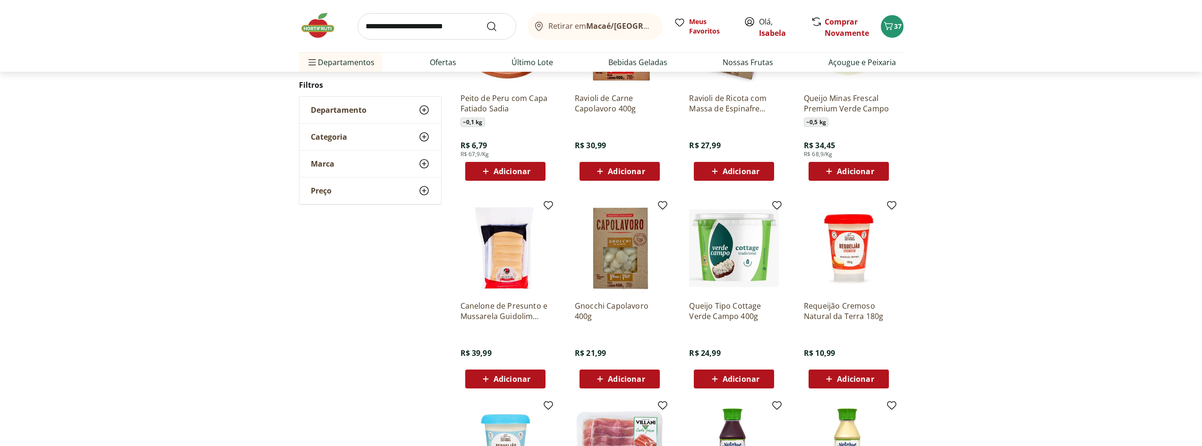
scroll to position [516, 0]
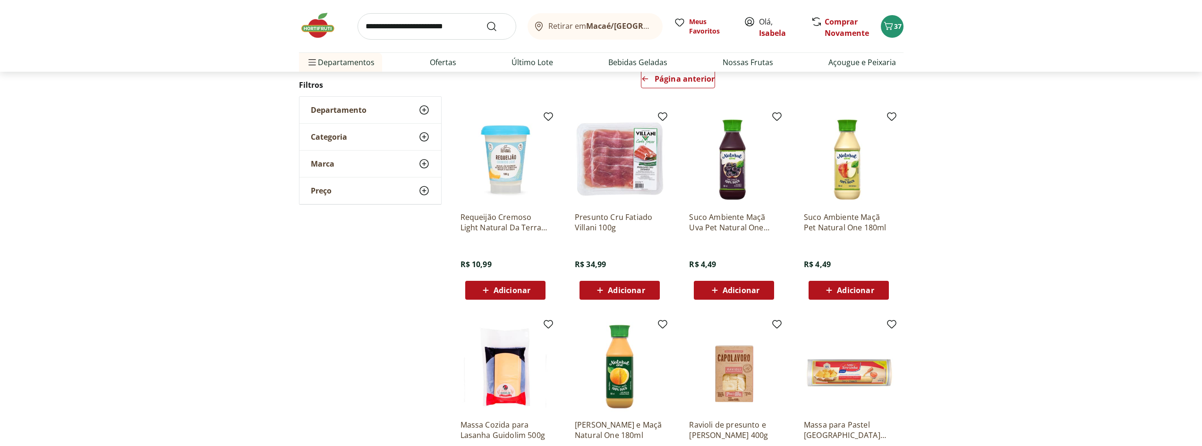
scroll to position [94, 0]
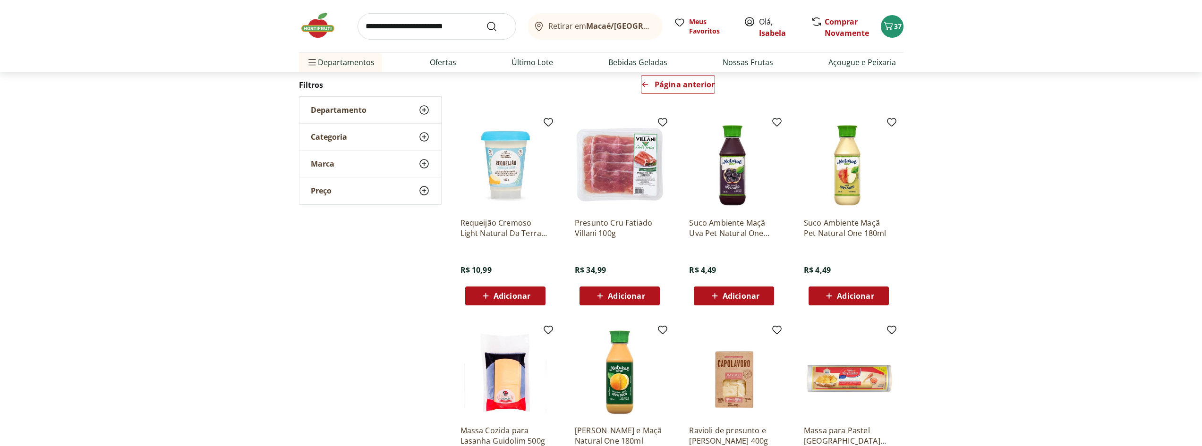
click at [315, 26] on img at bounding box center [322, 25] width 47 height 28
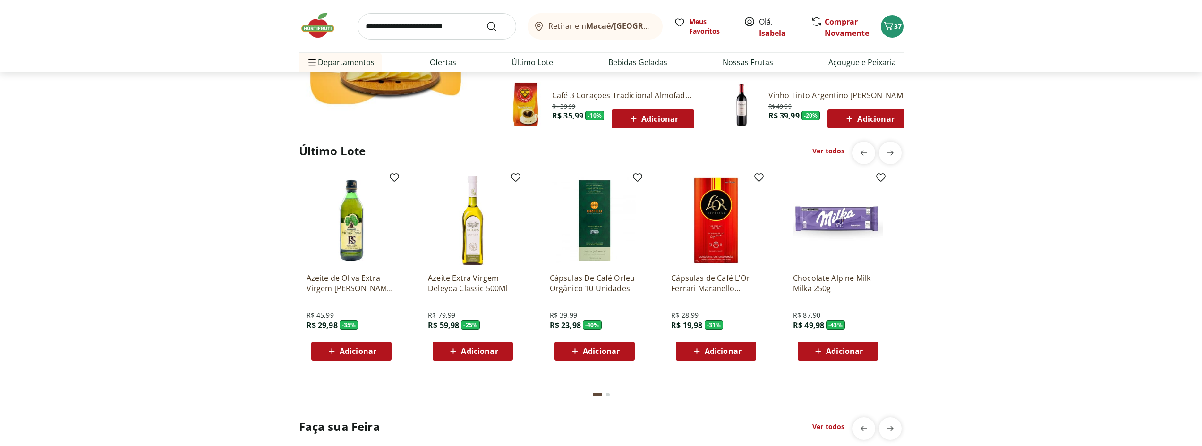
scroll to position [709, 0]
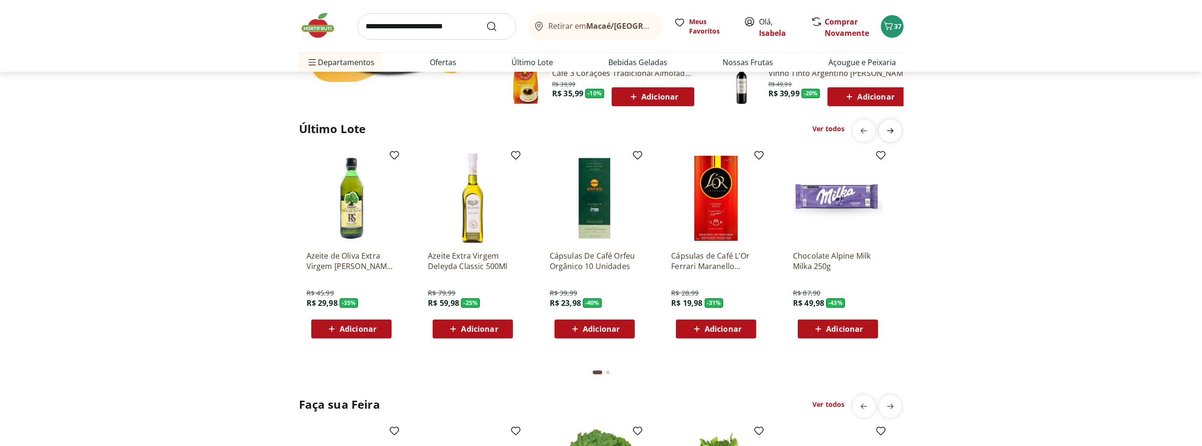
click at [892, 132] on section "Último Lote Ver todos Azeite de Oliva Extra Virgem Rafael Salgado 500ml R$ 45,9…" at bounding box center [601, 252] width 605 height 265
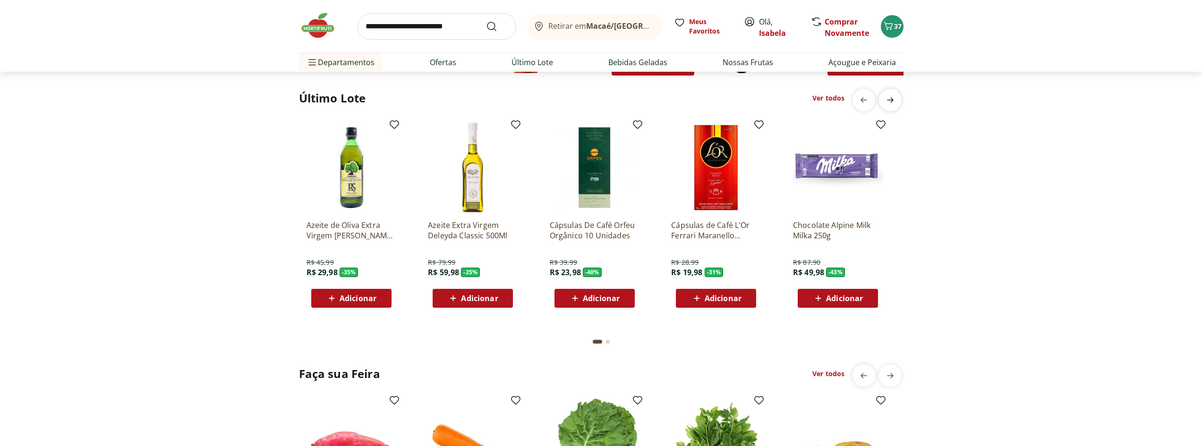
scroll to position [756, 0]
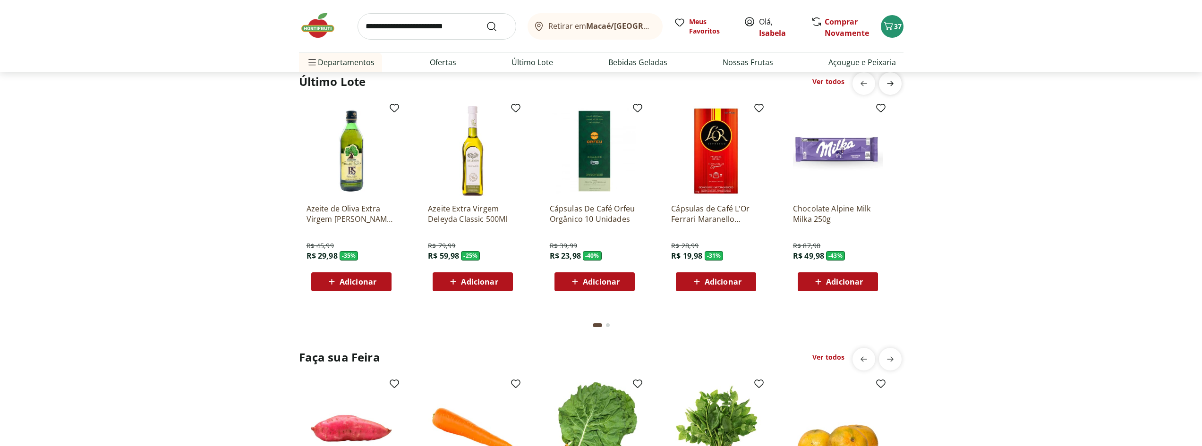
click at [892, 83] on icon "next" at bounding box center [890, 83] width 11 height 11
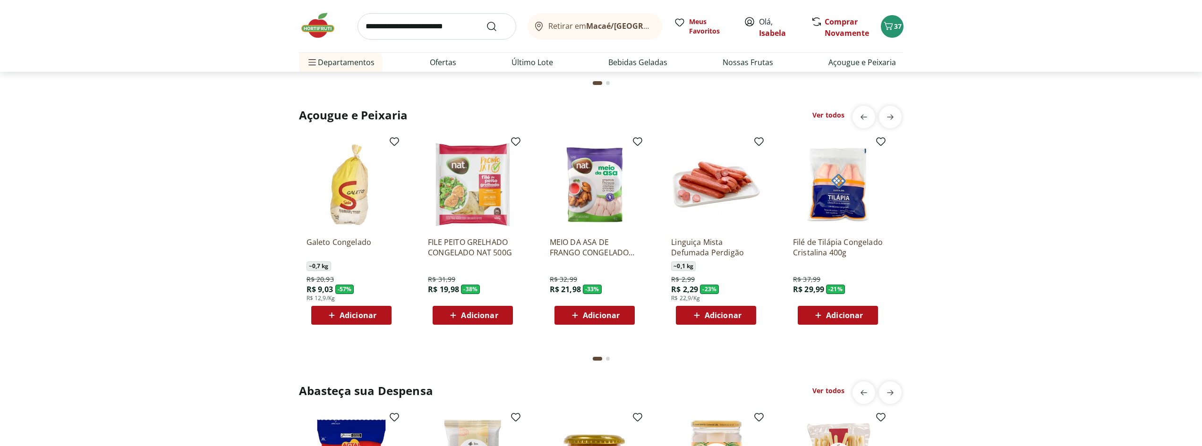
scroll to position [1228, 0]
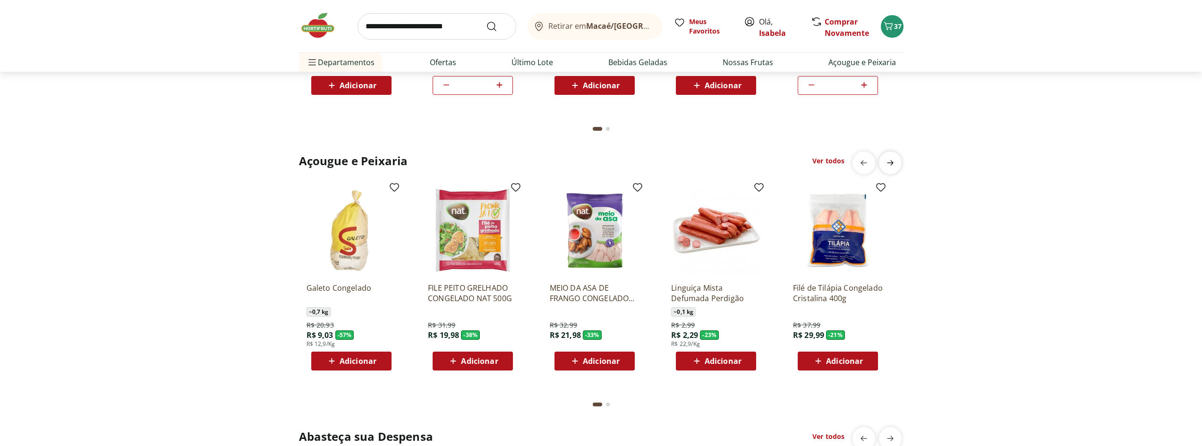
click at [894, 162] on icon "next" at bounding box center [890, 162] width 11 height 11
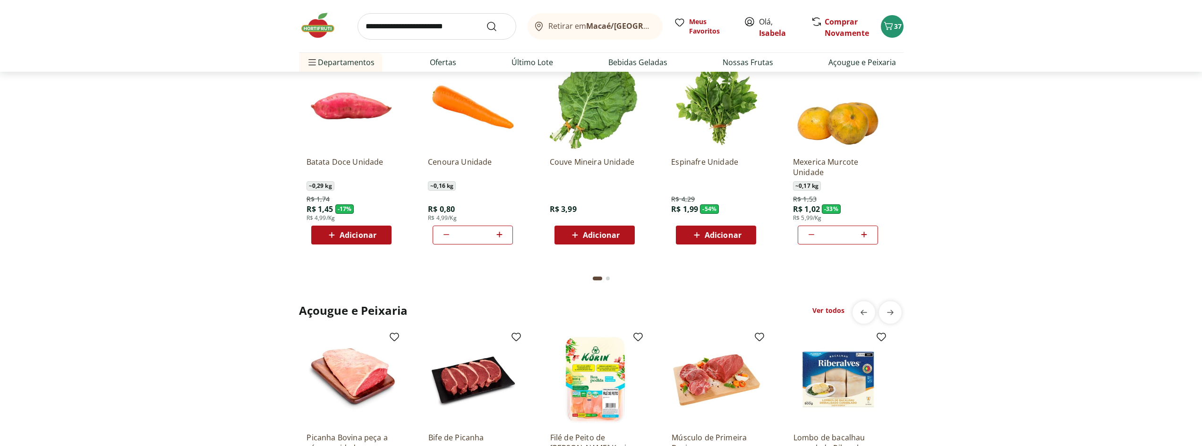
scroll to position [1181, 0]
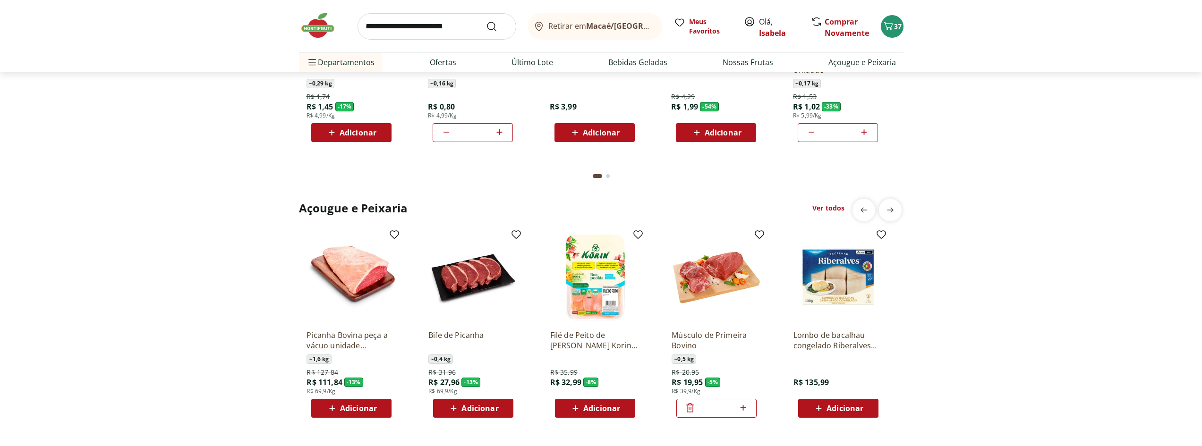
click at [849, 219] on section "Açougue e Peixaria Ver todos Galeto Congelado ~ 0,7 kg R$ 20,93 R$ 9,03 - 57 % …" at bounding box center [601, 331] width 605 height 265
click at [853, 210] on div "previous" at bounding box center [864, 210] width 23 height 23
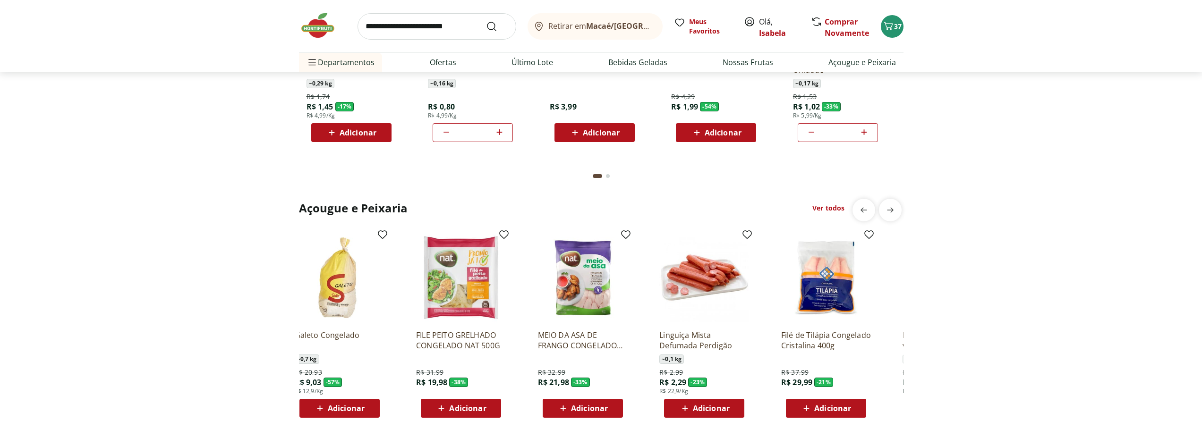
scroll to position [0, 0]
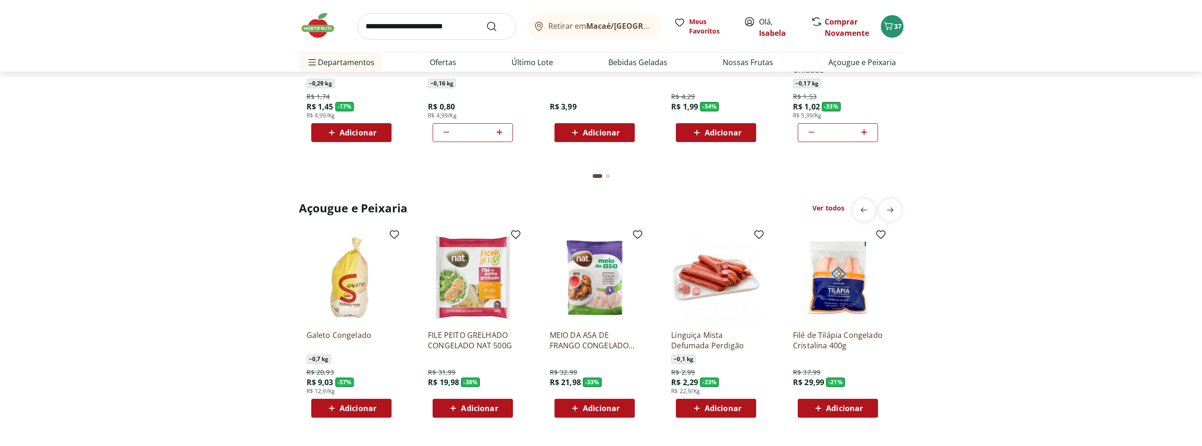
click at [575, 287] on img at bounding box center [595, 278] width 90 height 90
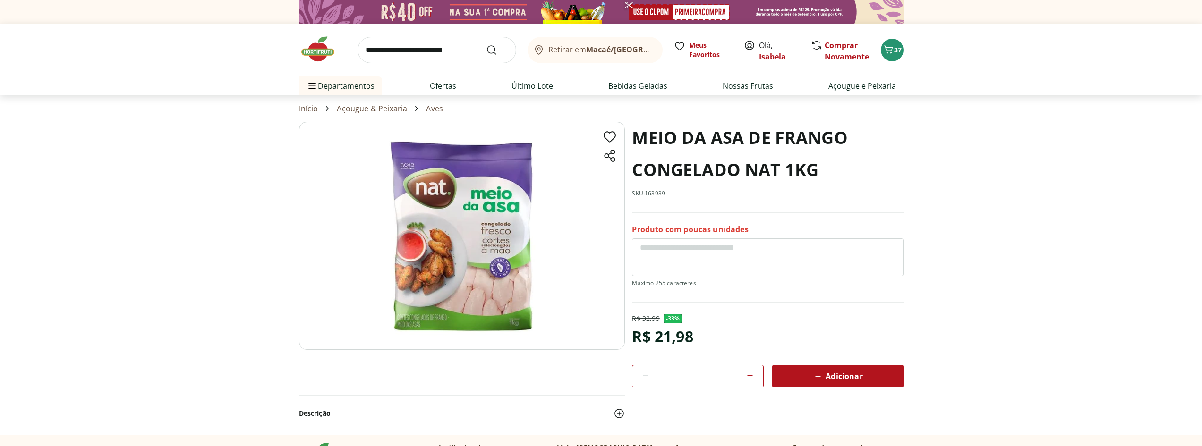
click at [420, 45] on input "search" at bounding box center [437, 50] width 159 height 26
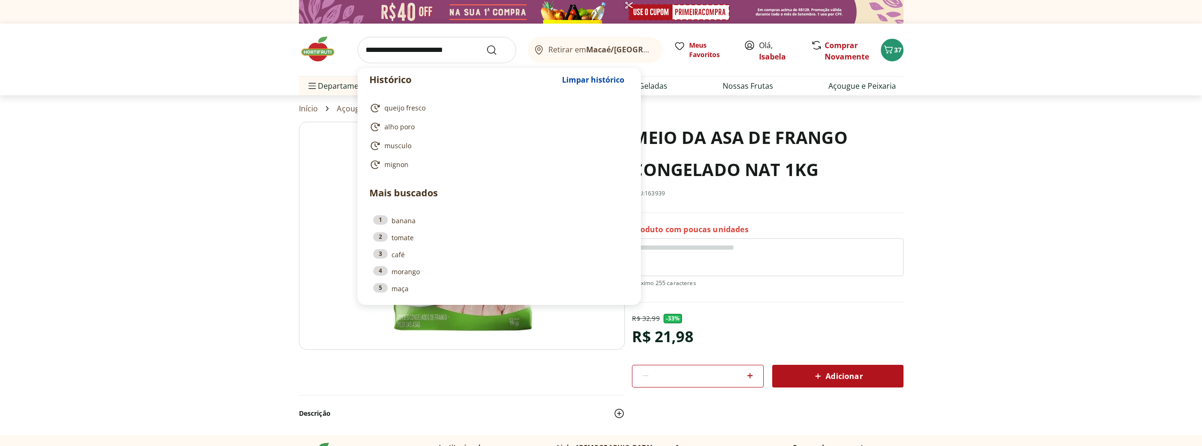
click at [315, 56] on img at bounding box center [322, 49] width 47 height 28
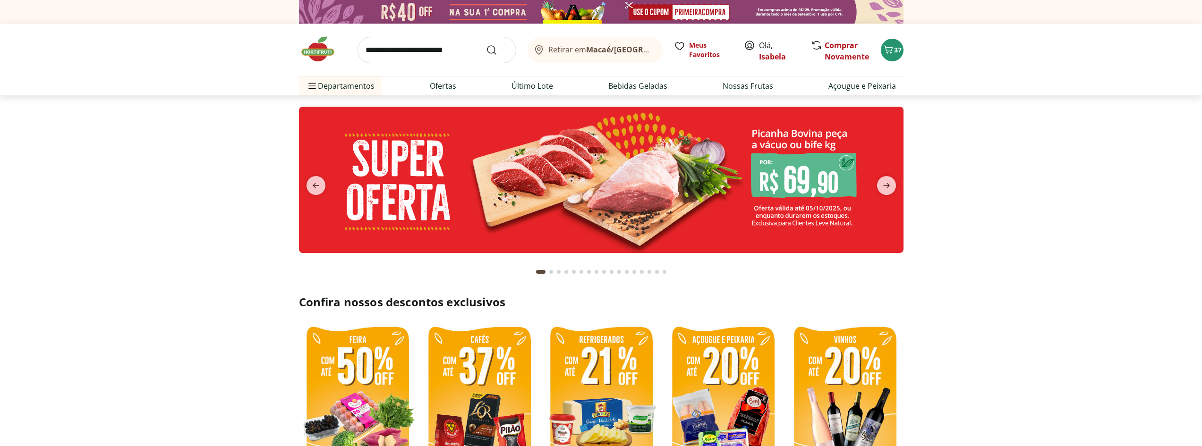
click at [443, 52] on input "search" at bounding box center [437, 50] width 159 height 26
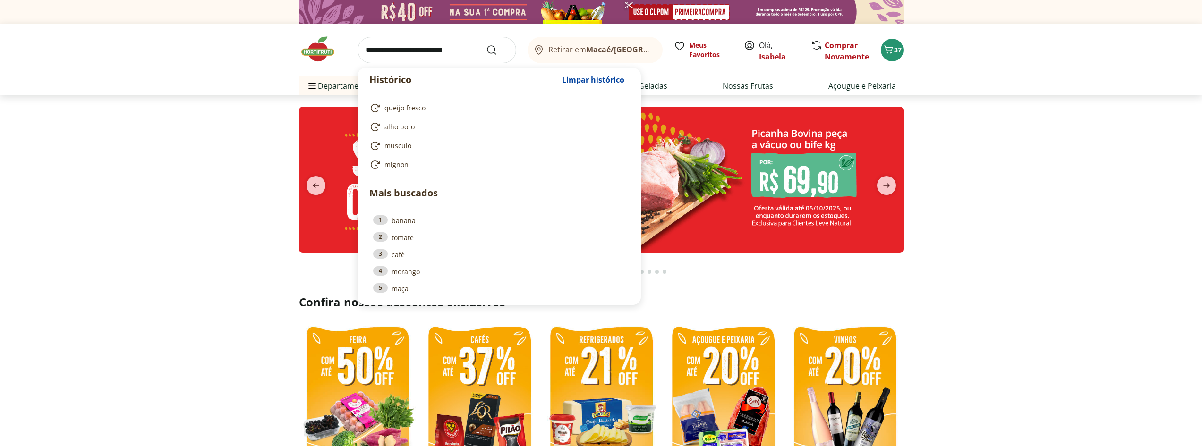
type input "*"
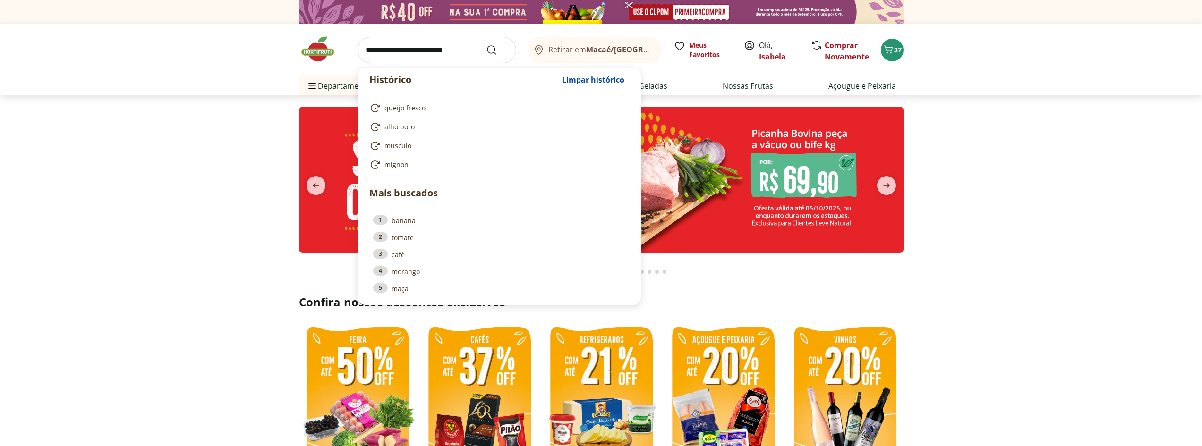
type input "*"
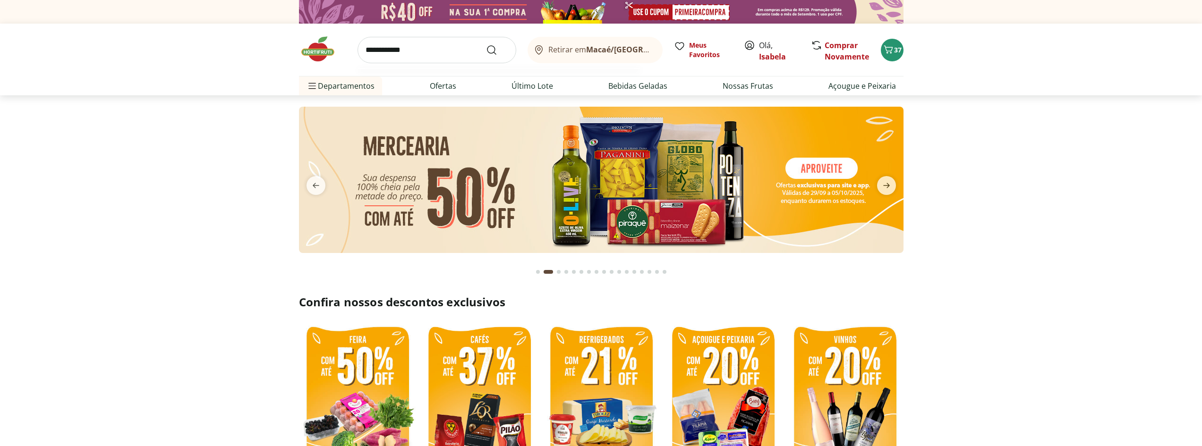
type input "**********"
click at [486, 44] on button "Submit Search" at bounding box center [497, 49] width 23 height 11
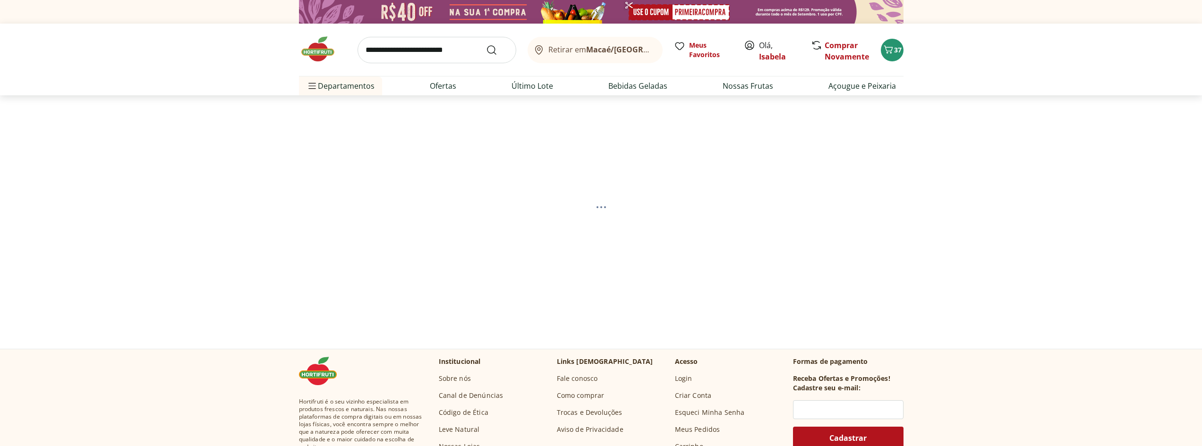
select select "**********"
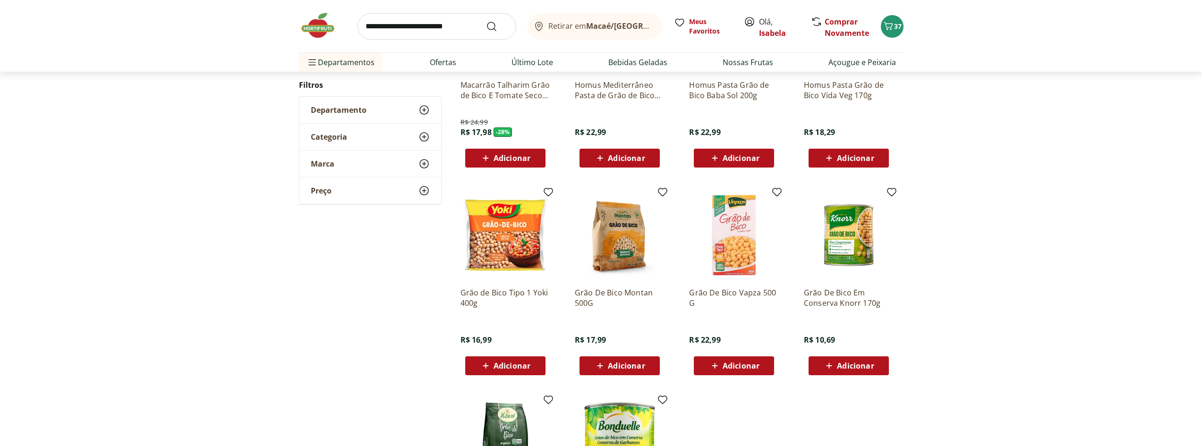
scroll to position [236, 0]
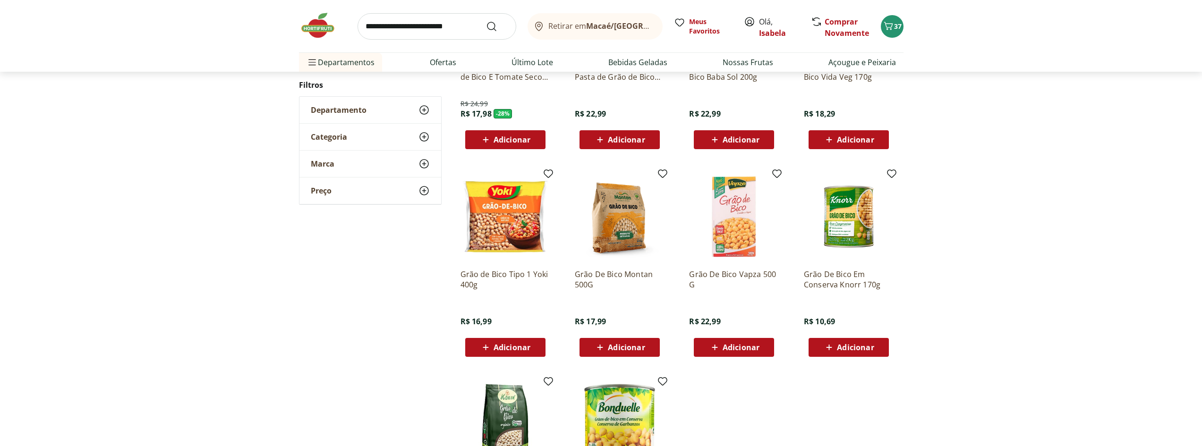
click at [621, 350] on span "Adicionar" at bounding box center [626, 348] width 37 height 8
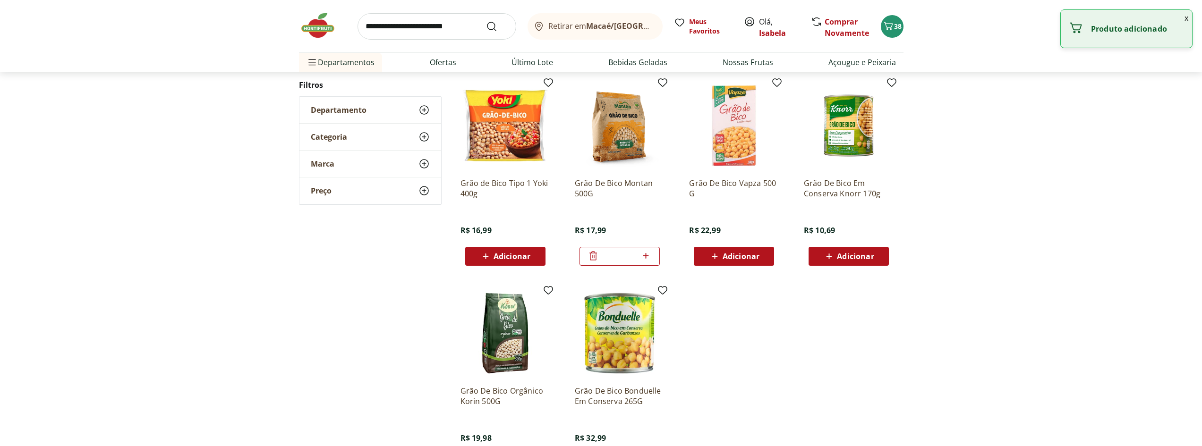
scroll to position [331, 0]
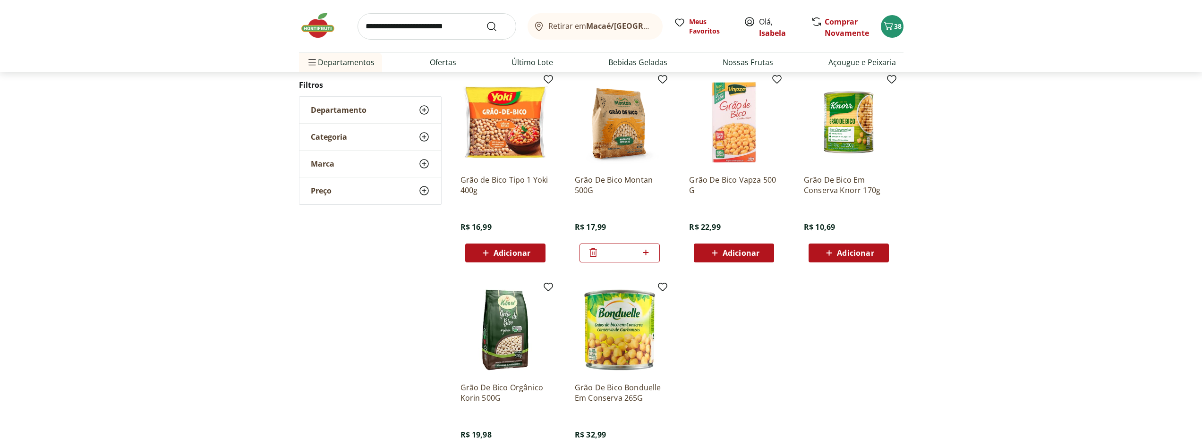
click at [593, 256] on icon at bounding box center [593, 252] width 11 height 11
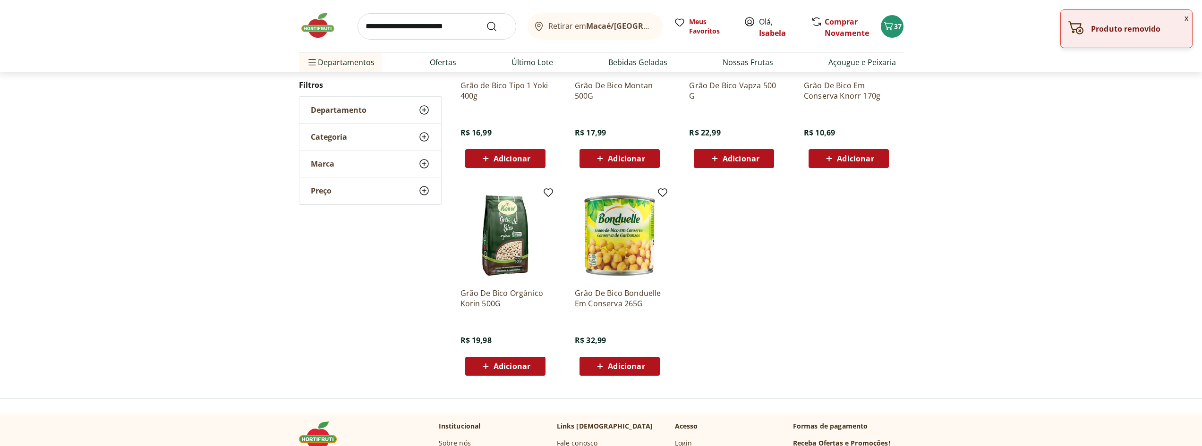
click at [522, 368] on span "Adicionar" at bounding box center [512, 367] width 37 height 8
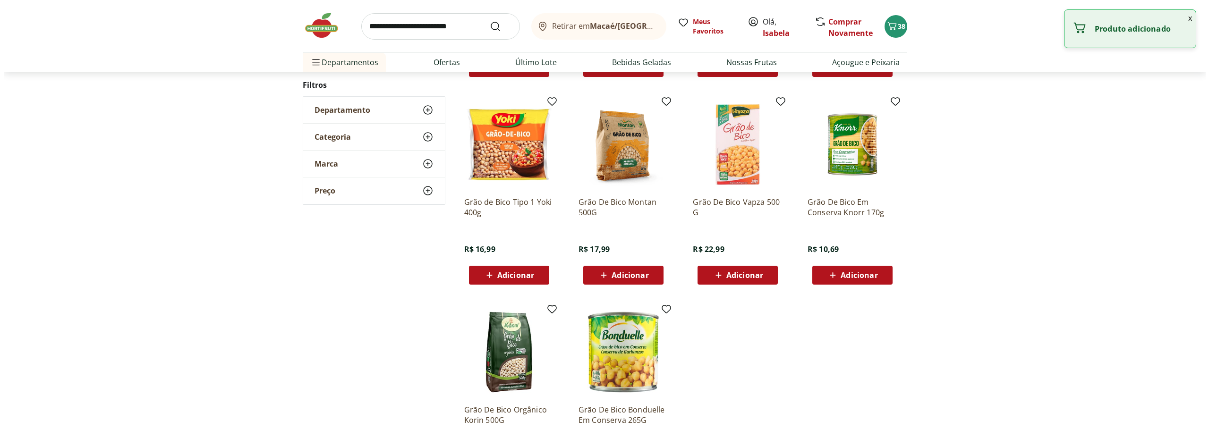
scroll to position [283, 0]
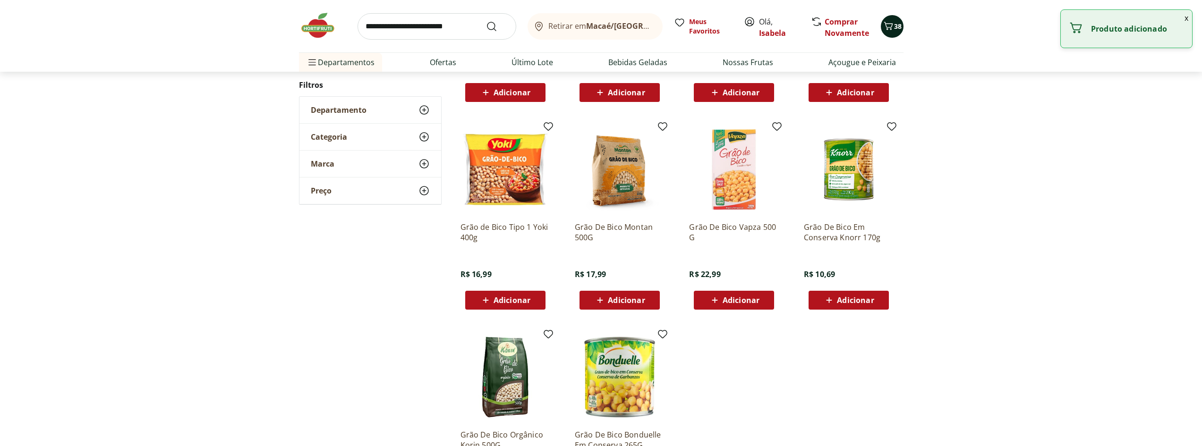
click at [884, 25] on icon "Carrinho" at bounding box center [888, 25] width 11 height 11
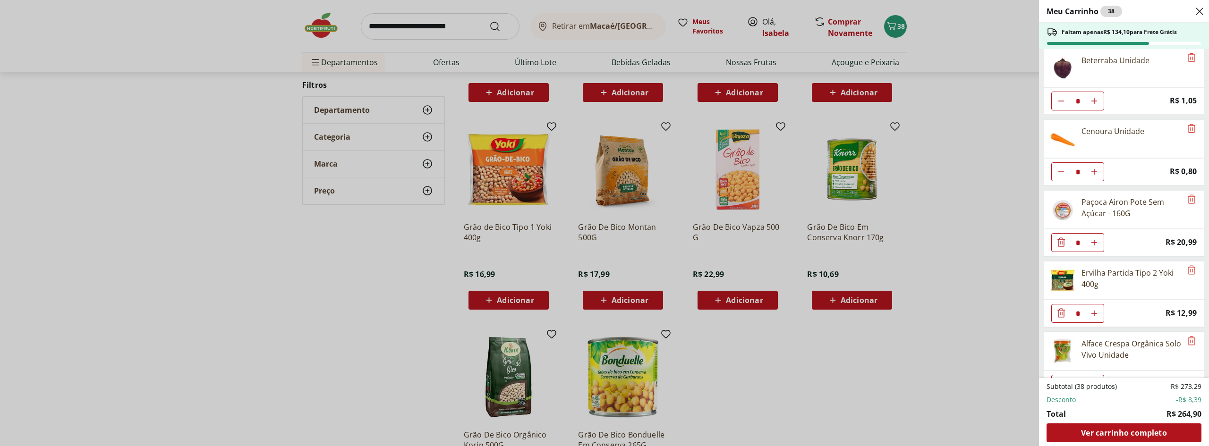
scroll to position [236, 0]
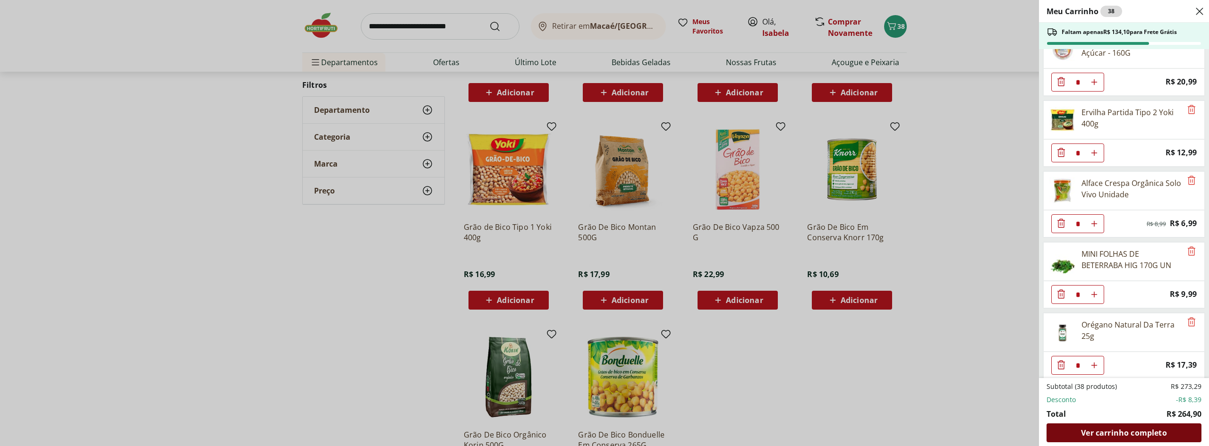
click at [1117, 439] on div "Ver carrinho completo" at bounding box center [1124, 433] width 155 height 19
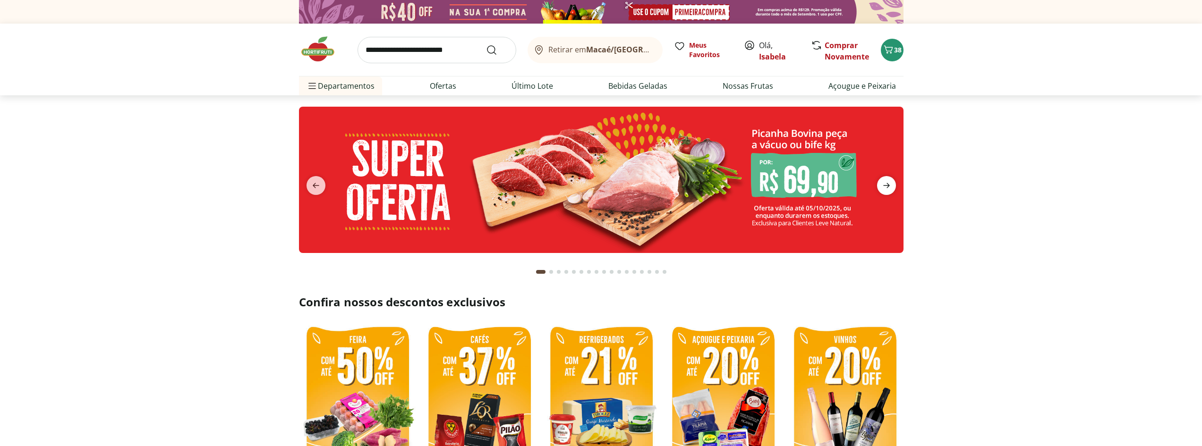
click at [886, 185] on icon "next" at bounding box center [886, 185] width 11 height 11
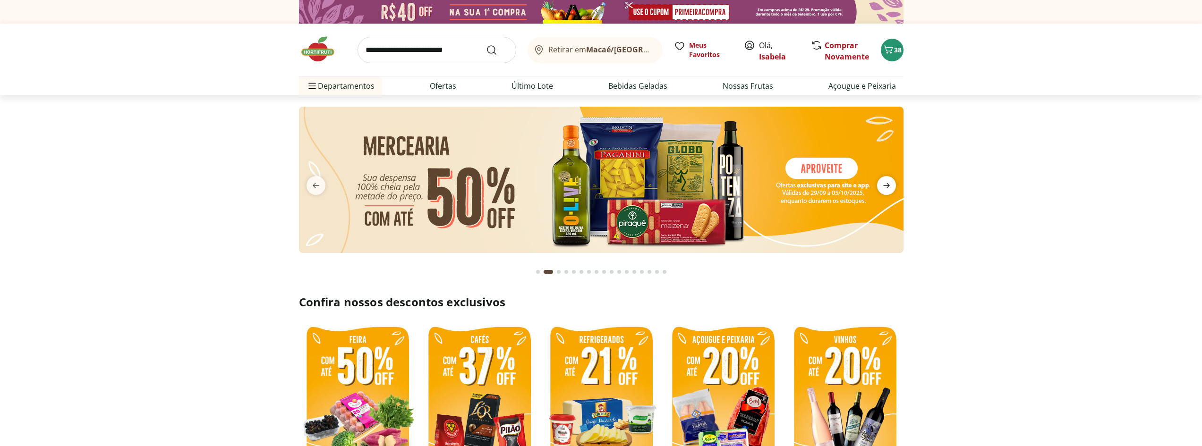
click at [886, 185] on icon "next" at bounding box center [886, 185] width 11 height 11
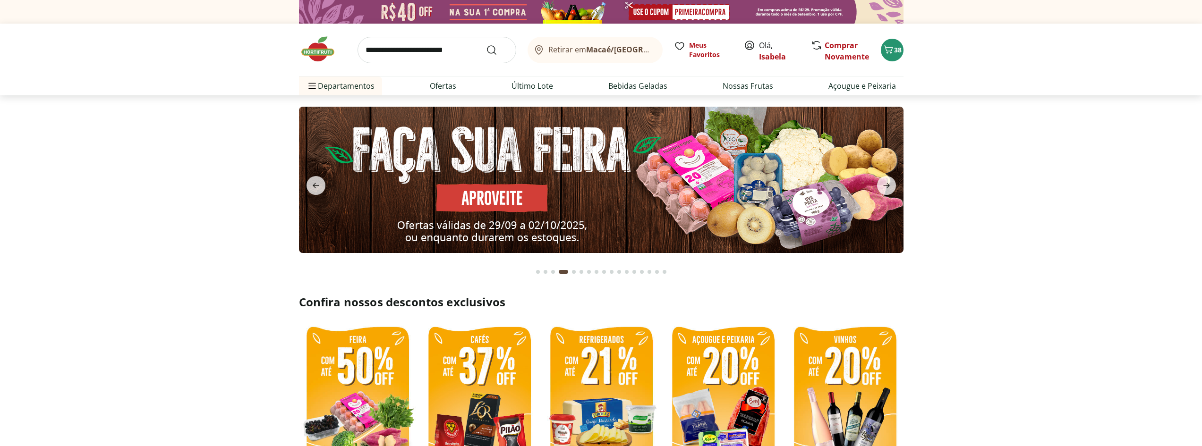
click at [538, 272] on div "Go to page 1 from fs-carousel" at bounding box center [538, 272] width 4 height 4
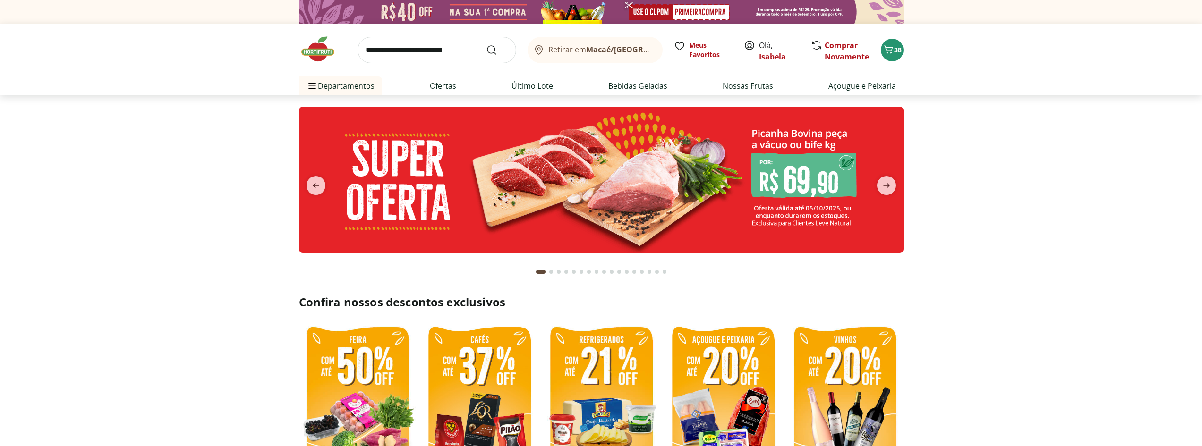
click at [519, 187] on img at bounding box center [601, 180] width 605 height 146
select select "**********"
click at [892, 182] on icon "next" at bounding box center [886, 185] width 11 height 11
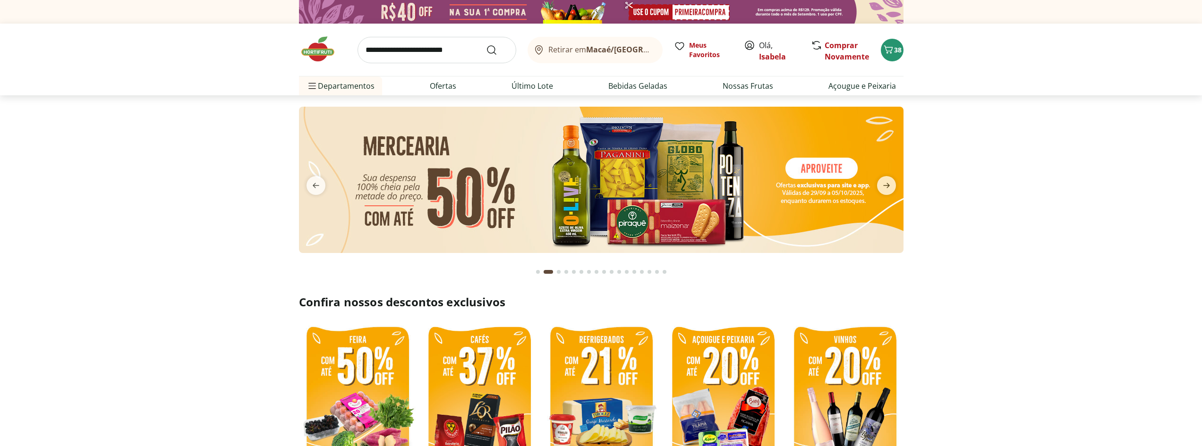
click at [538, 178] on img at bounding box center [601, 180] width 605 height 146
select select "**********"
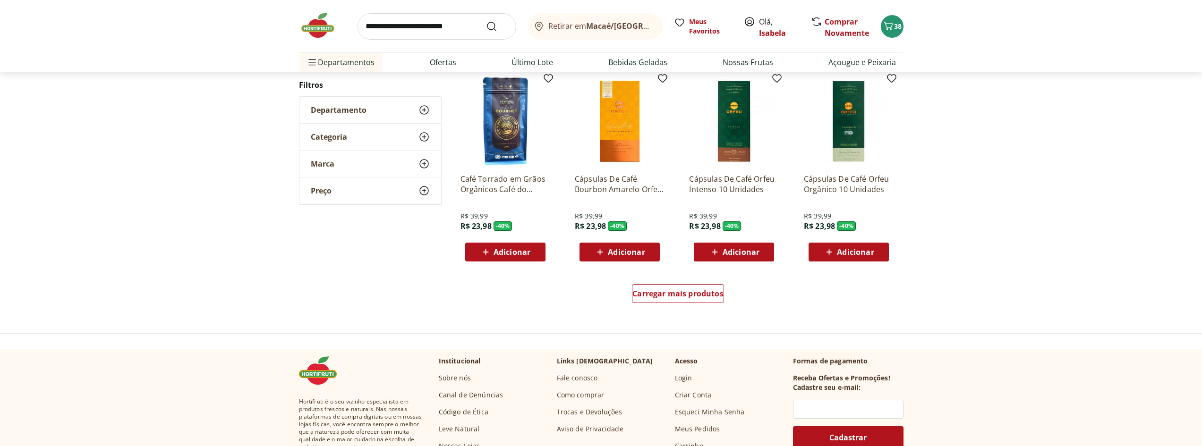
scroll to position [520, 0]
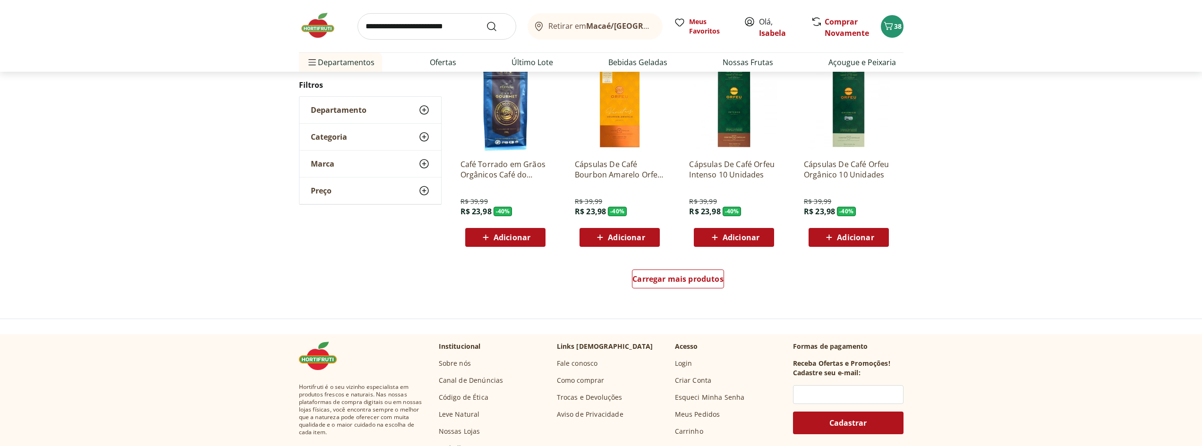
click at [671, 262] on div "Carregar mais produtos" at bounding box center [678, 280] width 458 height 45
click at [666, 280] on span "Carregar mais produtos" at bounding box center [678, 279] width 91 height 8
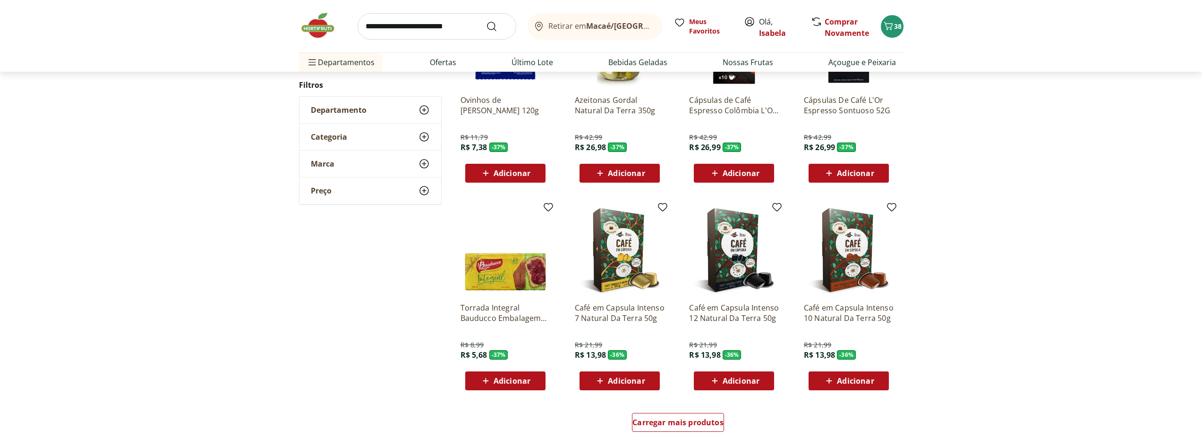
scroll to position [567, 0]
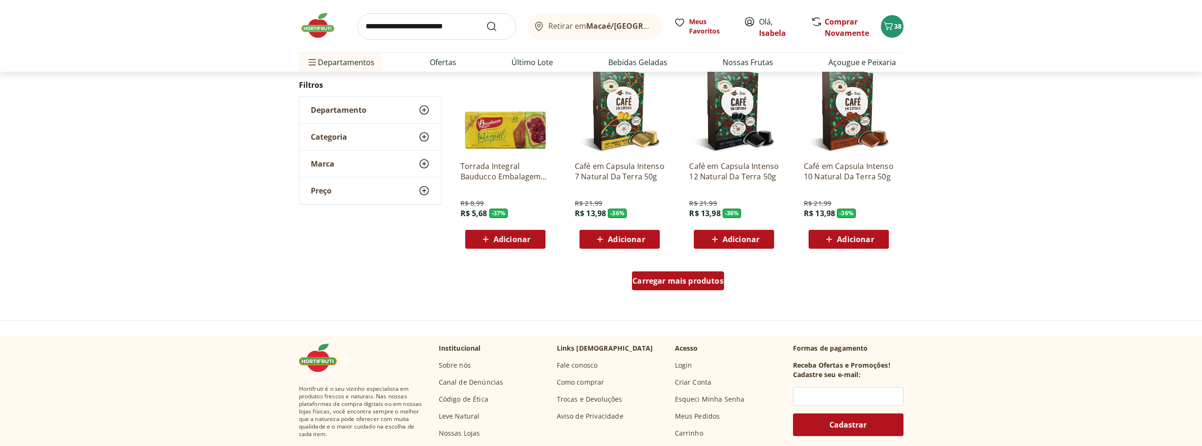
click at [668, 274] on div "Carregar mais produtos" at bounding box center [678, 281] width 92 height 19
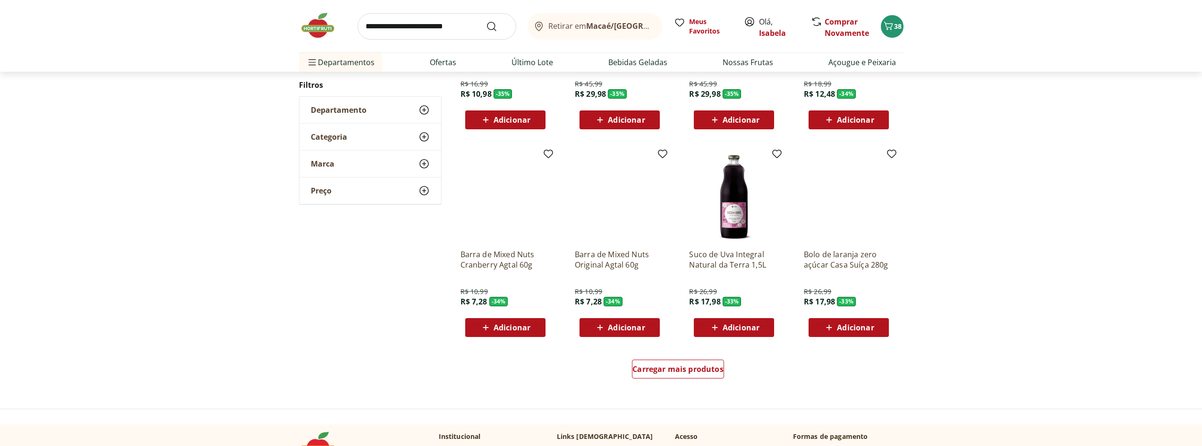
scroll to position [659, 0]
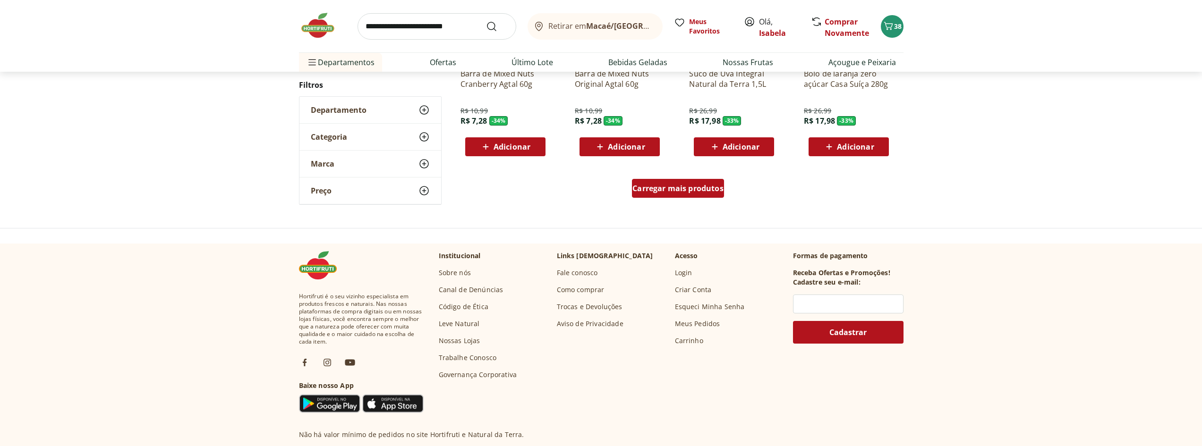
click at [680, 188] on span "Carregar mais produtos" at bounding box center [678, 189] width 91 height 8
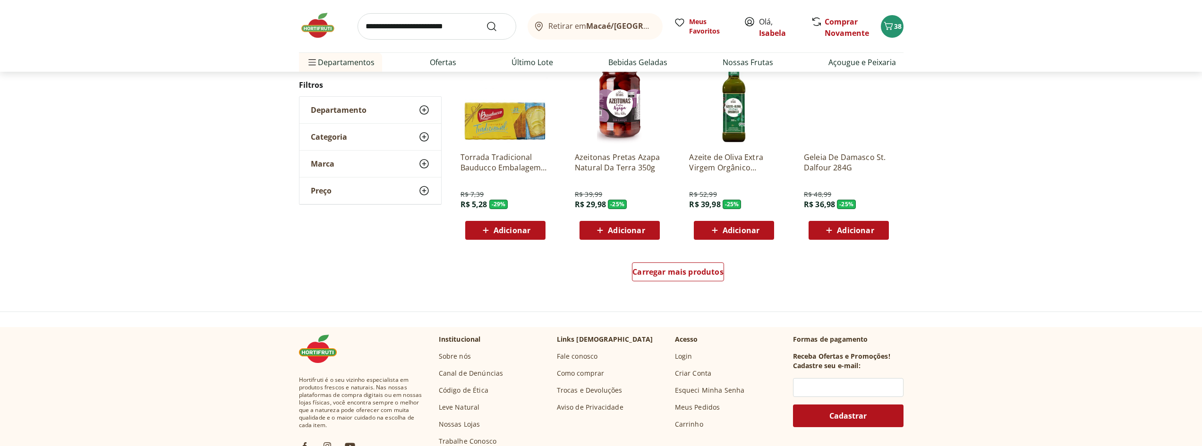
scroll to position [610, 0]
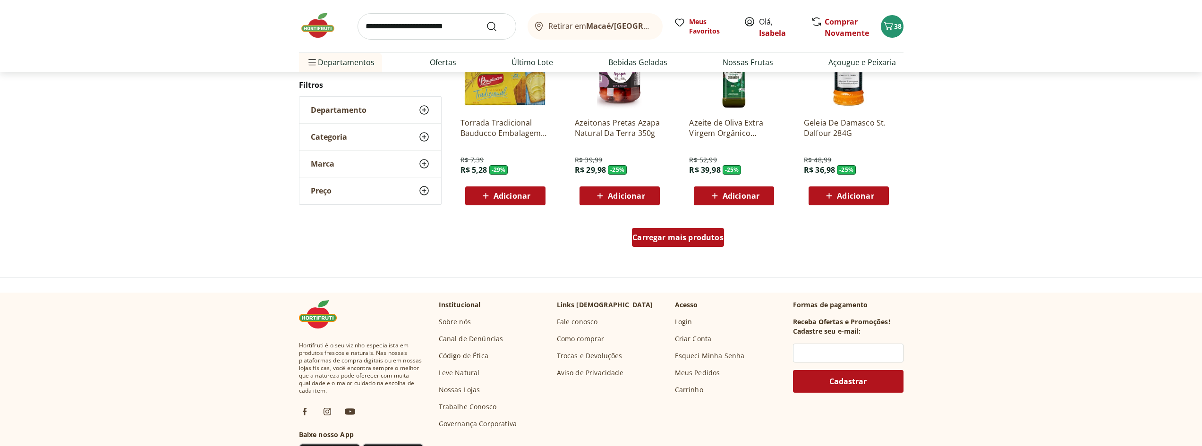
click at [680, 249] on link "Carregar mais produtos" at bounding box center [678, 239] width 92 height 23
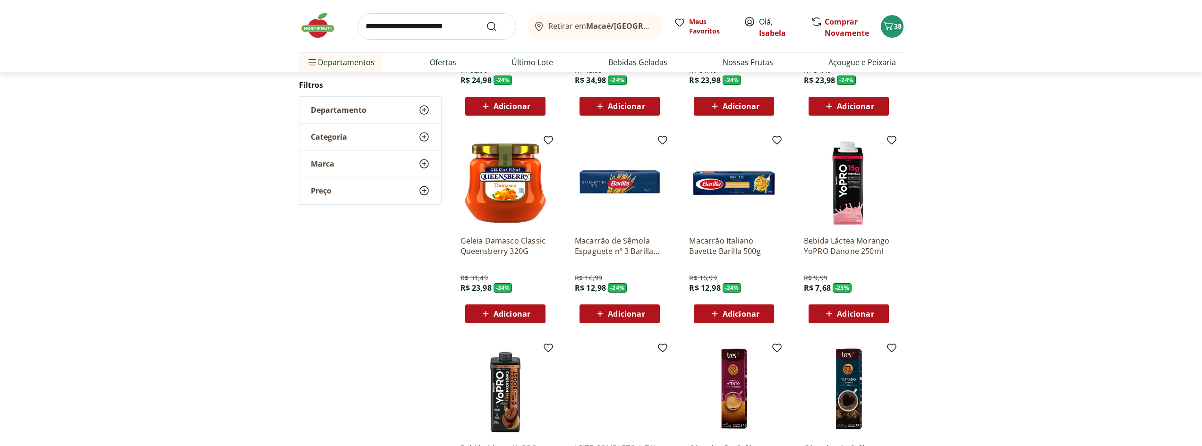
scroll to position [467, 0]
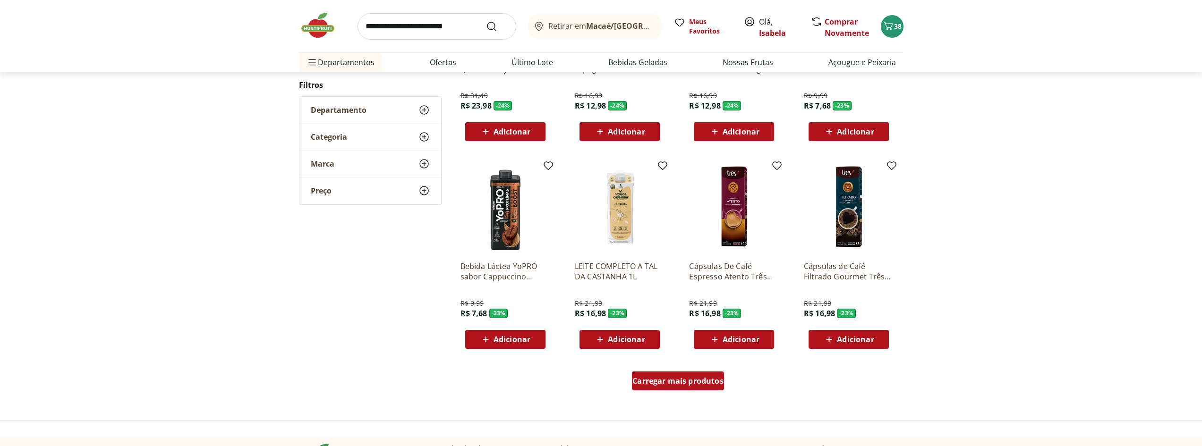
click at [678, 383] on span "Carregar mais produtos" at bounding box center [678, 381] width 91 height 8
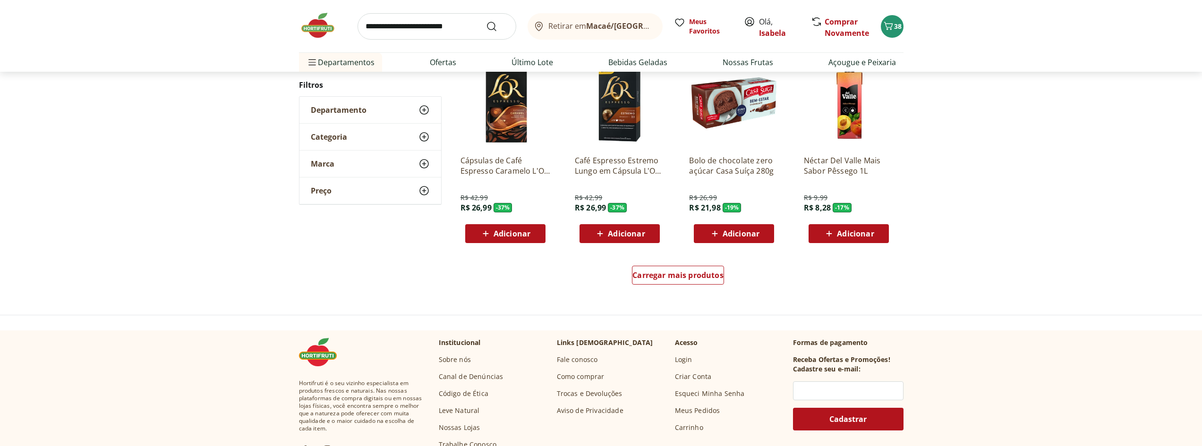
scroll to position [607, 0]
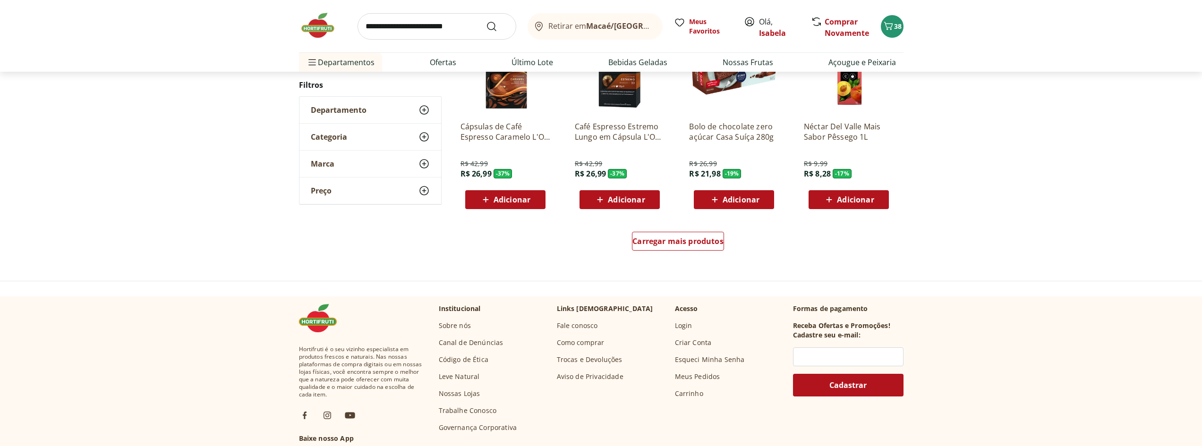
click at [687, 229] on div "Carregar mais produtos" at bounding box center [678, 243] width 458 height 45
click at [683, 240] on span "Carregar mais produtos" at bounding box center [678, 242] width 91 height 8
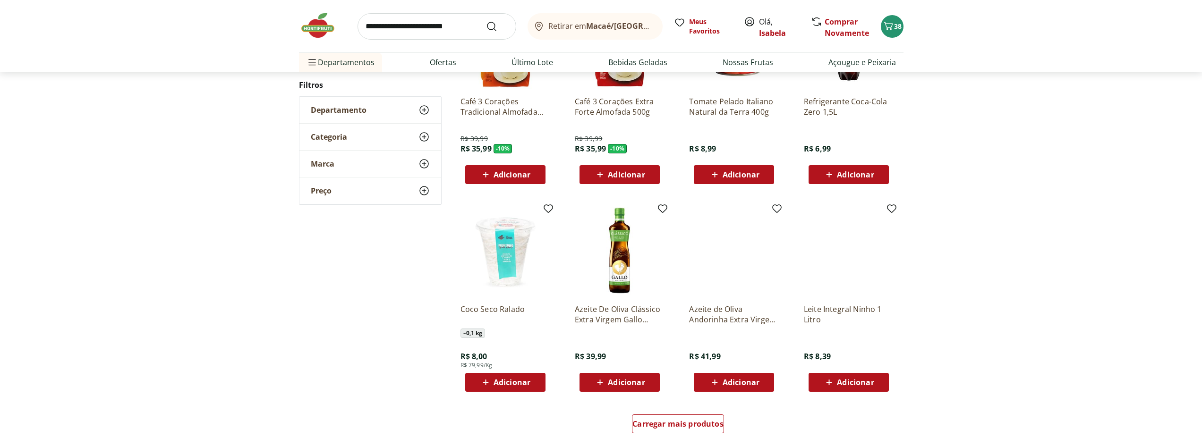
scroll to position [557, 0]
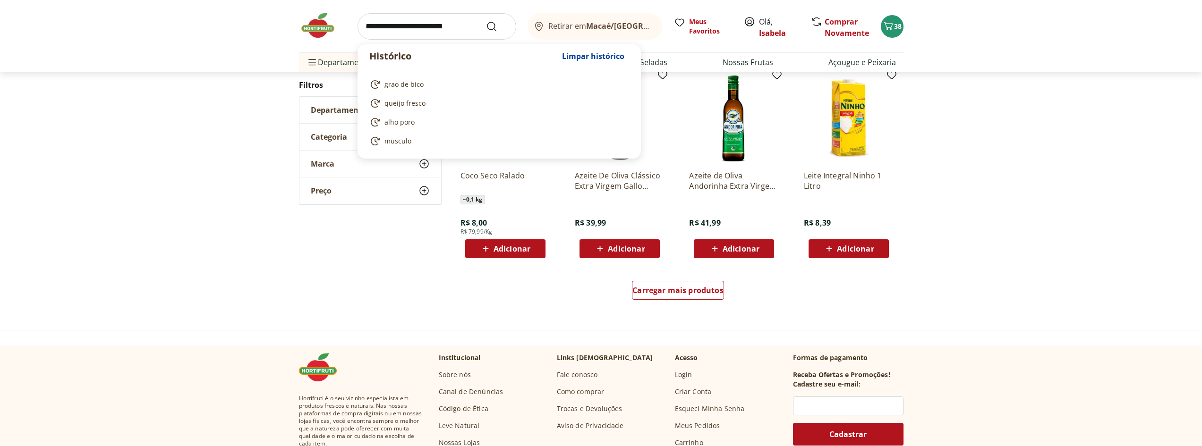
click at [399, 28] on input "search" at bounding box center [437, 26] width 159 height 26
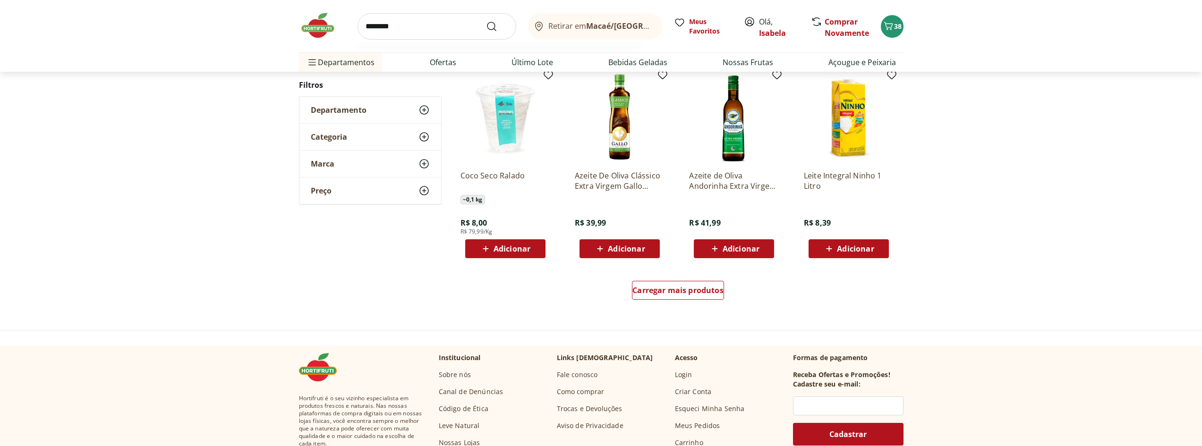
type input "********"
click at [486, 21] on button "Submit Search" at bounding box center [497, 26] width 23 height 11
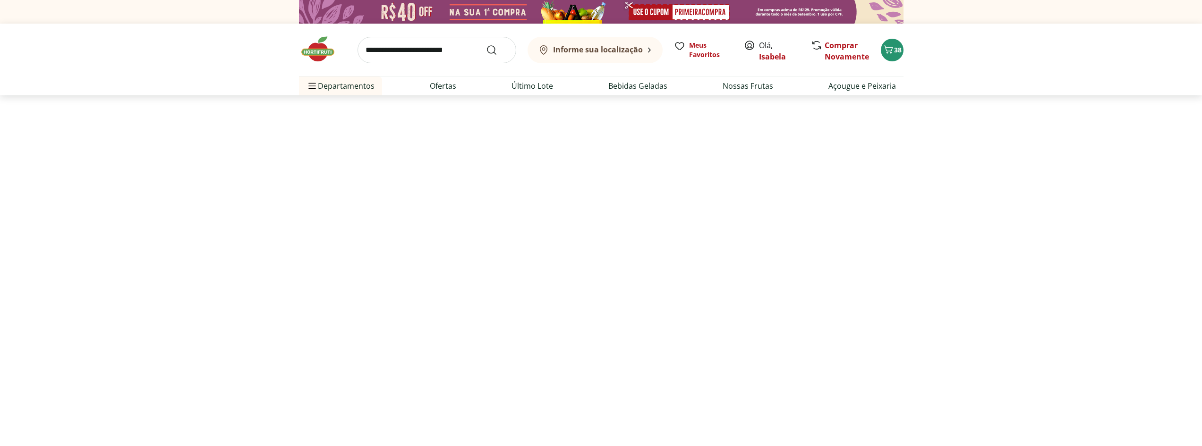
select select "**********"
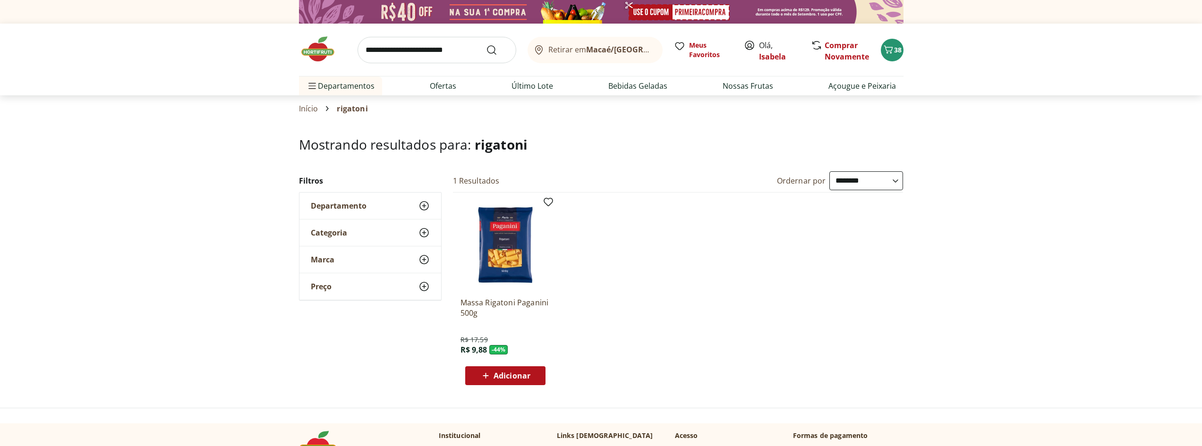
click at [488, 374] on icon at bounding box center [486, 375] width 12 height 11
click at [881, 49] on button "39" at bounding box center [892, 50] width 23 height 23
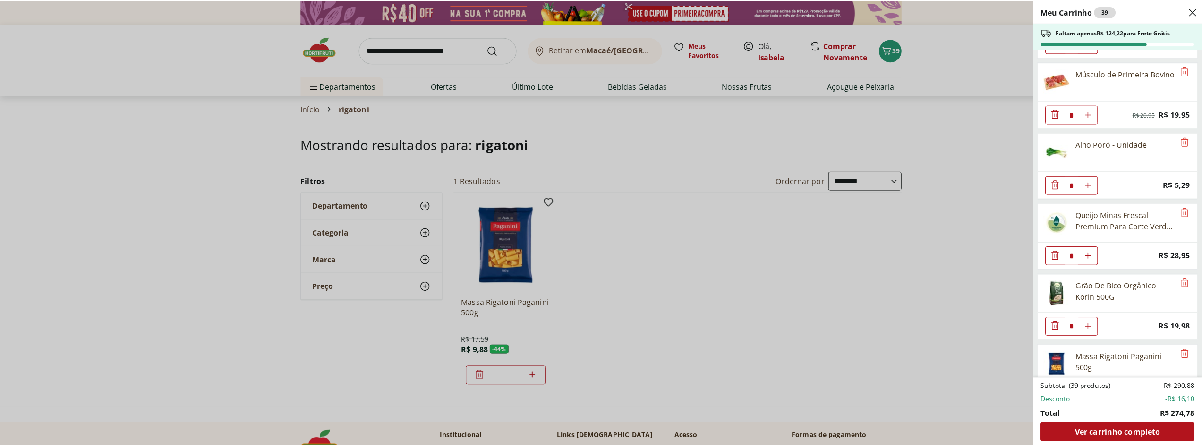
scroll to position [1375, 0]
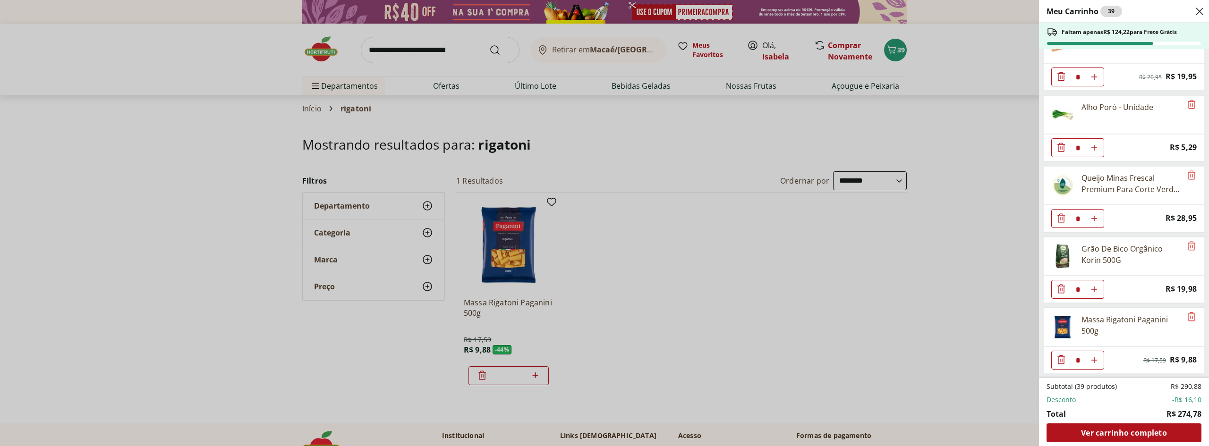
click at [716, 288] on div "Meu Carrinho 39 Faltam apenas R$ 124,22 para Frete Grátis Couve-Flor Unidade * …" at bounding box center [604, 223] width 1209 height 446
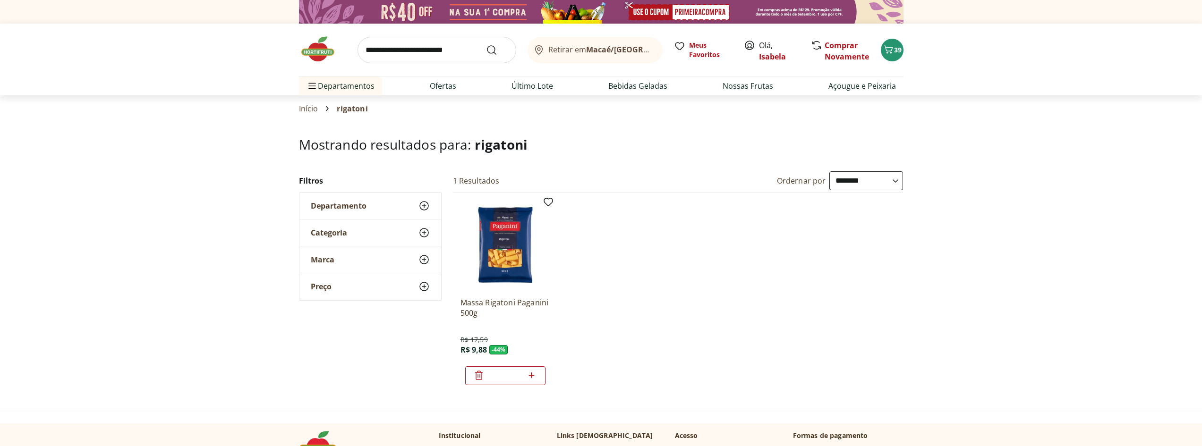
click at [316, 43] on img at bounding box center [322, 49] width 47 height 28
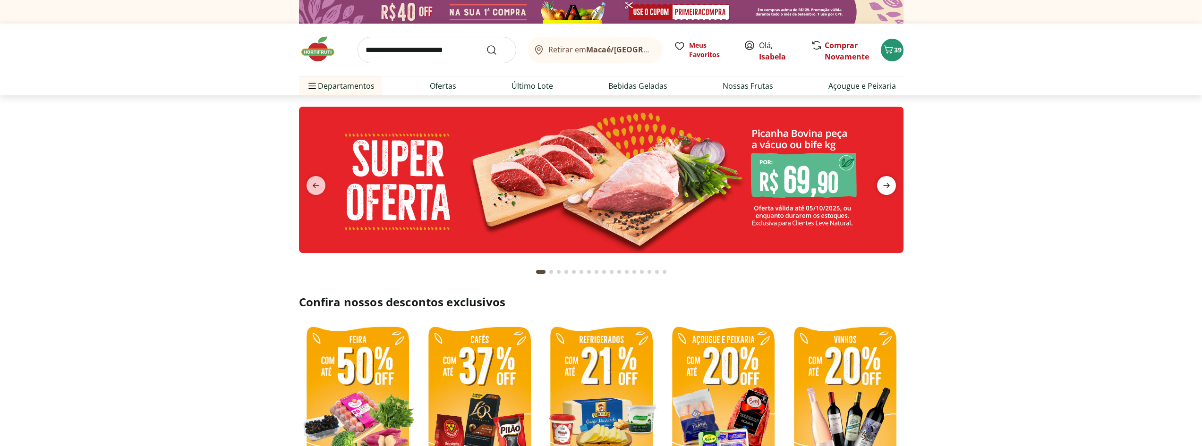
click at [889, 185] on icon "next" at bounding box center [886, 185] width 7 height 5
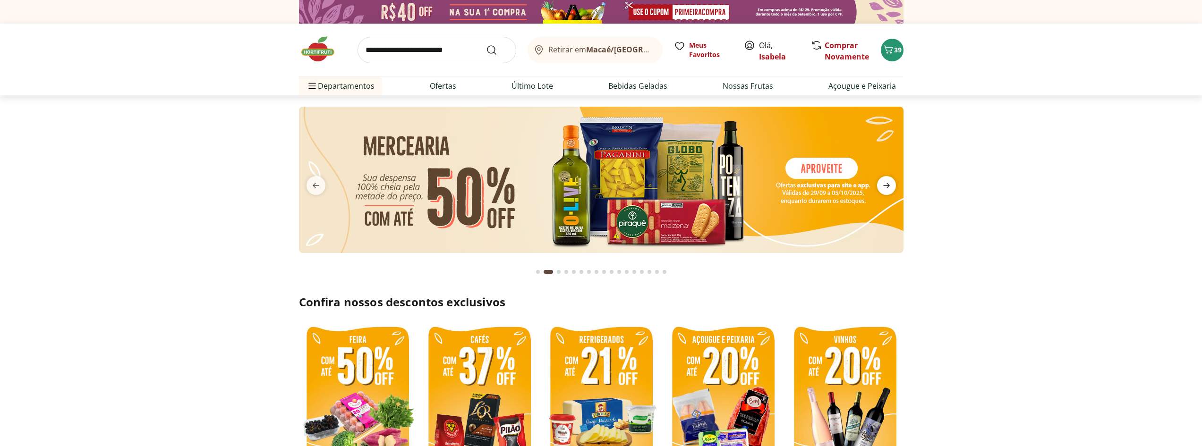
click at [889, 185] on icon "next" at bounding box center [886, 185] width 7 height 5
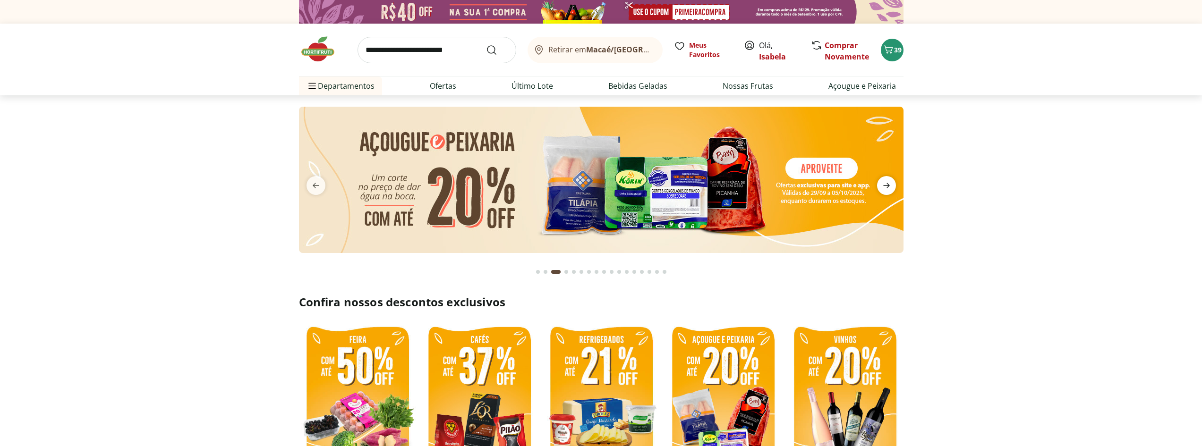
click at [887, 185] on icon "next" at bounding box center [886, 185] width 11 height 11
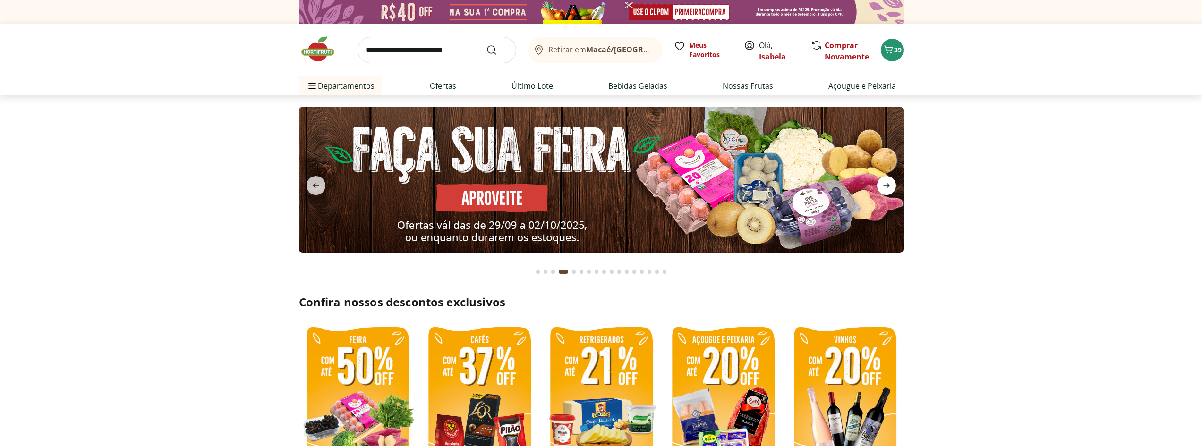
click at [887, 185] on icon "next" at bounding box center [886, 185] width 11 height 11
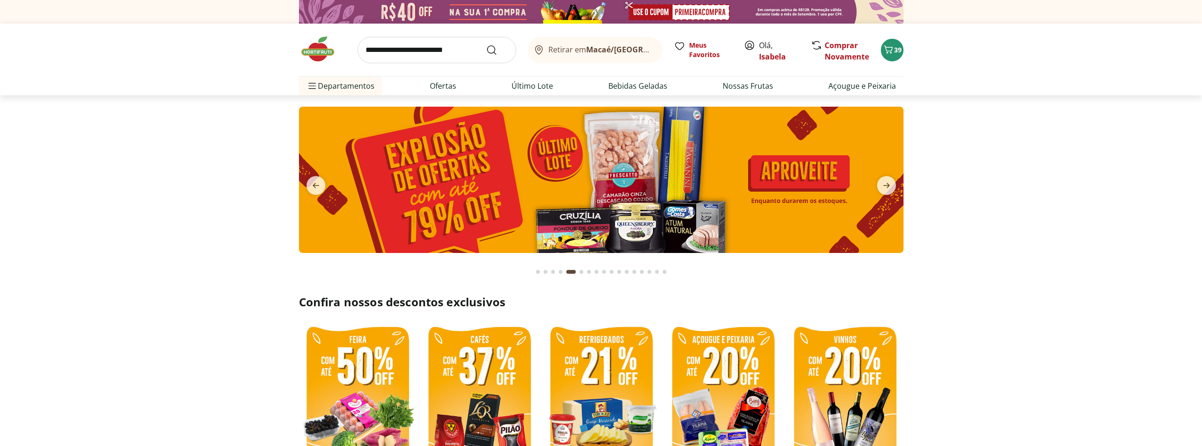
click at [513, 224] on img at bounding box center [601, 180] width 605 height 146
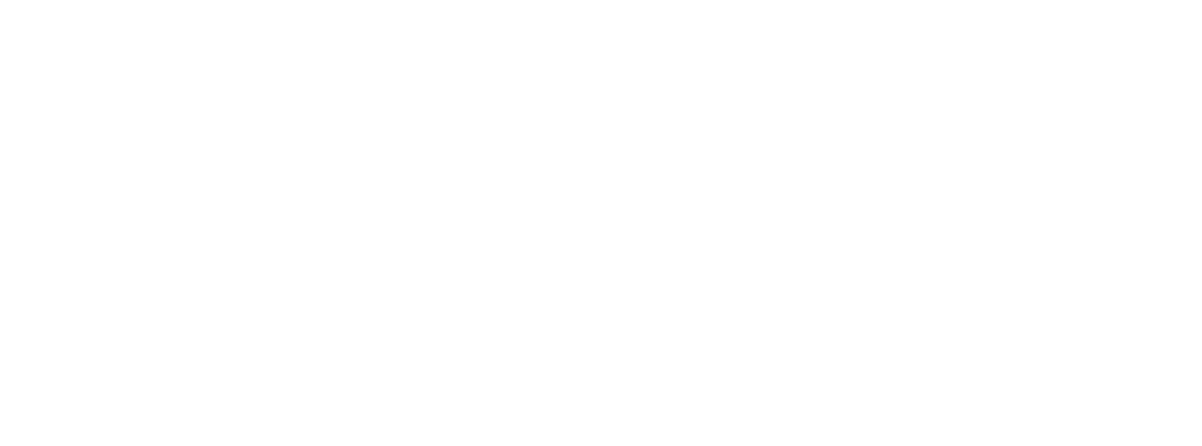
select select "**********"
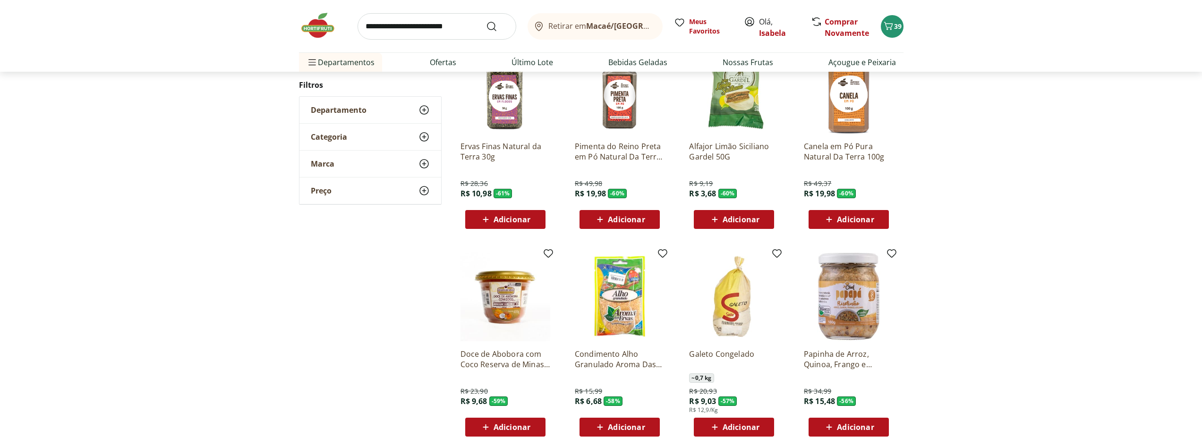
scroll to position [425, 0]
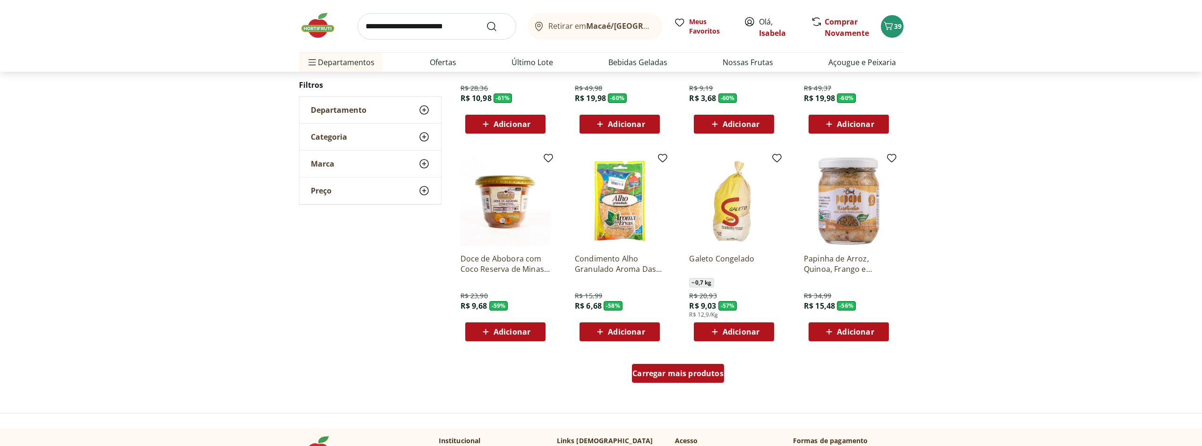
click at [689, 375] on span "Carregar mais produtos" at bounding box center [678, 374] width 91 height 8
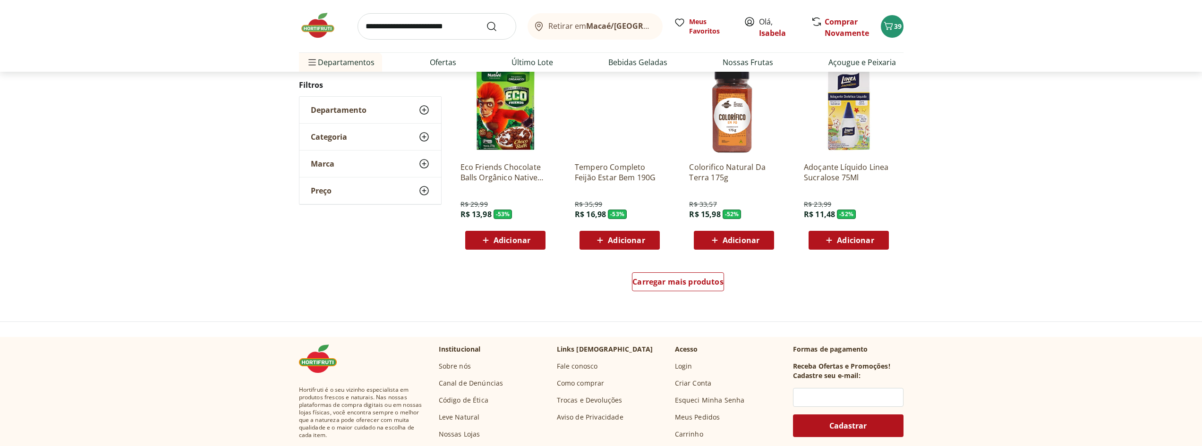
scroll to position [614, 0]
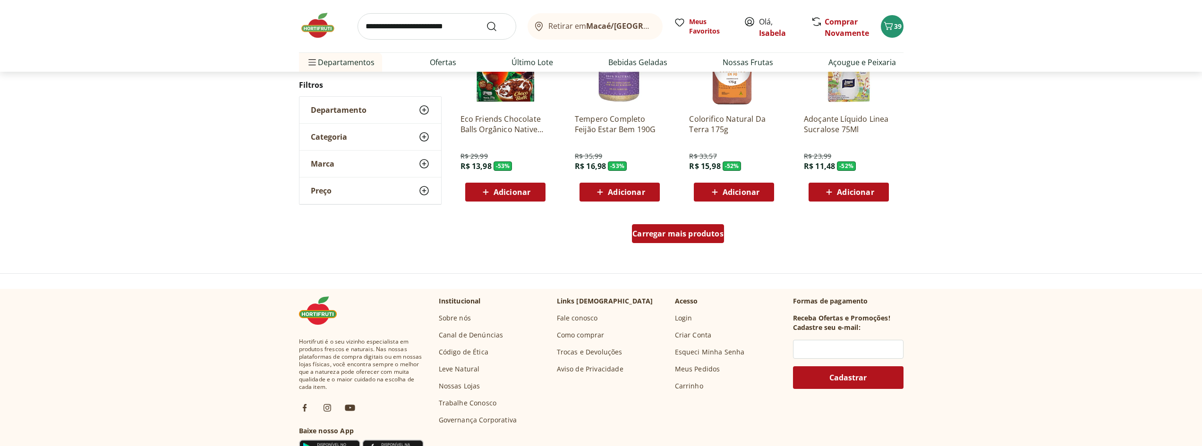
click at [698, 242] on div "Carregar mais produtos" at bounding box center [678, 233] width 92 height 19
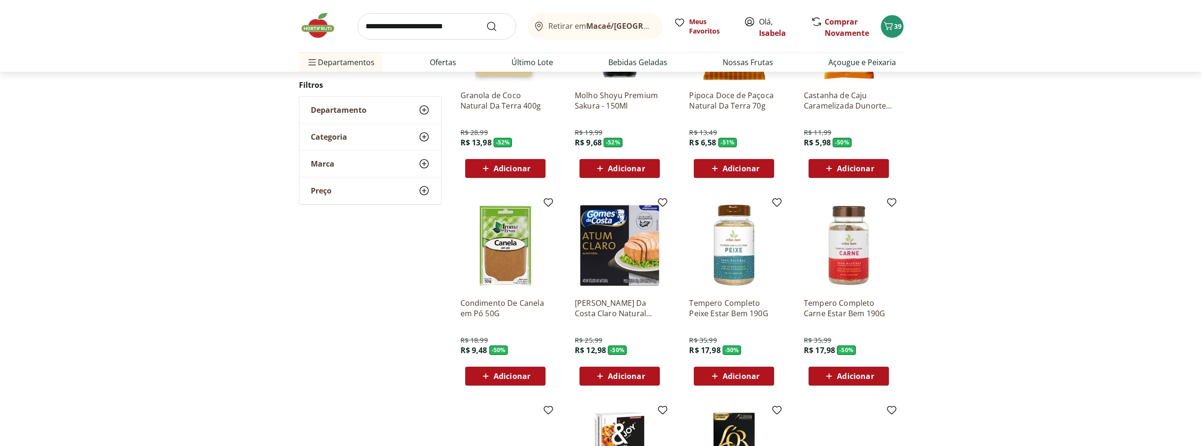
scroll to position [234, 0]
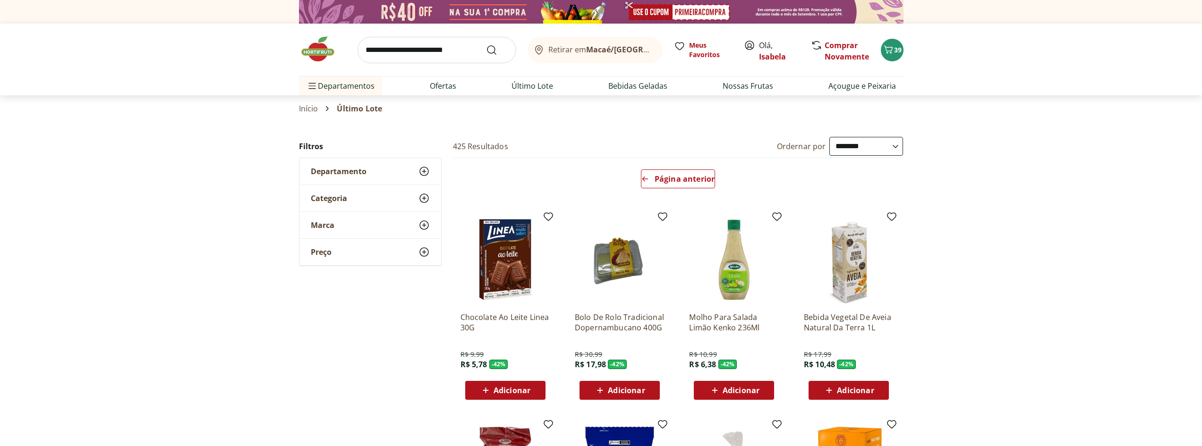
select select "**********"
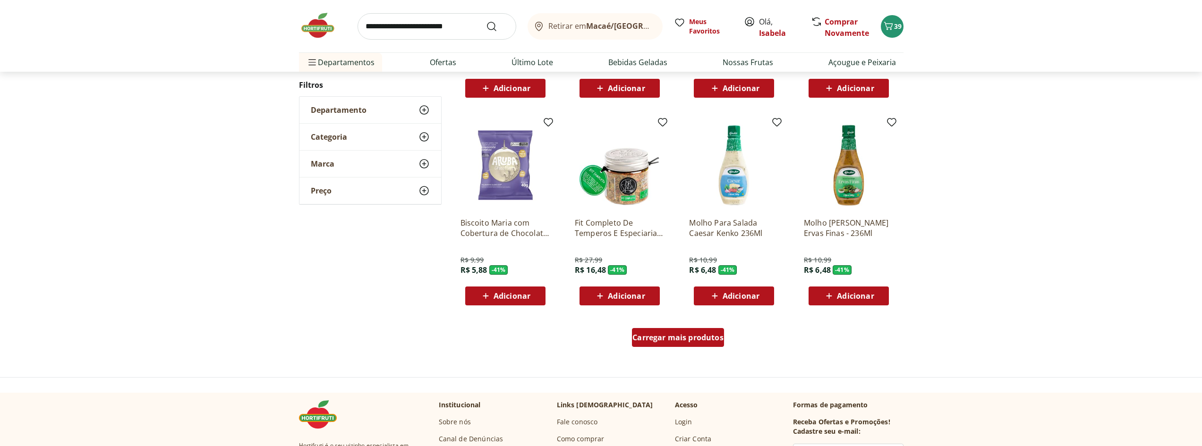
click at [679, 344] on div "Carregar mais produtos" at bounding box center [678, 337] width 92 height 19
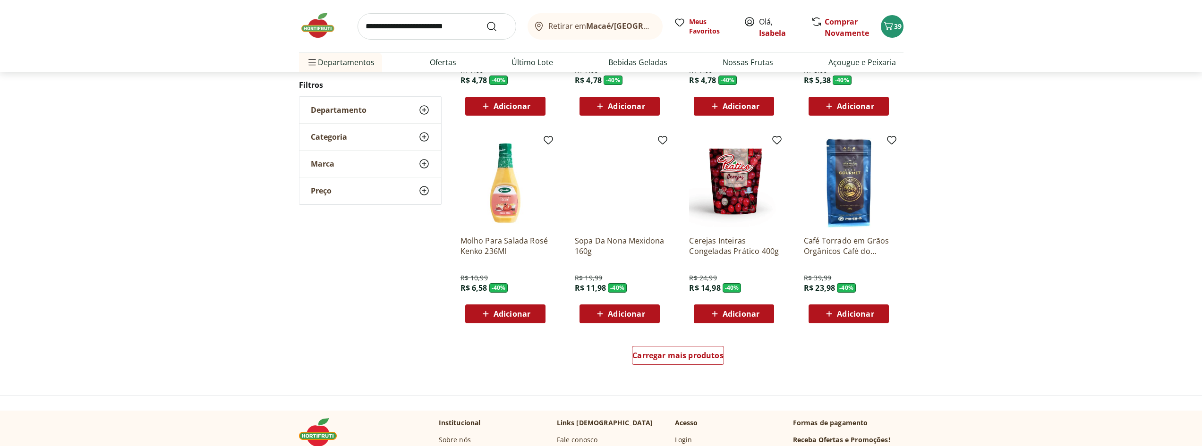
scroll to position [508, 0]
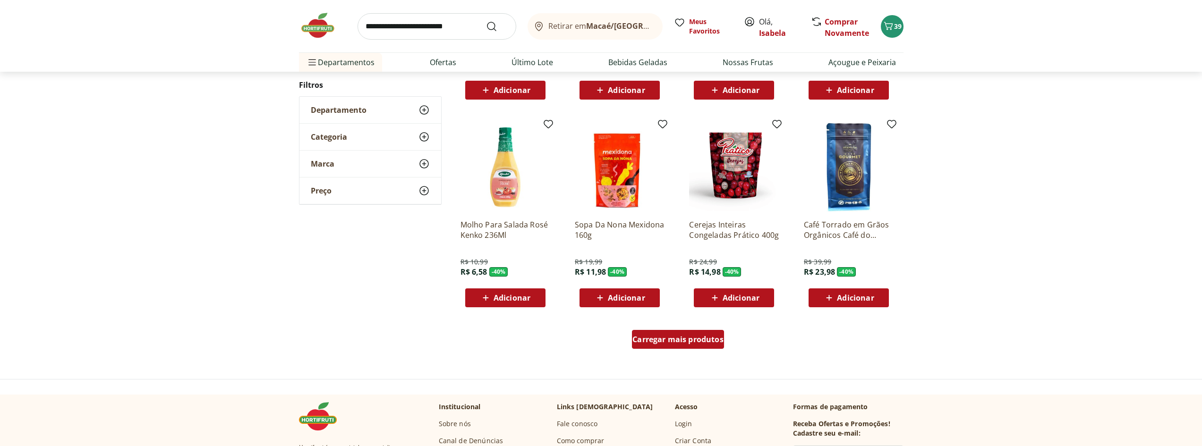
click at [679, 339] on span "Carregar mais produtos" at bounding box center [678, 340] width 91 height 8
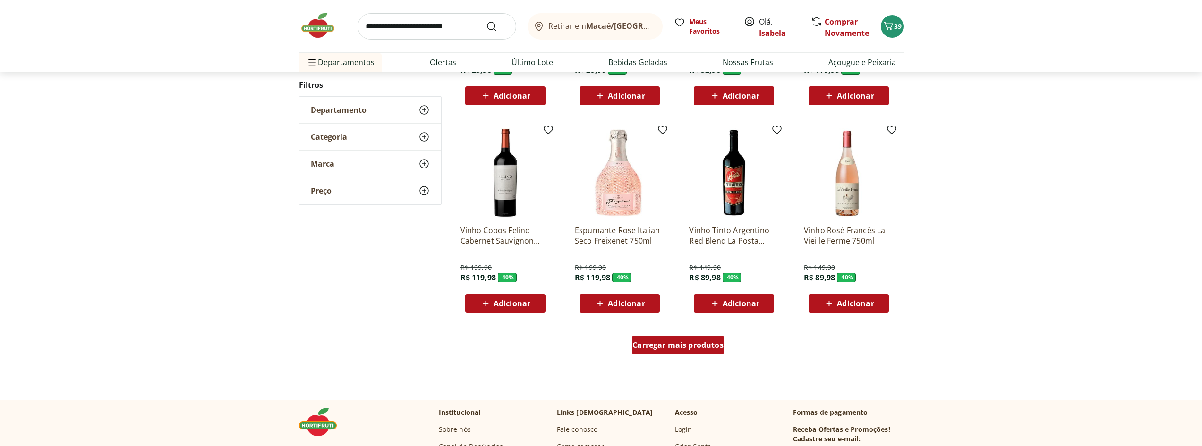
scroll to position [506, 0]
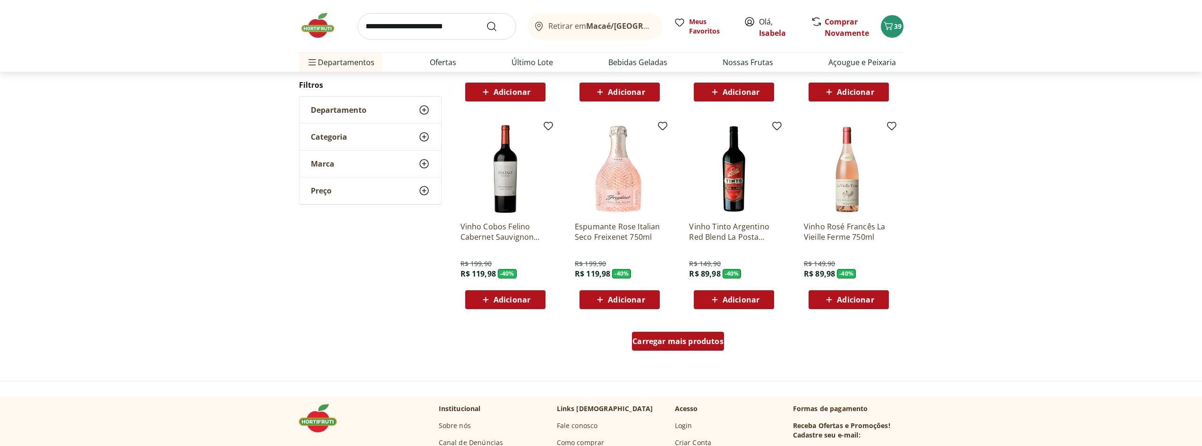
click at [679, 344] on span "Carregar mais produtos" at bounding box center [678, 342] width 91 height 8
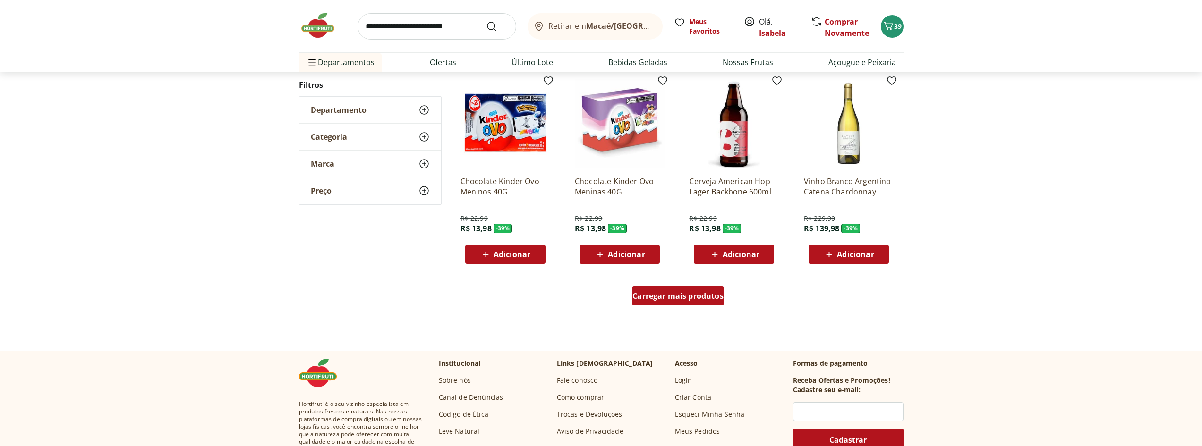
click at [687, 301] on div "Carregar mais produtos" at bounding box center [678, 296] width 92 height 19
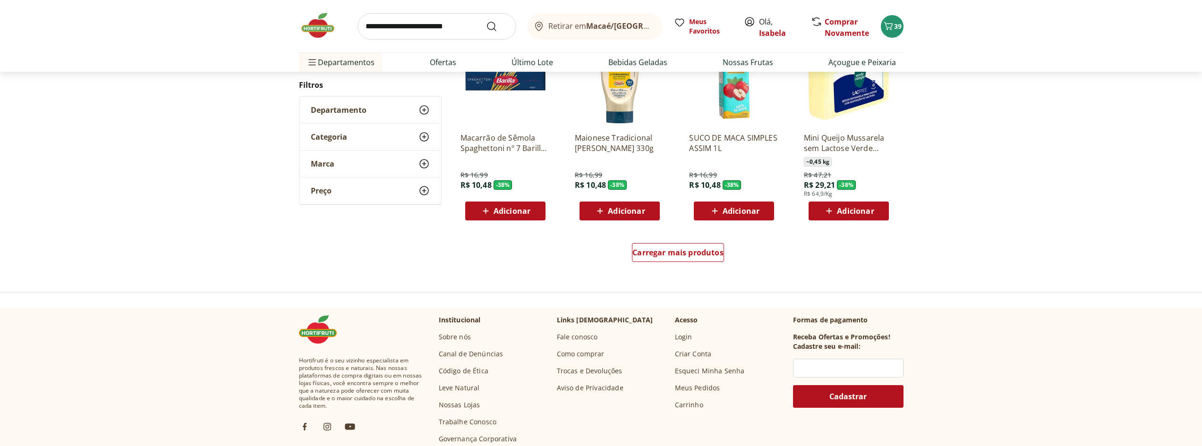
scroll to position [597, 0]
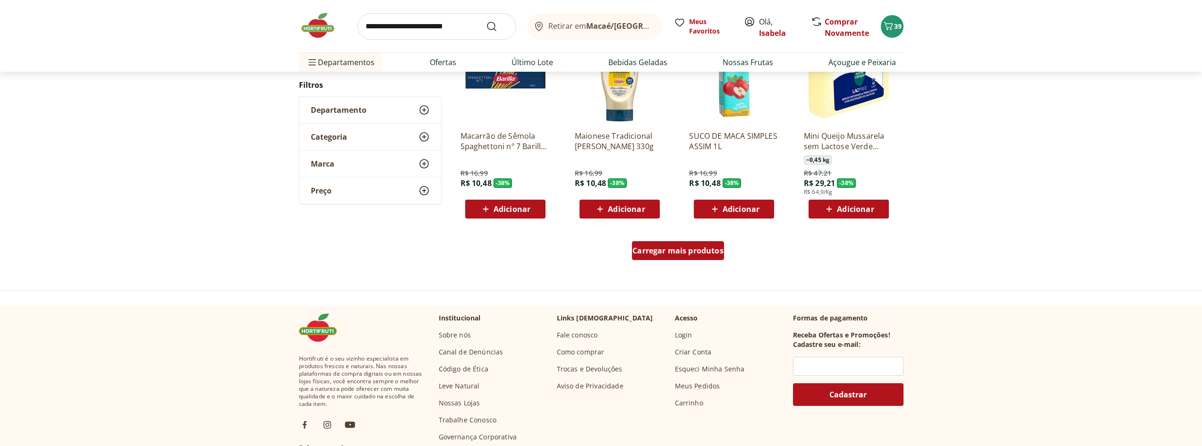
click at [686, 242] on div "Carregar mais produtos" at bounding box center [678, 250] width 92 height 19
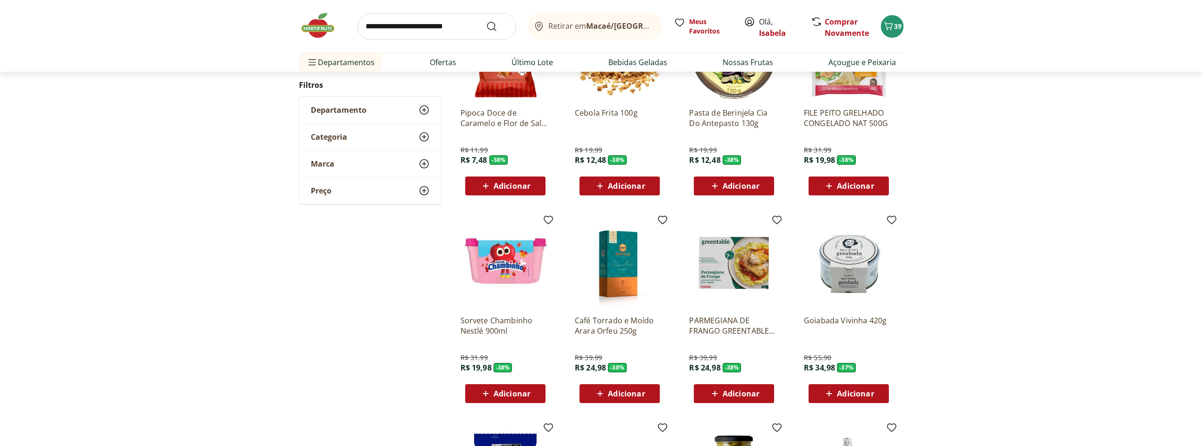
scroll to position [501, 0]
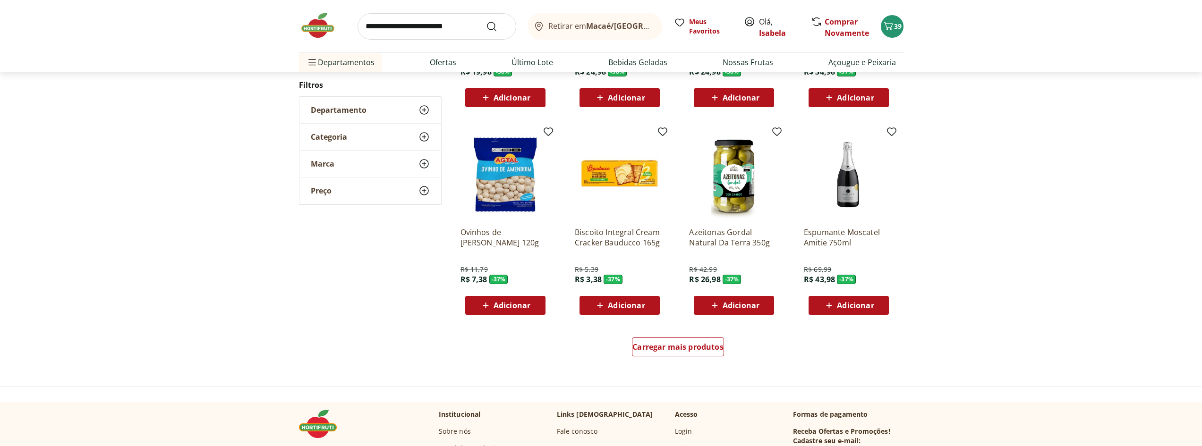
click at [384, 26] on input "search" at bounding box center [437, 26] width 159 height 26
type input "*****"
click at [486, 21] on button "Submit Search" at bounding box center [497, 26] width 23 height 11
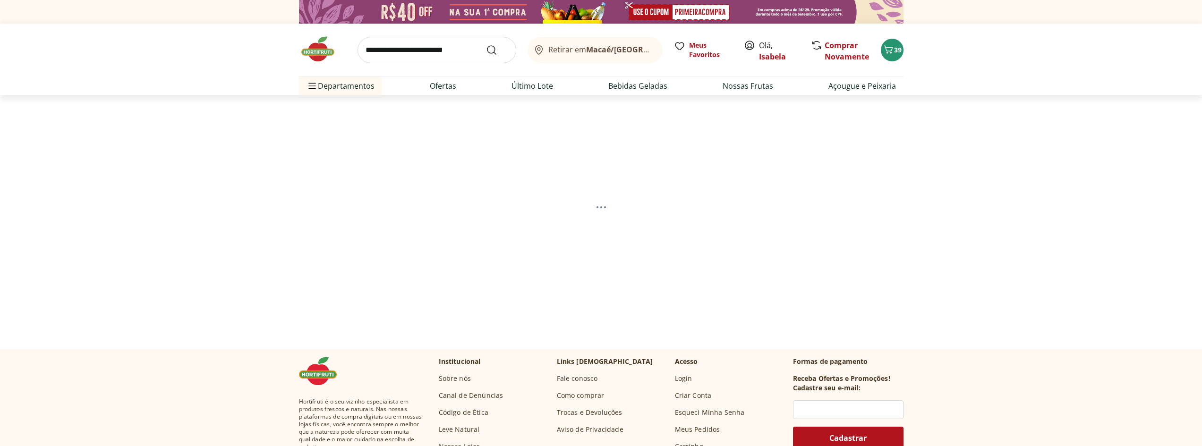
select select "**********"
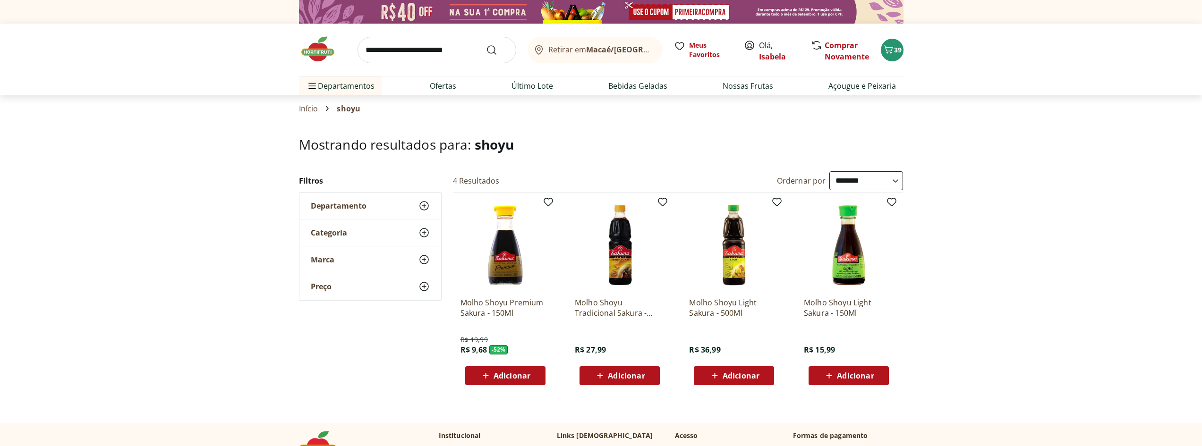
click at [514, 377] on span "Adicionar" at bounding box center [512, 376] width 37 height 8
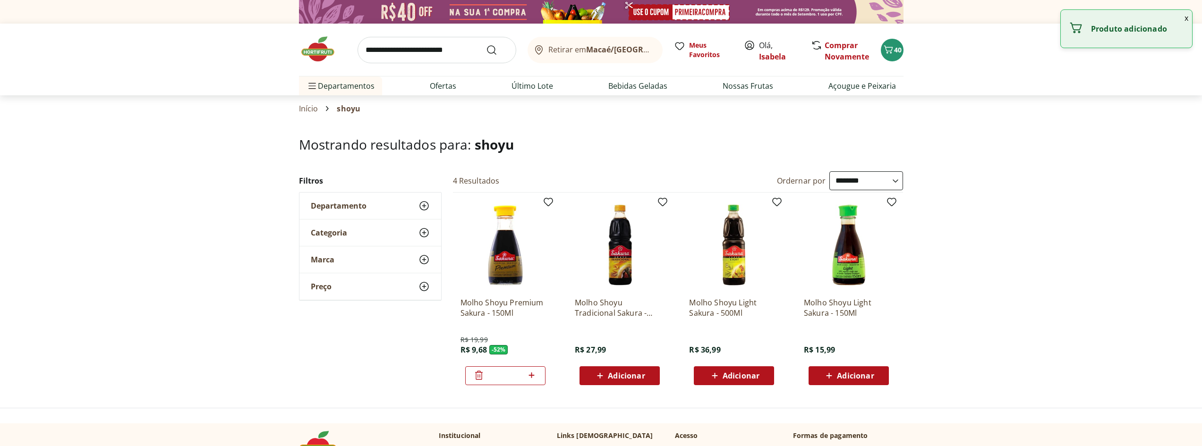
click at [319, 52] on img at bounding box center [322, 49] width 47 height 28
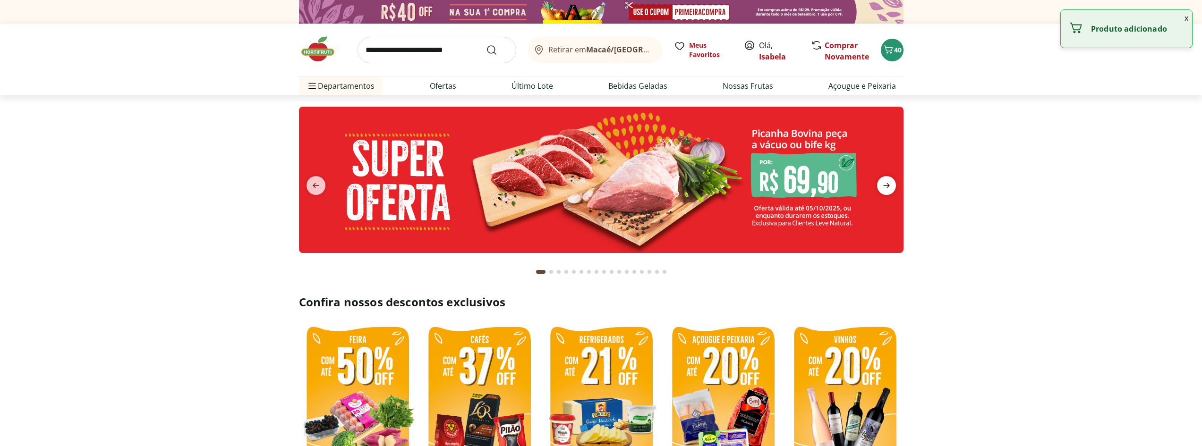
click at [890, 183] on icon "next" at bounding box center [886, 185] width 11 height 11
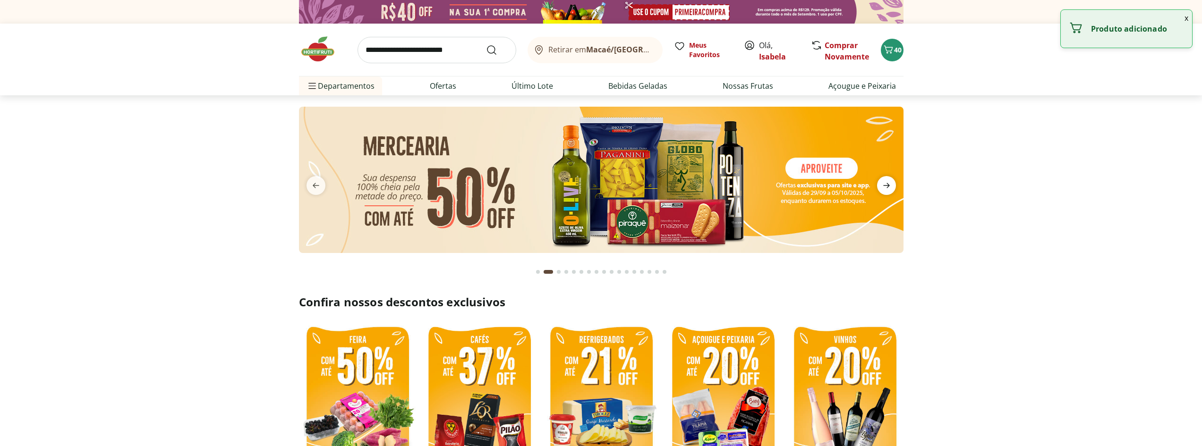
click at [890, 183] on icon "next" at bounding box center [886, 185] width 11 height 11
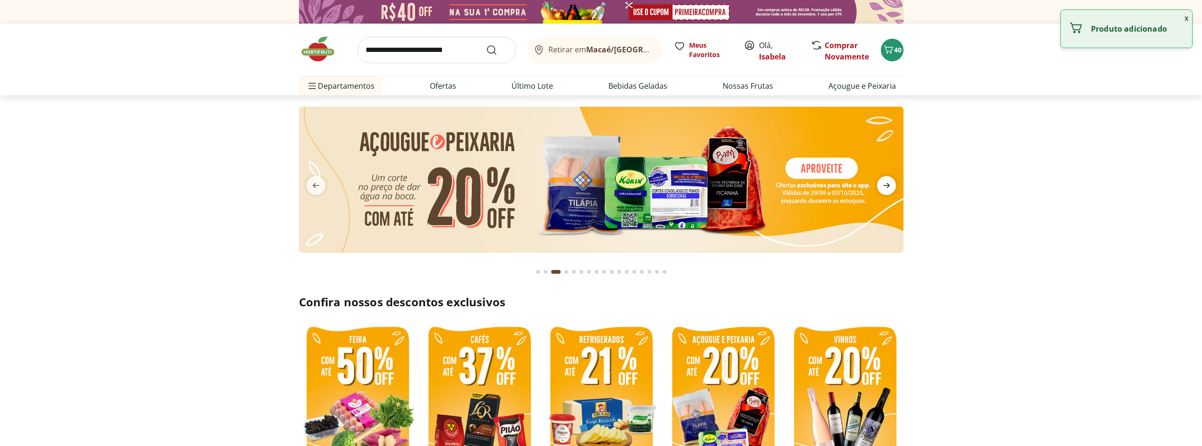
click at [890, 183] on icon "next" at bounding box center [886, 185] width 11 height 11
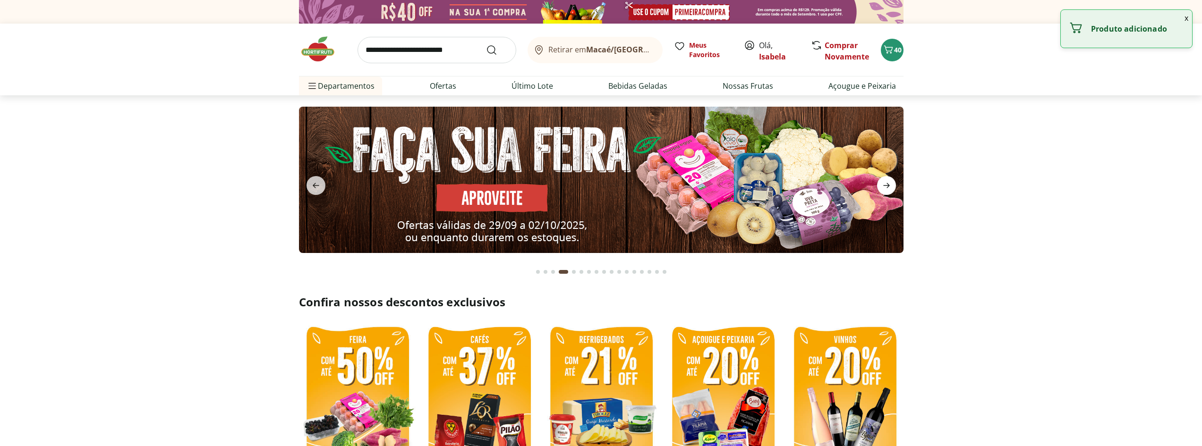
click at [890, 183] on icon "next" at bounding box center [886, 185] width 11 height 11
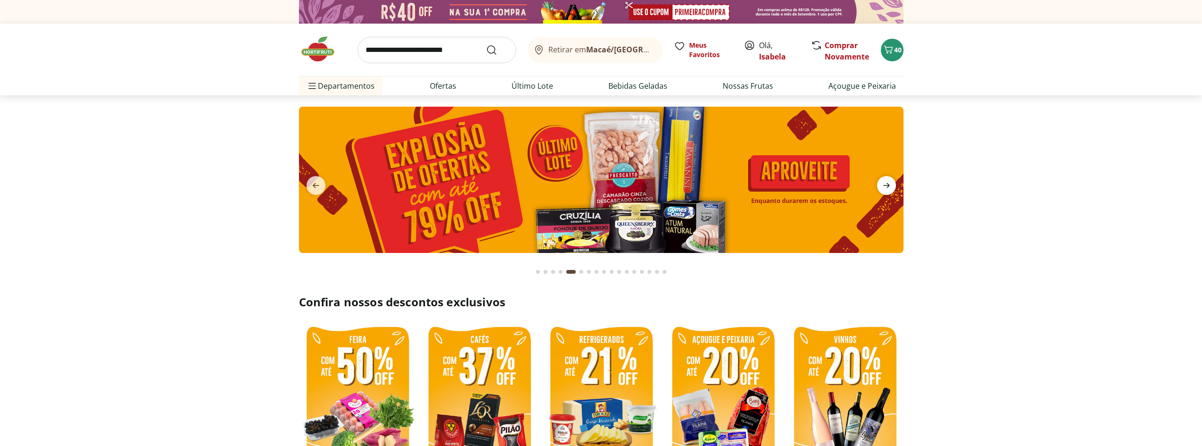
click at [890, 183] on icon "next" at bounding box center [886, 185] width 11 height 11
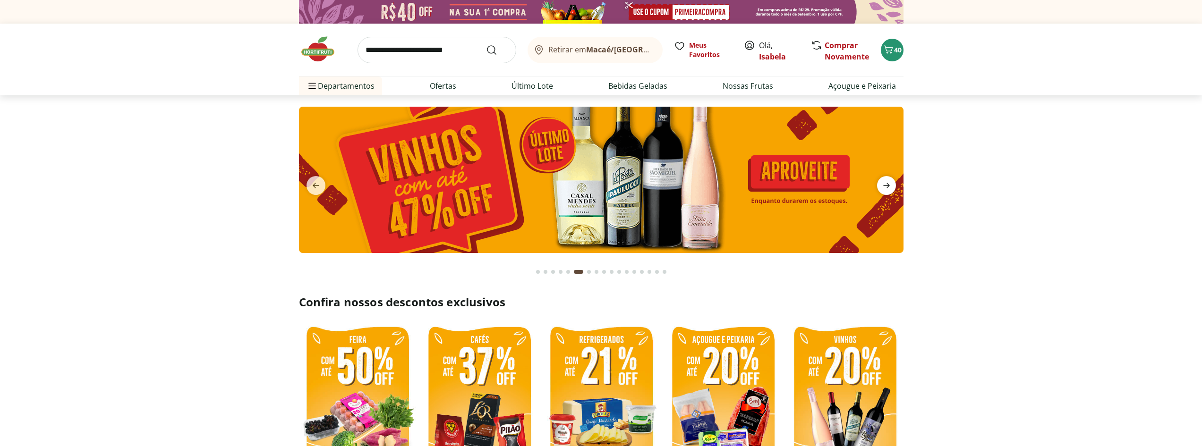
click at [890, 183] on icon "next" at bounding box center [886, 185] width 11 height 11
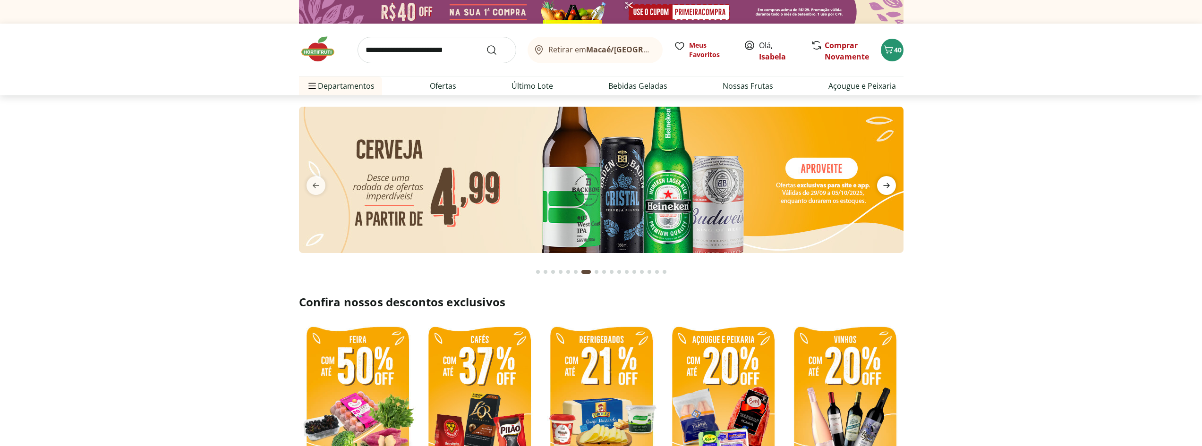
click at [890, 183] on icon "next" at bounding box center [886, 185] width 11 height 11
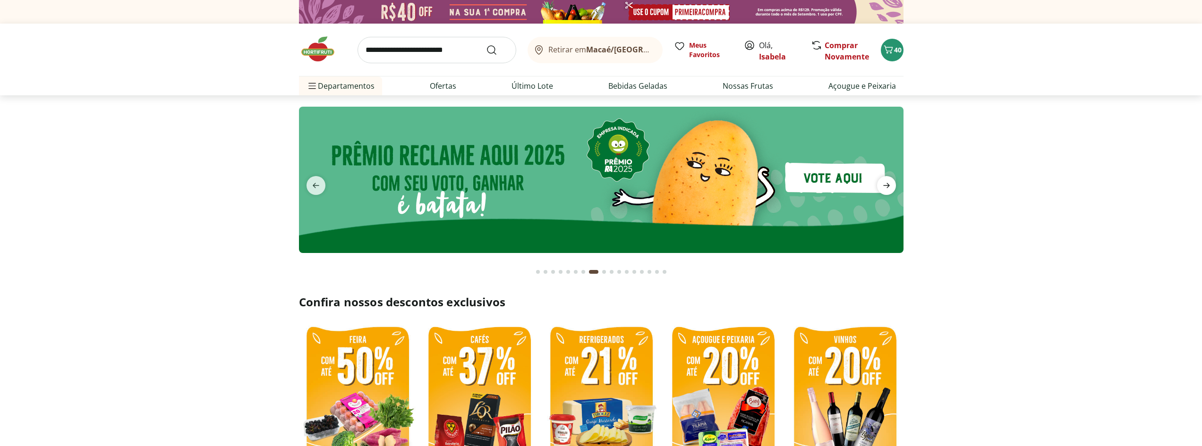
click at [890, 183] on icon "next" at bounding box center [886, 185] width 11 height 11
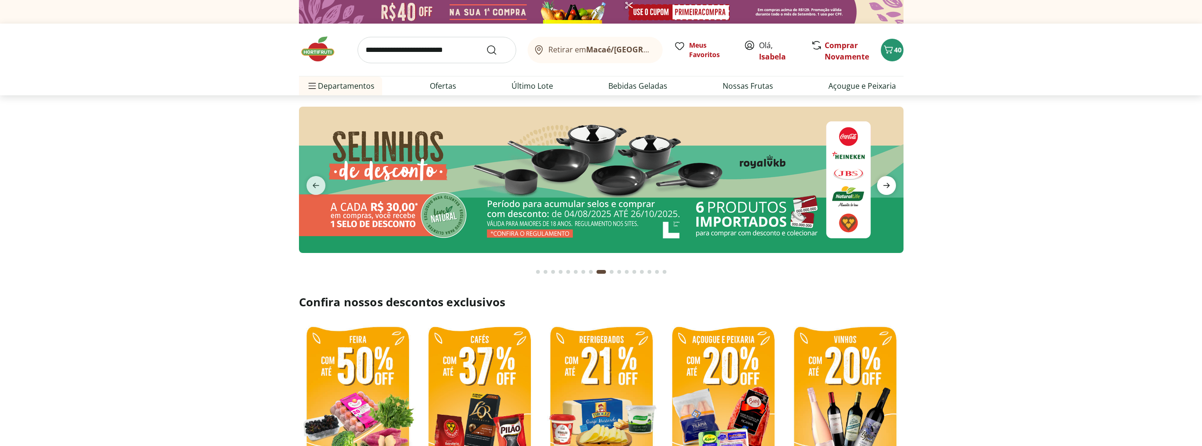
click at [890, 183] on icon "next" at bounding box center [886, 185] width 11 height 11
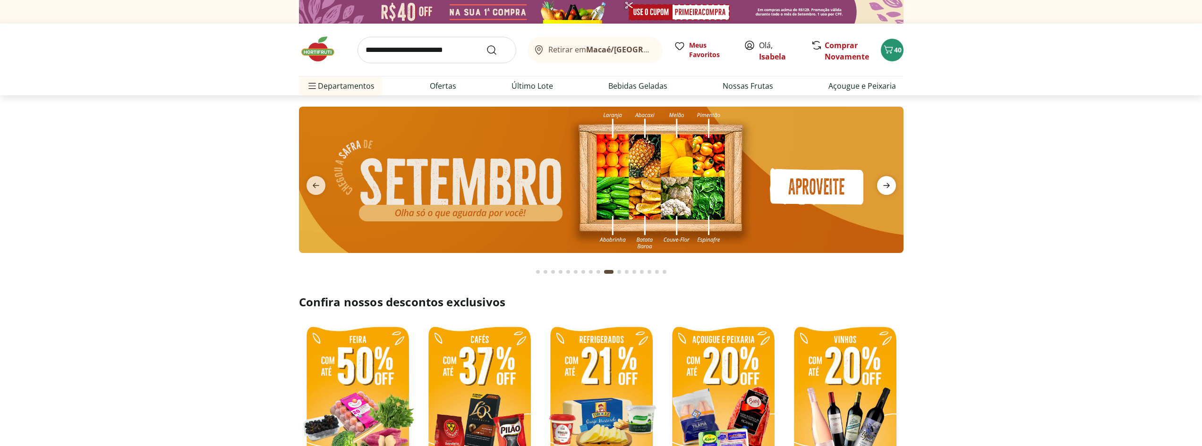
click at [890, 183] on icon "next" at bounding box center [886, 185] width 11 height 11
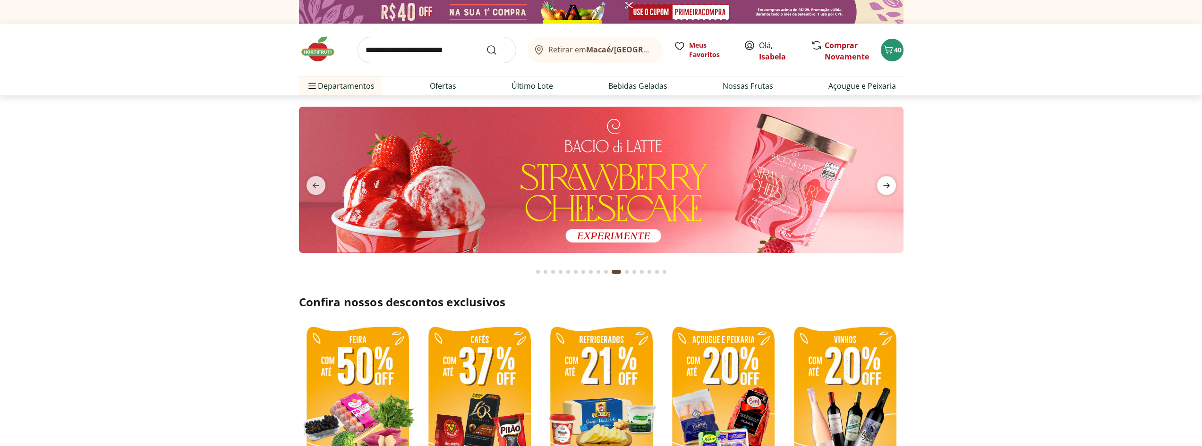
click at [890, 183] on icon "next" at bounding box center [886, 185] width 11 height 11
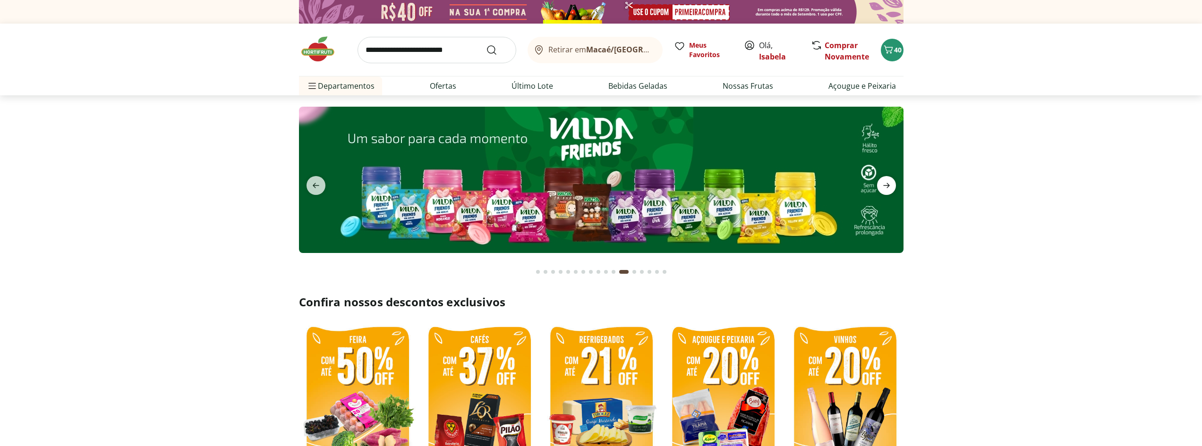
click at [890, 183] on icon "next" at bounding box center [886, 185] width 11 height 11
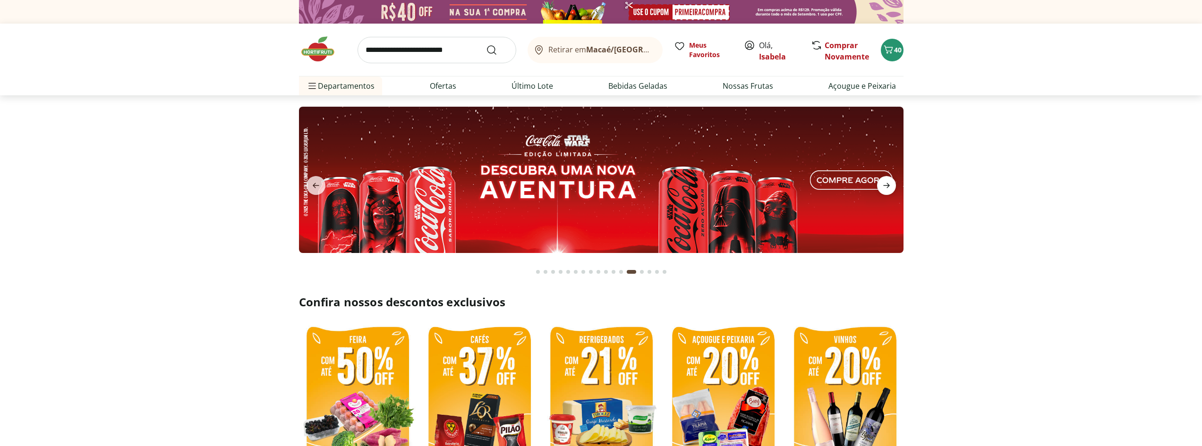
click at [890, 183] on icon "next" at bounding box center [886, 185] width 11 height 11
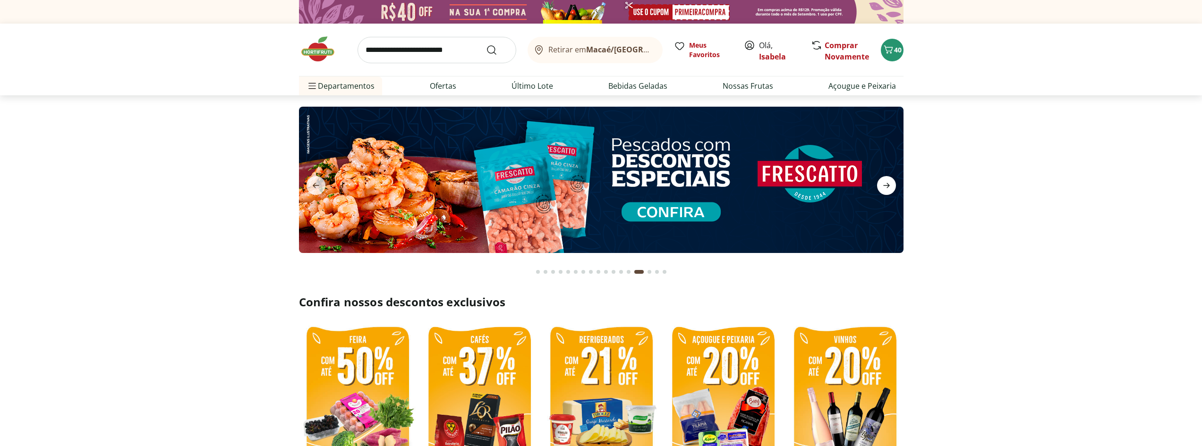
click at [890, 183] on icon "next" at bounding box center [886, 185] width 11 height 11
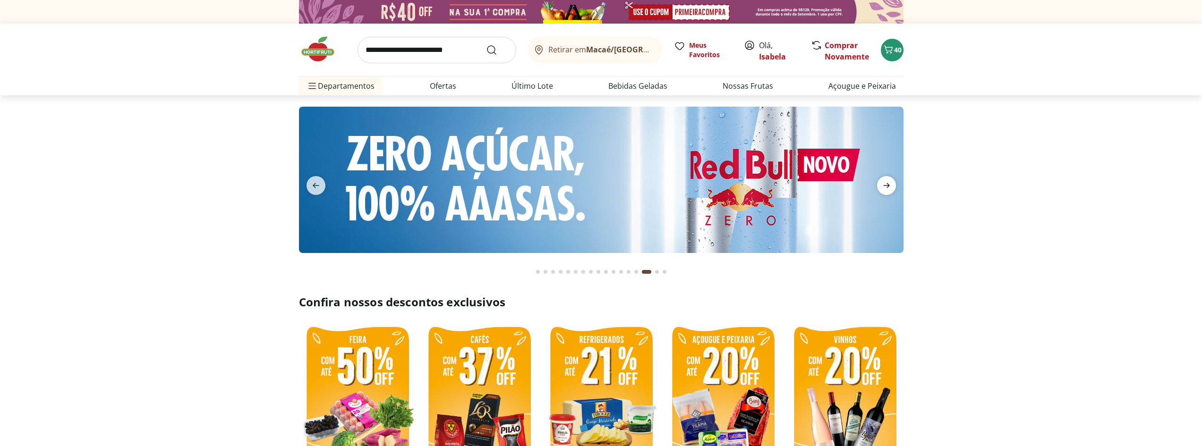
click at [890, 183] on icon "next" at bounding box center [886, 185] width 11 height 11
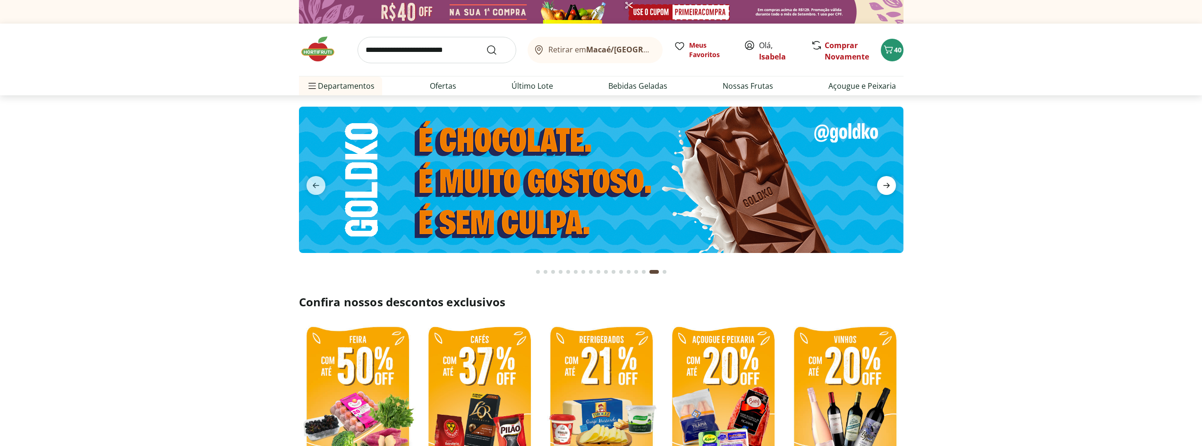
click at [890, 183] on icon "next" at bounding box center [886, 185] width 11 height 11
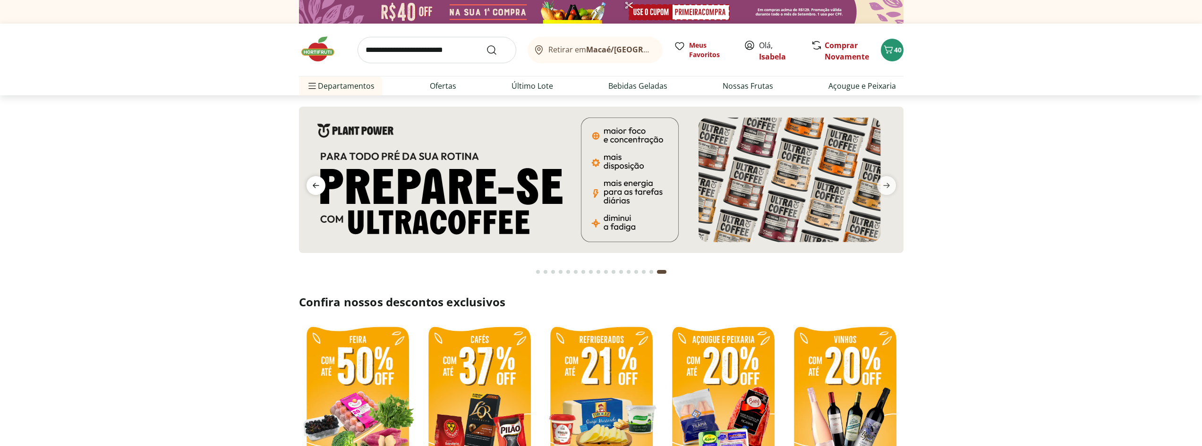
click at [317, 184] on icon "previous" at bounding box center [315, 185] width 11 height 11
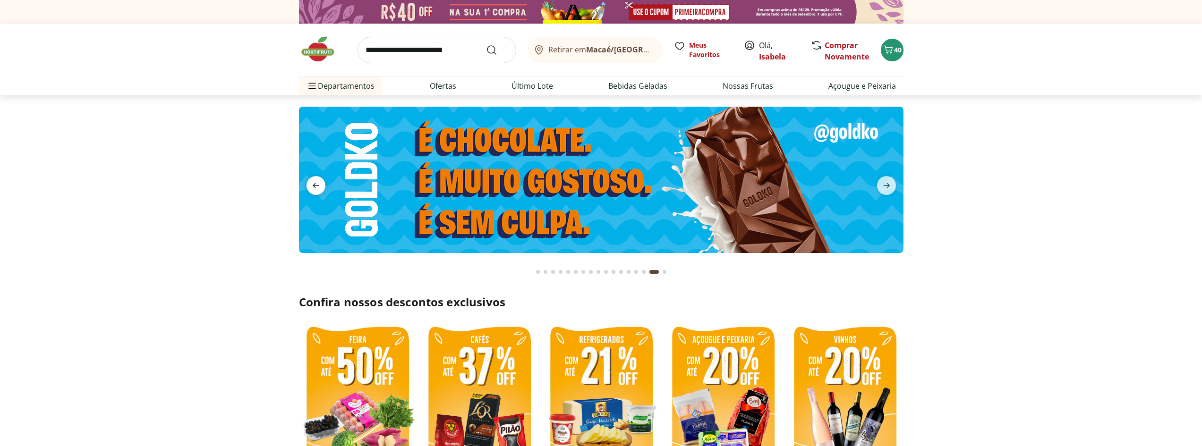
click at [317, 184] on icon "previous" at bounding box center [315, 185] width 11 height 11
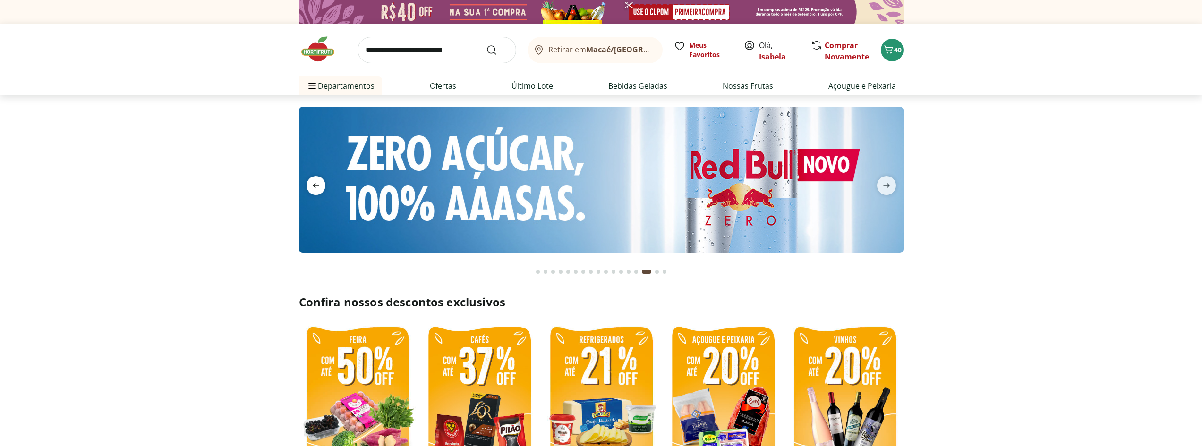
click at [317, 184] on icon "previous" at bounding box center [315, 185] width 11 height 11
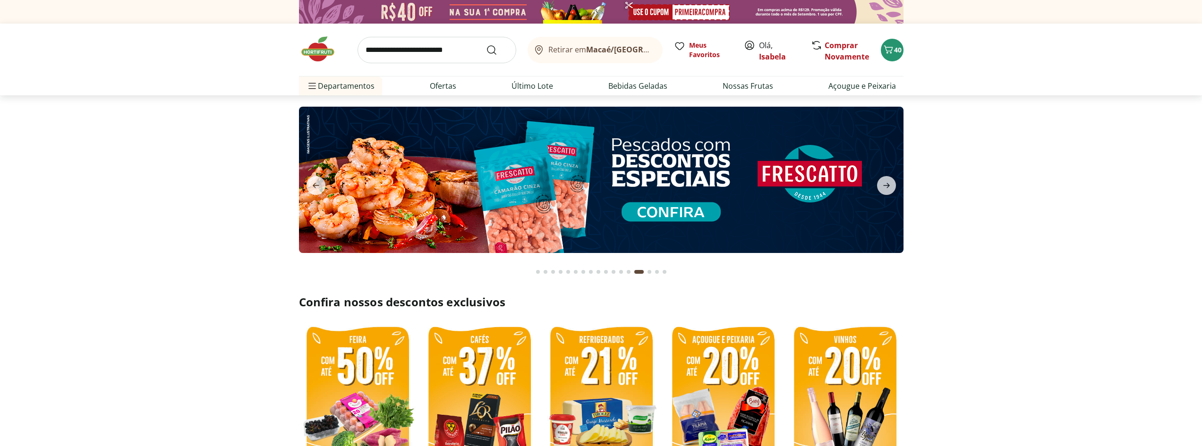
click at [700, 182] on img at bounding box center [601, 180] width 605 height 146
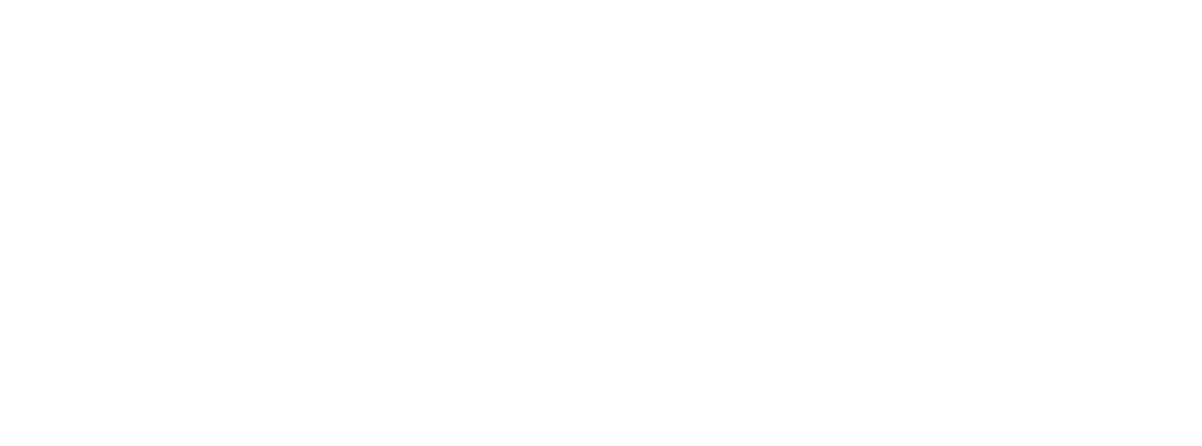
select select "**********"
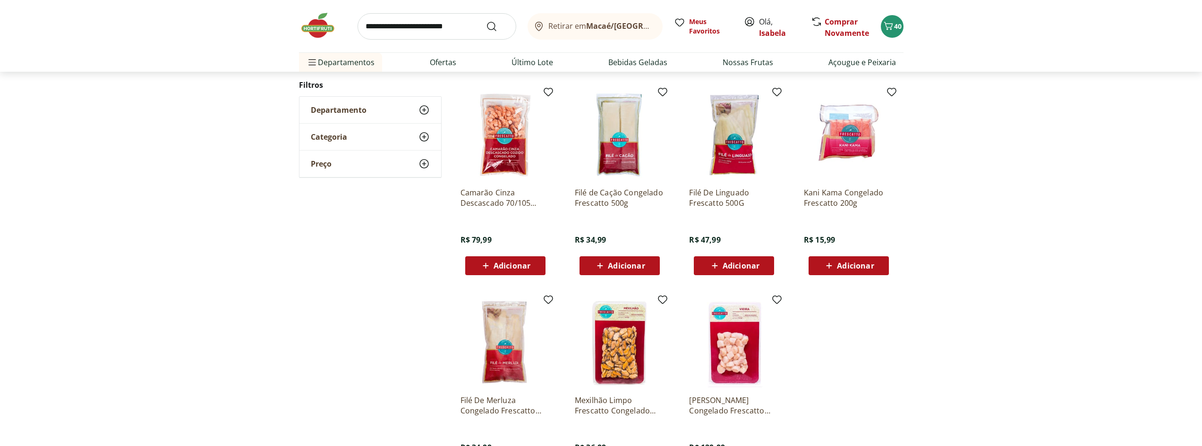
scroll to position [378, 0]
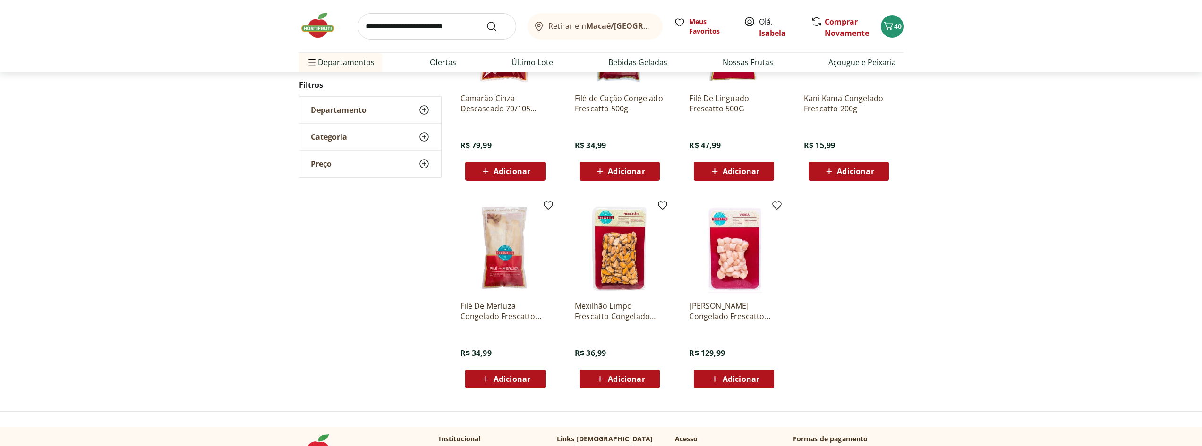
click at [319, 27] on img at bounding box center [322, 25] width 47 height 28
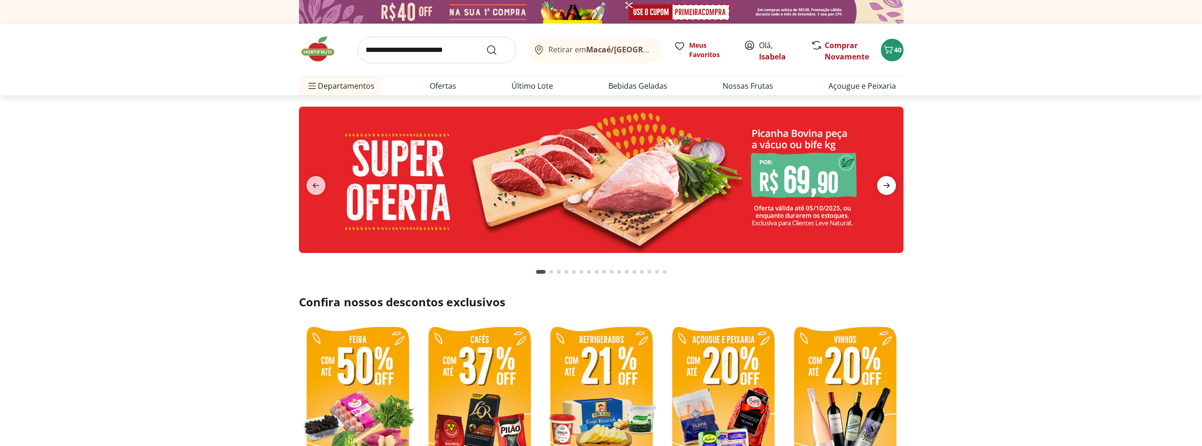
click at [884, 184] on icon "next" at bounding box center [886, 185] width 11 height 11
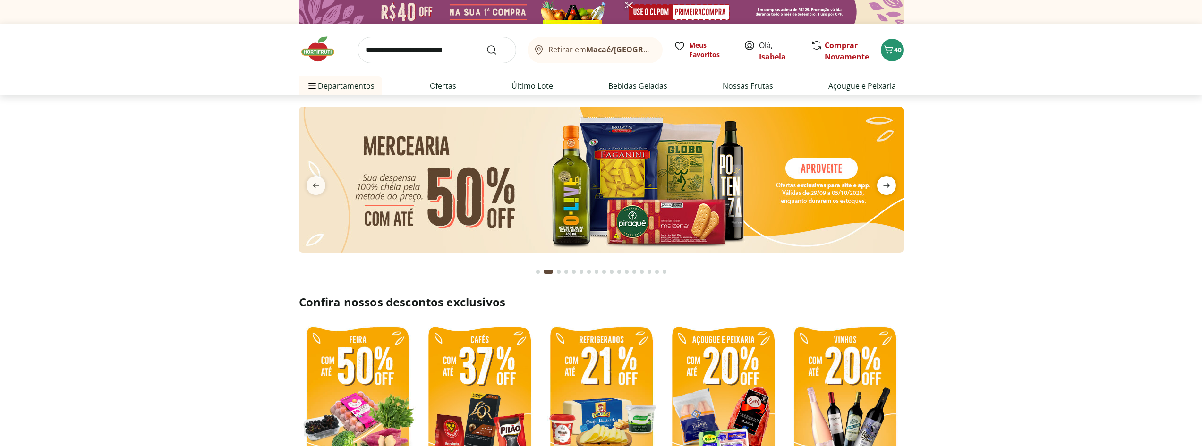
click at [884, 184] on icon "next" at bounding box center [886, 185] width 11 height 11
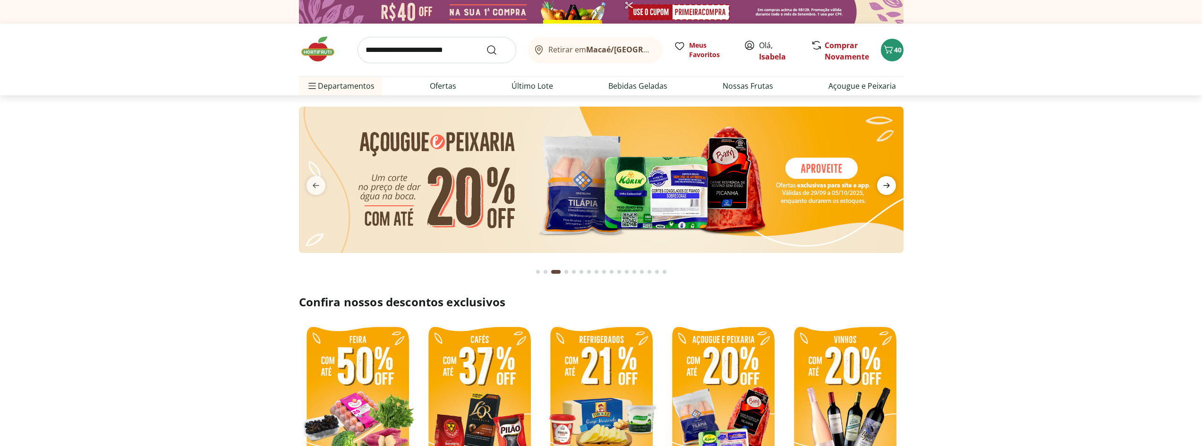
click at [884, 185] on icon "next" at bounding box center [886, 185] width 11 height 11
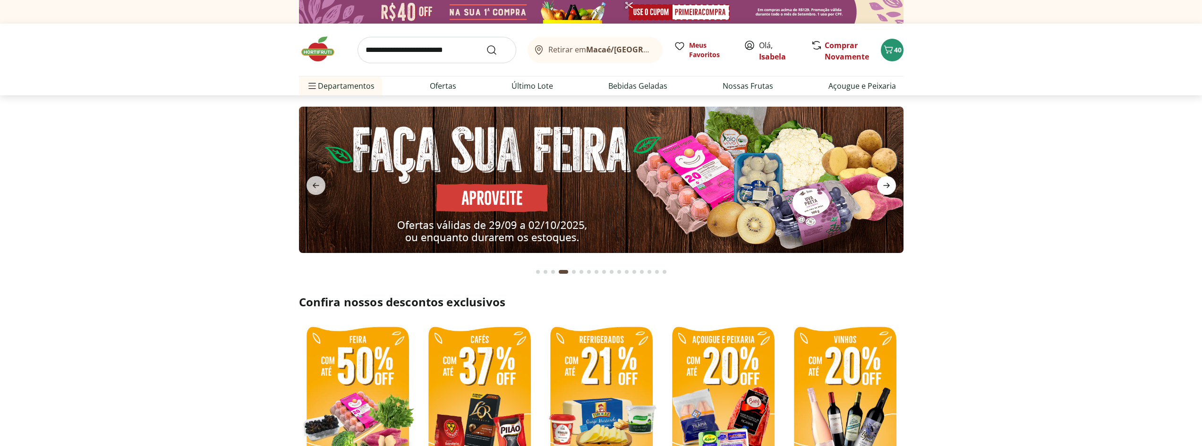
click at [887, 184] on icon "next" at bounding box center [886, 185] width 11 height 11
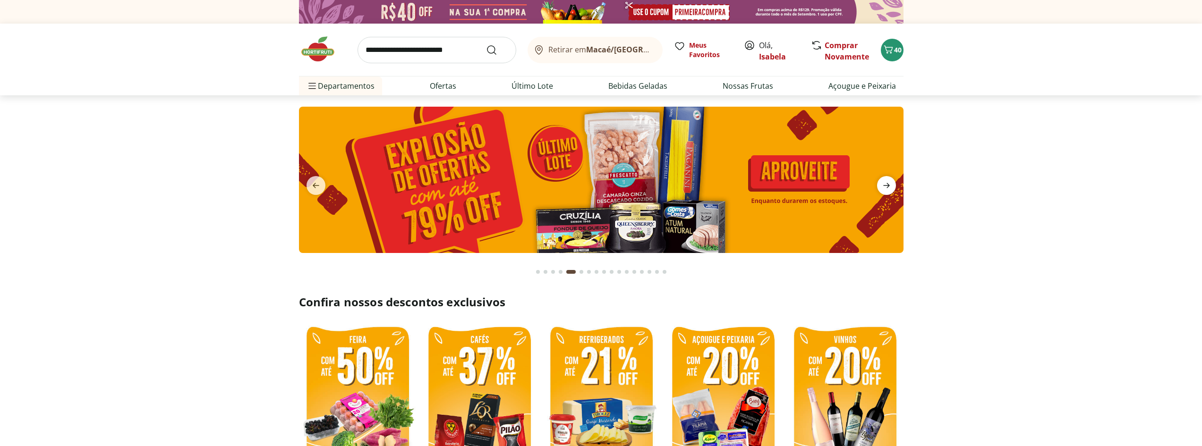
click at [887, 184] on icon "next" at bounding box center [886, 185] width 7 height 5
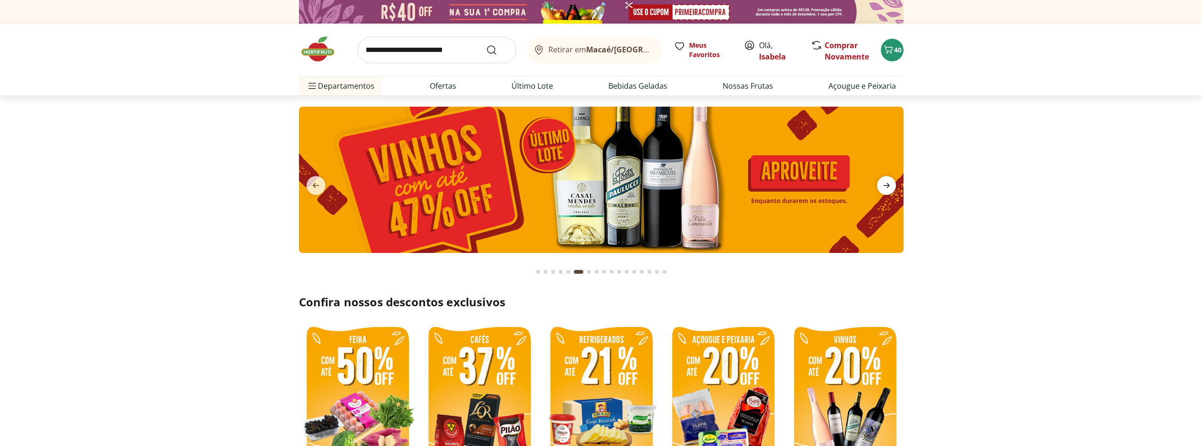
click at [887, 184] on icon "next" at bounding box center [886, 185] width 7 height 5
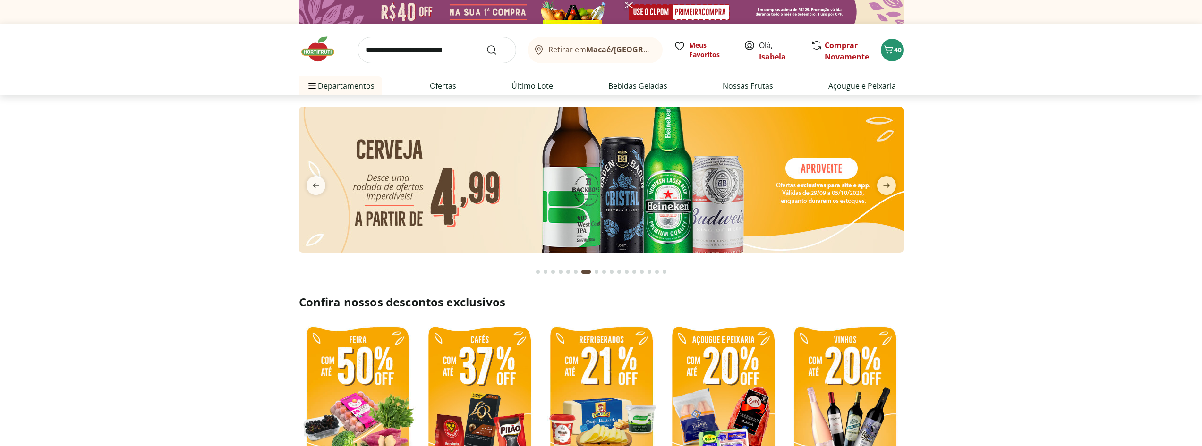
click at [737, 175] on img at bounding box center [601, 180] width 605 height 146
select select "**********"
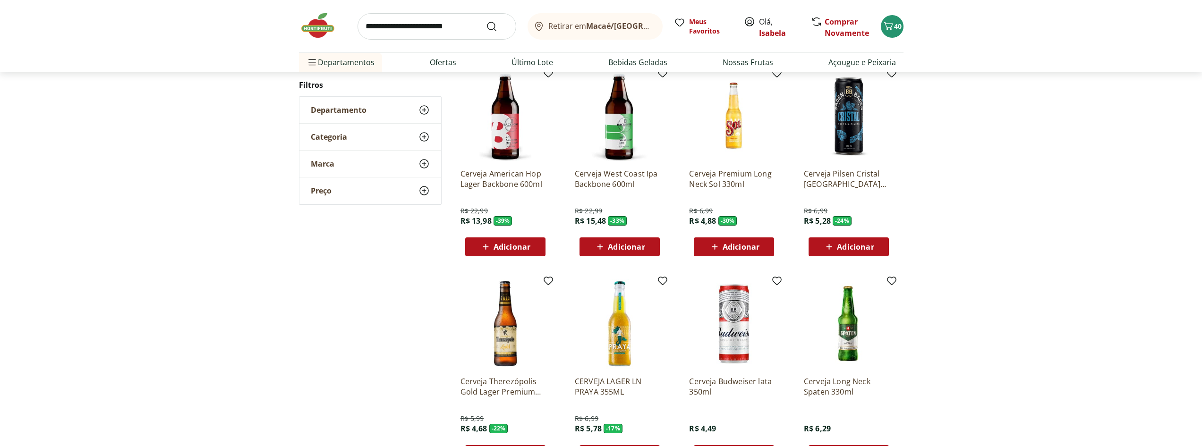
scroll to position [378, 0]
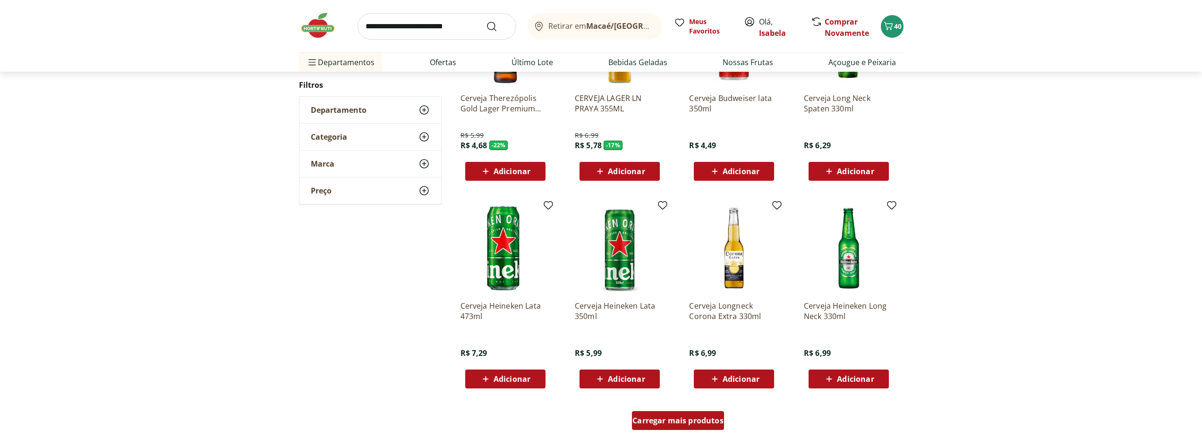
click at [701, 419] on span "Carregar mais produtos" at bounding box center [678, 421] width 91 height 8
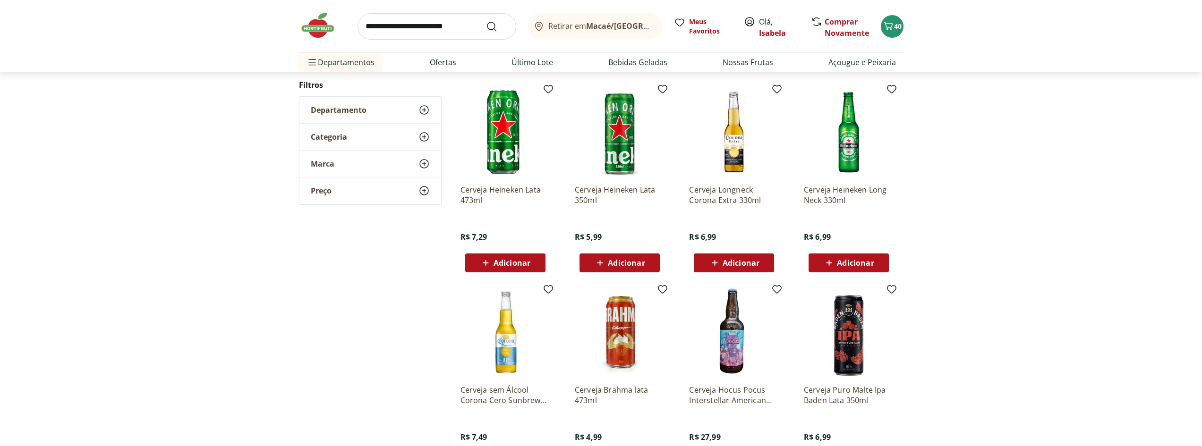
scroll to position [661, 0]
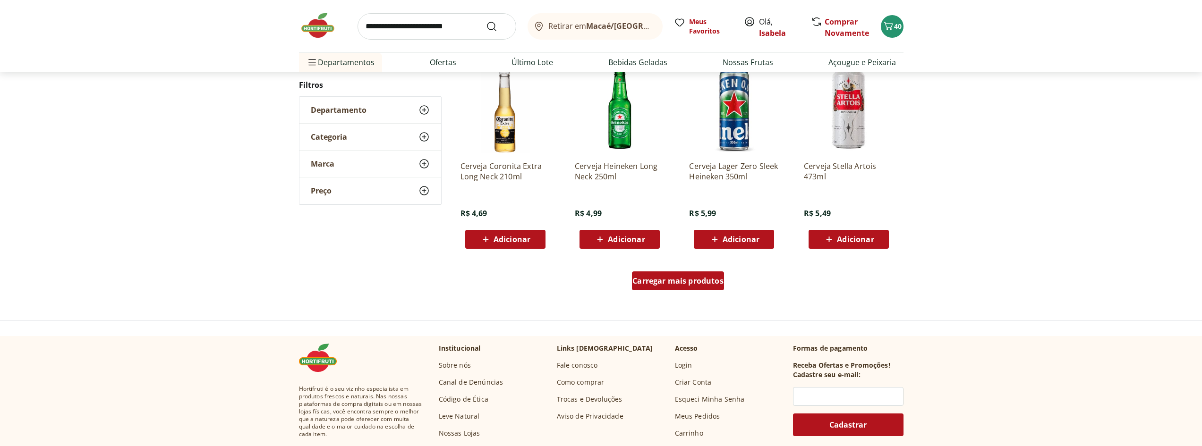
click at [676, 285] on span "Carregar mais produtos" at bounding box center [678, 281] width 91 height 8
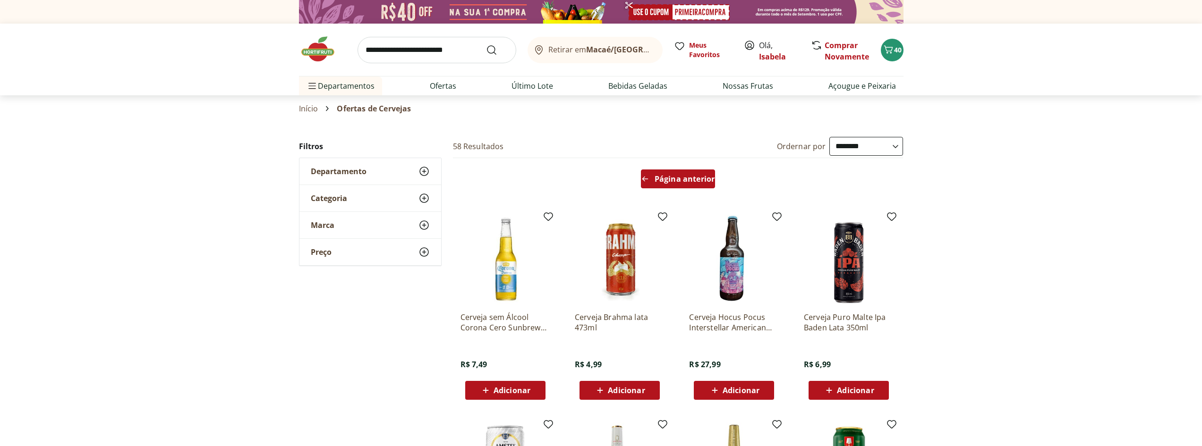
click at [673, 173] on div "Página anterior" at bounding box center [678, 179] width 74 height 19
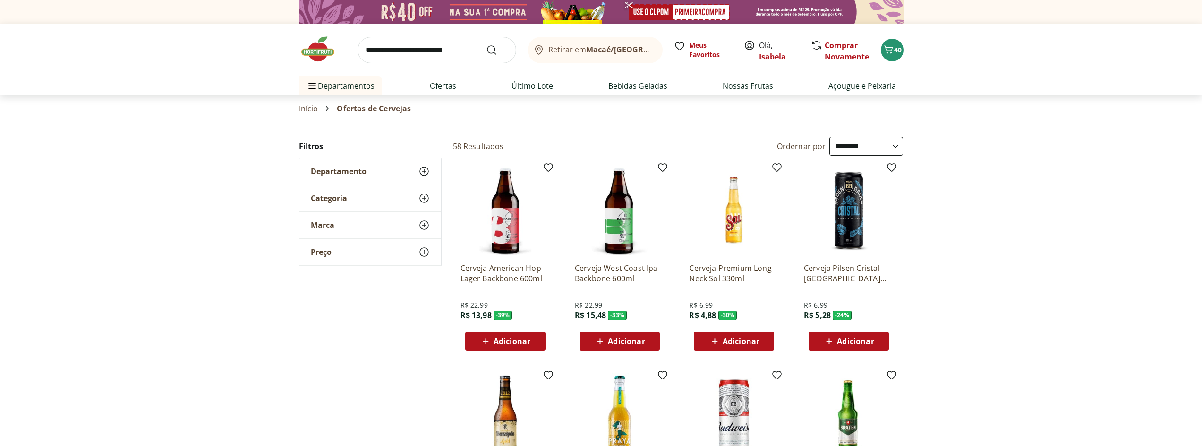
click at [488, 344] on icon at bounding box center [486, 341] width 12 height 11
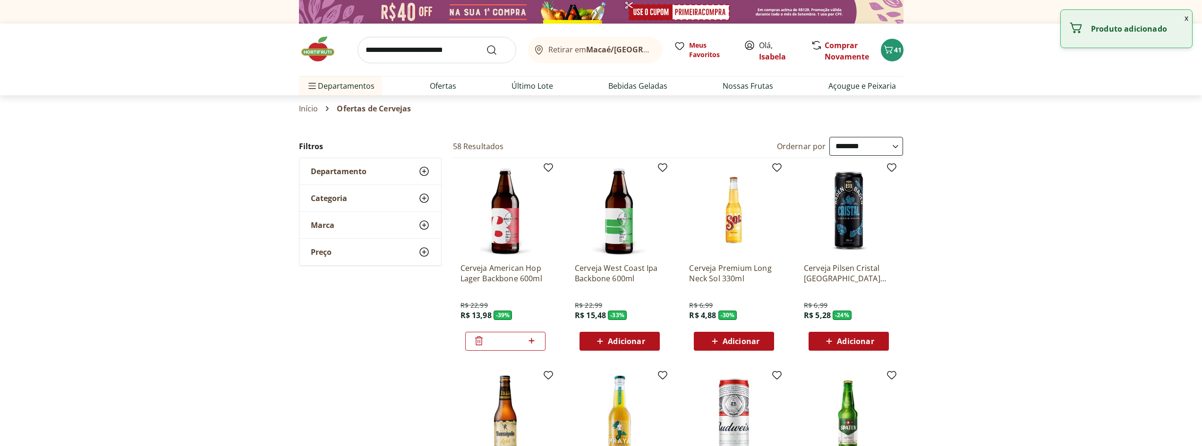
click at [619, 342] on span "Adicionar" at bounding box center [626, 342] width 37 height 8
click at [894, 43] on div "42" at bounding box center [893, 50] width 8 height 15
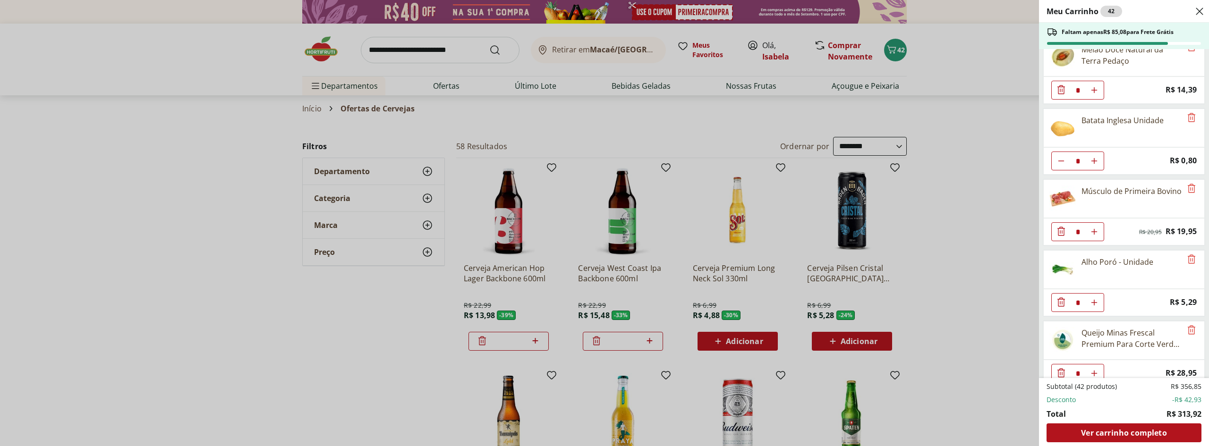
scroll to position [1370, 0]
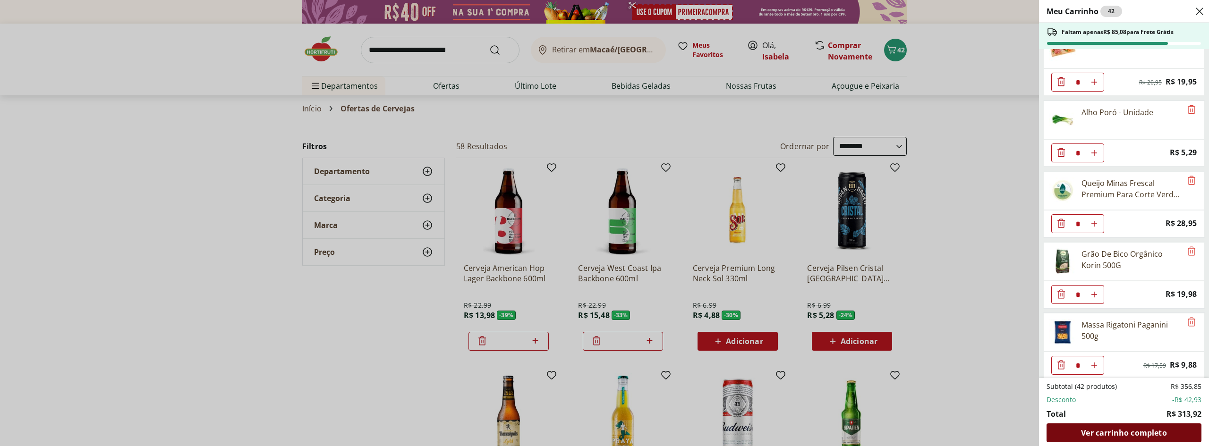
click at [1129, 436] on span "Ver carrinho completo" at bounding box center [1124, 433] width 86 height 8
